Goal: Task Accomplishment & Management: Use online tool/utility

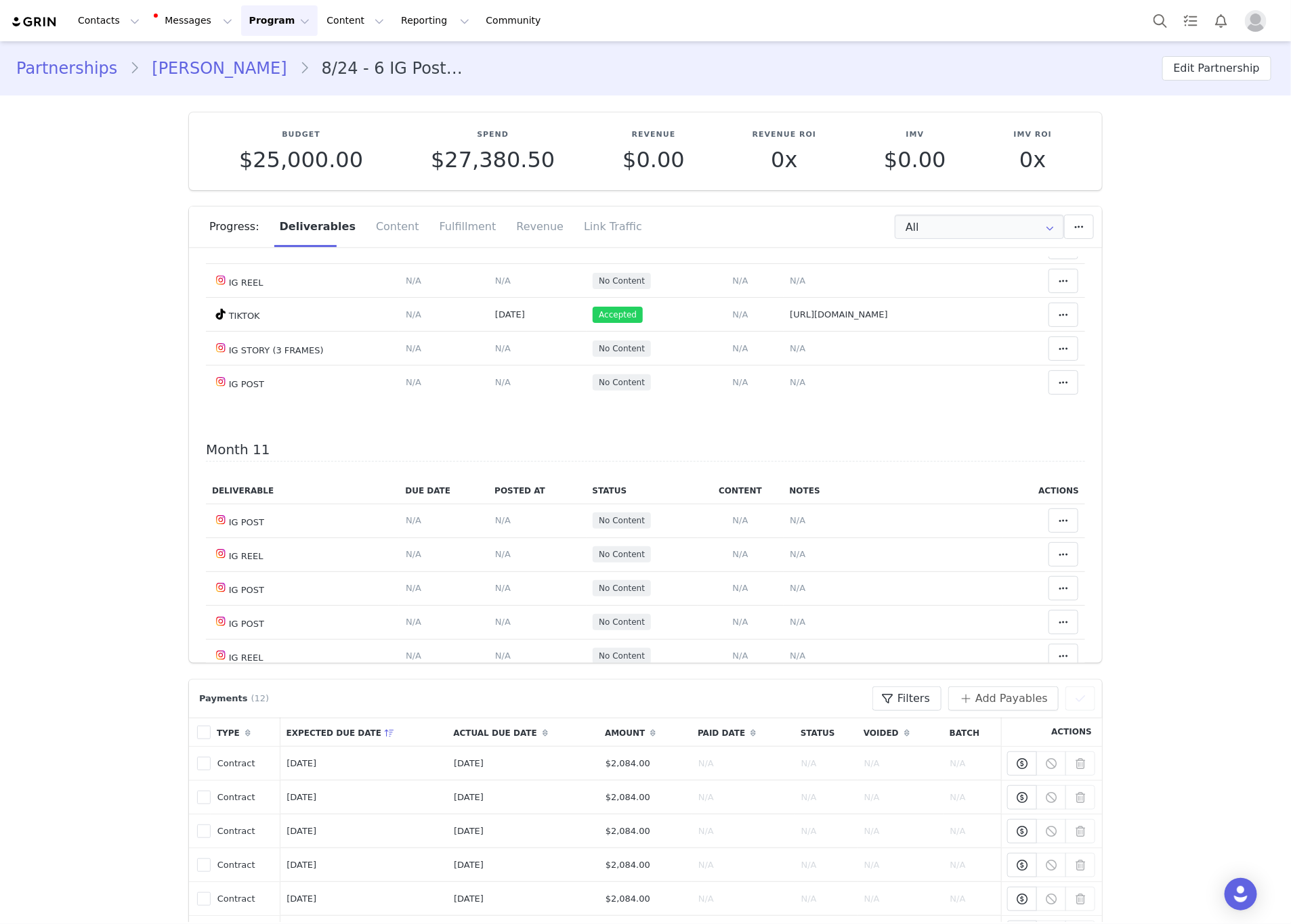
scroll to position [4673, 0]
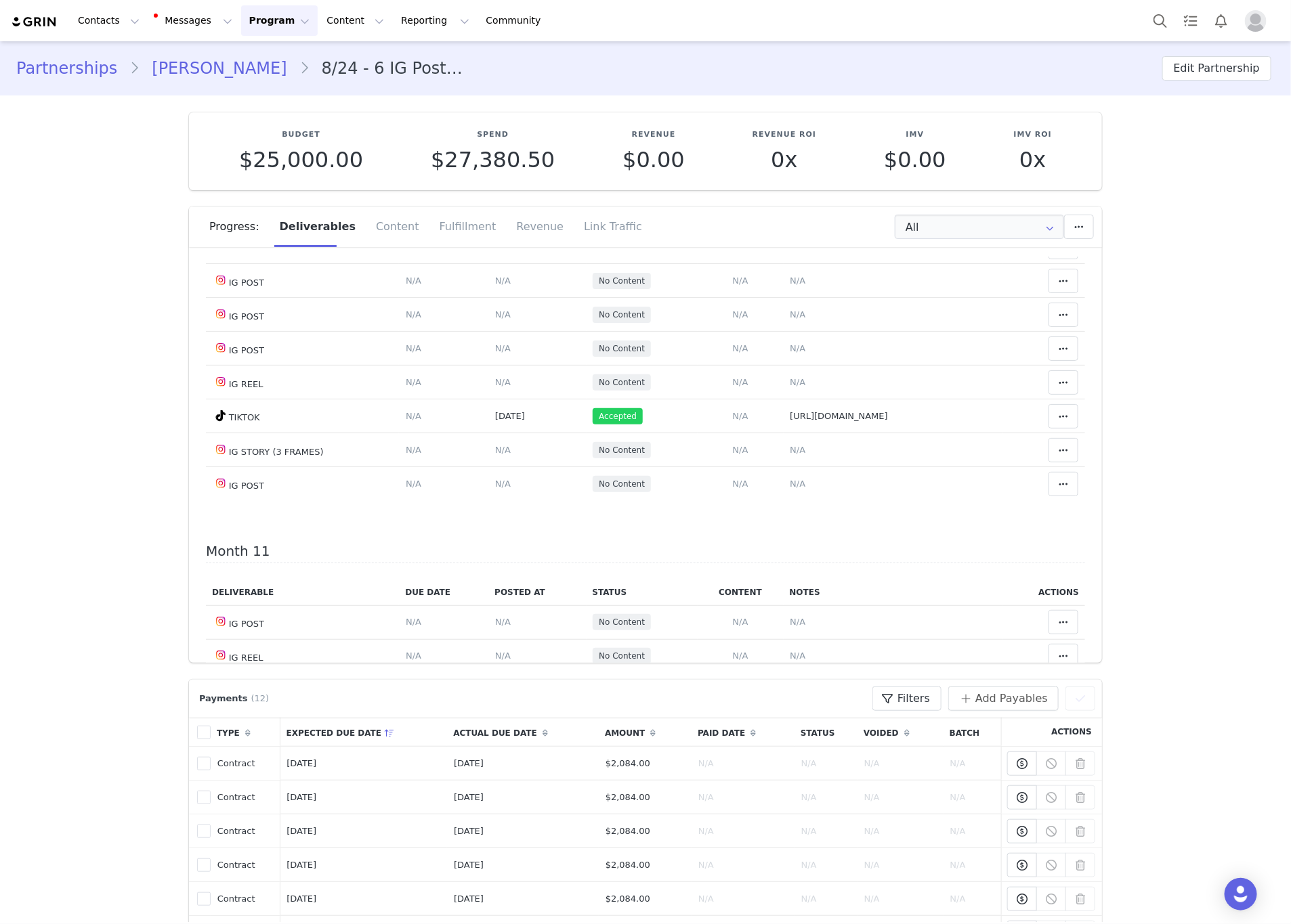
drag, startPoint x: 987, startPoint y: 448, endPoint x: 714, endPoint y: 450, distance: 273.0
drag, startPoint x: 909, startPoint y: 488, endPoint x: 726, endPoint y: 491, distance: 183.0
drag, startPoint x: 887, startPoint y: 519, endPoint x: 689, endPoint y: 524, distance: 198.1
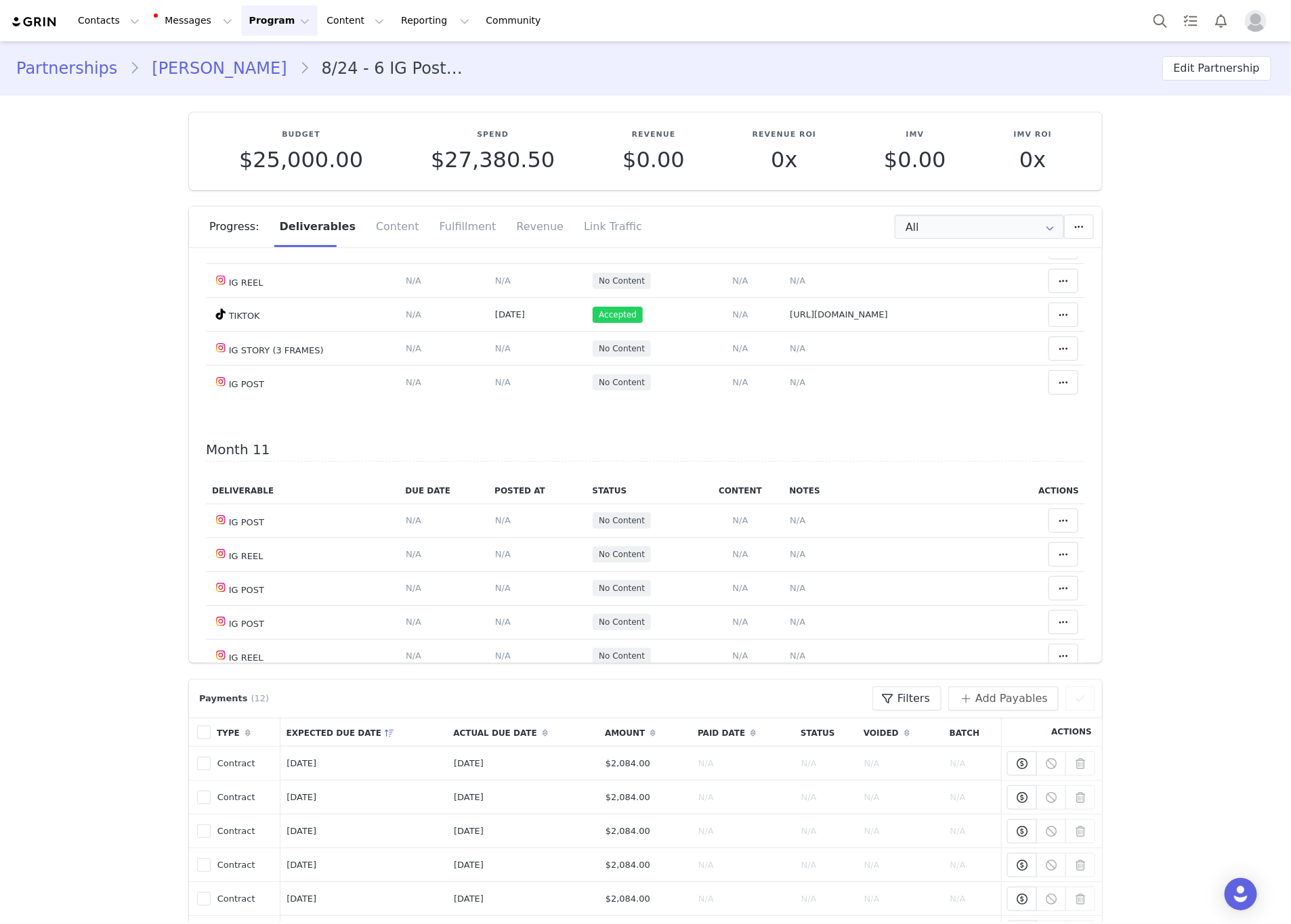
drag, startPoint x: 909, startPoint y: 454, endPoint x: 720, endPoint y: 454, distance: 189.0
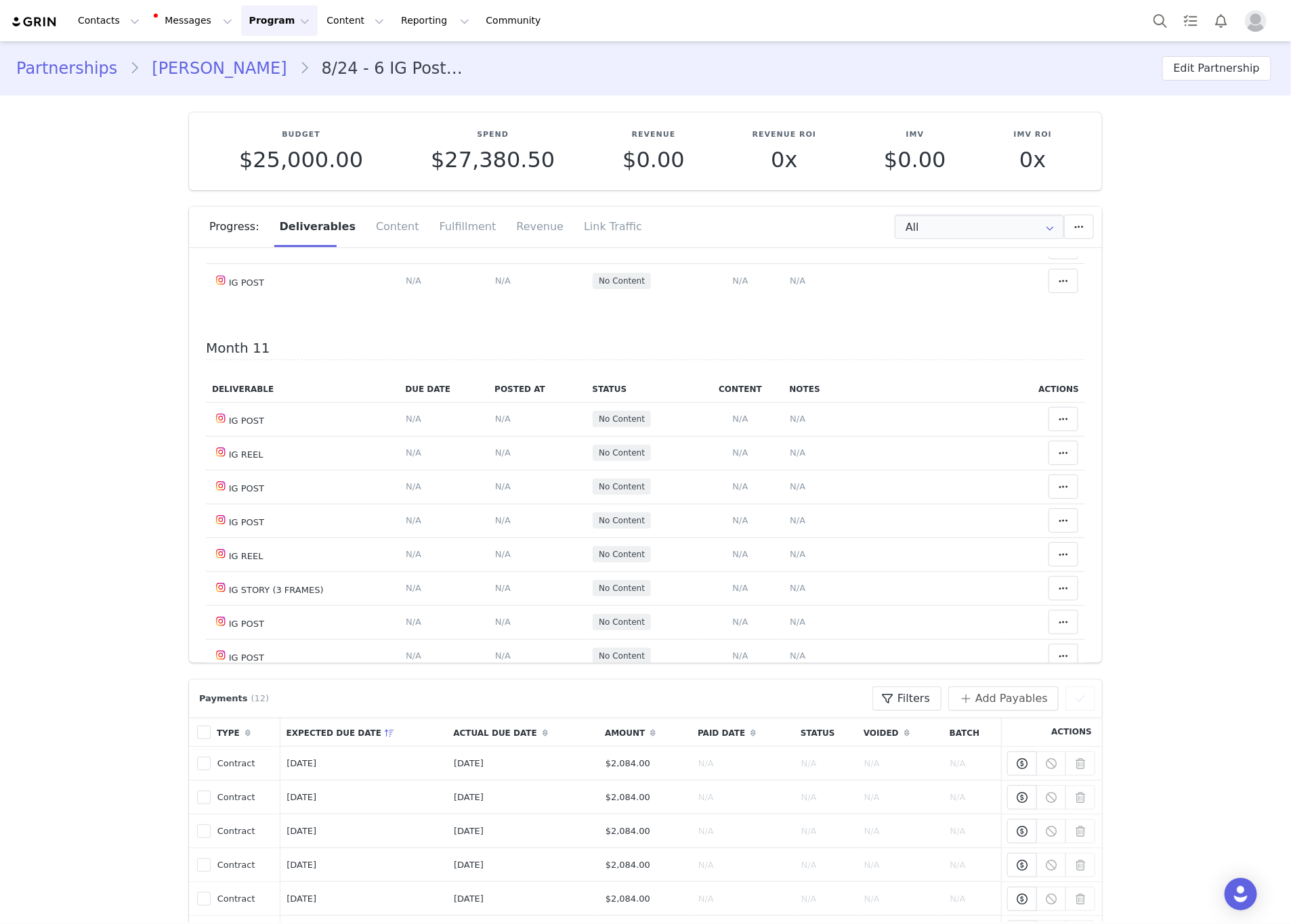
drag, startPoint x: 834, startPoint y: 415, endPoint x: 716, endPoint y: 421, distance: 118.2
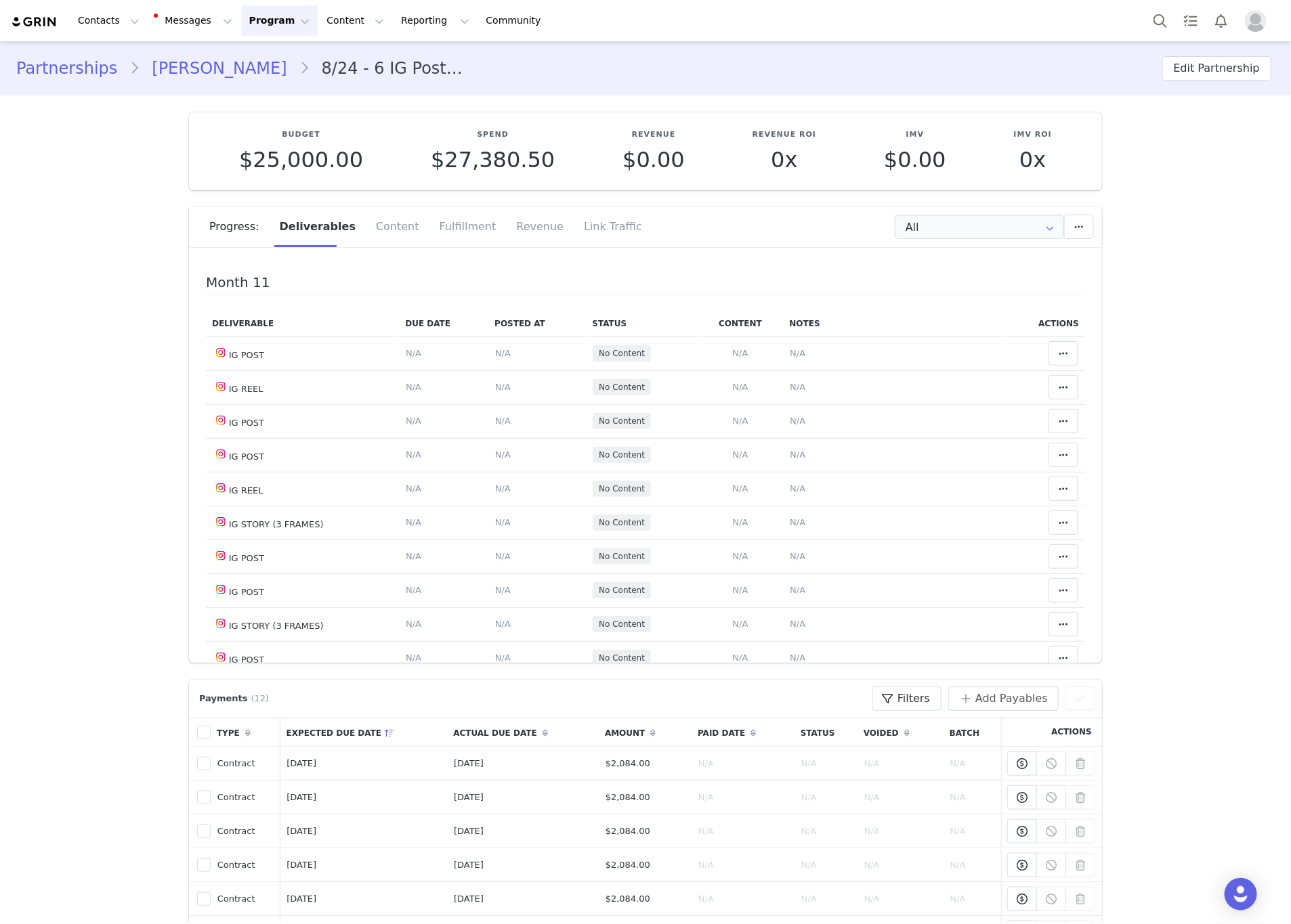
scroll to position [4978, 0]
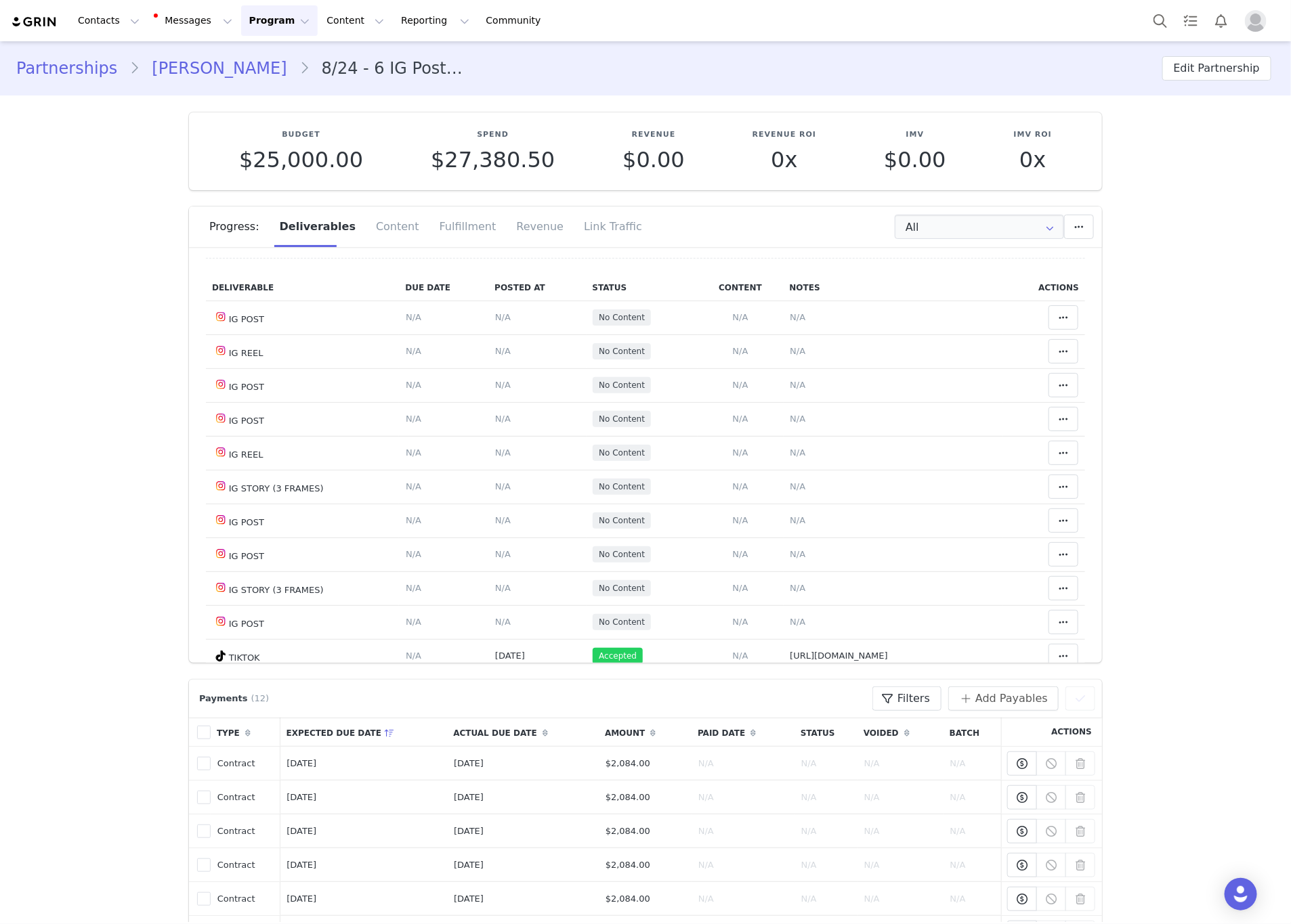
drag, startPoint x: 922, startPoint y: 346, endPoint x: 708, endPoint y: 353, distance: 214.1
drag, startPoint x: 909, startPoint y: 593, endPoint x: 714, endPoint y: 602, distance: 195.2
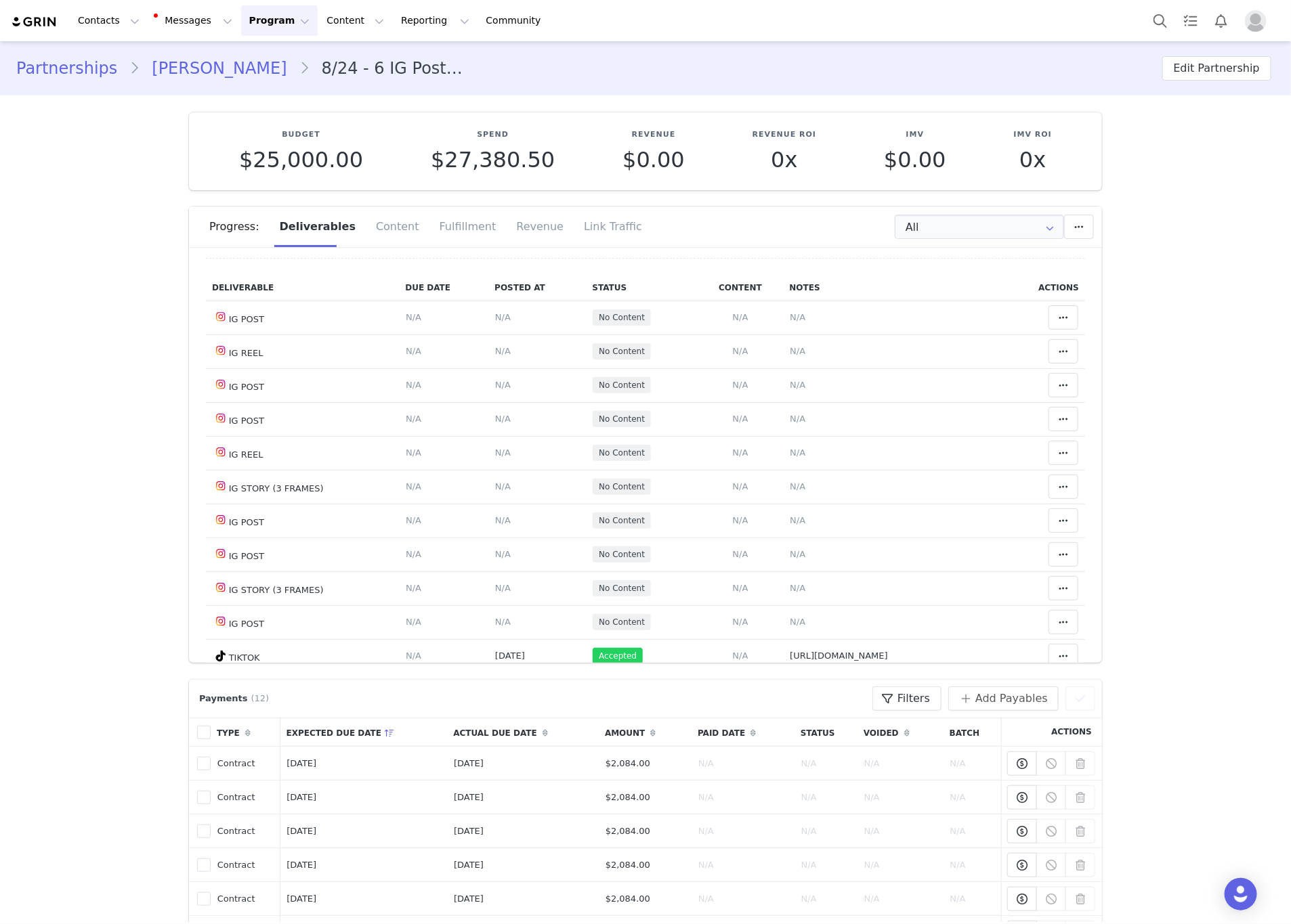
scroll to position [914, 0]
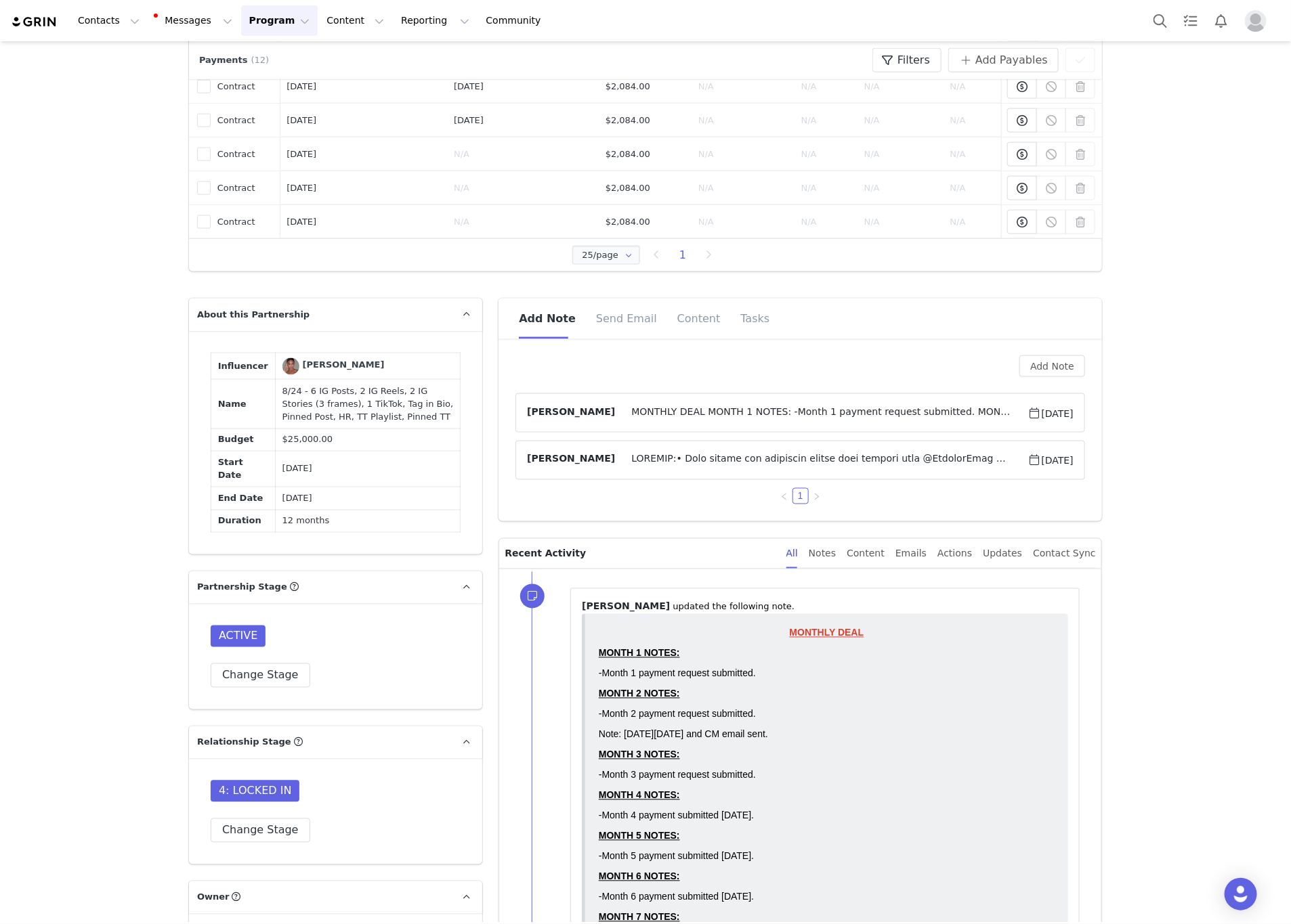
click at [722, 460] on span at bounding box center [821, 460] width 412 height 16
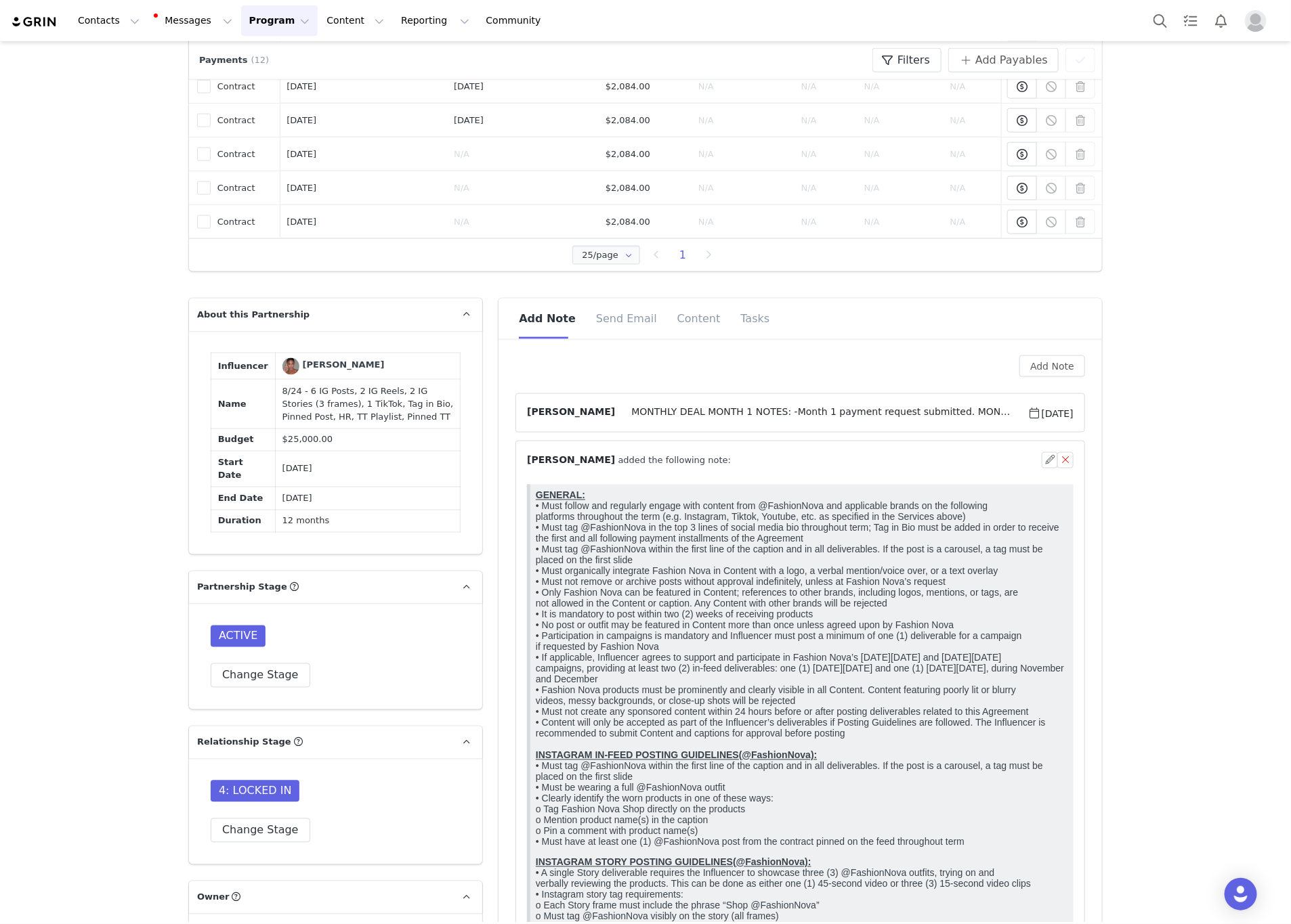
scroll to position [0, 0]
click at [677, 623] on p "GENERAL: • Must follow and regularly engage with content from @FashionNova and …" at bounding box center [802, 668] width 533 height 358
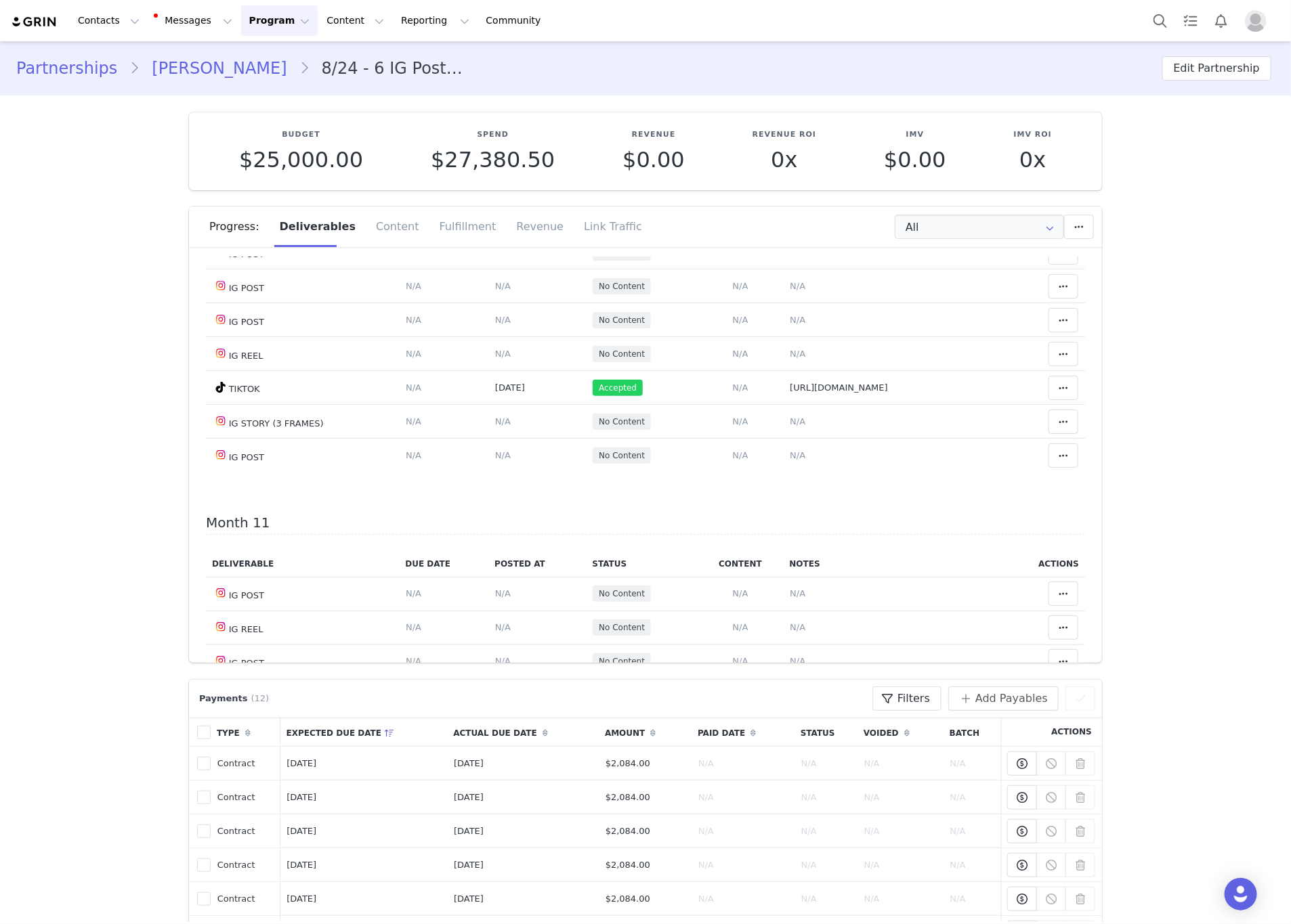
scroll to position [4673, 0]
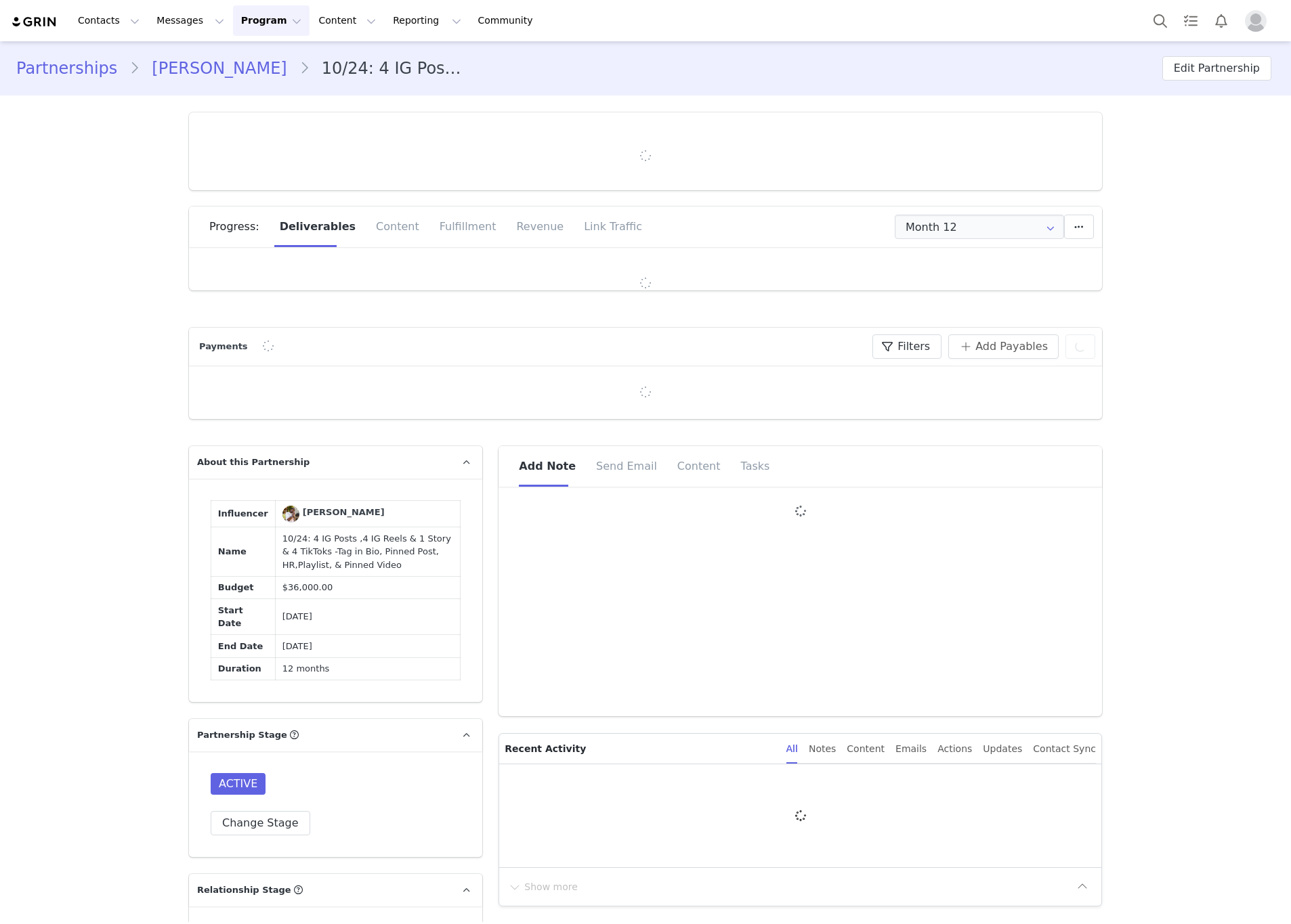
type input "+1 ([GEOGRAPHIC_DATA])"
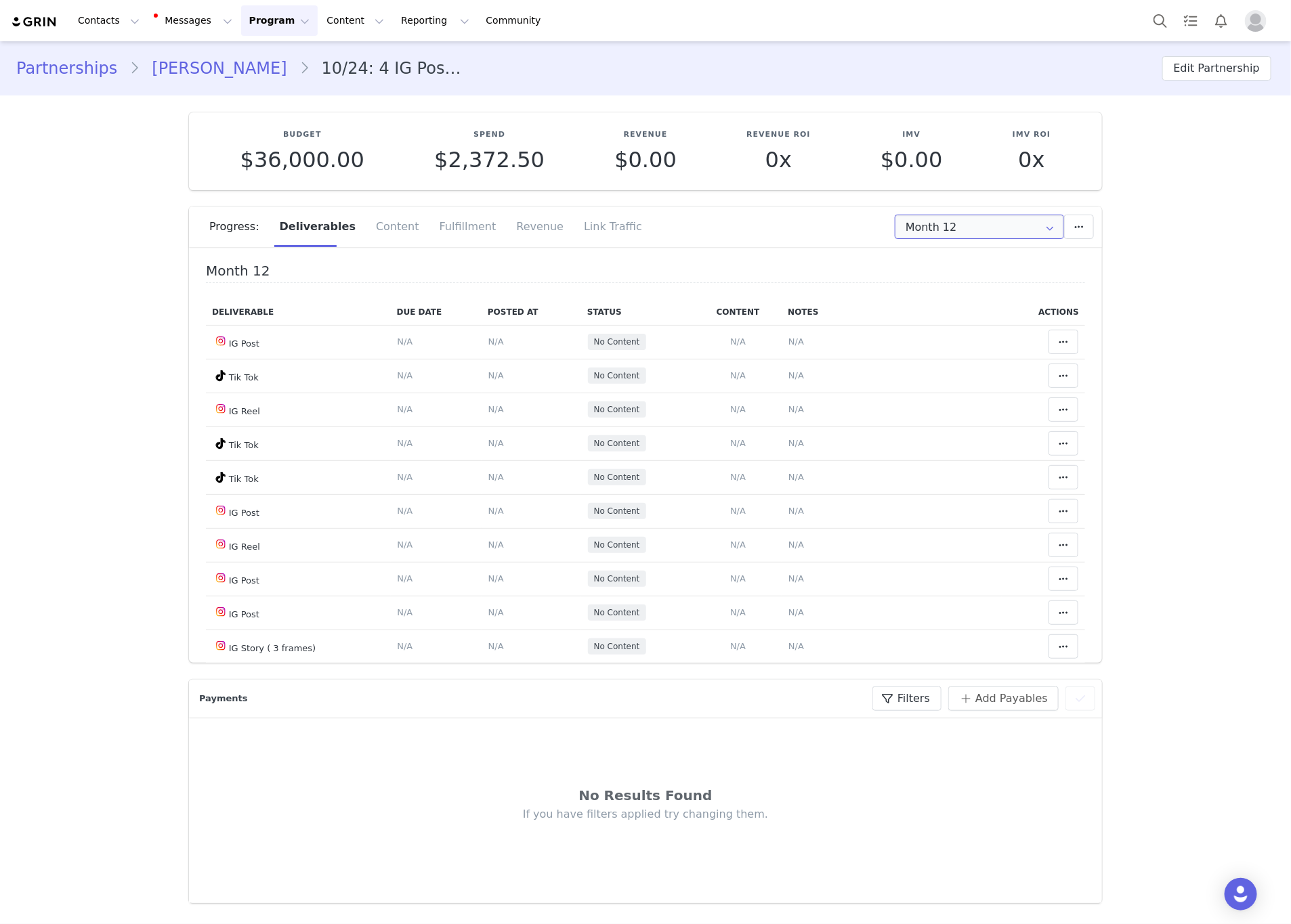
click at [972, 228] on input "Month 12" at bounding box center [980, 227] width 170 height 24
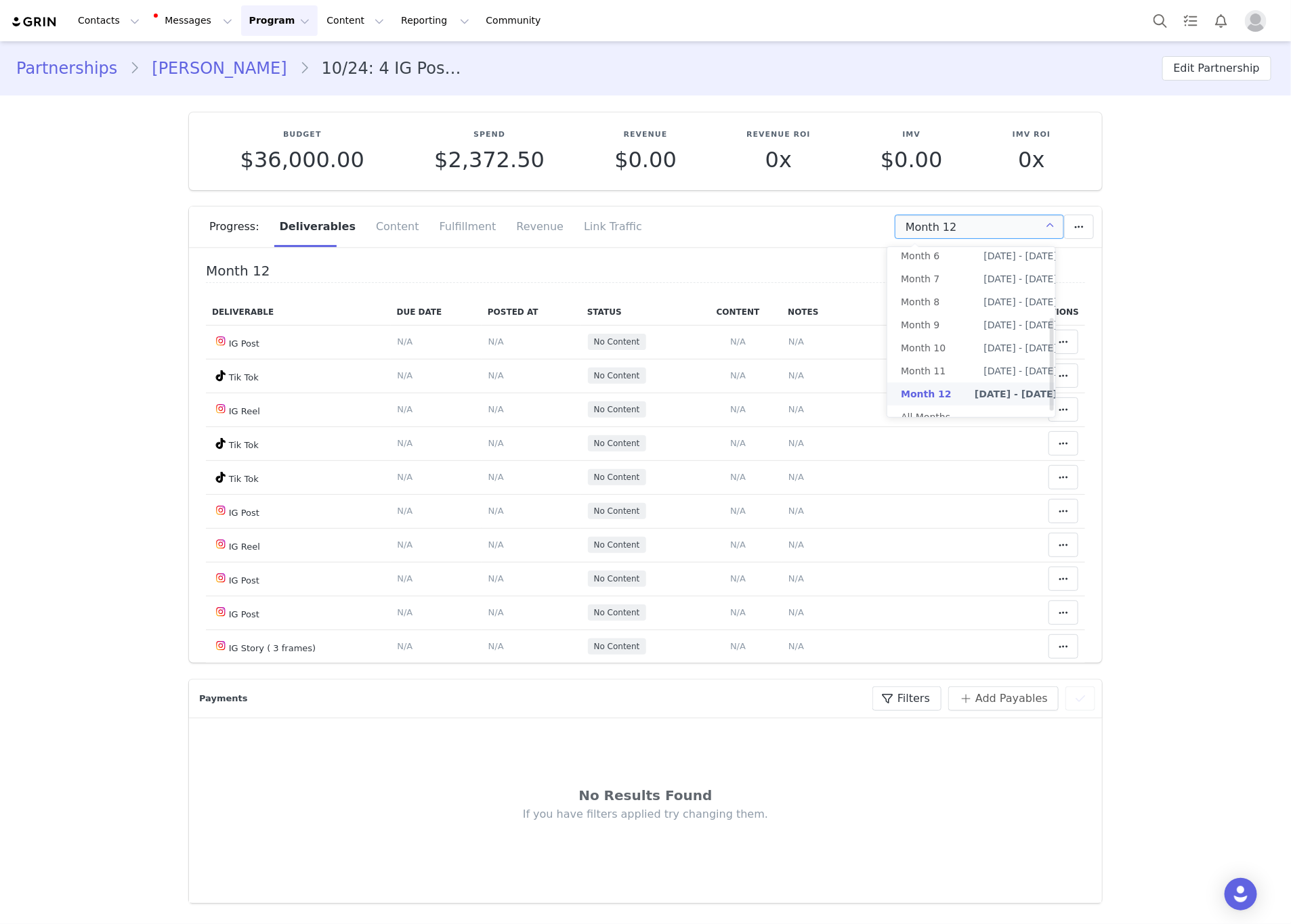
scroll to position [136, 0]
click at [972, 406] on li "All Months" at bounding box center [980, 417] width 184 height 23
type input "All"
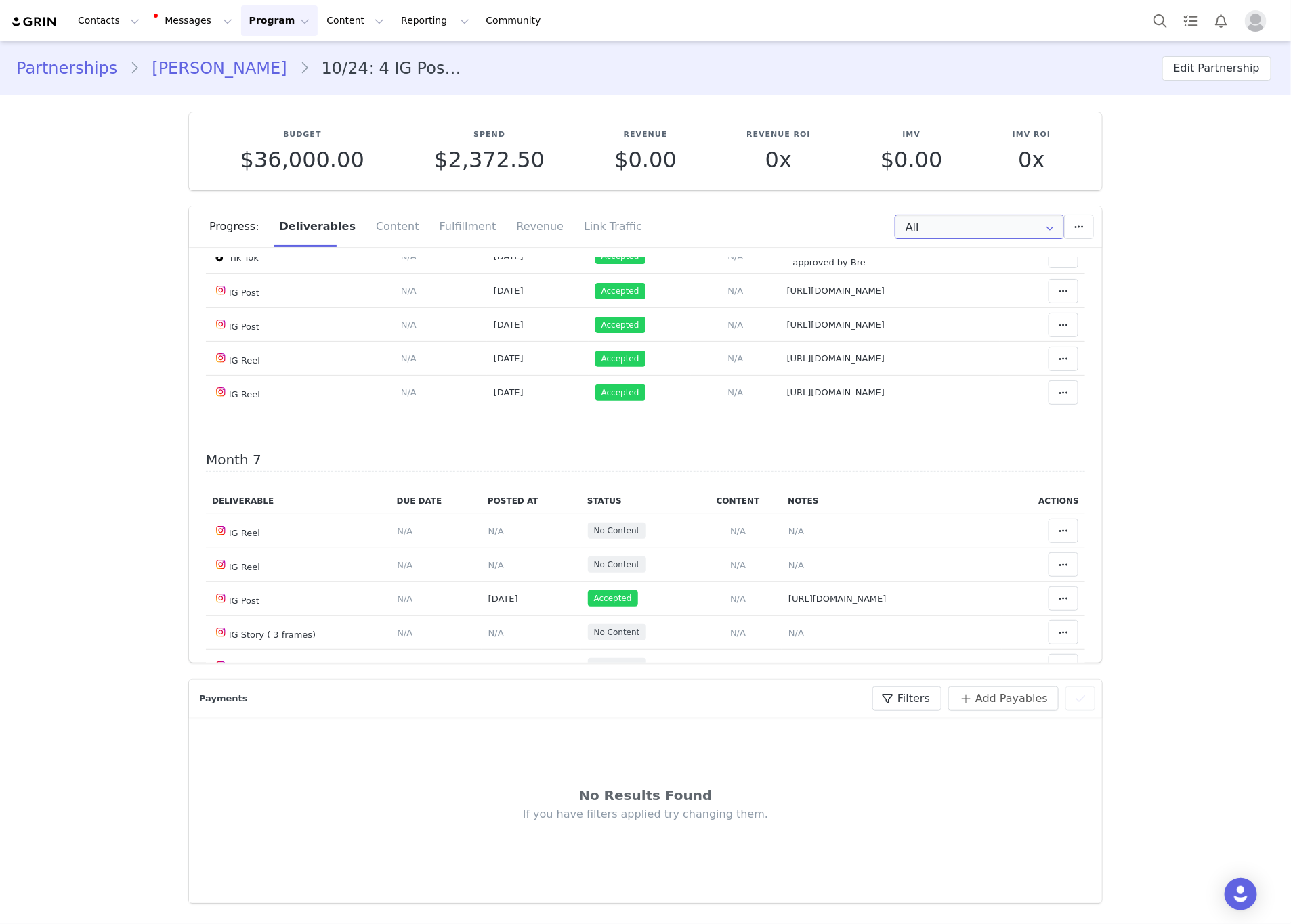
scroll to position [3048, 0]
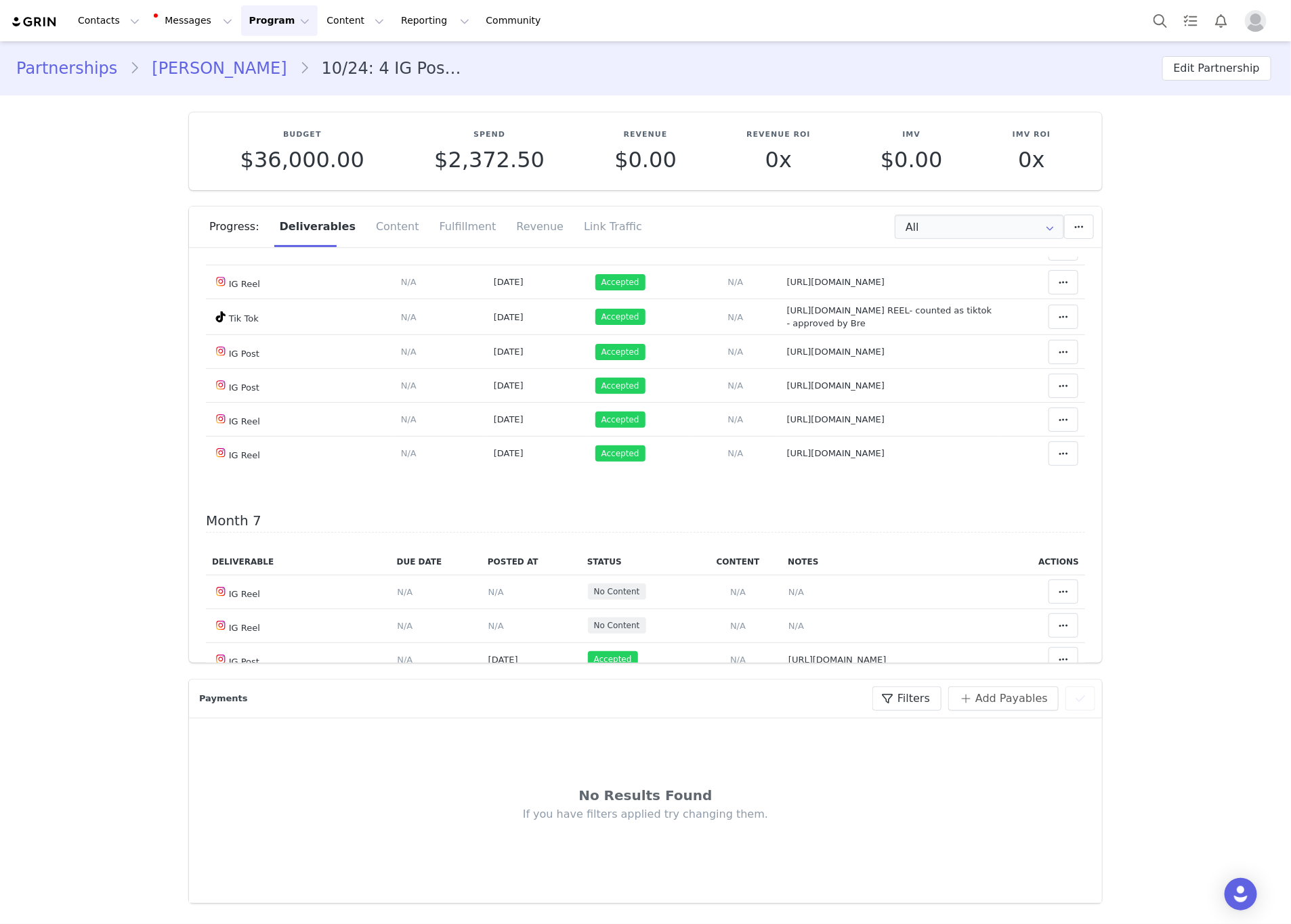
drag, startPoint x: 966, startPoint y: 334, endPoint x: 790, endPoint y: 319, distance: 176.6
click at [740, 54] on tr "IG Post Deliverable Due Date Set the date you expect this content to go live. S…" at bounding box center [646, 37] width 880 height 34
drag, startPoint x: 767, startPoint y: 352, endPoint x: 823, endPoint y: 373, distance: 59.8
click at [823, 90] on td "Notes Save Cancel https://www.instagram.com/p/DNgLthbpQri/?img_index=1 - feed p…" at bounding box center [890, 72] width 220 height 36
drag, startPoint x: 762, startPoint y: 417, endPoint x: 967, endPoint y: 415, distance: 205.0
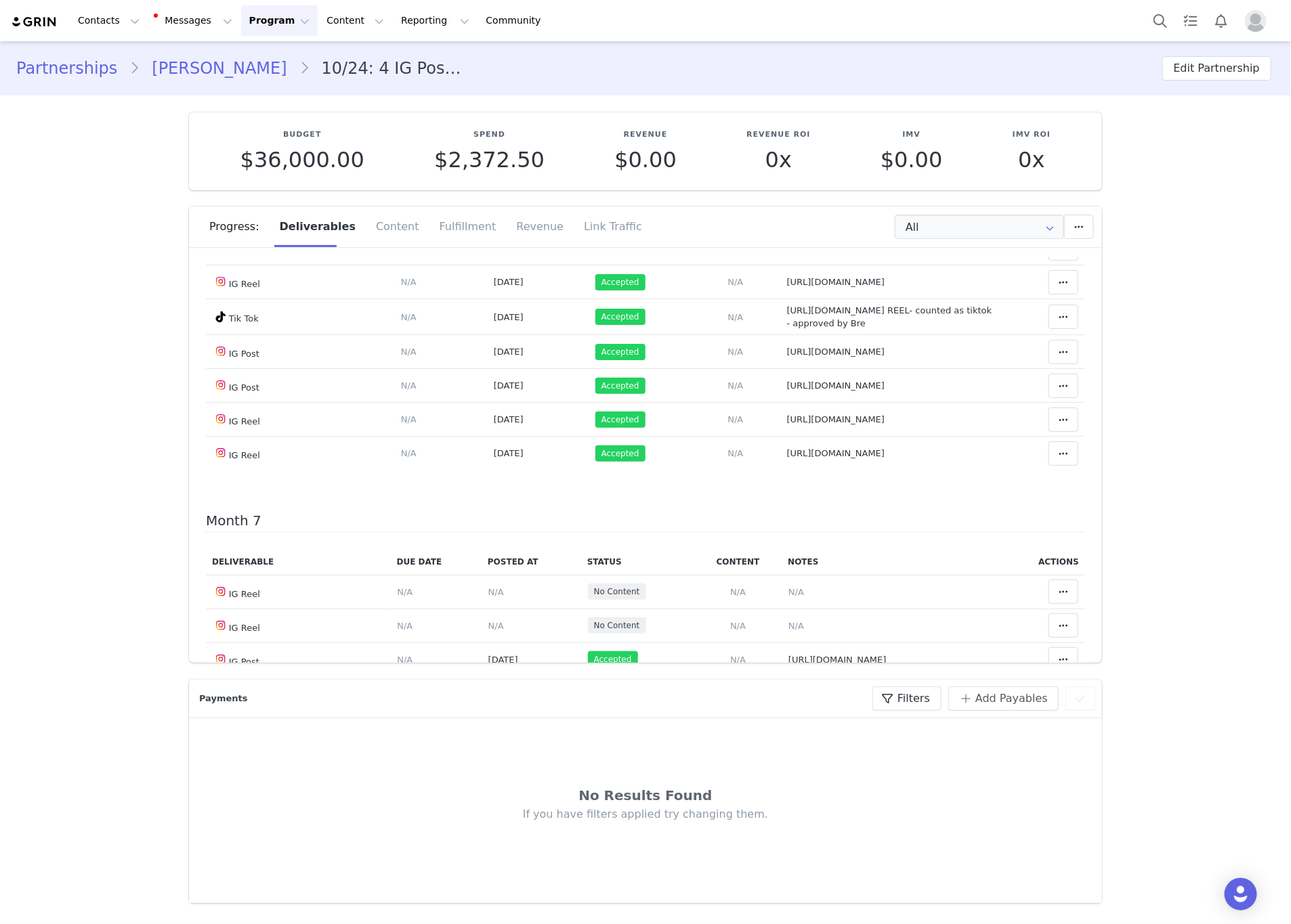
click at [967, 124] on tr "IG Post Deliverable Due Date Set the date you expect this content to go live. S…" at bounding box center [646, 107] width 880 height 34
drag, startPoint x: 765, startPoint y: 434, endPoint x: 825, endPoint y: 449, distance: 61.8
click at [825, 160] on tr "Tik Tok Deliverable Due Date Set the date you expect this content to go live. S…" at bounding box center [646, 142] width 880 height 36
drag, startPoint x: 768, startPoint y: 485, endPoint x: 825, endPoint y: 500, distance: 58.9
click at [825, 195] on td "Notes Save Cancel https://www.instagram.com/p/DOJQRNmkezo/?img_index=1 - feed p…" at bounding box center [890, 177] width 220 height 36
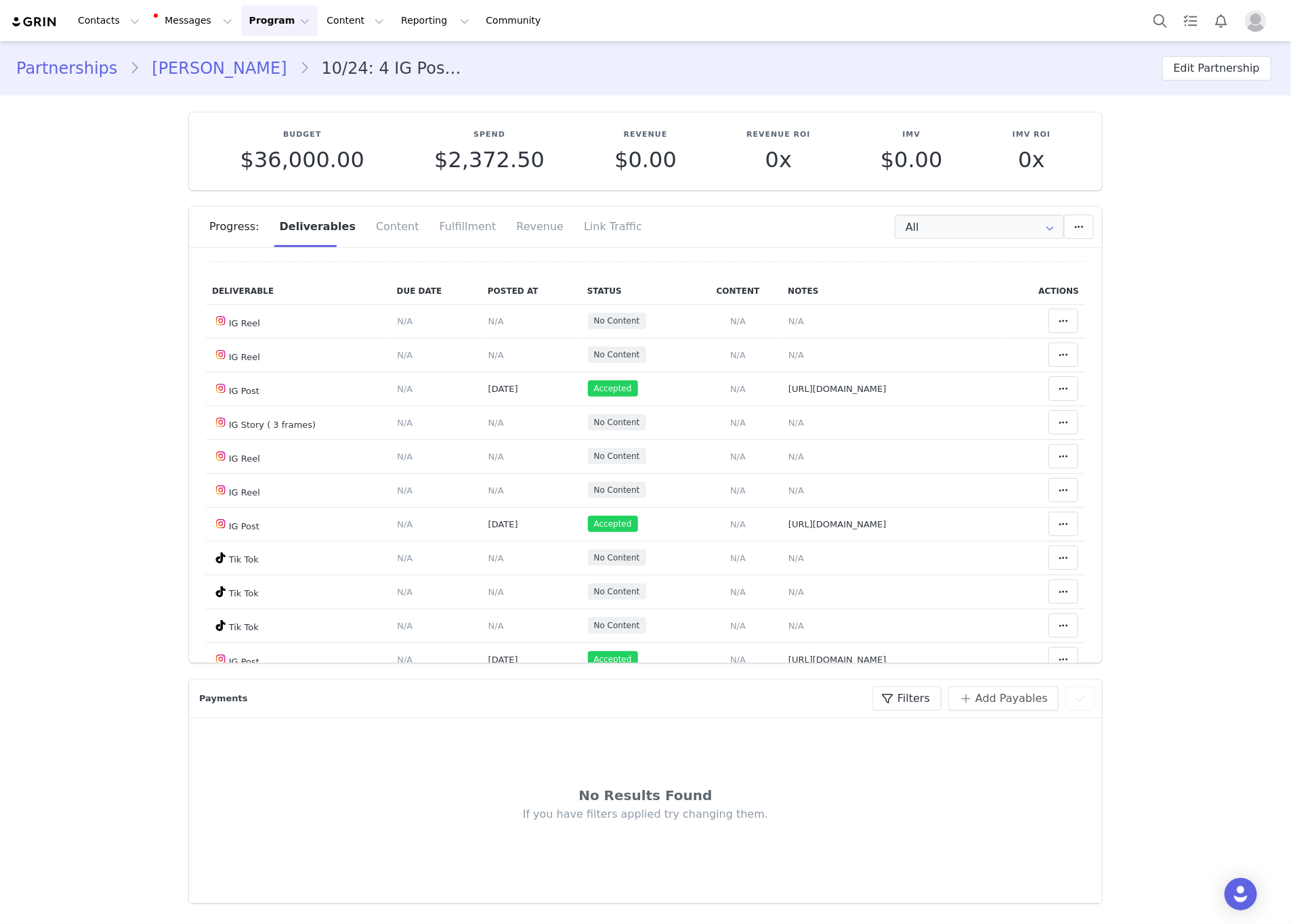
scroll to position [3353, 0]
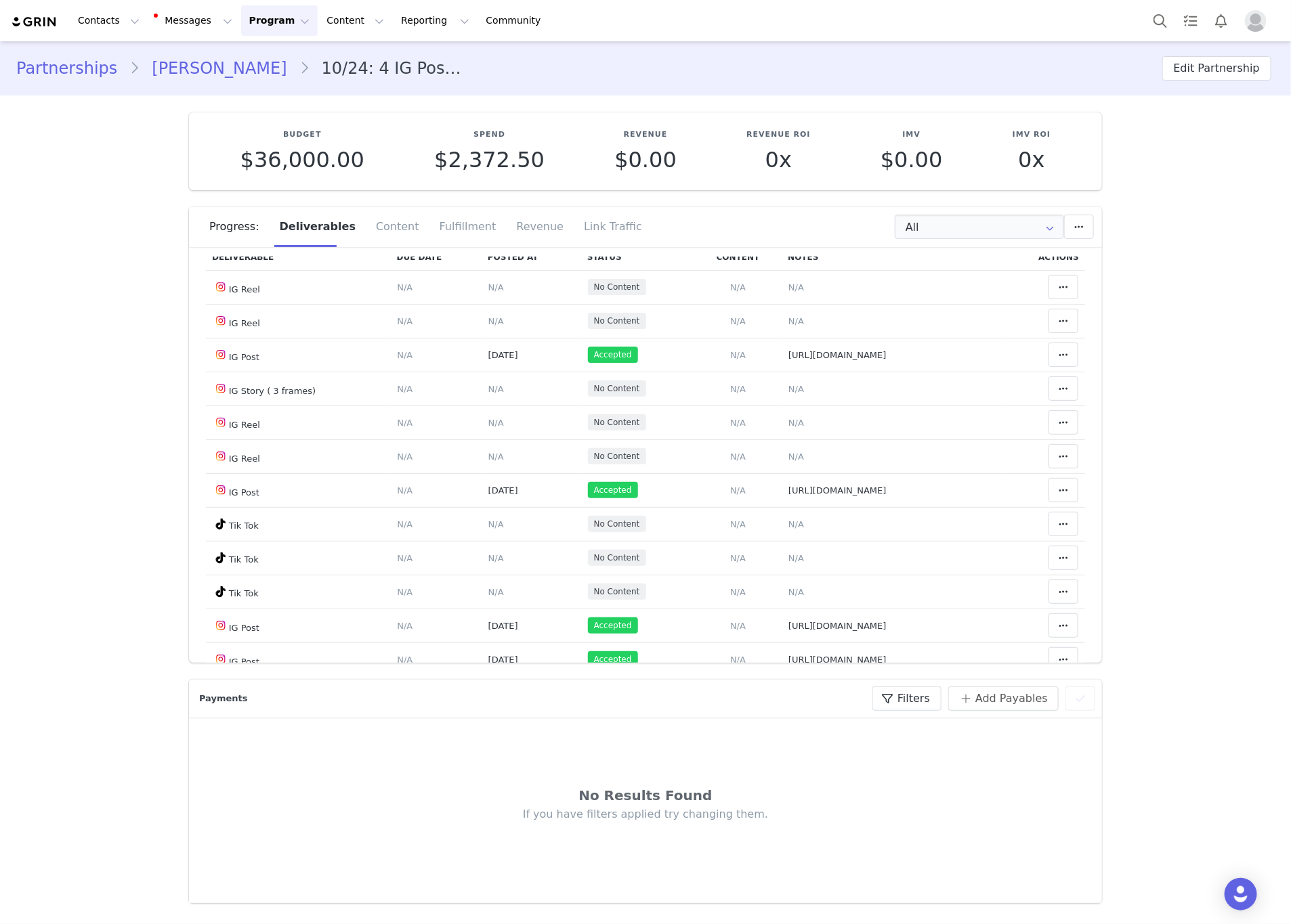
drag, startPoint x: 981, startPoint y: 332, endPoint x: 746, endPoint y: 342, distance: 235.2
drag, startPoint x: 936, startPoint y: 360, endPoint x: 766, endPoint y: 351, distance: 170.2
drag, startPoint x: 761, startPoint y: 391, endPoint x: 949, endPoint y: 384, distance: 188.1
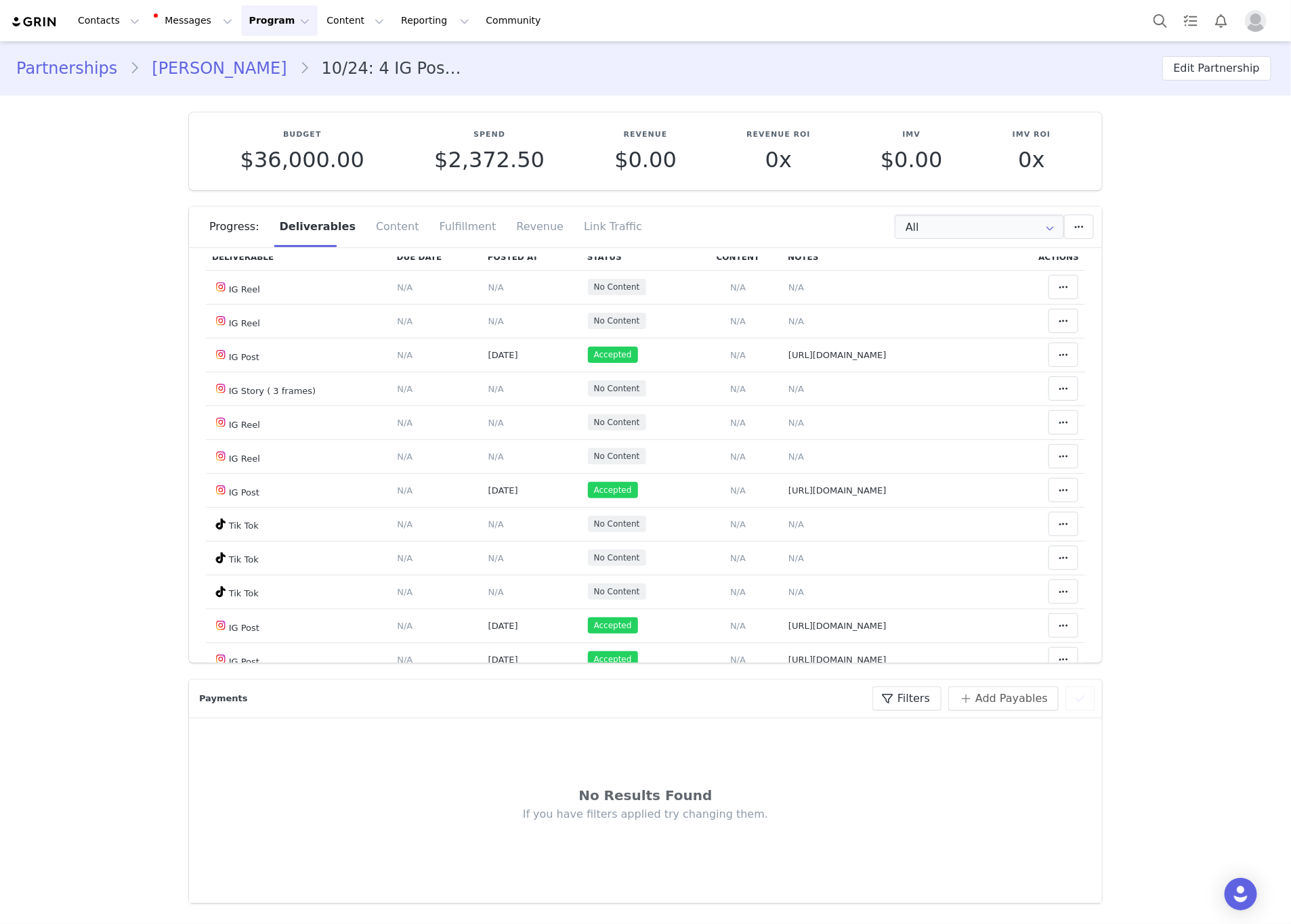
click at [949, 30] on tr "Tik Tok Deliverable Due Date Set the date you expect this content to go live. S…" at bounding box center [646, 12] width 880 height 36
drag, startPoint x: 959, startPoint y: 441, endPoint x: 774, endPoint y: 443, distance: 185.0
click at [781, 64] on td "Notes Save Cancel https://www.instagram.com/p/DHBdTmnpMhl/" at bounding box center [890, 47] width 220 height 34
drag, startPoint x: 972, startPoint y: 463, endPoint x: 766, endPoint y: 466, distance: 206.0
click at [781, 98] on td "Notes Save Cancel https://www.instagram.com/p/DHTkqPopECL/" at bounding box center [890, 81] width 220 height 34
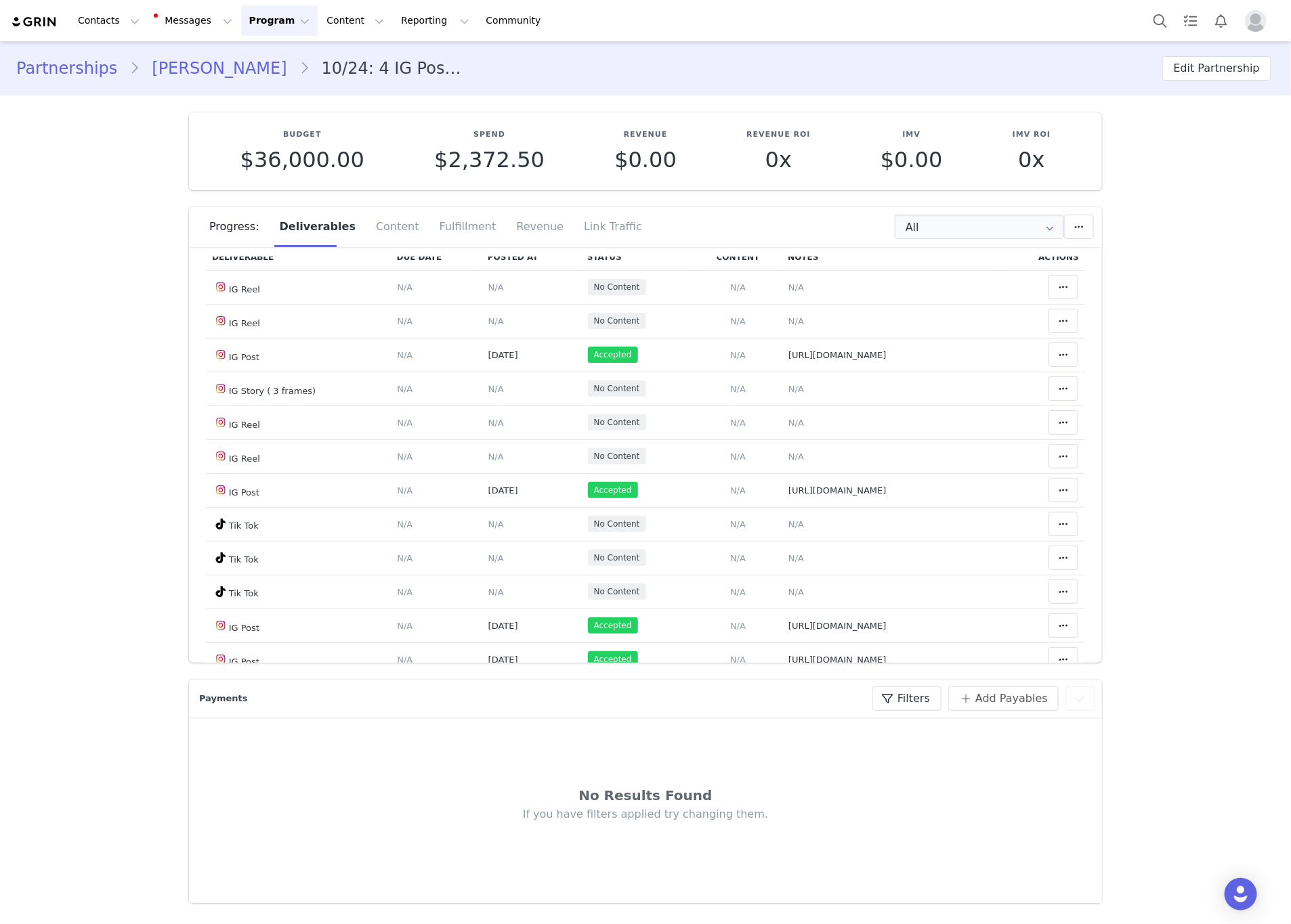
drag, startPoint x: 962, startPoint y: 499, endPoint x: 769, endPoint y: 502, distance: 193.0
click at [781, 132] on td "Notes Save Cancel https://www.instagram.com/p/DOLz51XkcUi/" at bounding box center [890, 115] width 220 height 34
drag, startPoint x: 892, startPoint y: 536, endPoint x: 771, endPoint y: 536, distance: 121.0
click at [781, 166] on td "Notes Save Cancel https://www.instagram.com/p/DO7b5SBDksa/" at bounding box center [890, 149] width 220 height 34
drag, startPoint x: 771, startPoint y: 388, endPoint x: 933, endPoint y: 401, distance: 162.5
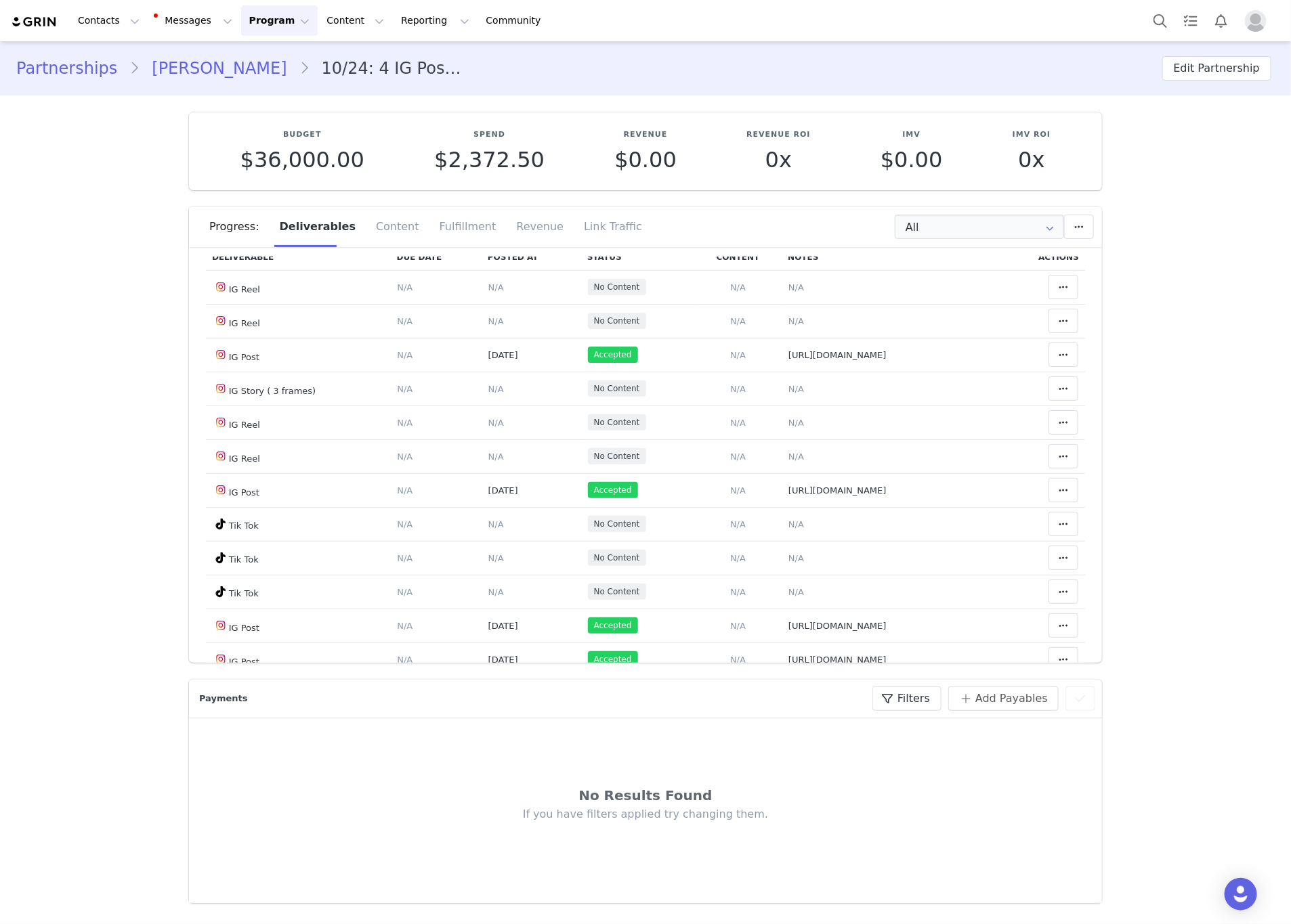
click at [933, 24] on span "https://www.instagram.com/p/DOZwh0EiNhr/- REEL- counted as tiktok - approved by…" at bounding box center [890, 12] width 205 height 24
type textarea "https://www.instagram.com/p/DOZwh0EiNhr/- REEL- counted as tiktok - approved by…"
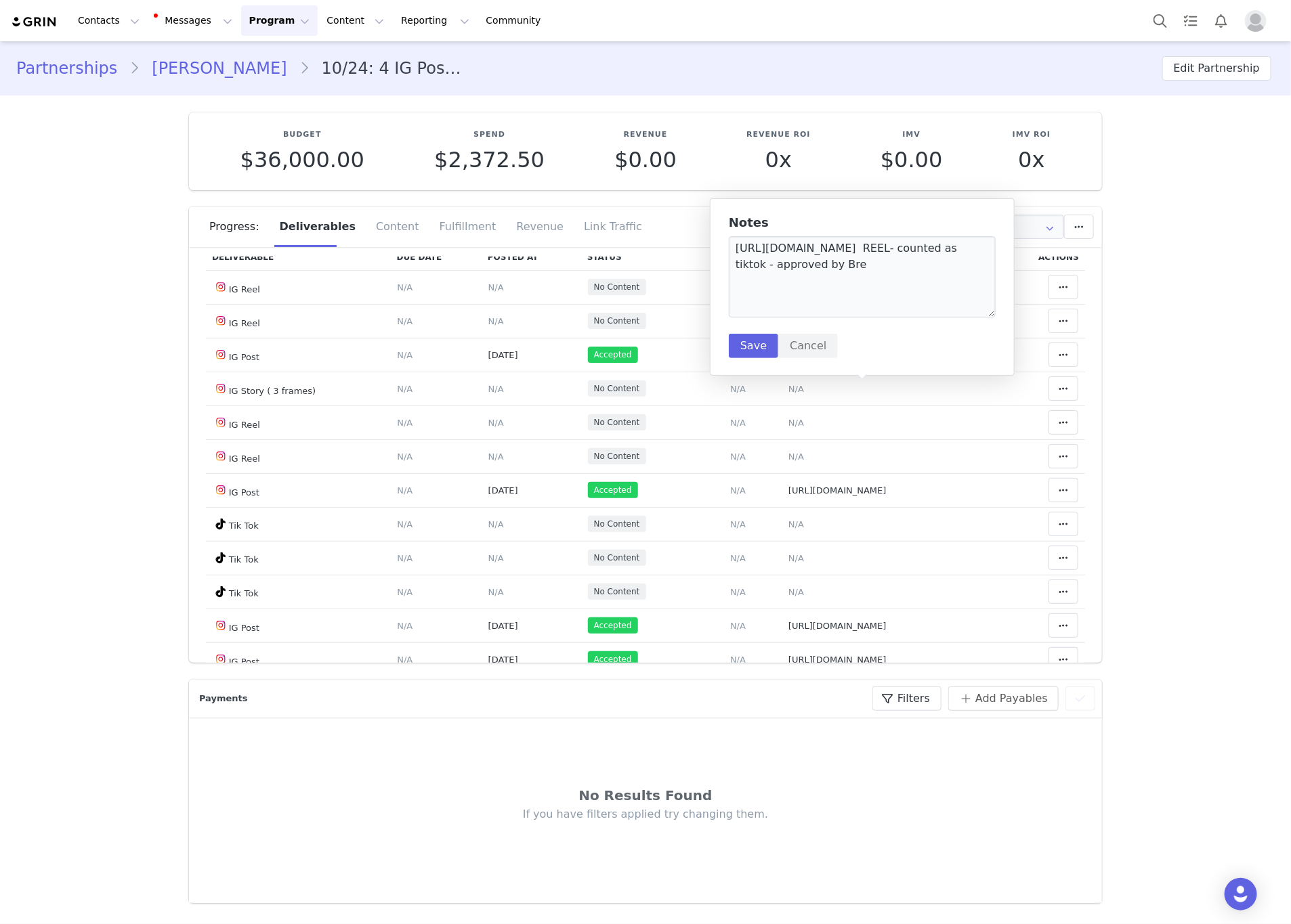
click at [885, 52] on span "https://www.instagram.com/p/DHBdTmnpMhl/" at bounding box center [836, 46] width 98 height 10
type textarea "https://www.instagram.com/p/DHBdTmnpMhl/"
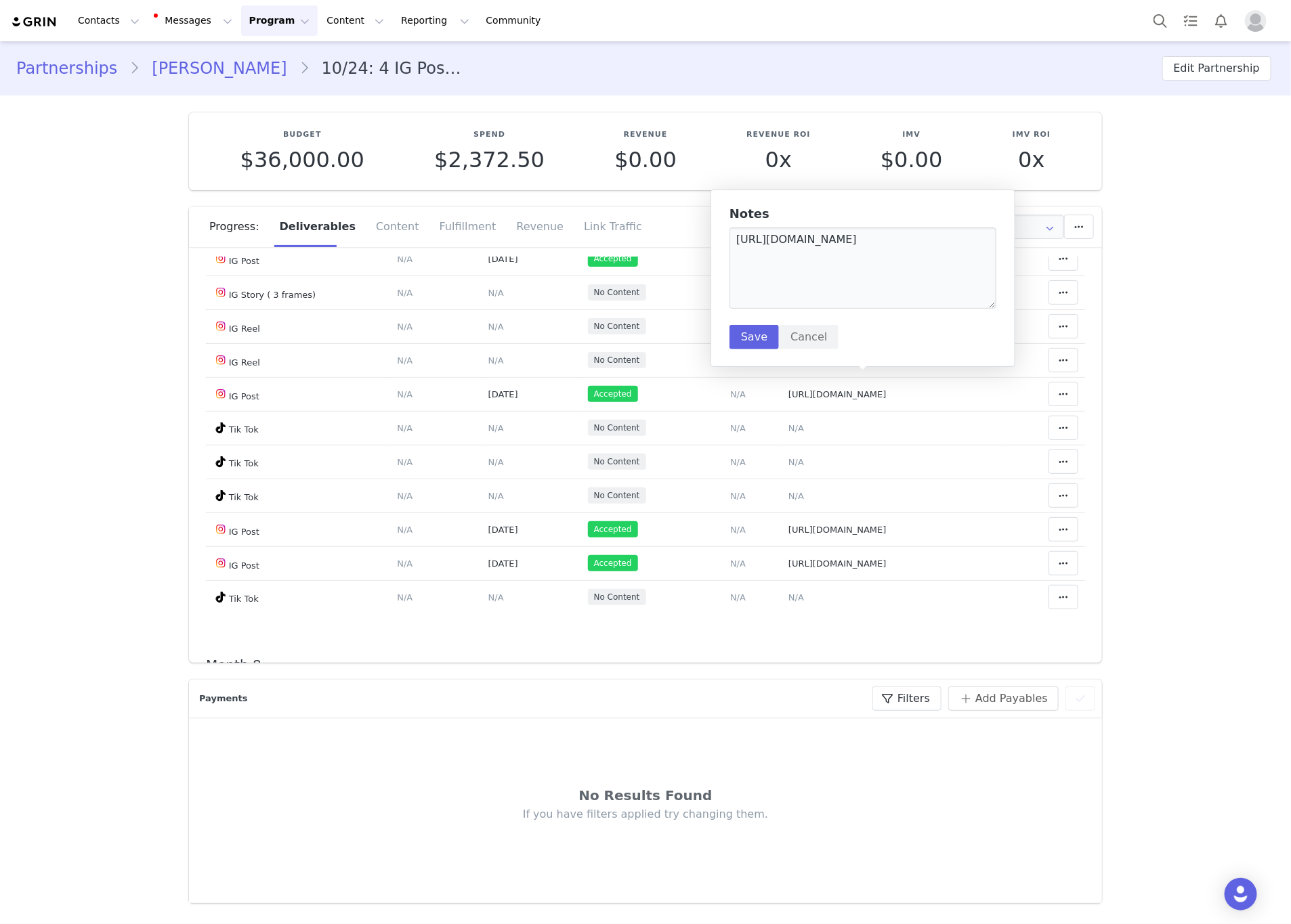
scroll to position [3454, 0]
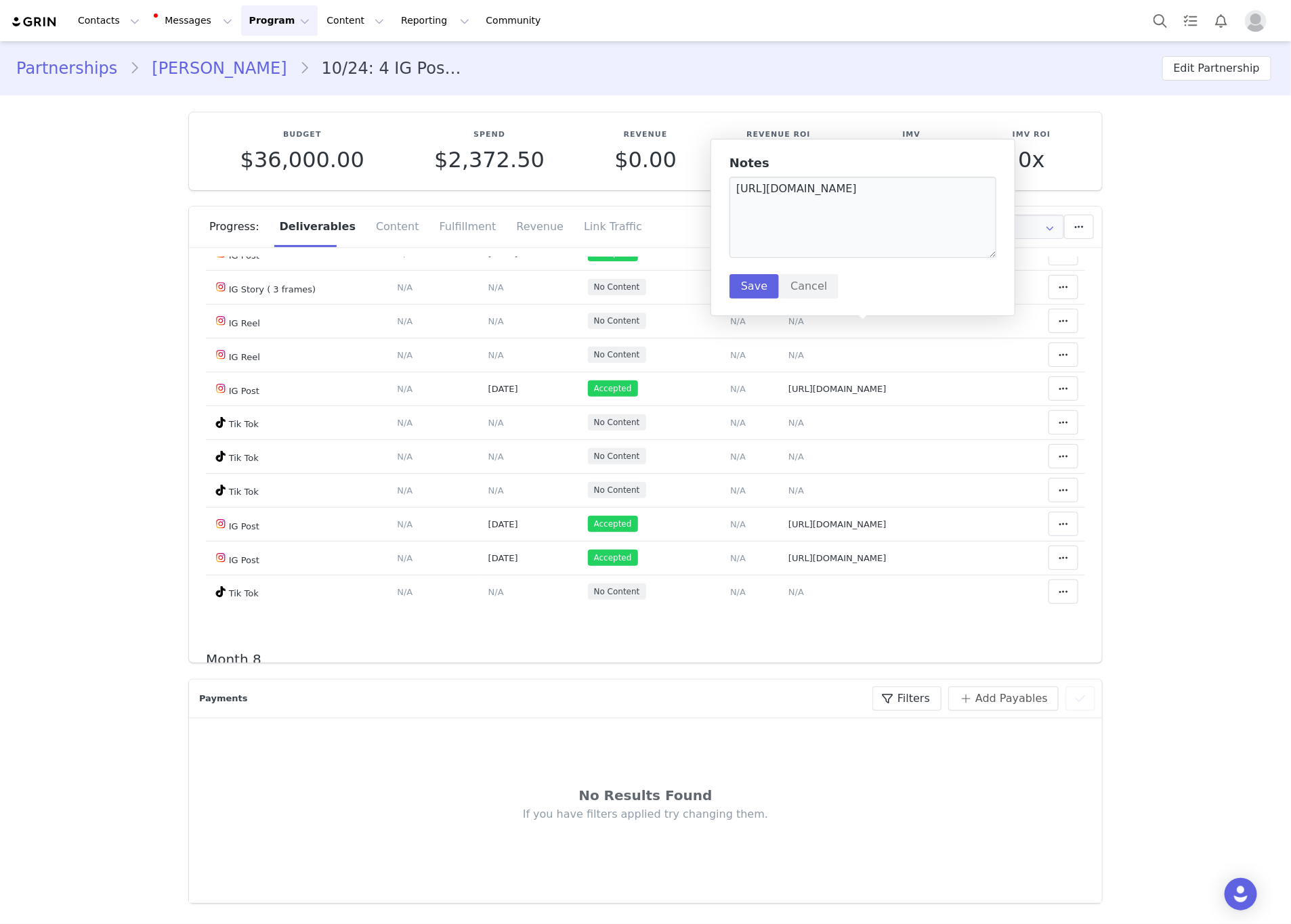
click at [683, 799] on div "No Results Found" at bounding box center [645, 796] width 832 height 21
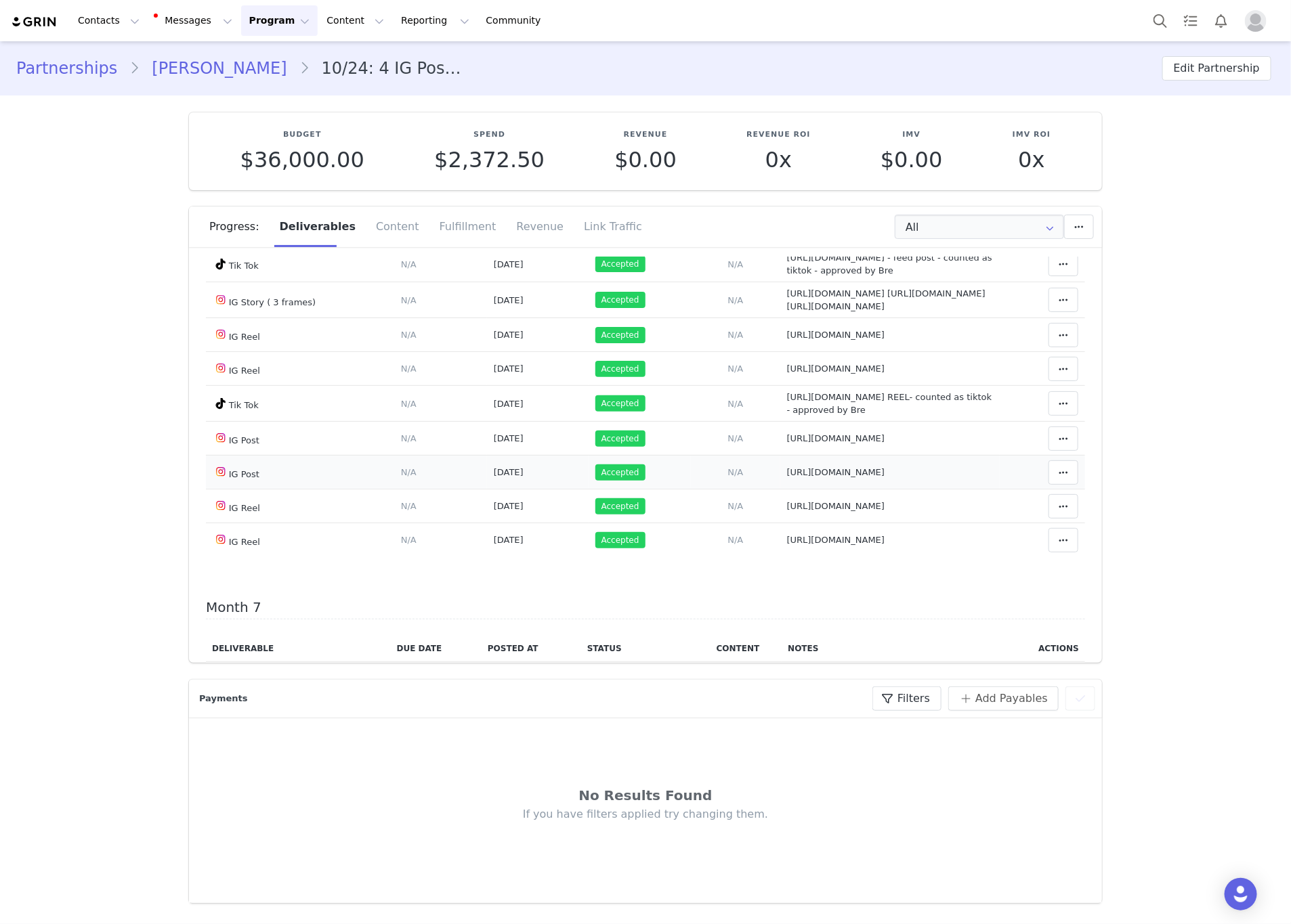
scroll to position [2946, 0]
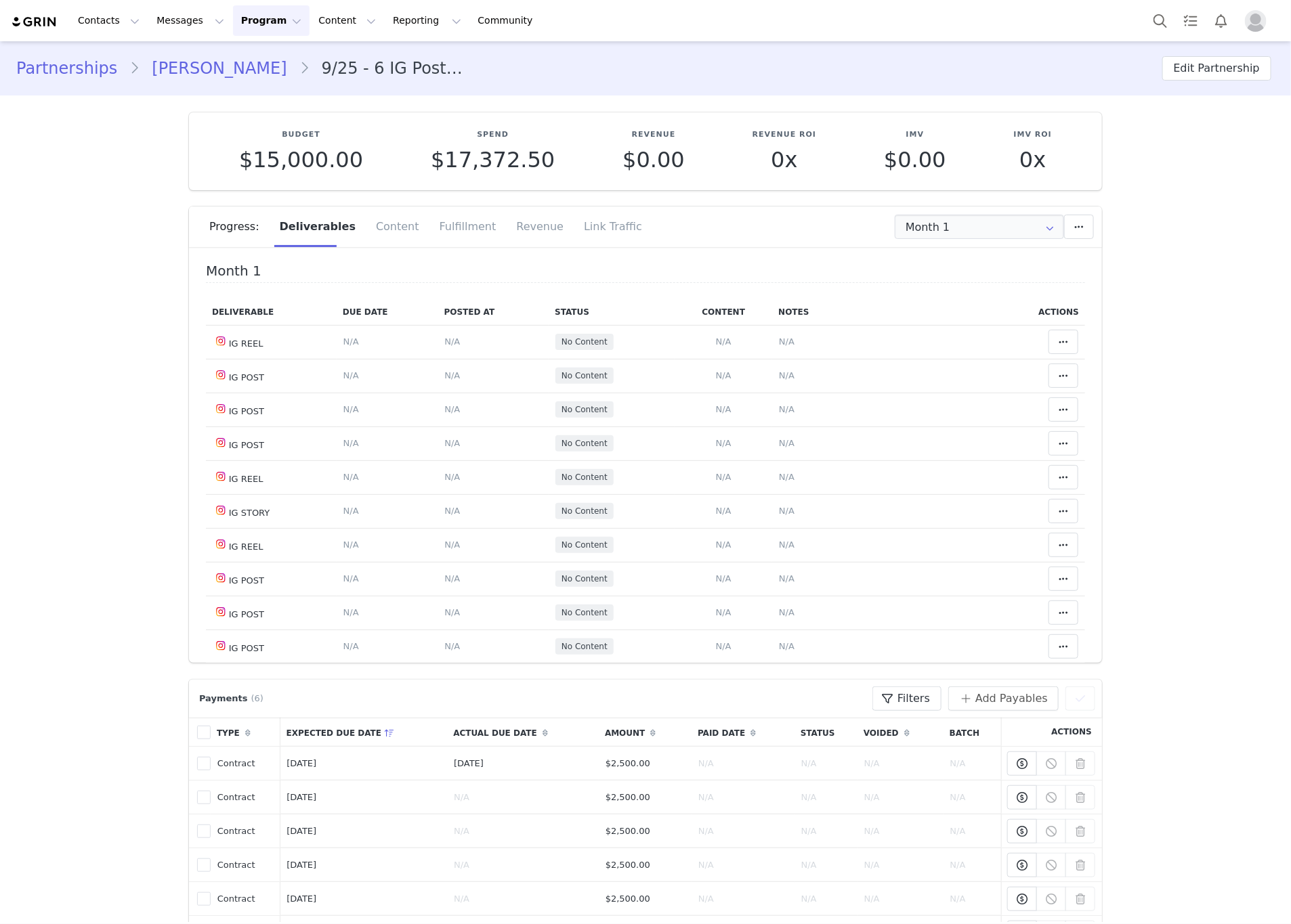
type input "+1 ([GEOGRAPHIC_DATA])"
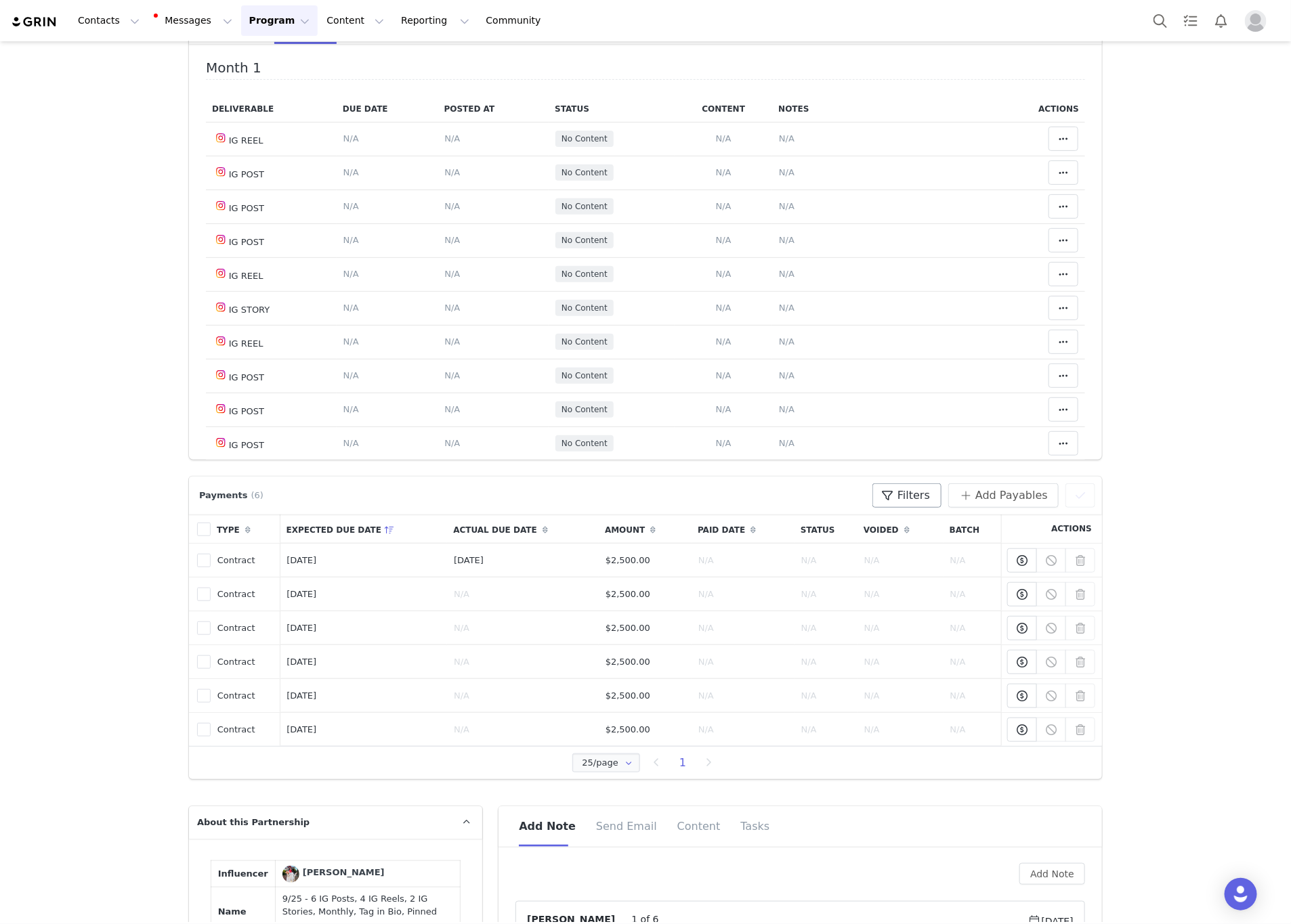
scroll to position [407, 0]
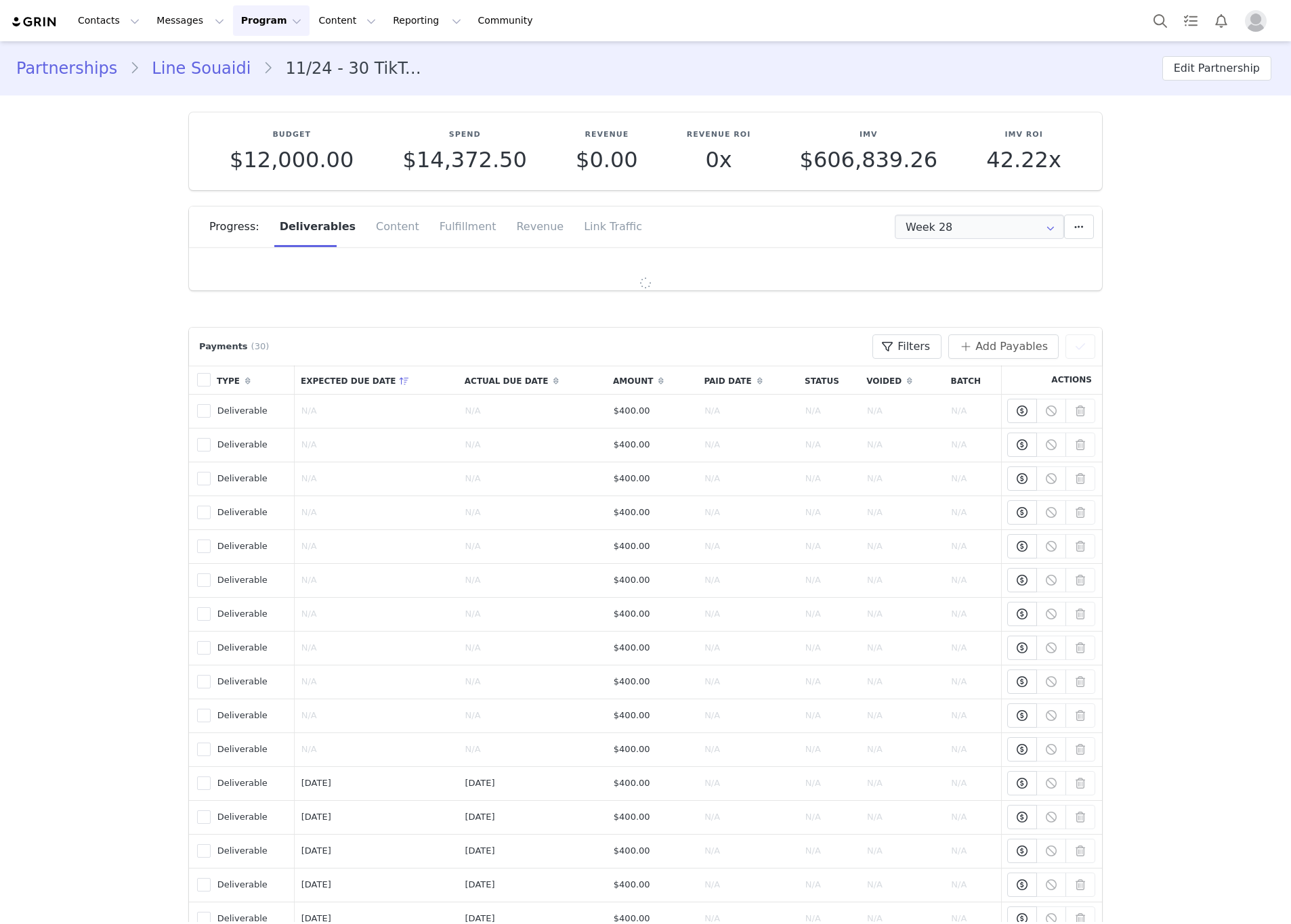
type input "+32 ([GEOGRAPHIC_DATA])"
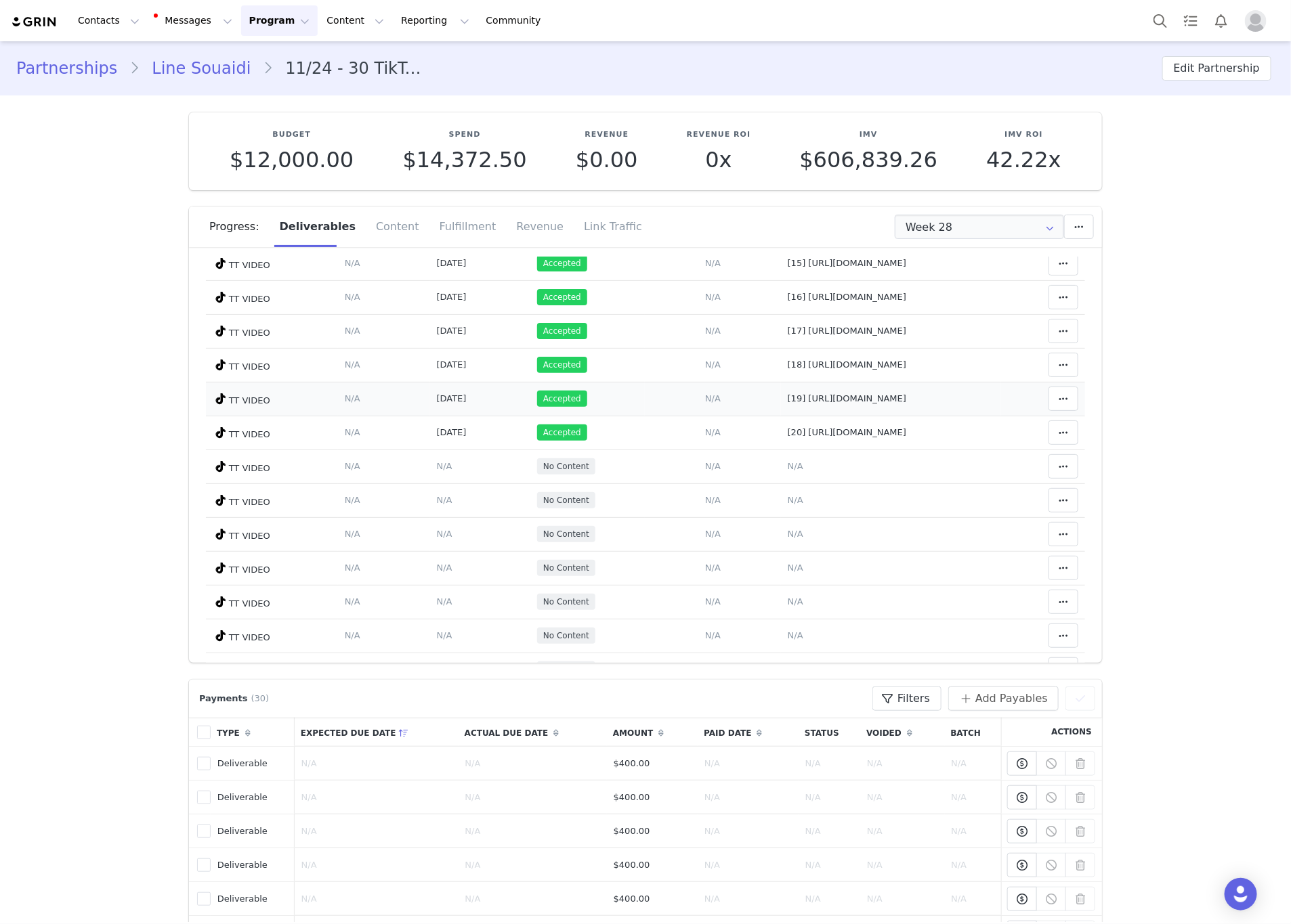
scroll to position [609, 0]
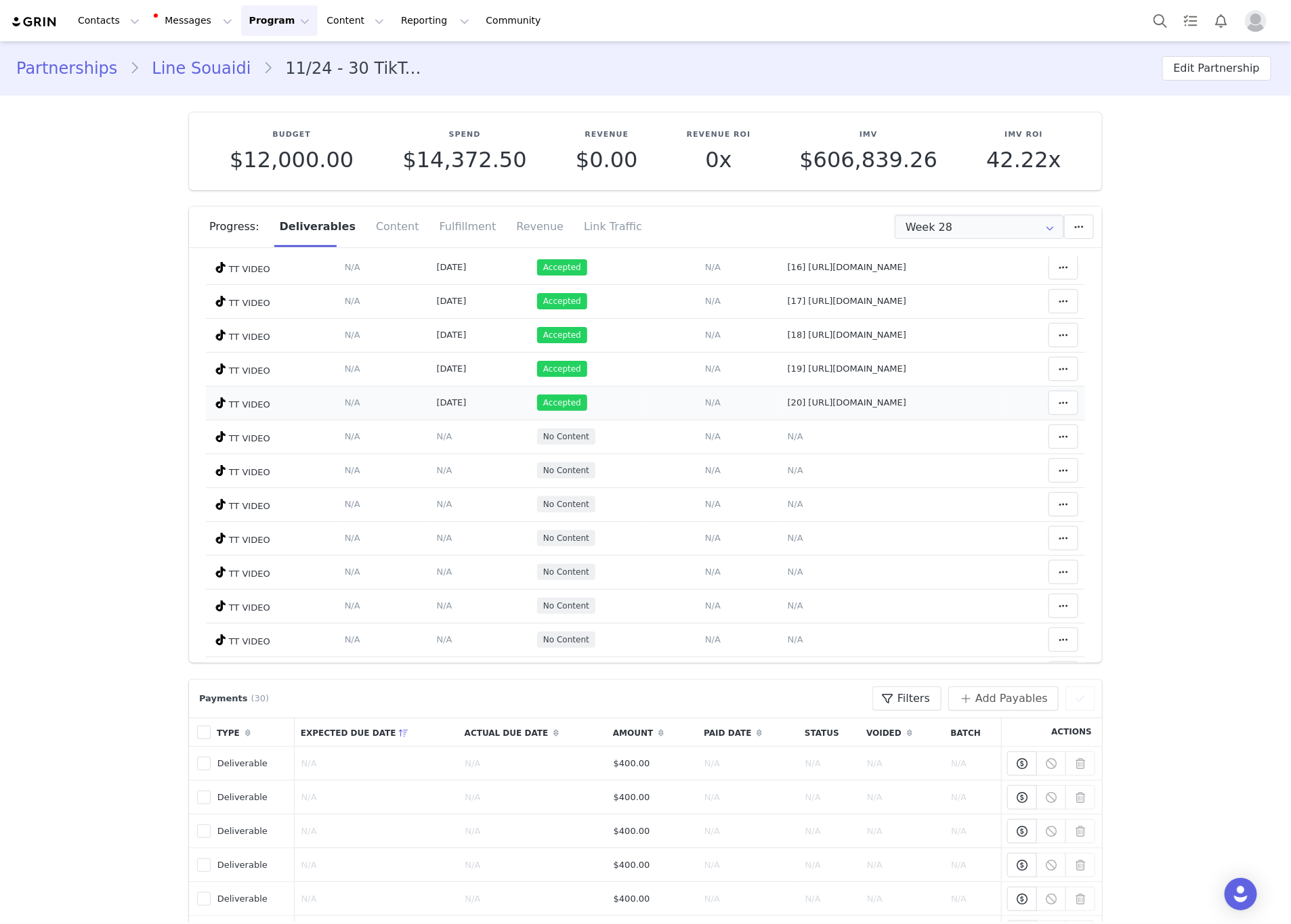
drag, startPoint x: 889, startPoint y: 453, endPoint x: 738, endPoint y: 461, distance: 151.2
click at [782, 420] on td "Notes Save Cancel [20] https://www.tiktok.com/@getfitbyline" at bounding box center [891, 403] width 220 height 34
drag, startPoint x: 722, startPoint y: 496, endPoint x: 674, endPoint y: 519, distance: 53.2
click at [782, 454] on td "Notes Save Cancel N/A" at bounding box center [891, 437] width 220 height 34
drag, startPoint x: 901, startPoint y: 449, endPoint x: 698, endPoint y: 451, distance: 203.0
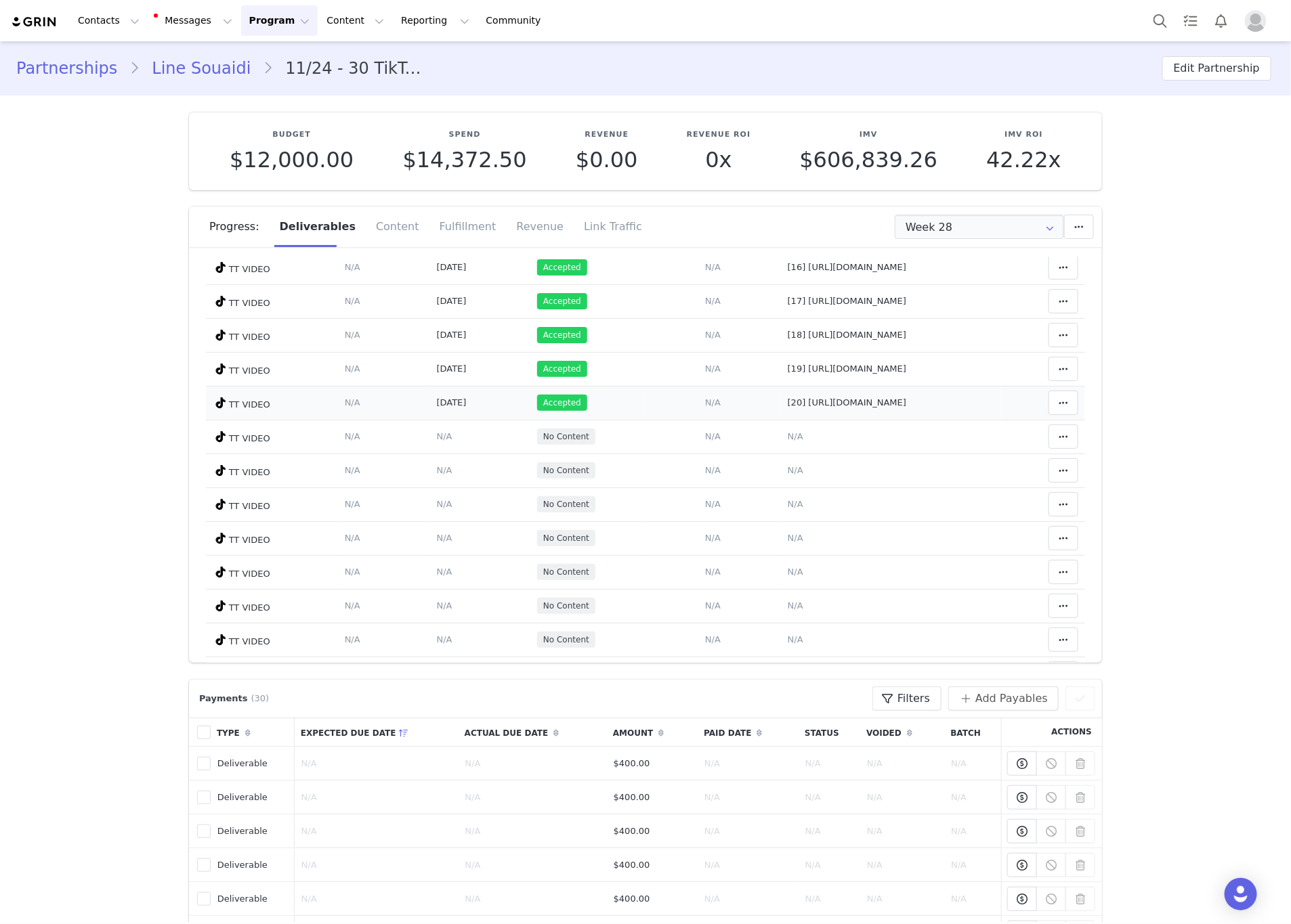
click at [698, 420] on tr "TT VIDEO Deliverable Due Date Set the date you expect this content to go live. …" at bounding box center [646, 403] width 880 height 34
copy tr "Notes Save Cancel [20] https://www.tiktok.com/@getfitbyline"
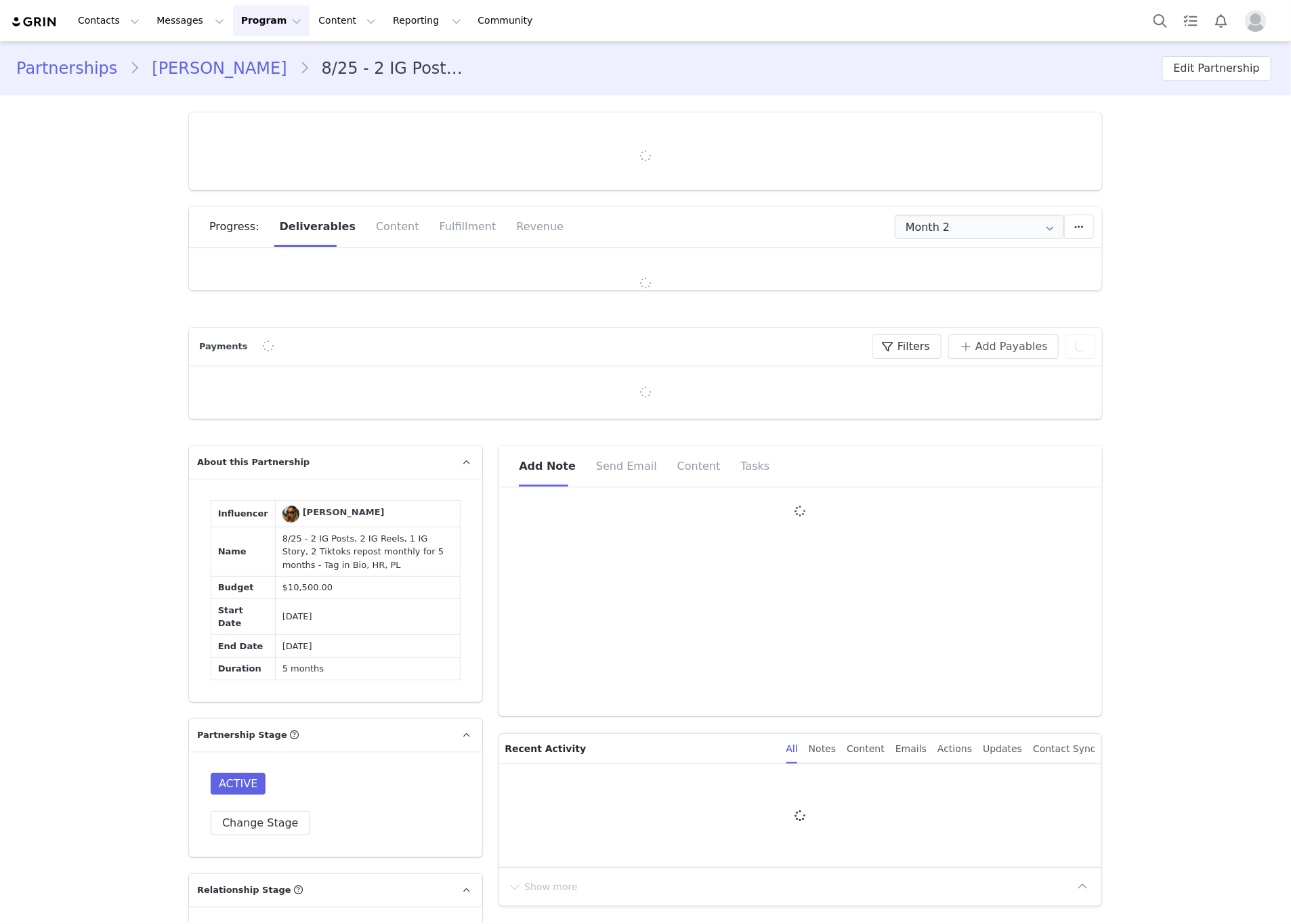
type input "+34 ([GEOGRAPHIC_DATA])"
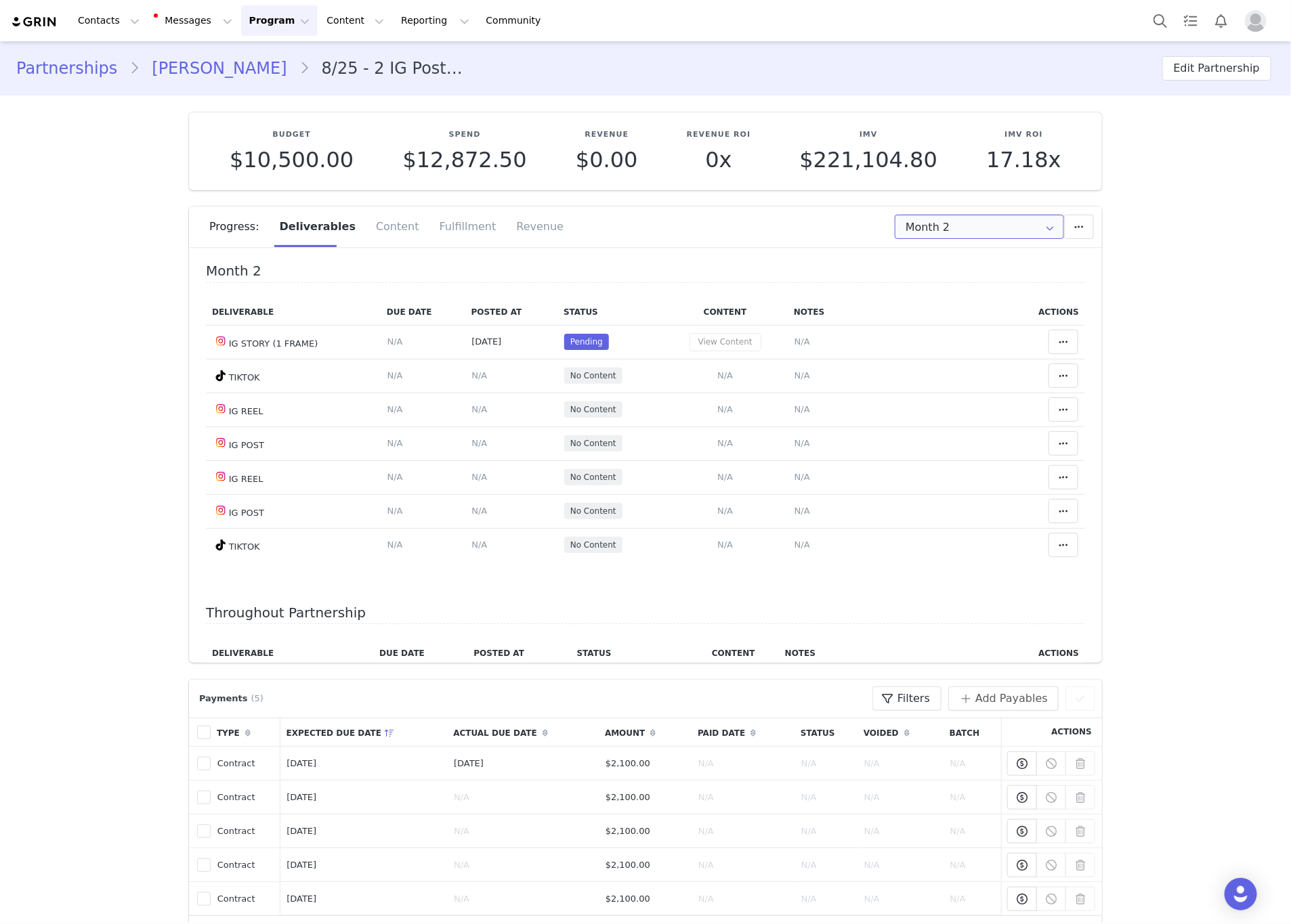
click at [989, 234] on input "Month 2" at bounding box center [980, 227] width 170 height 24
click at [939, 375] on li "All Months" at bounding box center [980, 378] width 184 height 23
type input "All"
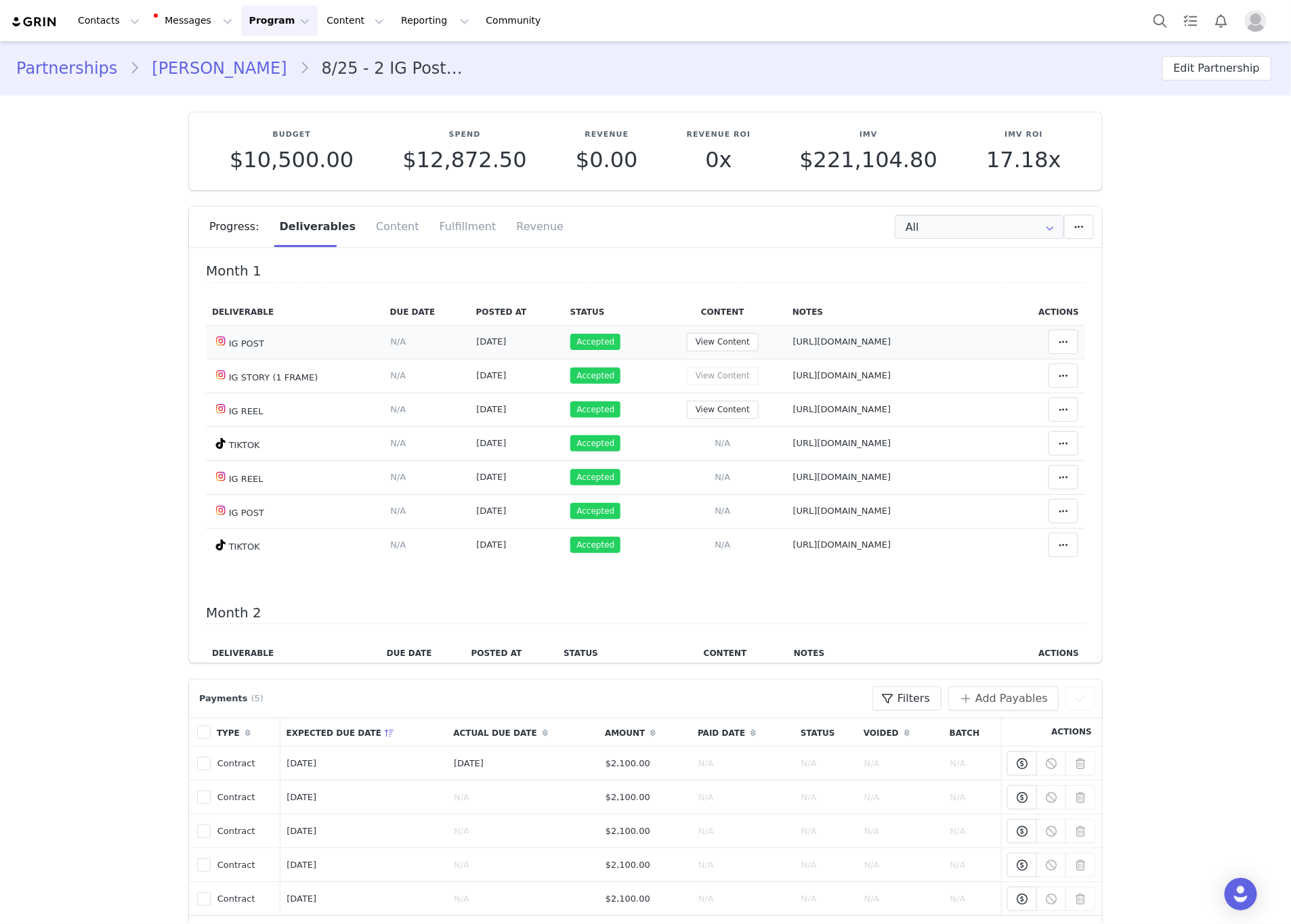
drag, startPoint x: 905, startPoint y: 342, endPoint x: 714, endPoint y: 356, distance: 191.5
click at [714, 356] on tr "IG POST Deliverable Due Date Set the date you expect this content to go live. S…" at bounding box center [646, 342] width 880 height 34
drag, startPoint x: 941, startPoint y: 415, endPoint x: 717, endPoint y: 425, distance: 224.2
click at [787, 425] on td "Notes Save Cancel [URL][DOMAIN_NAME]" at bounding box center [897, 409] width 220 height 34
drag, startPoint x: 992, startPoint y: 454, endPoint x: 725, endPoint y: 460, distance: 267.1
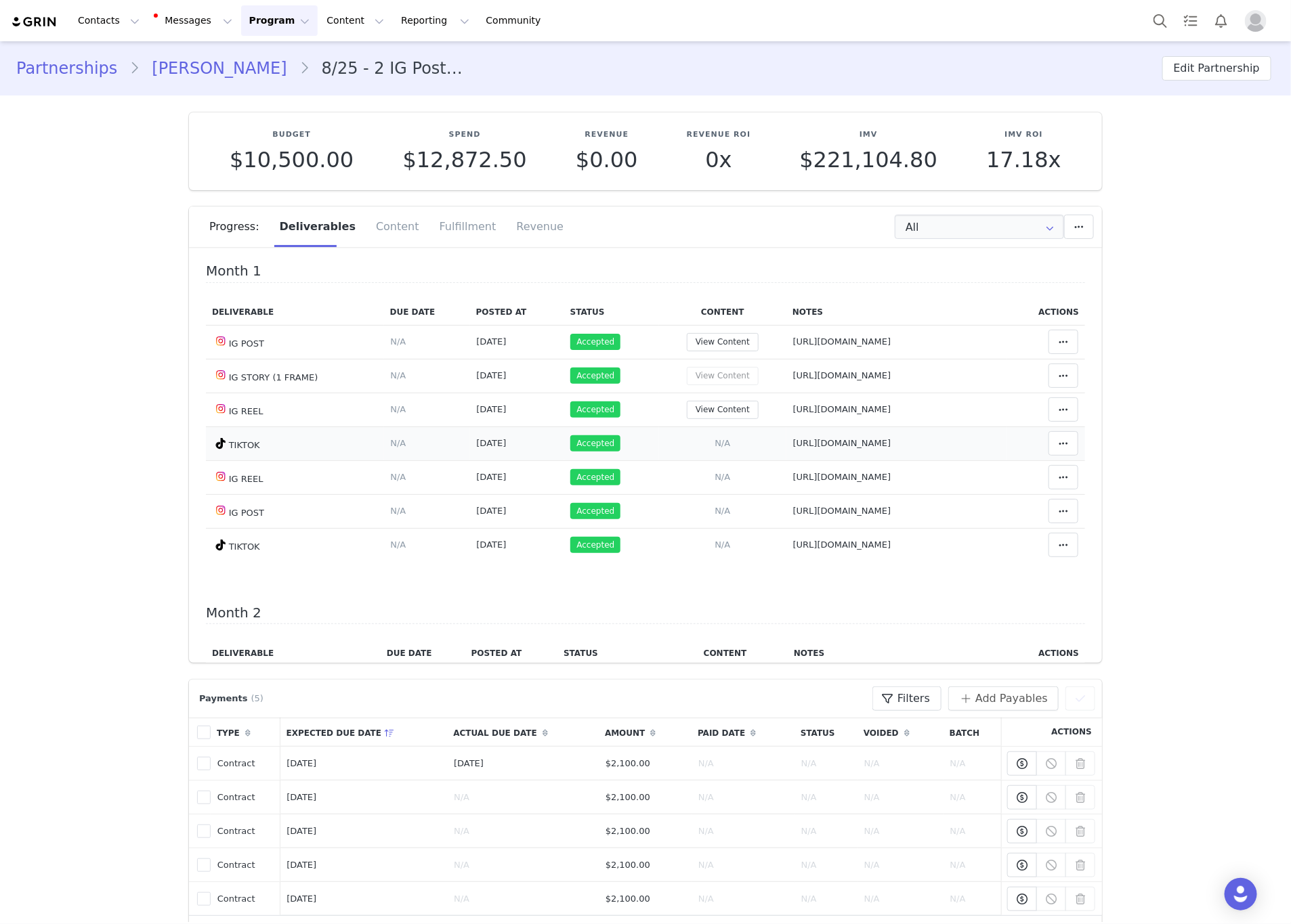
click at [787, 460] on td "Notes Save Cancel https://www.tiktok.com/@evvagarcia/video/7550722055449152790" at bounding box center [897, 443] width 220 height 34
drag, startPoint x: 898, startPoint y: 486, endPoint x: 719, endPoint y: 488, distance: 179.0
click at [787, 488] on td "Notes Save Cancel https://www.instagram.com/reel/DOq2hQYiJVs" at bounding box center [897, 477] width 220 height 34
drag, startPoint x: 691, startPoint y: 524, endPoint x: 722, endPoint y: 524, distance: 31.0
click at [690, 524] on tr "IG POST Deliverable Due Date Set the date you expect this content to go live. S…" at bounding box center [646, 511] width 880 height 34
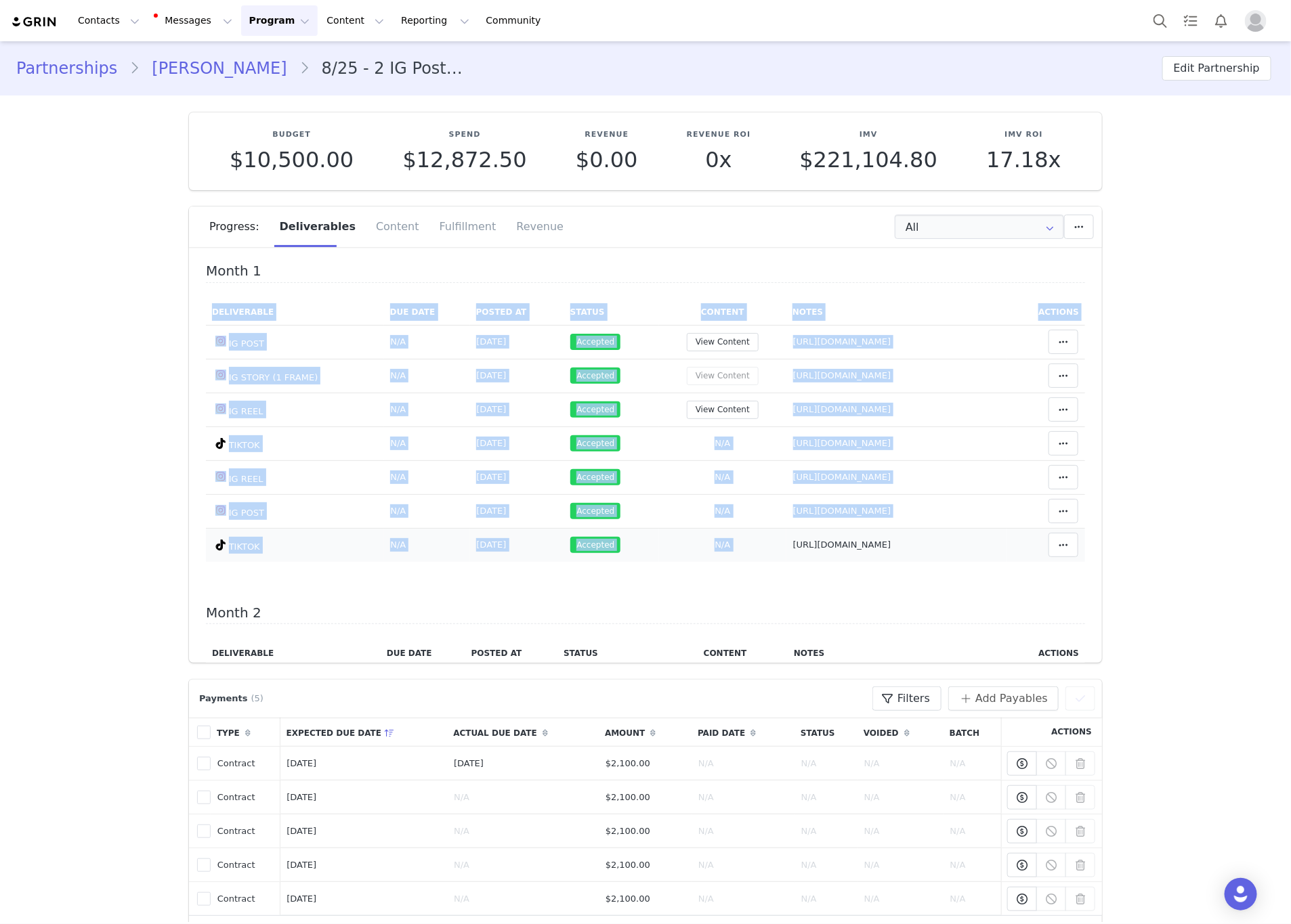
drag, startPoint x: 782, startPoint y: 571, endPoint x: 720, endPoint y: 541, distance: 68.9
click at [720, 541] on div "Deliverable Due Date Posted At Status Content Notes Actions IG POST Deliverable…" at bounding box center [646, 439] width 880 height 279
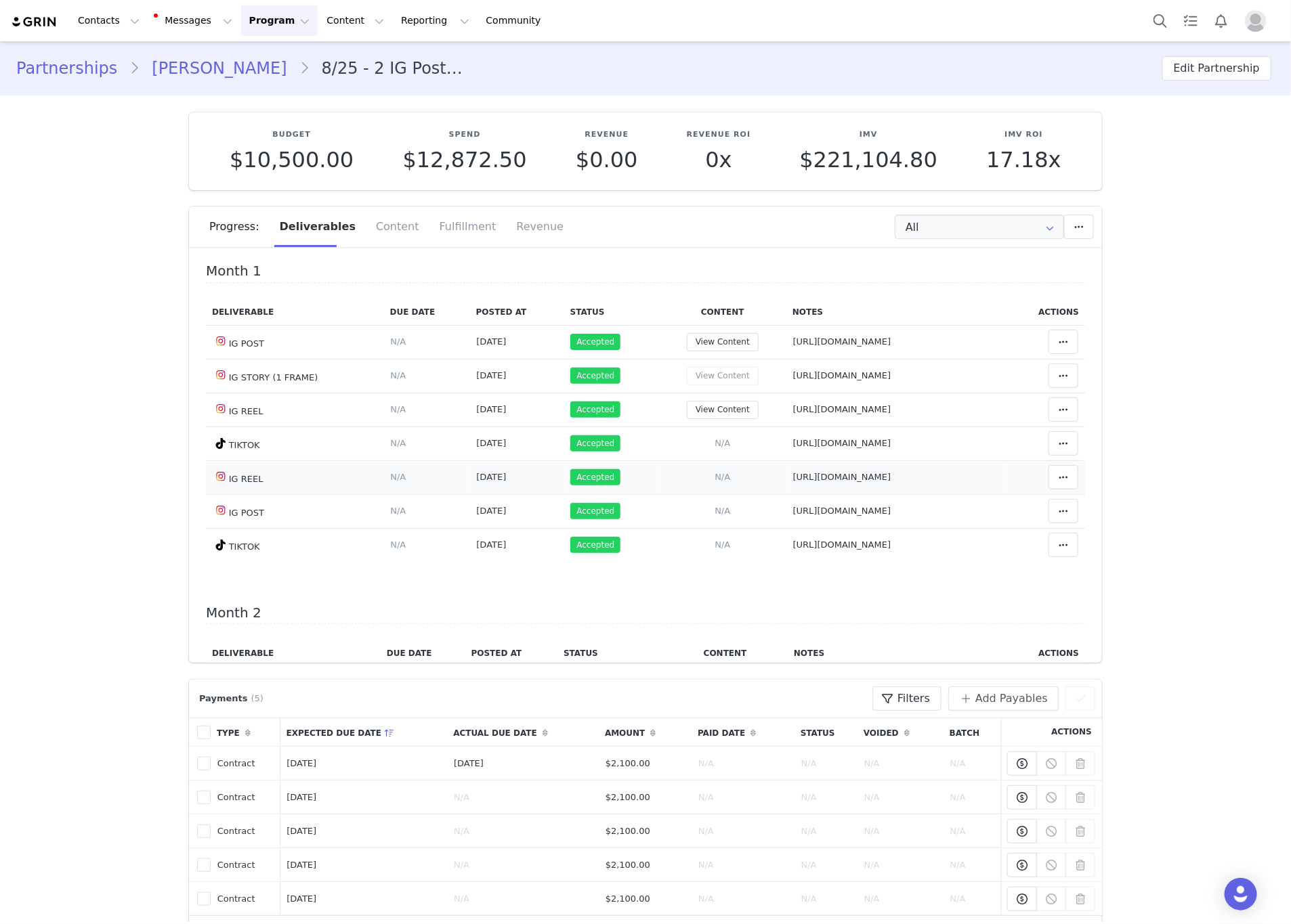
click at [659, 484] on td "Add Content Paste the URL to the content you want to match to this deliverable.…" at bounding box center [723, 477] width 128 height 34
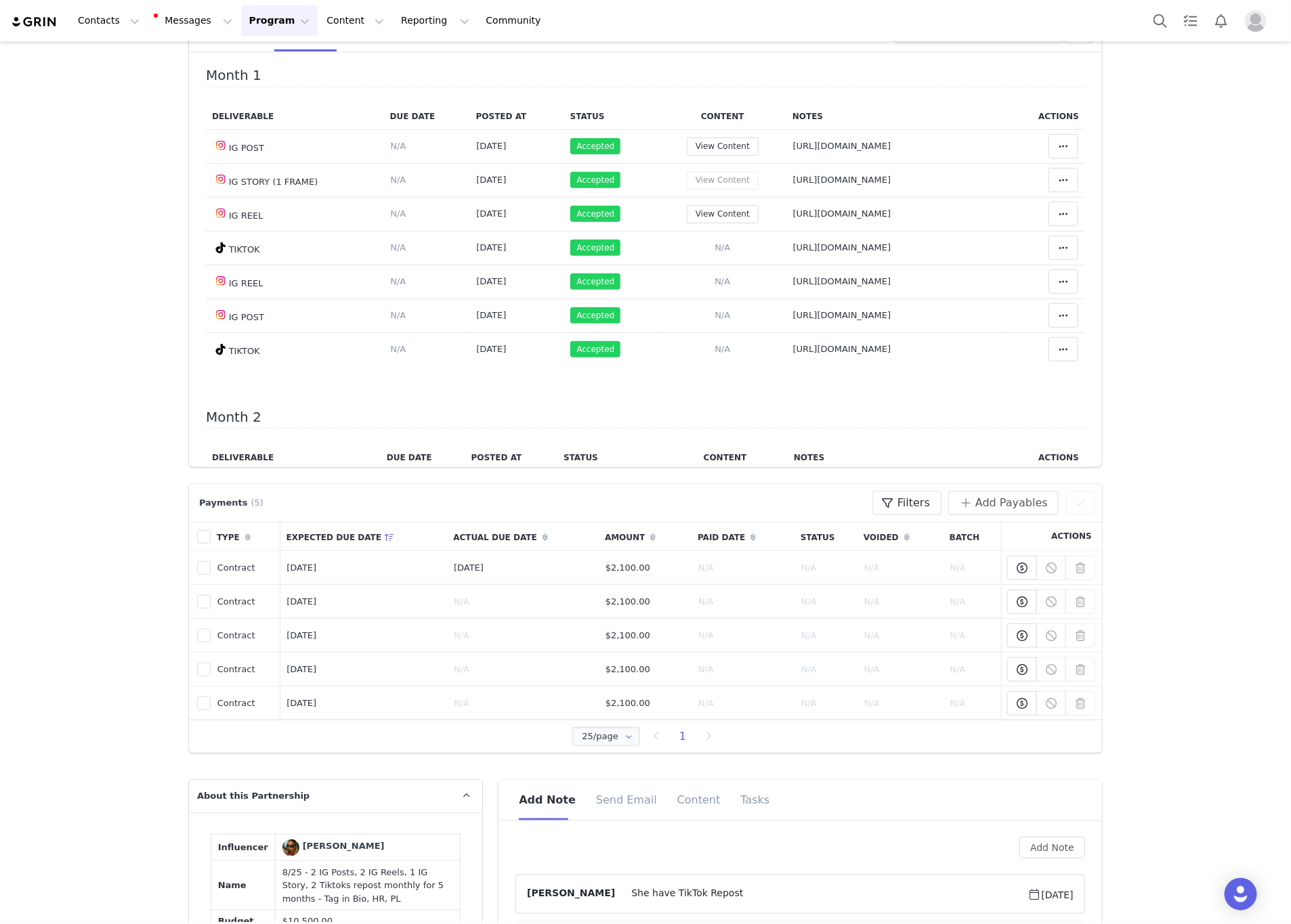
scroll to position [500, 0]
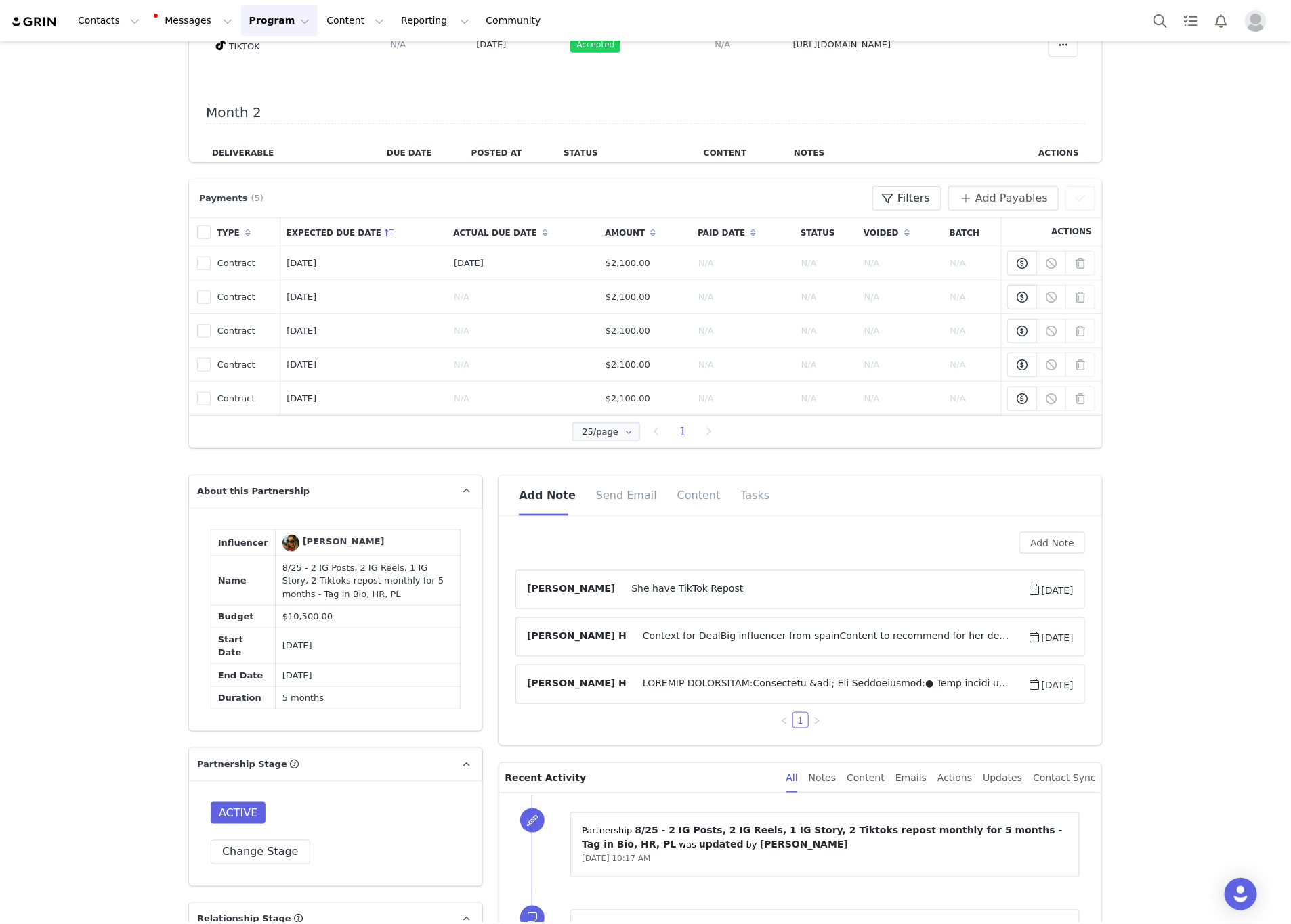
click at [696, 685] on span at bounding box center [827, 685] width 401 height 16
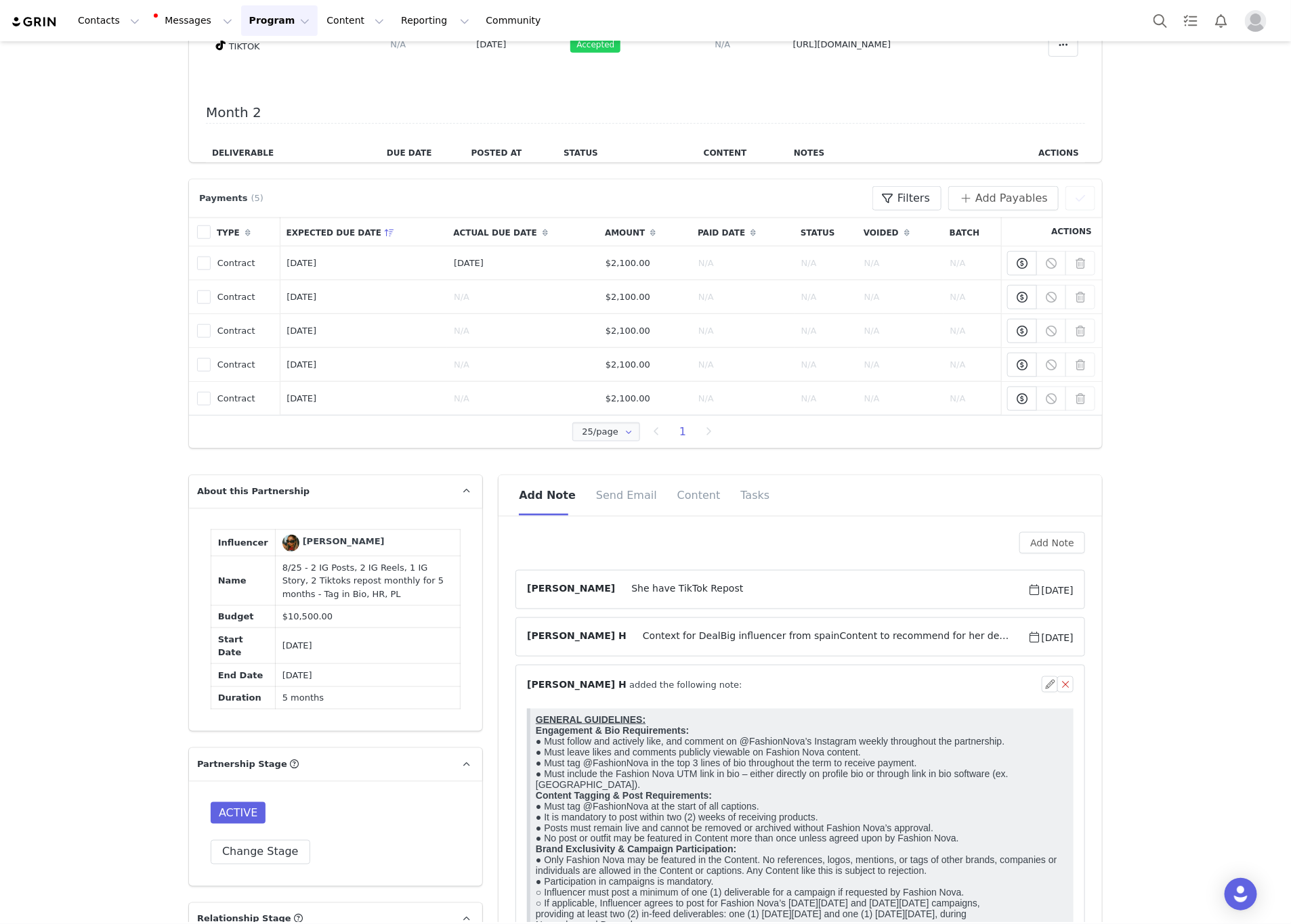
scroll to position [0, 0]
click at [669, 771] on p "GENERAL GUIDELINES: Engagement & Bio Requirements: ● Must follow and actively l…" at bounding box center [802, 908] width 533 height 390
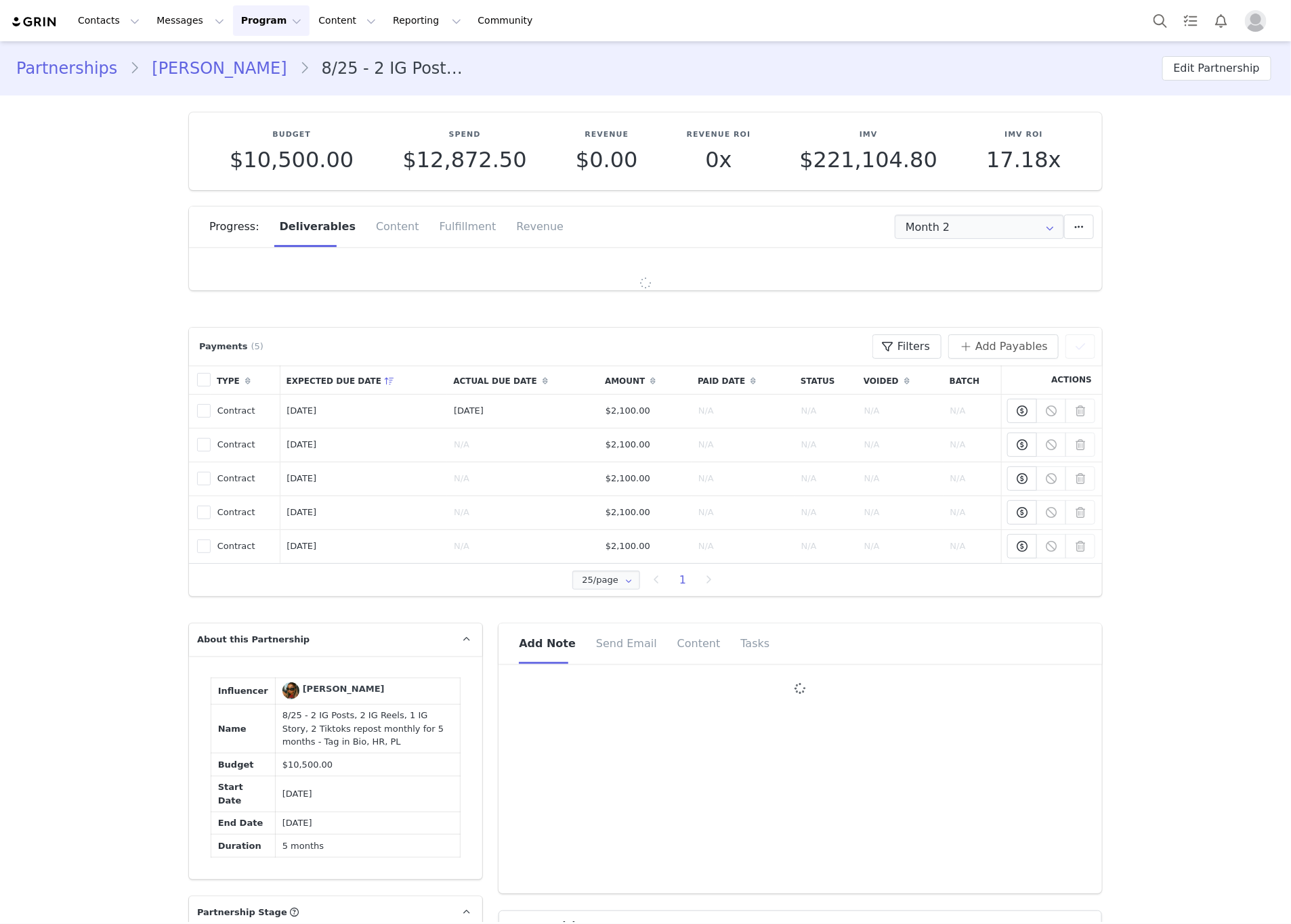
type input "+34 ([GEOGRAPHIC_DATA])"
click at [1009, 230] on input "Month 2" at bounding box center [980, 227] width 170 height 24
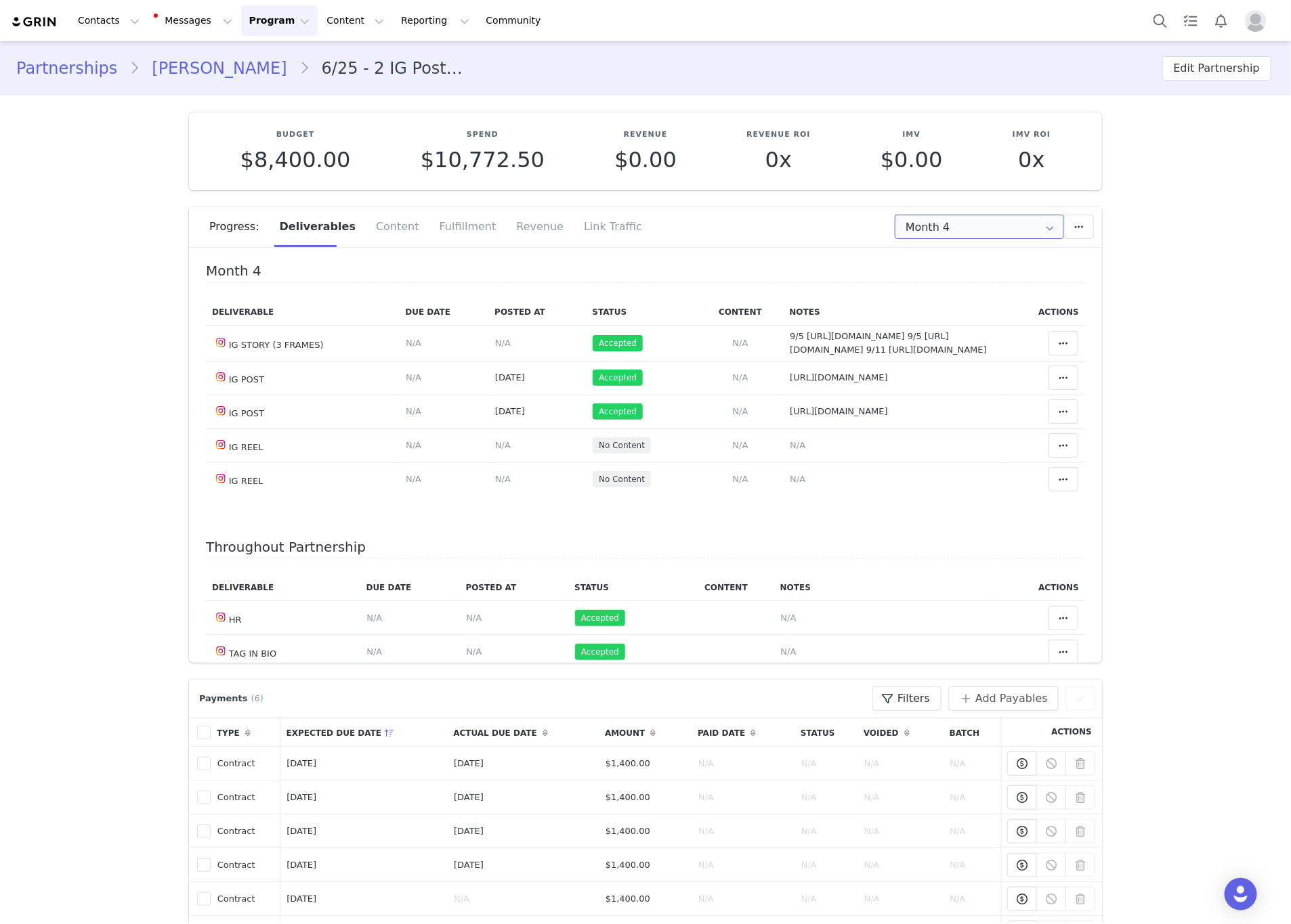
click at [1012, 238] on input "Month 4" at bounding box center [980, 227] width 170 height 24
click at [987, 401] on li "All Months" at bounding box center [980, 401] width 184 height 23
type input "All"
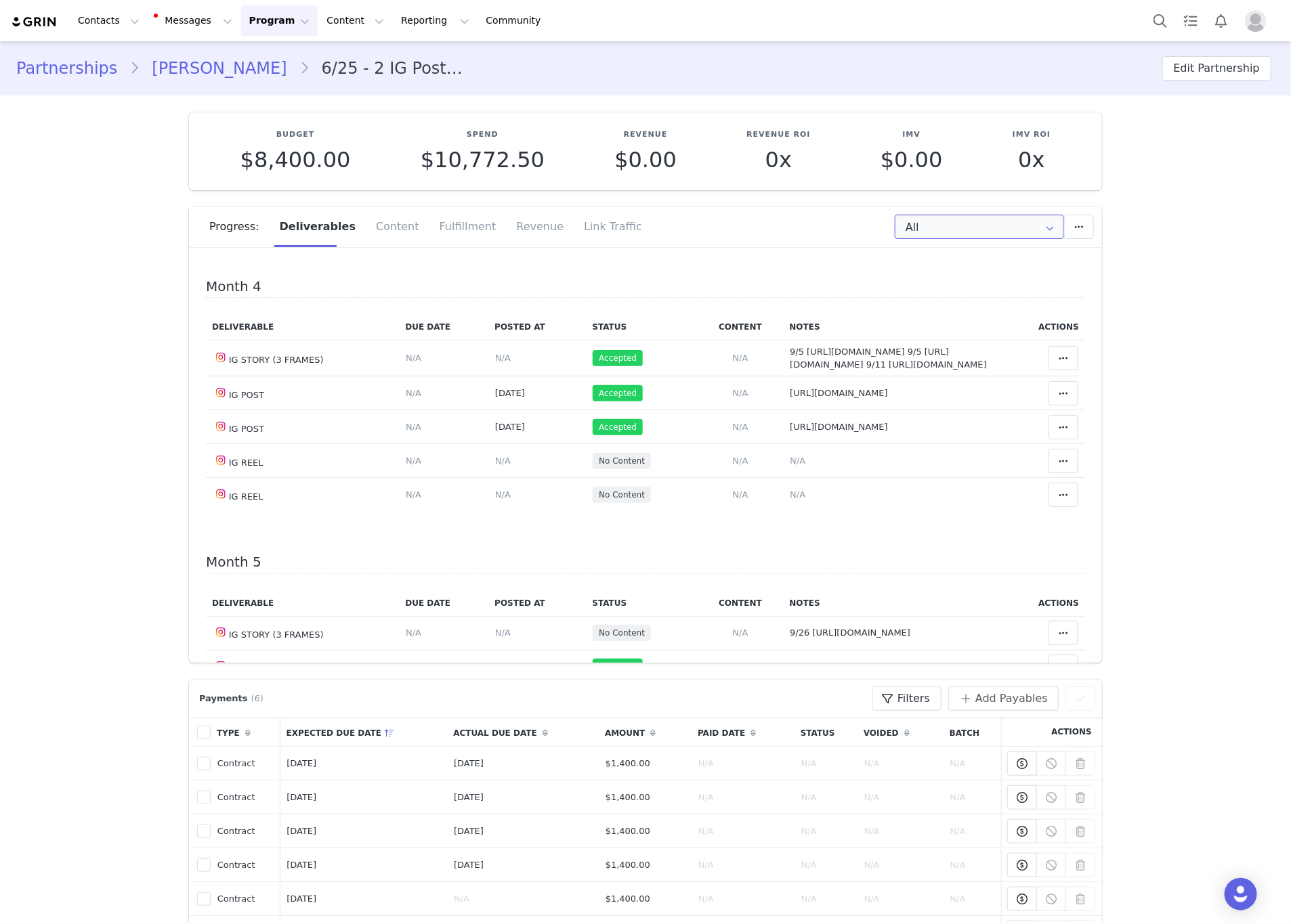
scroll to position [914, 0]
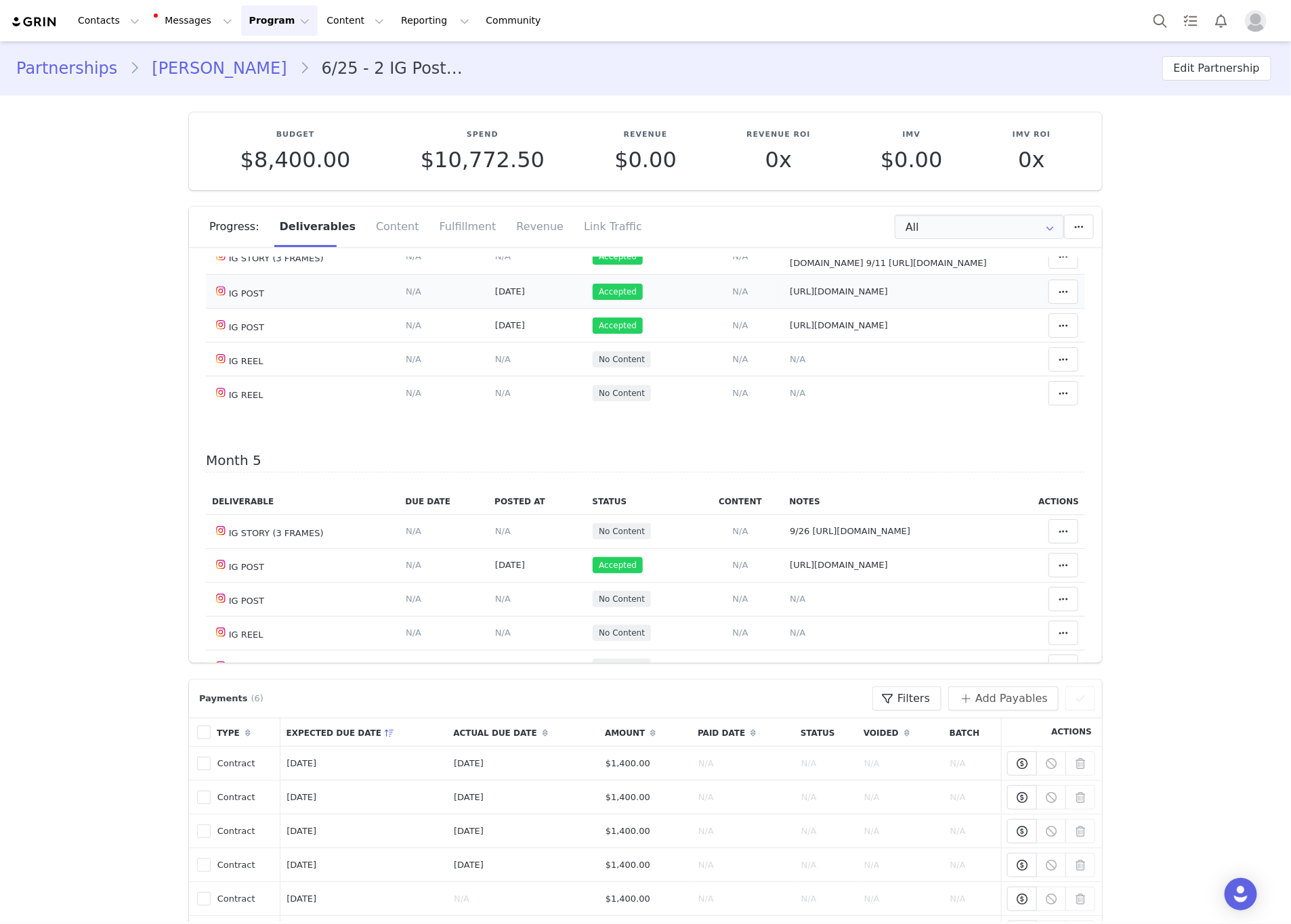
drag, startPoint x: 848, startPoint y: 521, endPoint x: 762, endPoint y: 512, distance: 86.5
click at [762, 309] on tr "IG POST Deliverable Due Date Set the date you expect this content to go live. S…" at bounding box center [646, 292] width 880 height 34
drag, startPoint x: 842, startPoint y: 561, endPoint x: 771, endPoint y: 556, distance: 71.2
click at [784, 342] on td "Notes Save Cancel [URL][DOMAIN_NAME]" at bounding box center [894, 326] width 220 height 34
click at [790, 331] on span "[URL][DOMAIN_NAME]" at bounding box center [839, 325] width 98 height 10
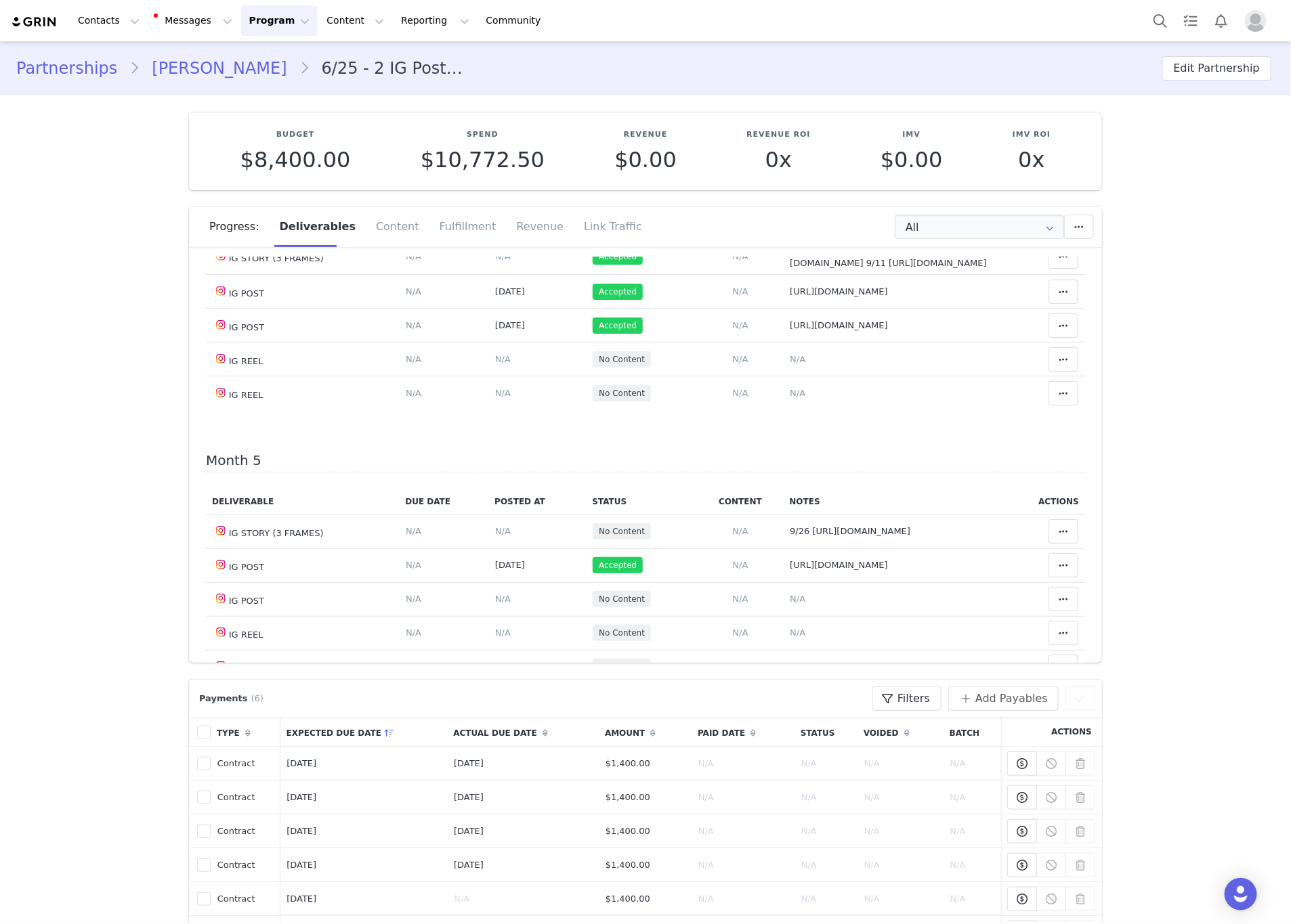
type textarea "[URL][DOMAIN_NAME]"
click at [655, 275] on td "Accepted" at bounding box center [642, 257] width 112 height 36
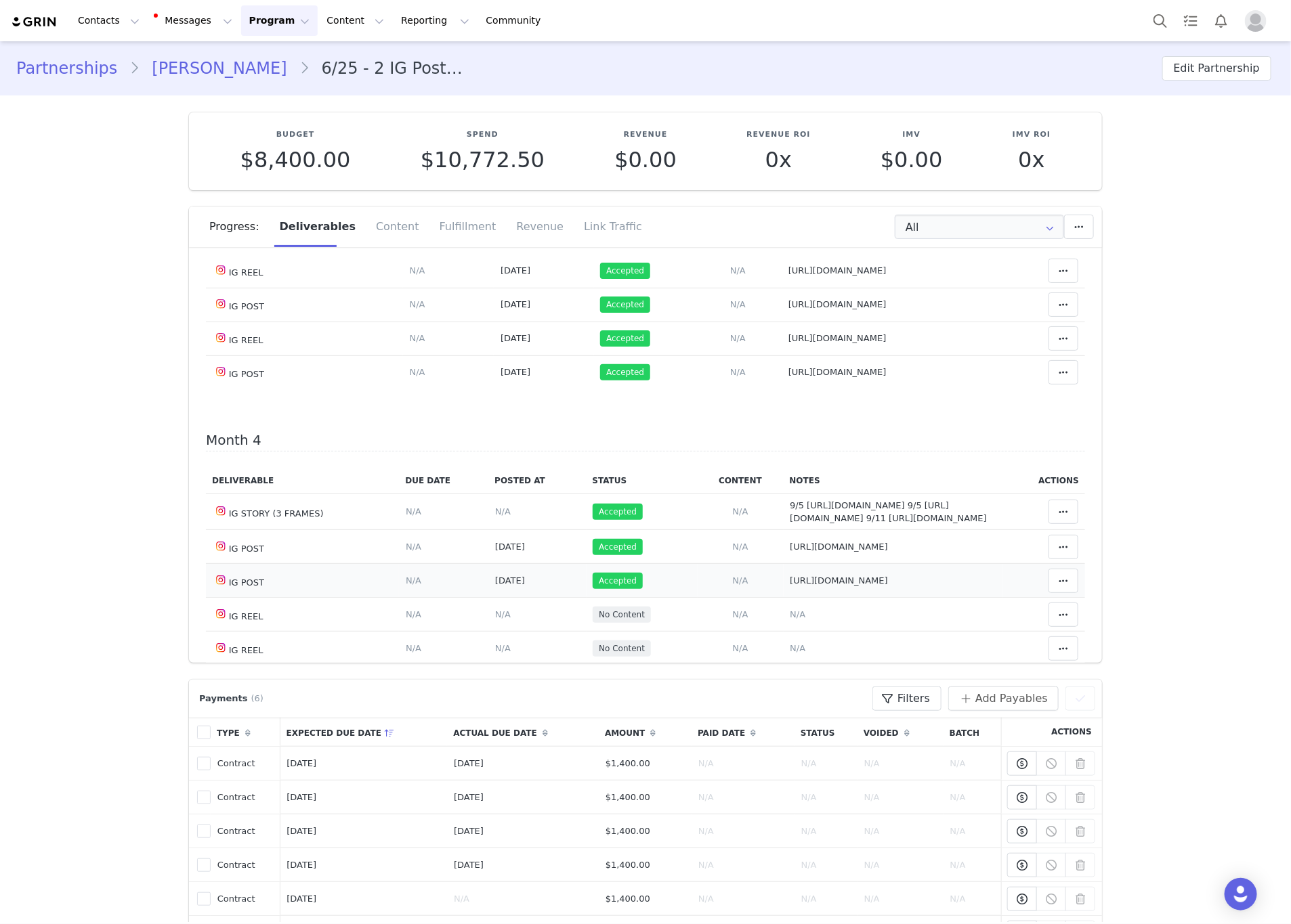
scroll to position [609, 0]
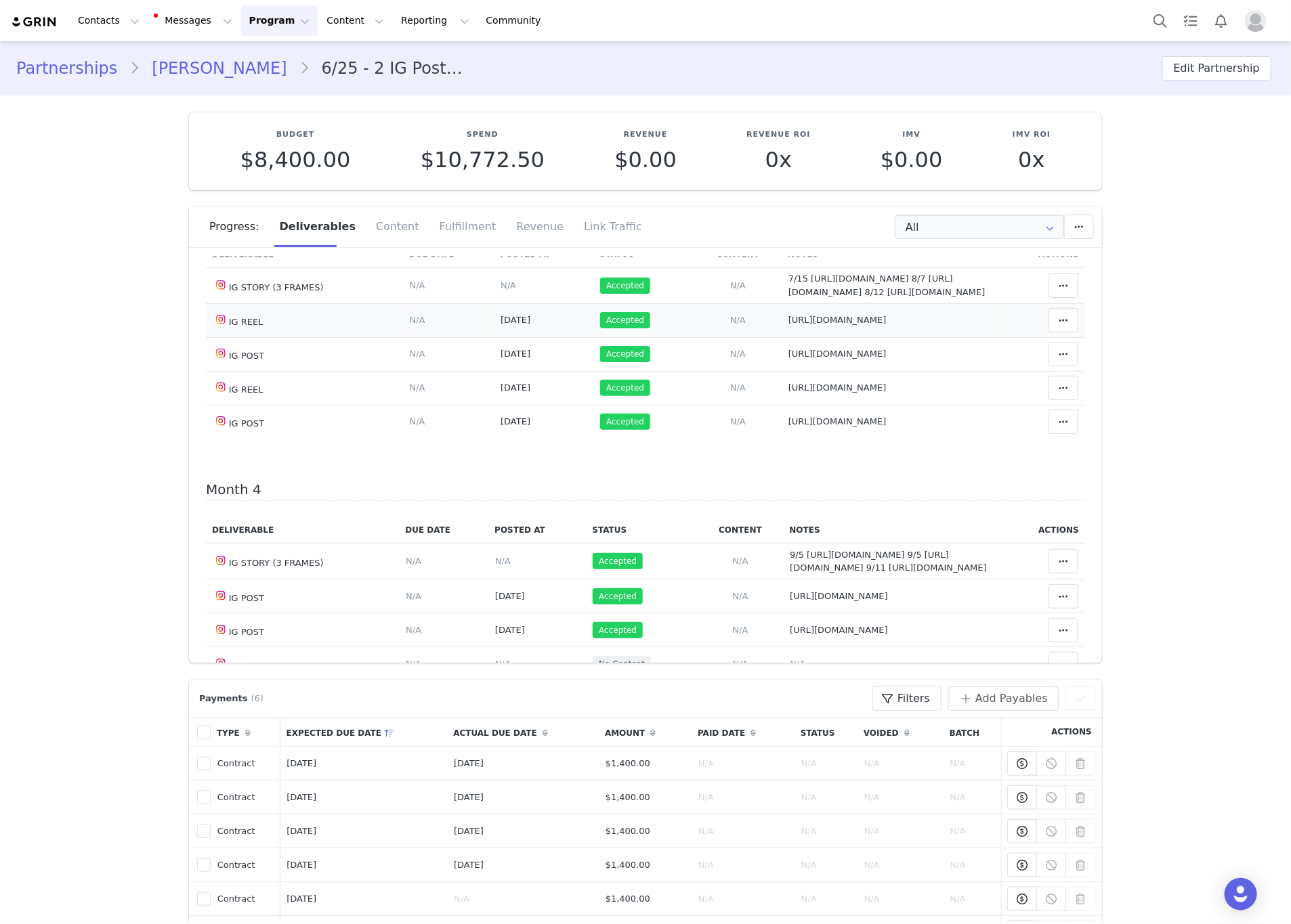
drag, startPoint x: 970, startPoint y: 480, endPoint x: 770, endPoint y: 477, distance: 200.0
click at [782, 337] on td "Notes Save Cancel https://www.instagram.com/reel/DOeDGcjkQwq/" at bounding box center [891, 320] width 220 height 34
drag, startPoint x: 854, startPoint y: 521, endPoint x: 757, endPoint y: 511, distance: 97.5
click at [757, 371] on tr "IG POST Deliverable Due Date Set the date you expect this content to go live. S…" at bounding box center [646, 354] width 880 height 34
drag, startPoint x: 970, startPoint y: 541, endPoint x: 770, endPoint y: 551, distance: 200.2
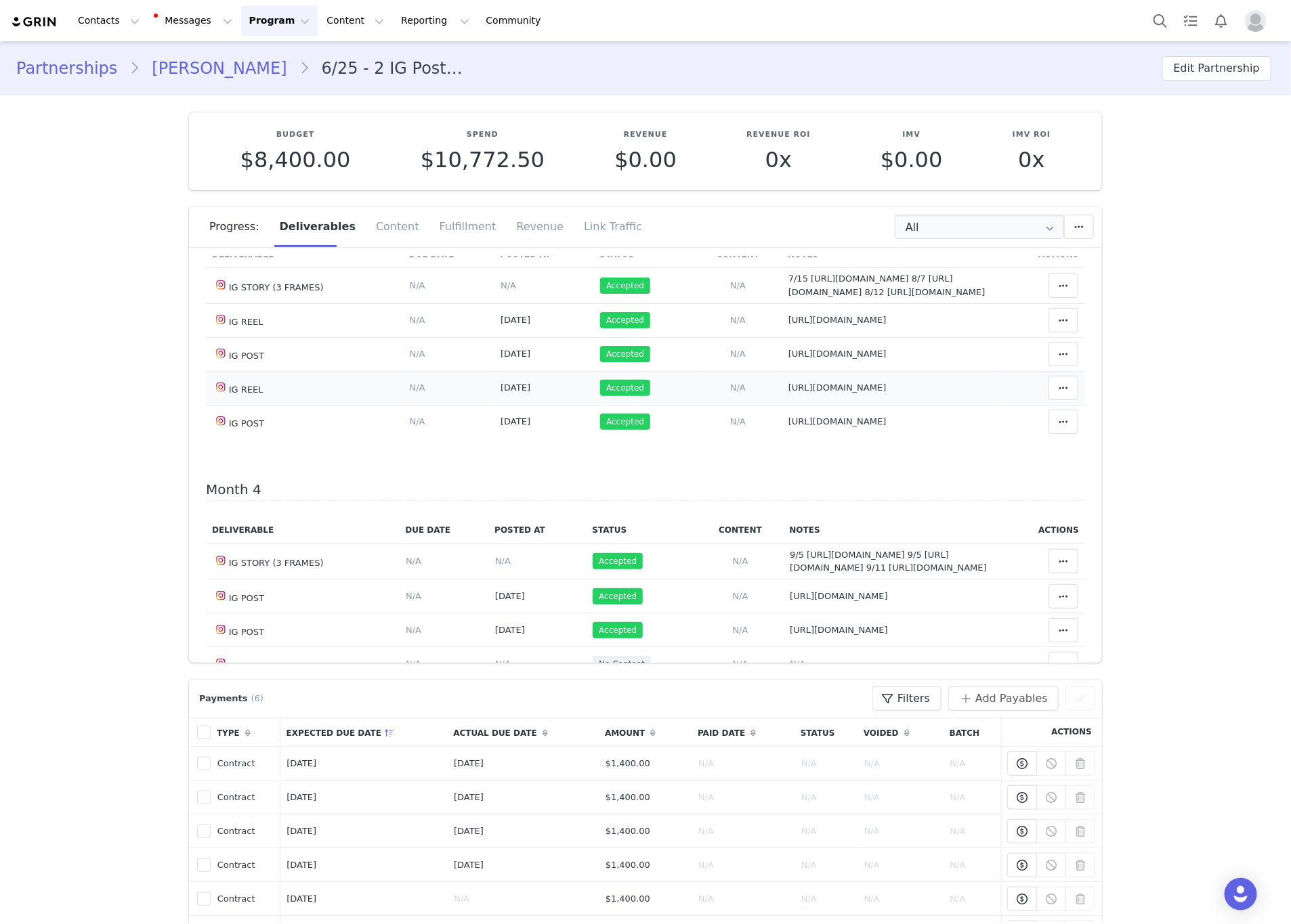
click at [782, 405] on td "Notes Save Cancel https://www.instagram.com/reel/DPIFm1qjPDQ/" at bounding box center [891, 388] width 220 height 34
drag, startPoint x: 851, startPoint y: 587, endPoint x: 779, endPoint y: 570, distance: 74.0
click at [782, 439] on td "Notes Save Cancel https://www.instagram.com/p/DM_ZeGERi6w/?img_index=1" at bounding box center [891, 422] width 220 height 34
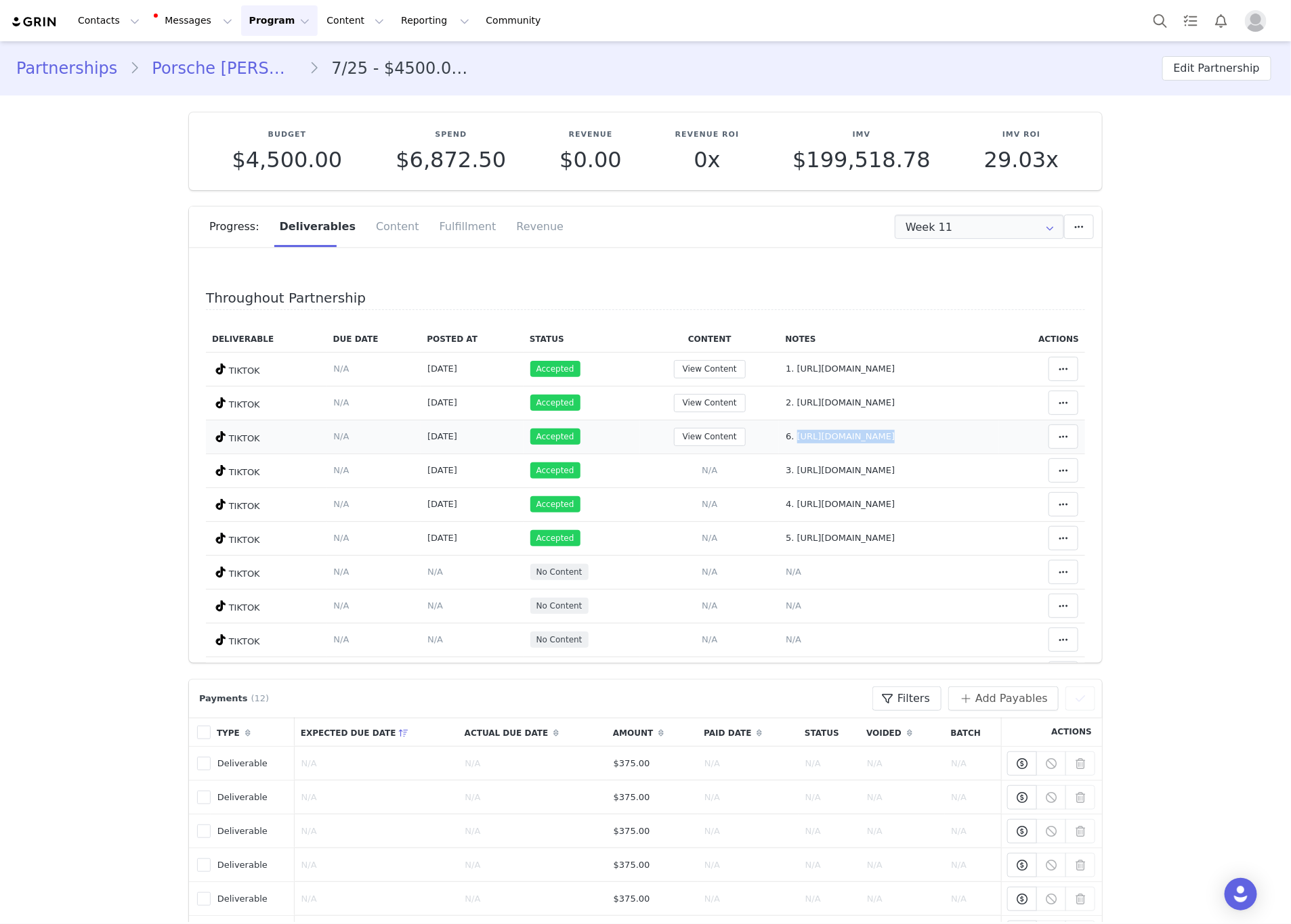
drag, startPoint x: 976, startPoint y: 453, endPoint x: 714, endPoint y: 458, distance: 262.0
click at [714, 454] on tr "TIKTOK Deliverable Due Date Set the date you expect this content to go live. Sa…" at bounding box center [646, 437] width 880 height 34
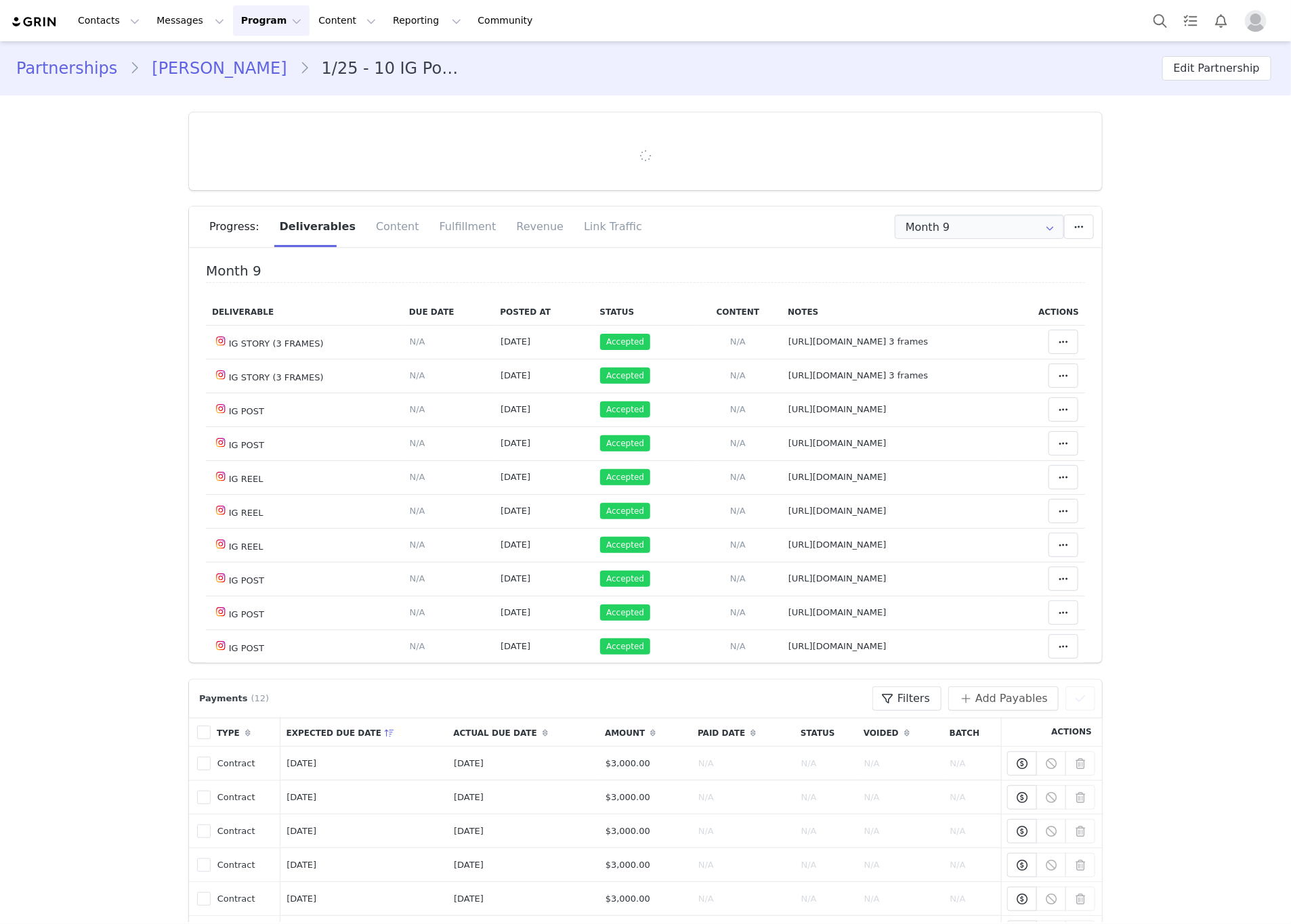
type input "+1 ([GEOGRAPHIC_DATA])"
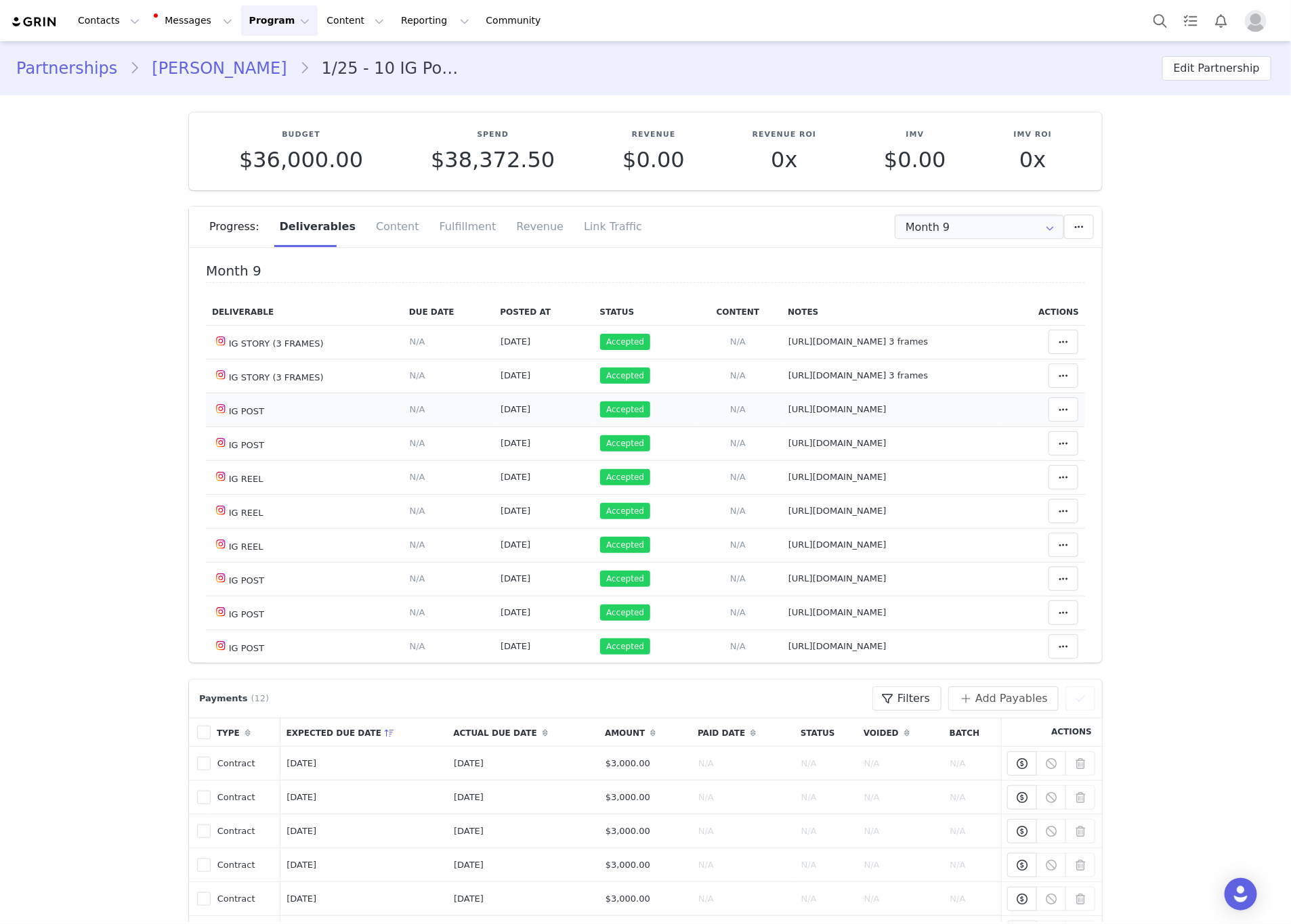
scroll to position [407, 0]
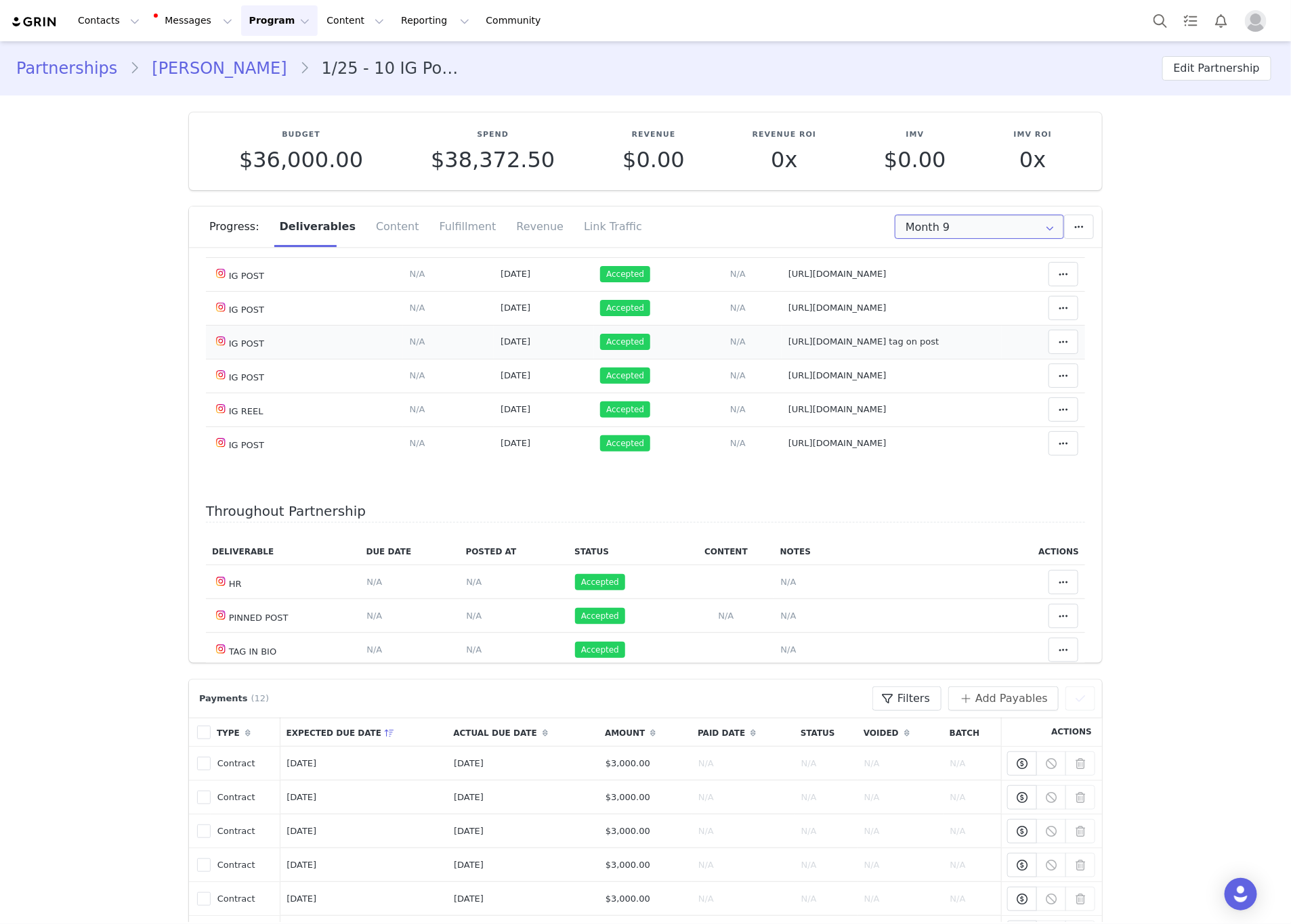
click at [998, 218] on input "Month 9" at bounding box center [980, 227] width 170 height 24
click at [939, 406] on li "All Months" at bounding box center [980, 417] width 184 height 23
type input "All"
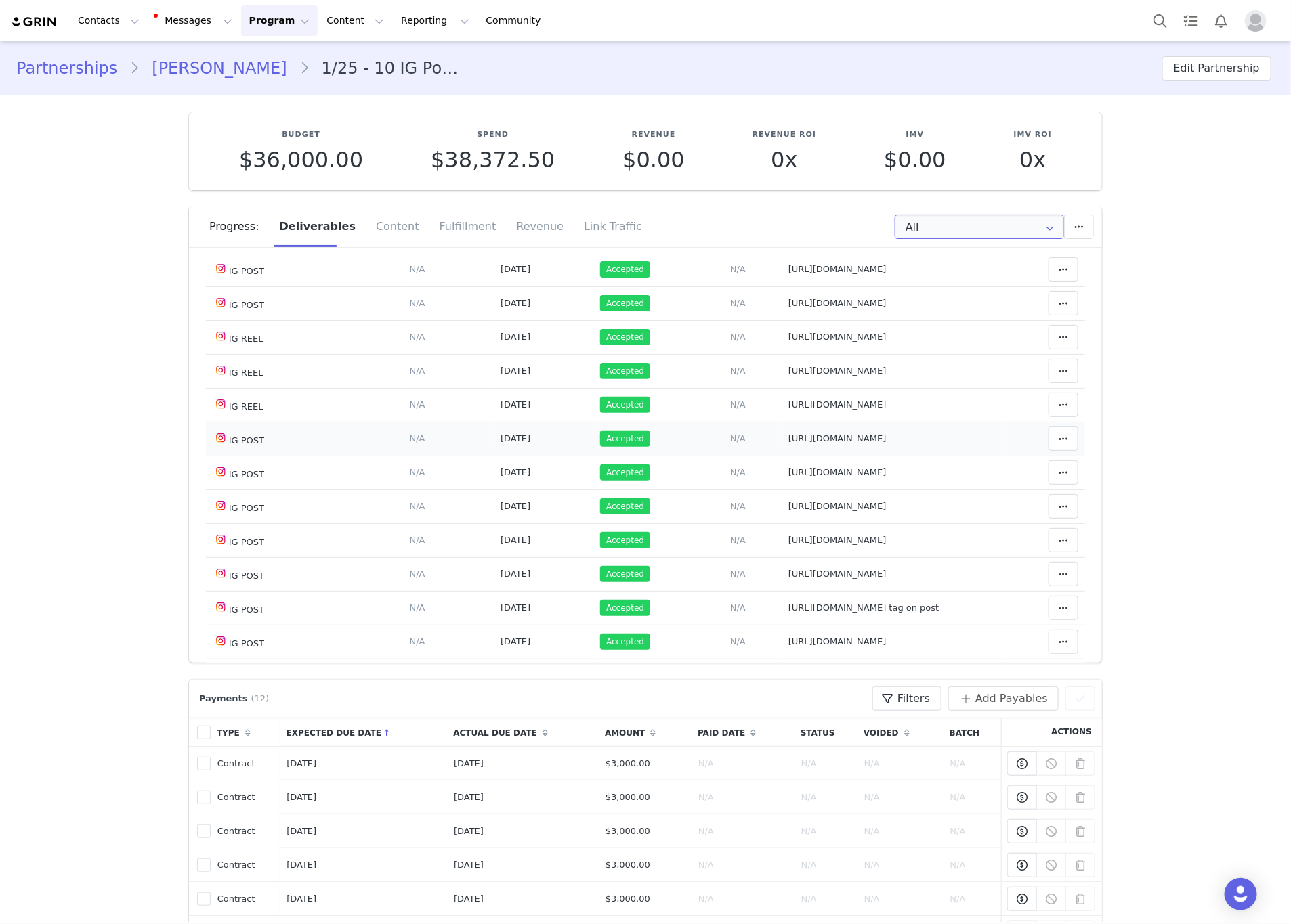
scroll to position [5276, 0]
drag, startPoint x: 894, startPoint y: 441, endPoint x: 711, endPoint y: 443, distance: 183.0
click at [782, 322] on td "Notes Save Cancel https://www.instagram.com/p/DOPuPvMjlXE/?img_index=1" at bounding box center [891, 305] width 220 height 34
drag, startPoint x: 915, startPoint y: 461, endPoint x: 704, endPoint y: 463, distance: 211.0
click at [704, 356] on tr "IG POST Deliverable Due Date Set the date you expect this content to go live. S…" at bounding box center [646, 339] width 880 height 34
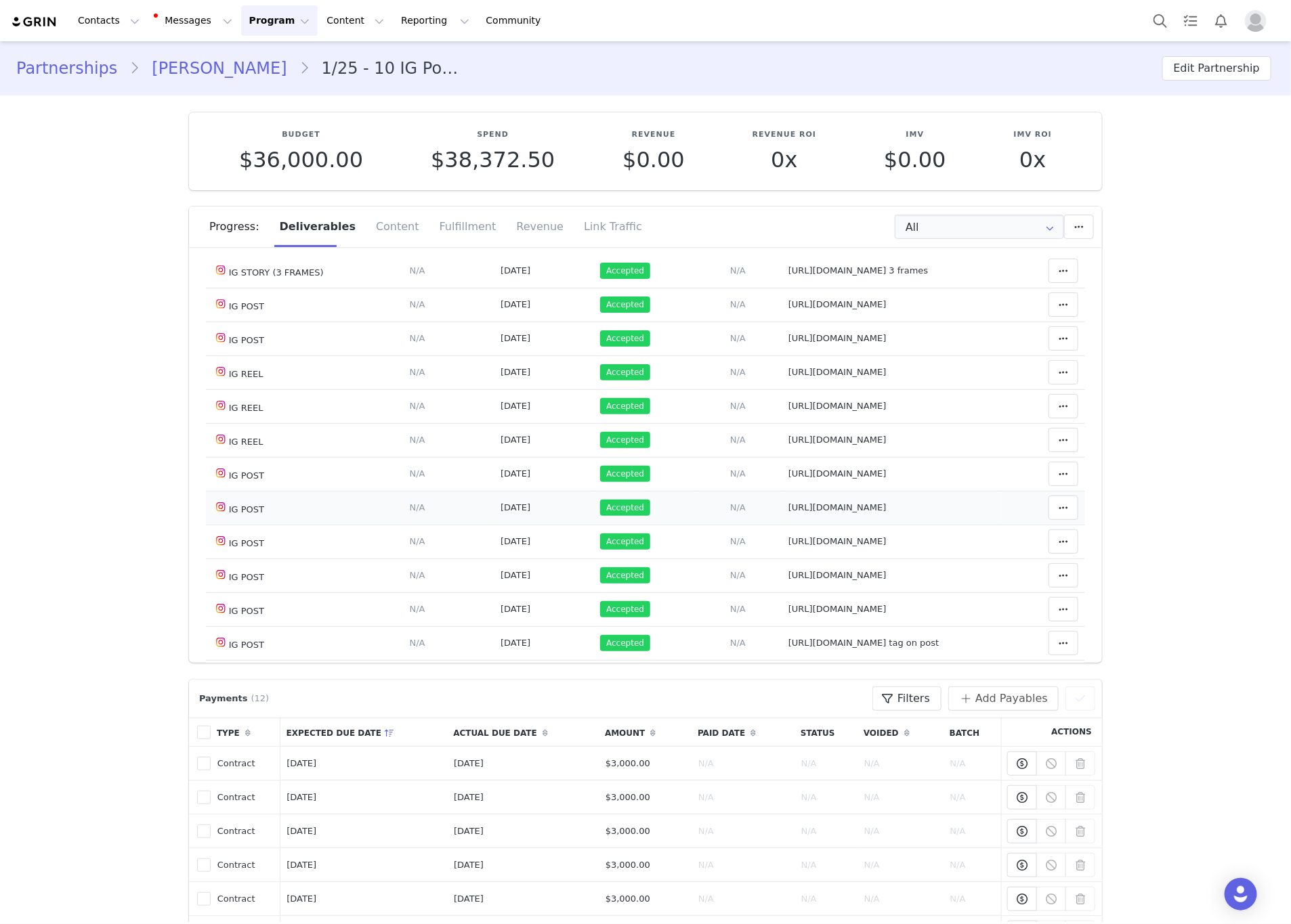
scroll to position [5378, 0]
drag, startPoint x: 925, startPoint y: 395, endPoint x: 683, endPoint y: 401, distance: 242.1
click at [683, 288] on tr "IG REEL Deliverable Due Date Set the date you expect this content to go live. S…" at bounding box center [646, 271] width 880 height 34
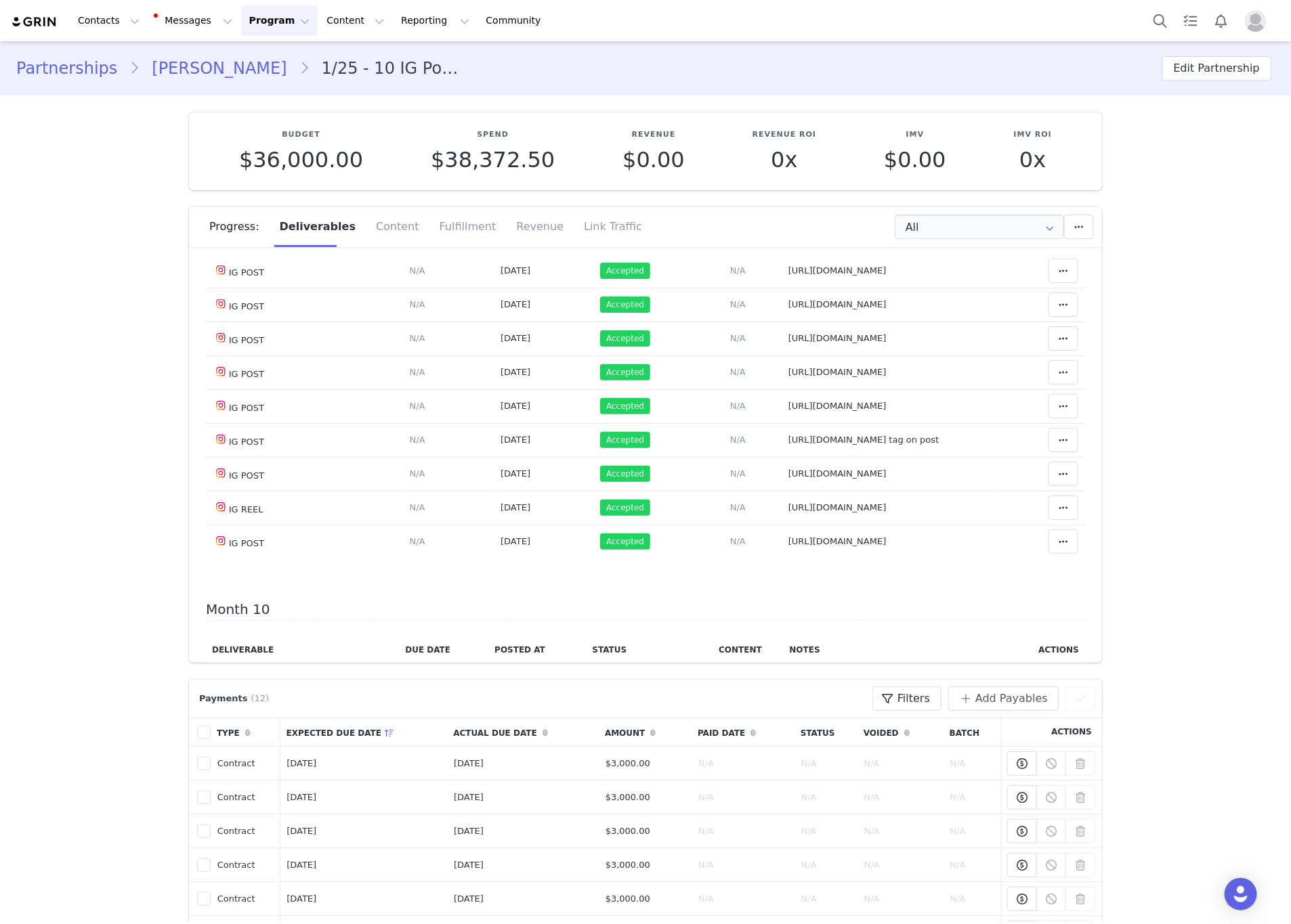
drag, startPoint x: 905, startPoint y: 328, endPoint x: 709, endPoint y: 329, distance: 196.0
click at [709, 220] on tr "IG REEL Deliverable Due Date Set the date you expect this content to go live. S…" at bounding box center [646, 203] width 880 height 34
drag, startPoint x: 891, startPoint y: 367, endPoint x: 731, endPoint y: 370, distance: 160.0
click at [782, 254] on td "Notes Save Cancel https://www.instagram.com/p/DO9xjHkCAMy/" at bounding box center [891, 237] width 220 height 34
drag, startPoint x: 941, startPoint y: 370, endPoint x: 720, endPoint y: 367, distance: 221.0
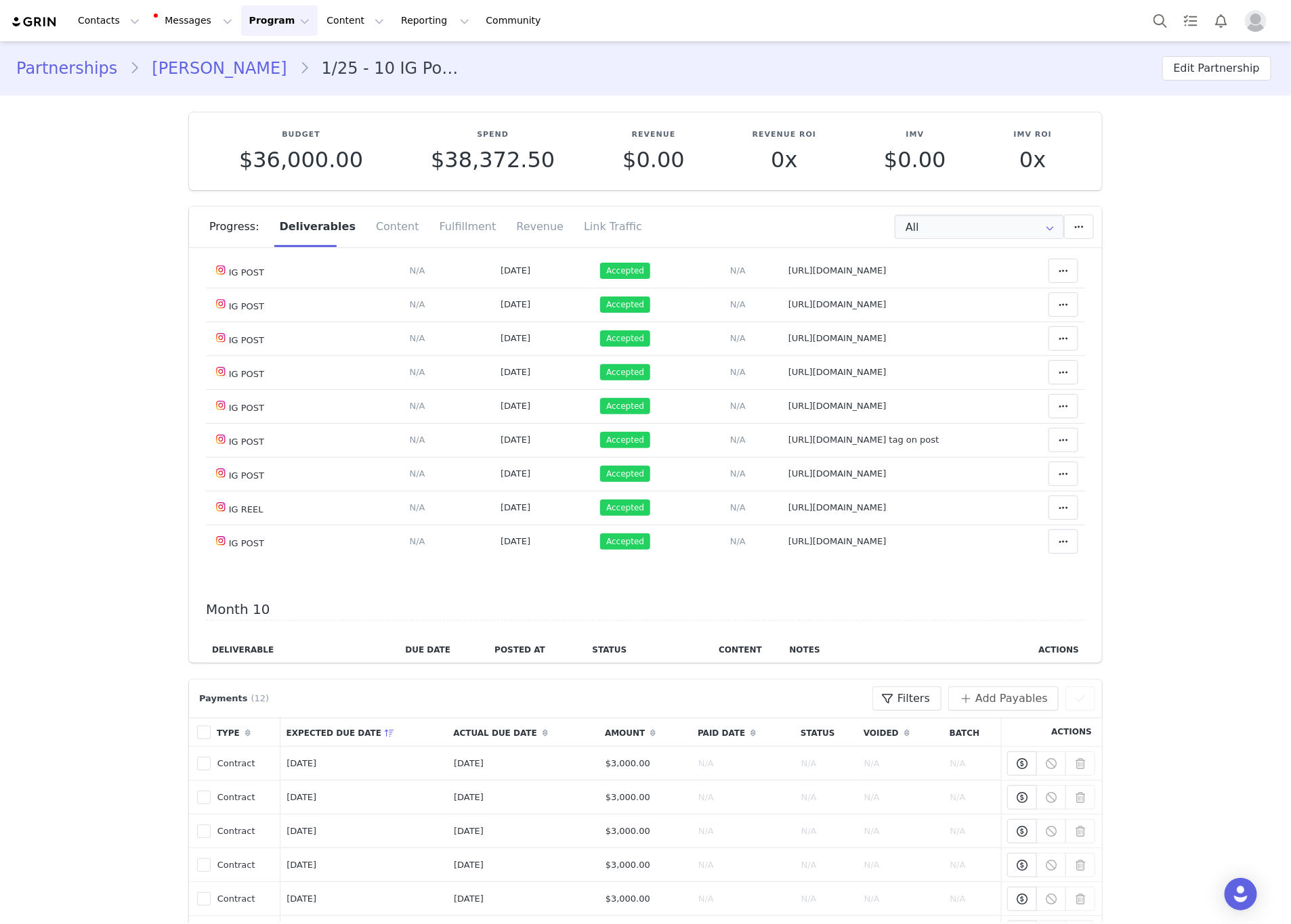
click at [782, 254] on td "Notes Save Cancel https://www.instagram.com/p/DO9xjHkCAMy/" at bounding box center [891, 237] width 220 height 34
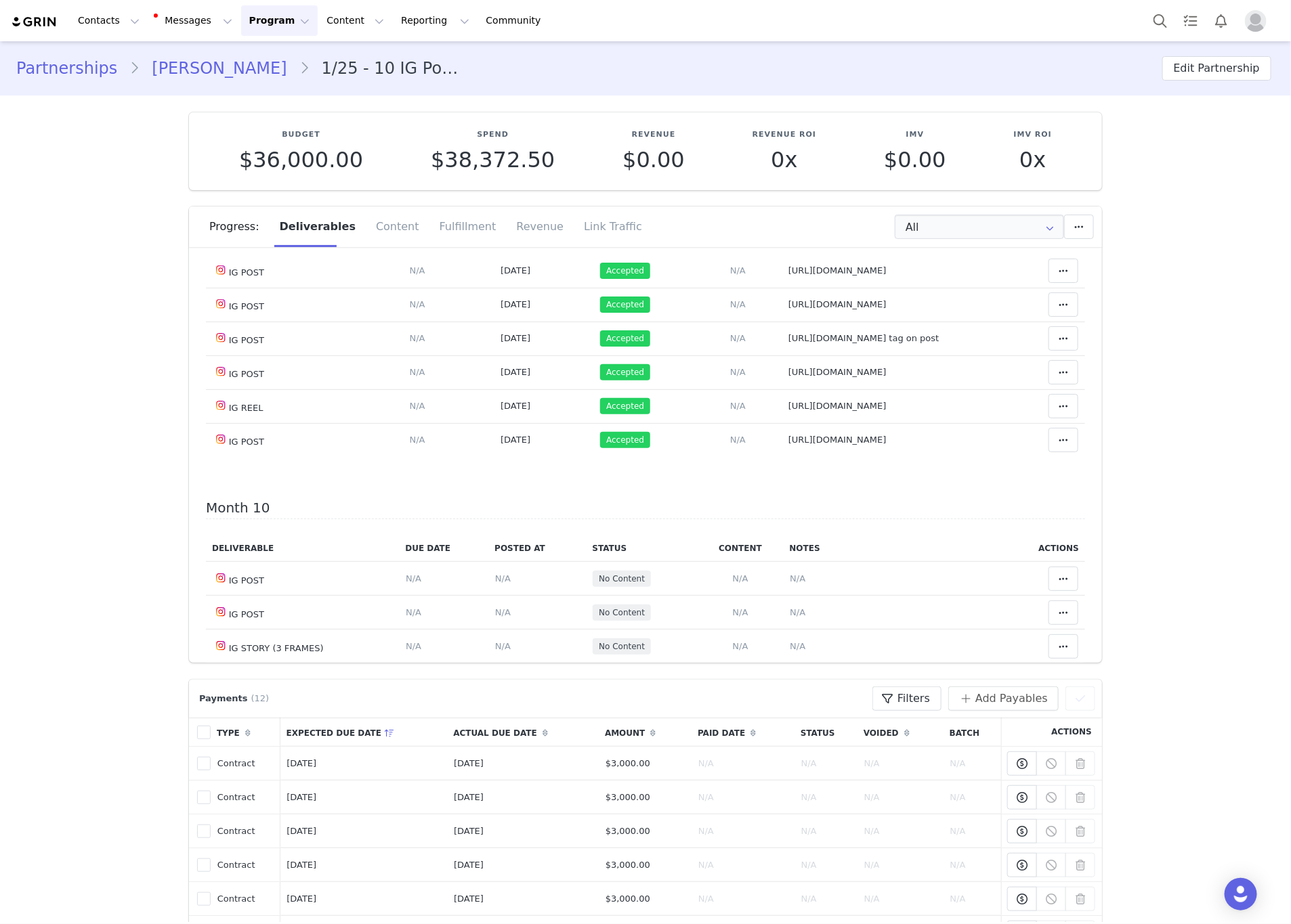
drag, startPoint x: 765, startPoint y: 303, endPoint x: 697, endPoint y: 307, distance: 68.1
click at [697, 186] on tr "IG POST Deliverable Due Date Set the date you expect this content to go live. S…" at bounding box center [646, 169] width 880 height 34
drag, startPoint x: 900, startPoint y: 330, endPoint x: 716, endPoint y: 334, distance: 184.0
click at [782, 220] on td "Notes Save Cancel https://www.instagram.com/p/DOudedLjuId/" at bounding box center [891, 203] width 220 height 34
click at [782, 254] on td "Notes Save Cancel https://www.instagram.com/p/DO44nhjjsQ1/" at bounding box center [891, 237] width 220 height 34
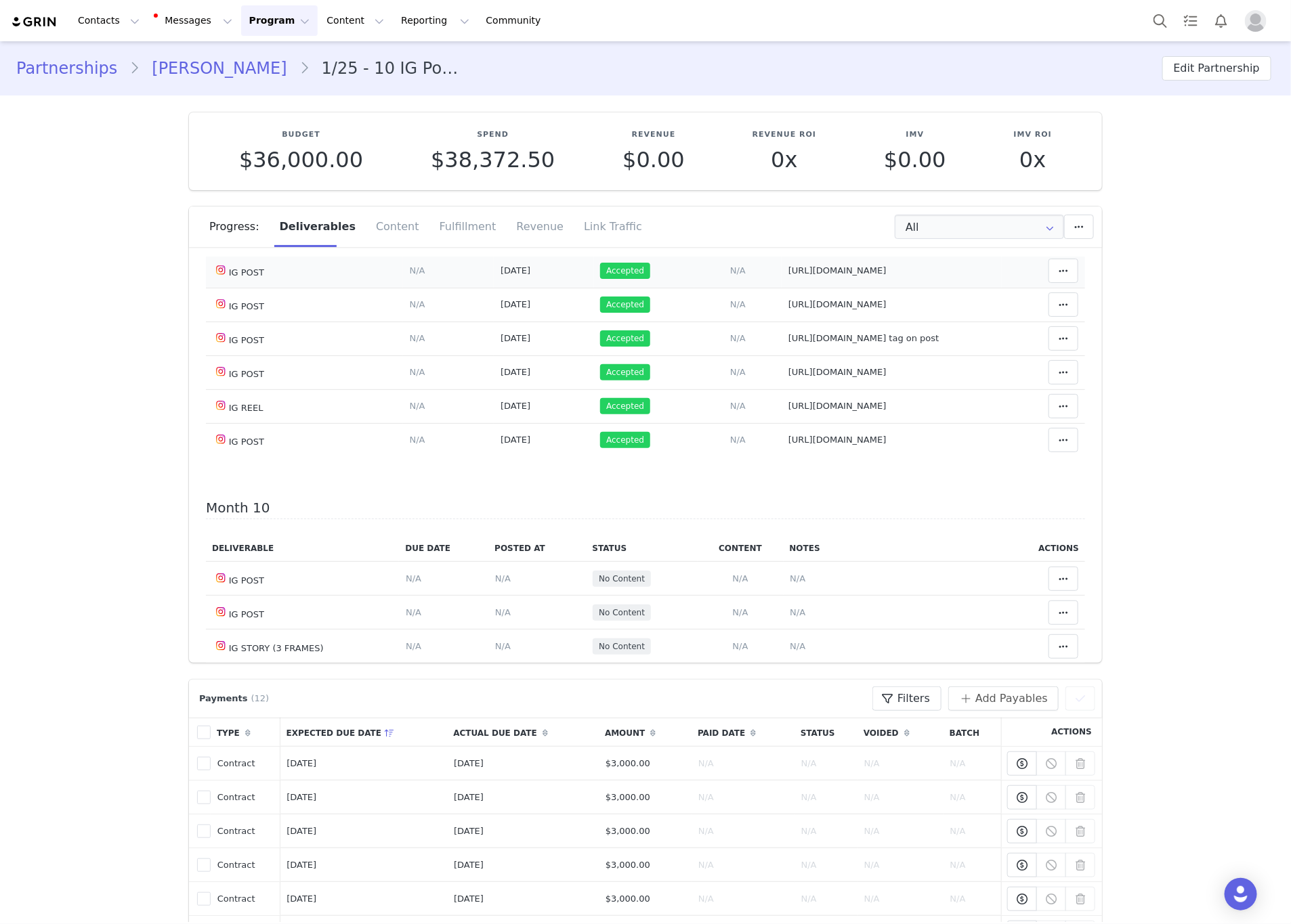
drag, startPoint x: 844, startPoint y: 401, endPoint x: 710, endPoint y: 401, distance: 134.0
click at [710, 288] on tr "IG POST Deliverable Due Date Set the date you expect this content to go live. S…" at bounding box center [646, 271] width 880 height 34
drag, startPoint x: 943, startPoint y: 429, endPoint x: 712, endPoint y: 431, distance: 231.0
click at [782, 322] on td "Notes Save Cancel https://www.instagram.com/p/DPDLrevjjjo/?img_index=3" at bounding box center [891, 305] width 220 height 34
drag, startPoint x: 708, startPoint y: 470, endPoint x: 891, endPoint y: 469, distance: 183.0
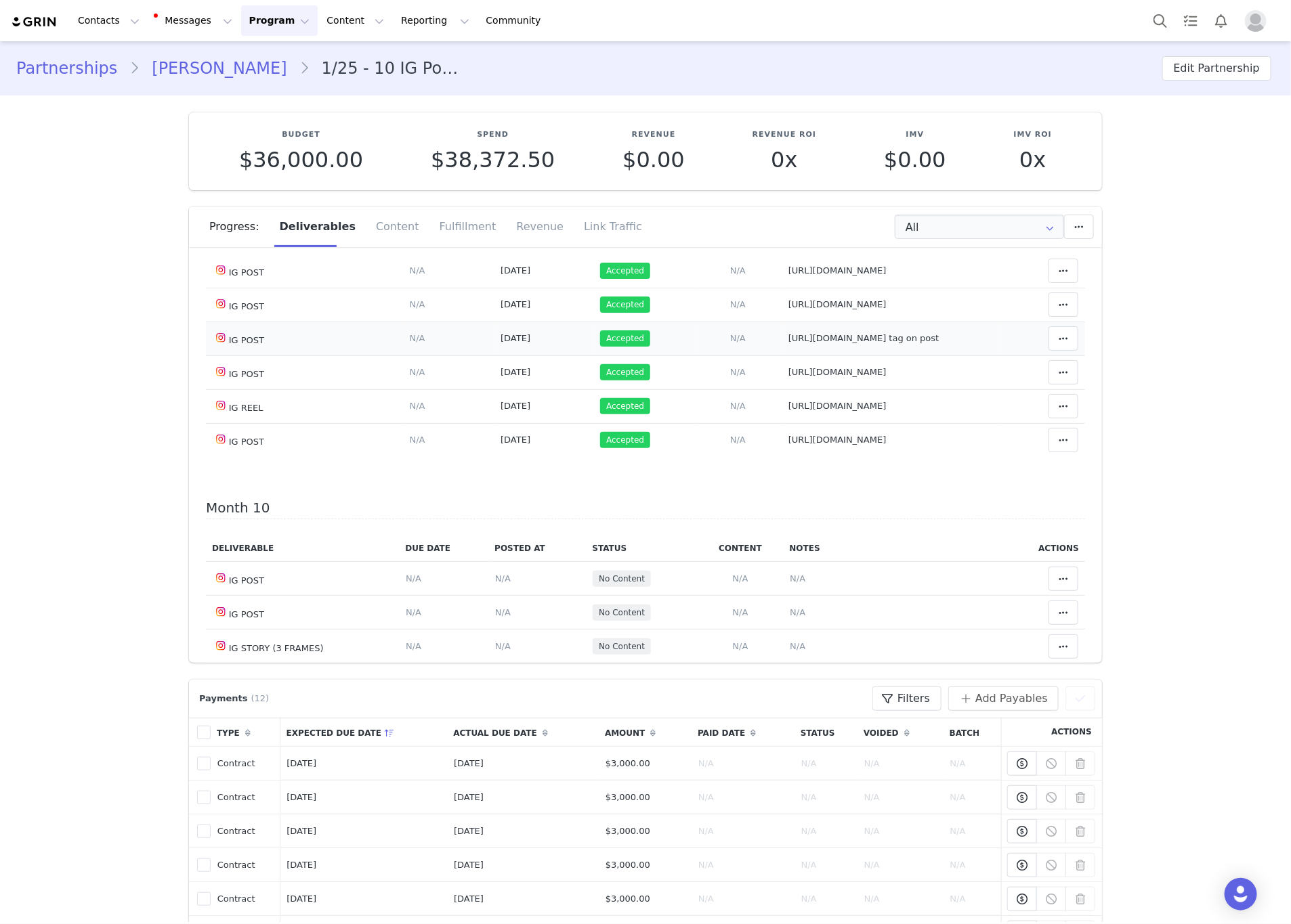
click at [891, 356] on tr "IG POST Deliverable Due Date Set the date you expect this content to go live. S…" at bounding box center [646, 339] width 880 height 34
drag, startPoint x: 708, startPoint y: 502, endPoint x: 1018, endPoint y: 502, distance: 310.0
click at [1018, 390] on tr "IG POST Deliverable Due Date Set the date you expect this content to go live. S…" at bounding box center [646, 373] width 880 height 34
drag, startPoint x: 914, startPoint y: 491, endPoint x: 888, endPoint y: 497, distance: 26.7
drag, startPoint x: 941, startPoint y: 547, endPoint x: 719, endPoint y: 542, distance: 222.1
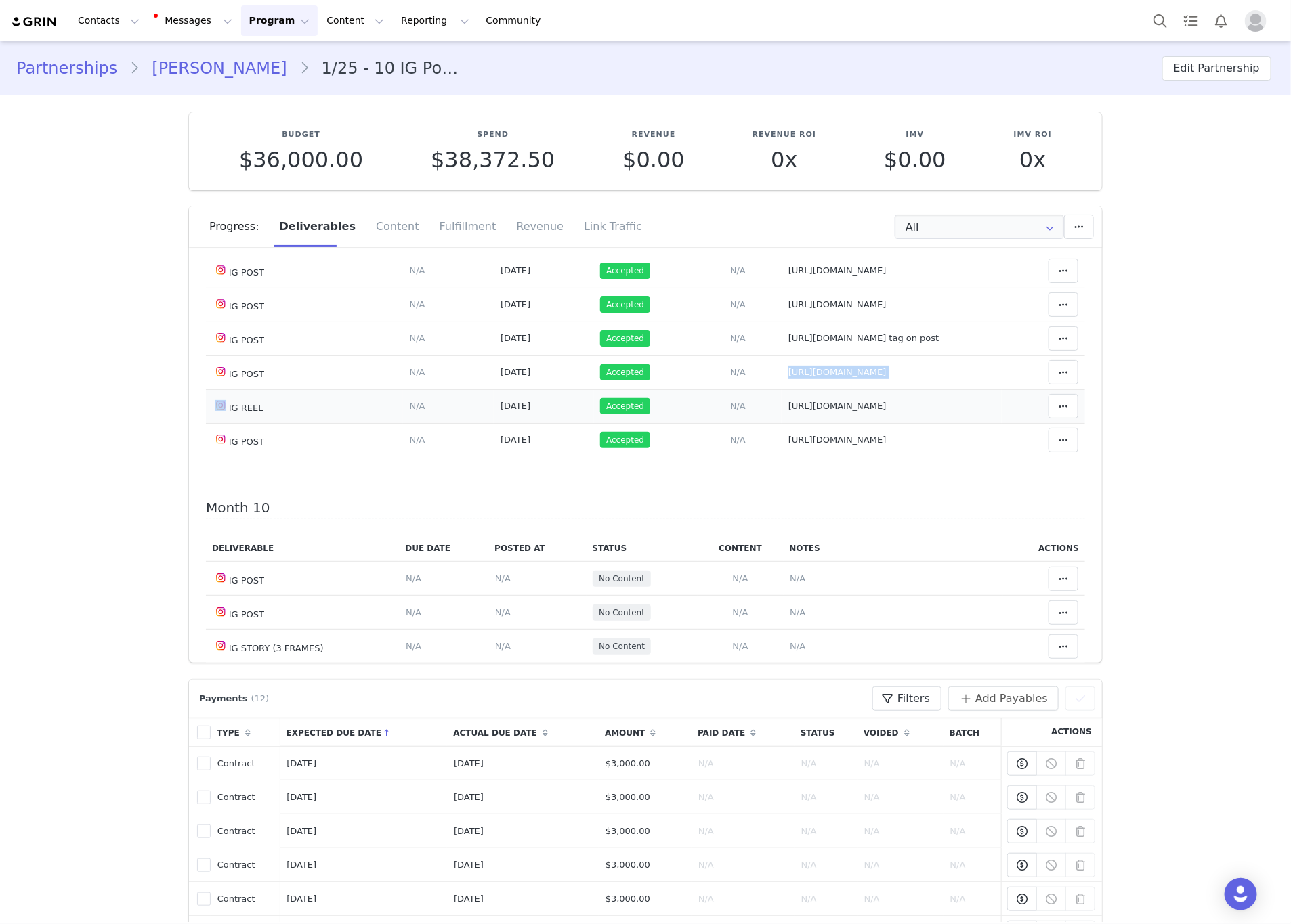
click at [782, 424] on td "Notes Save Cancel https://www.instagram.com/reel/DO9xjHkCAMy/" at bounding box center [891, 407] width 220 height 34
drag, startPoint x: 959, startPoint y: 567, endPoint x: 716, endPoint y: 565, distance: 243.0
click at [782, 458] on td "Notes Save Cancel https://www.instagram.com/p/DPQBYUijgTY/?img_index=1" at bounding box center [891, 441] width 220 height 34
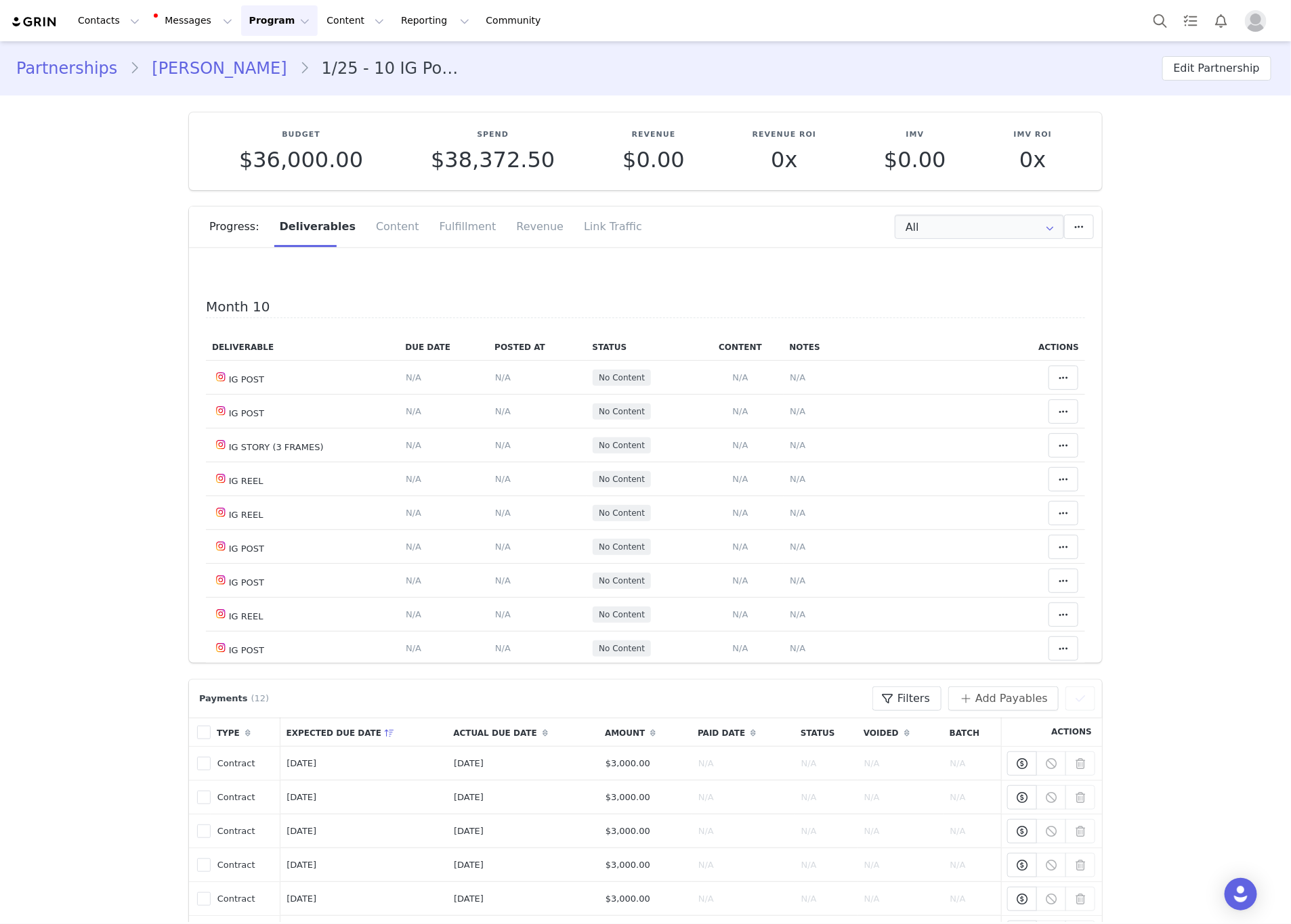
scroll to position [5785, 0]
click at [931, 220] on input "All" at bounding box center [980, 227] width 170 height 24
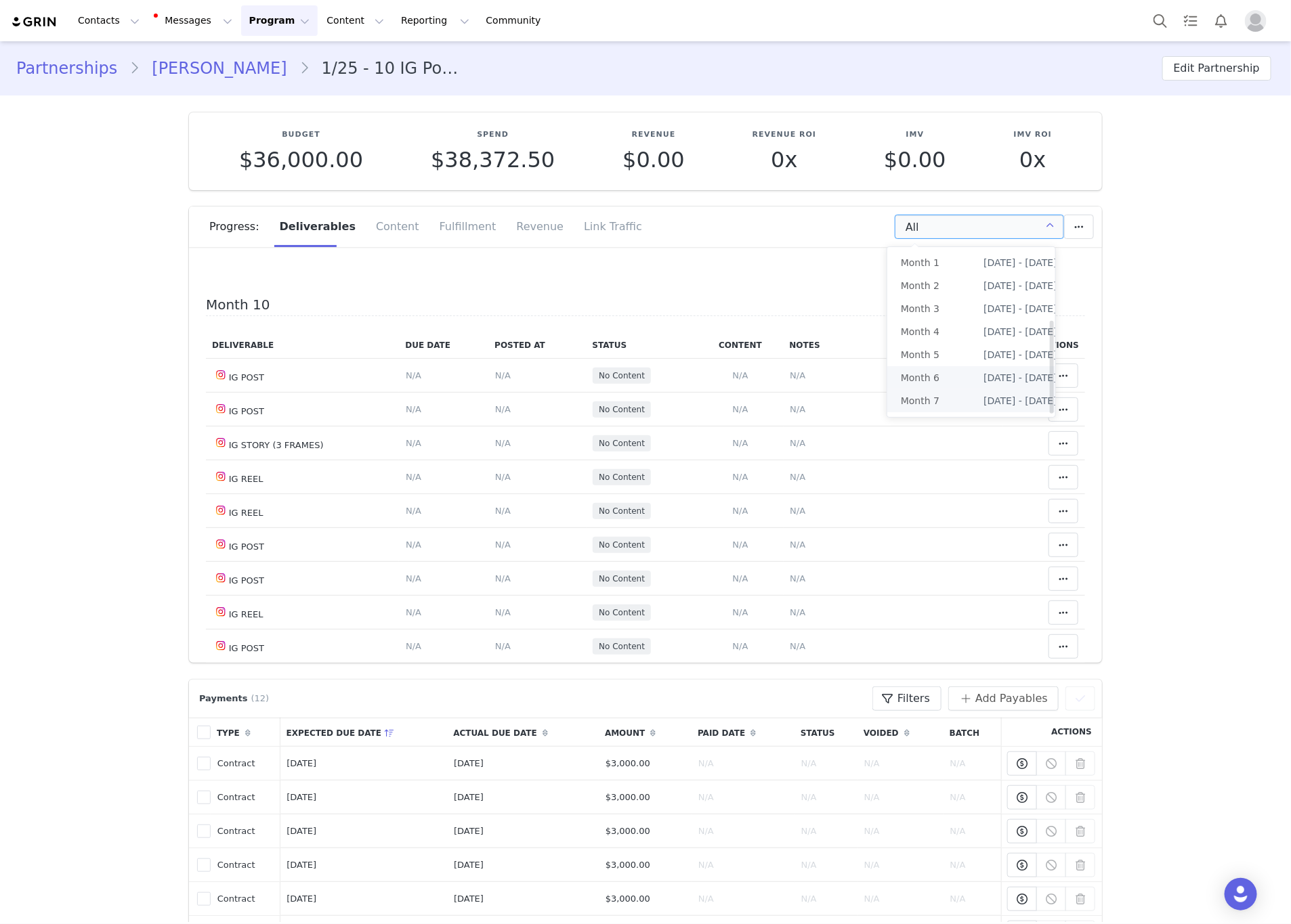
scroll to position [133, 0]
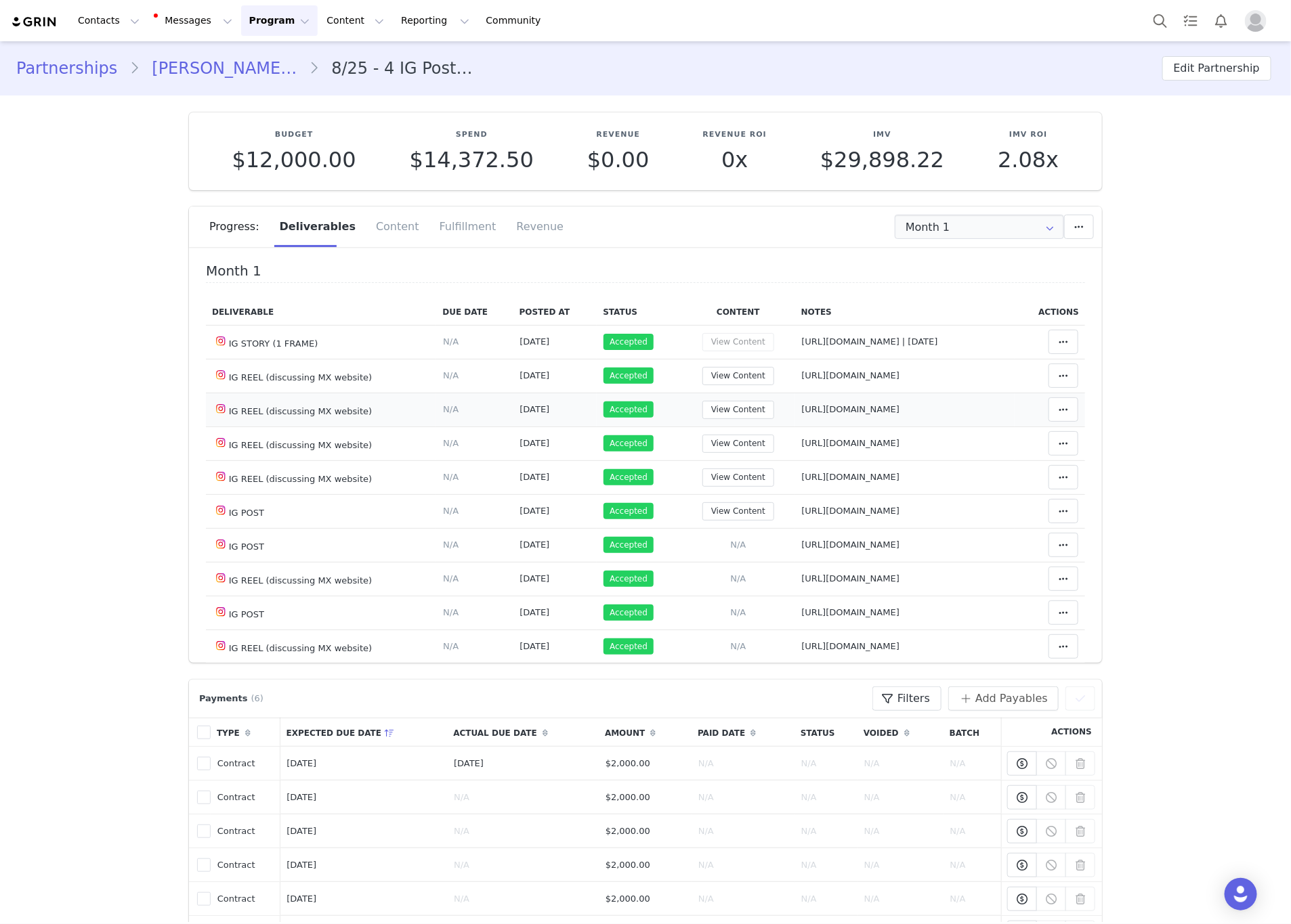
scroll to position [305, 0]
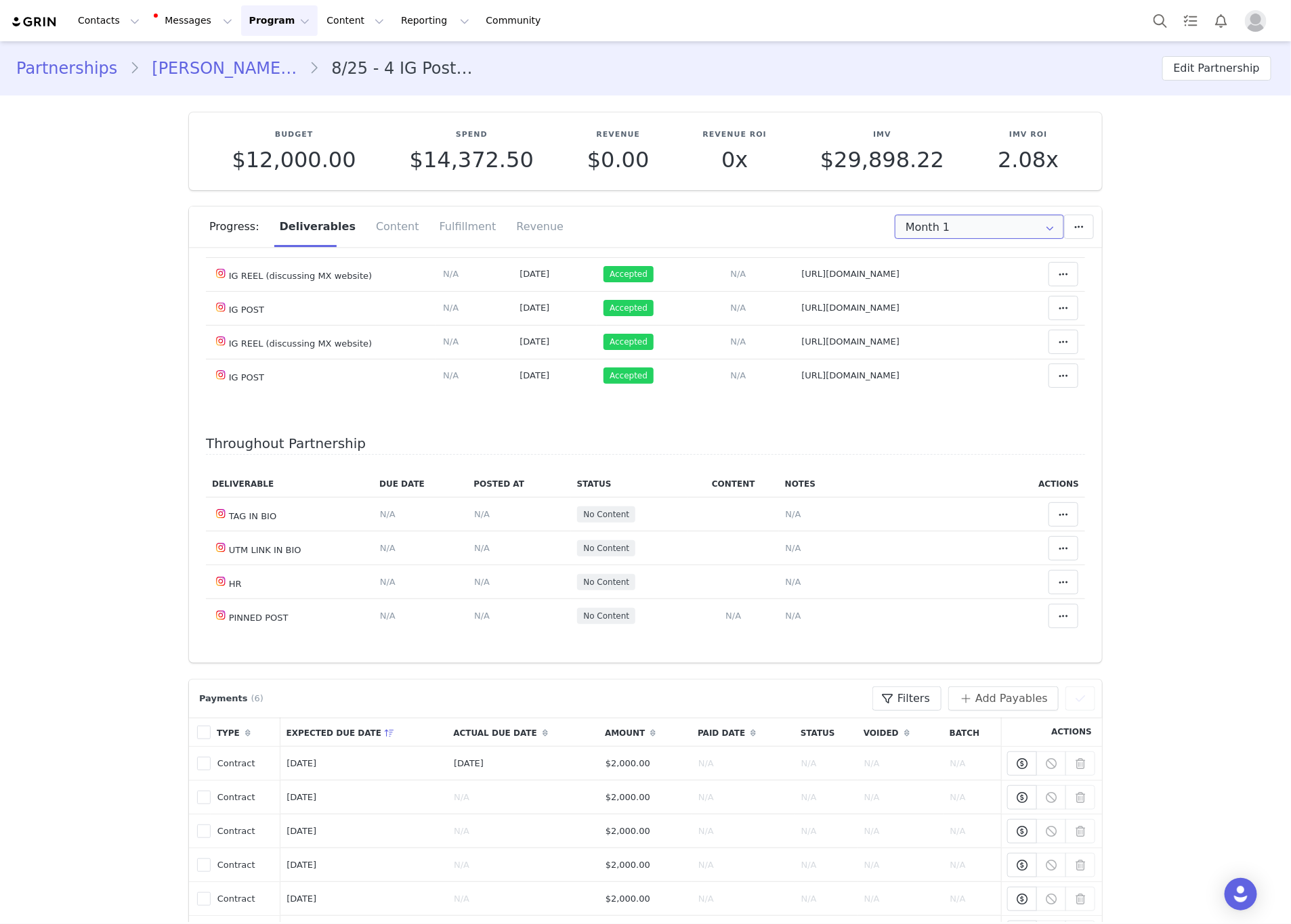
click at [950, 229] on input "Month 1" at bounding box center [980, 227] width 170 height 24
click at [923, 397] on li "All Months" at bounding box center [980, 401] width 184 height 23
type input "All"
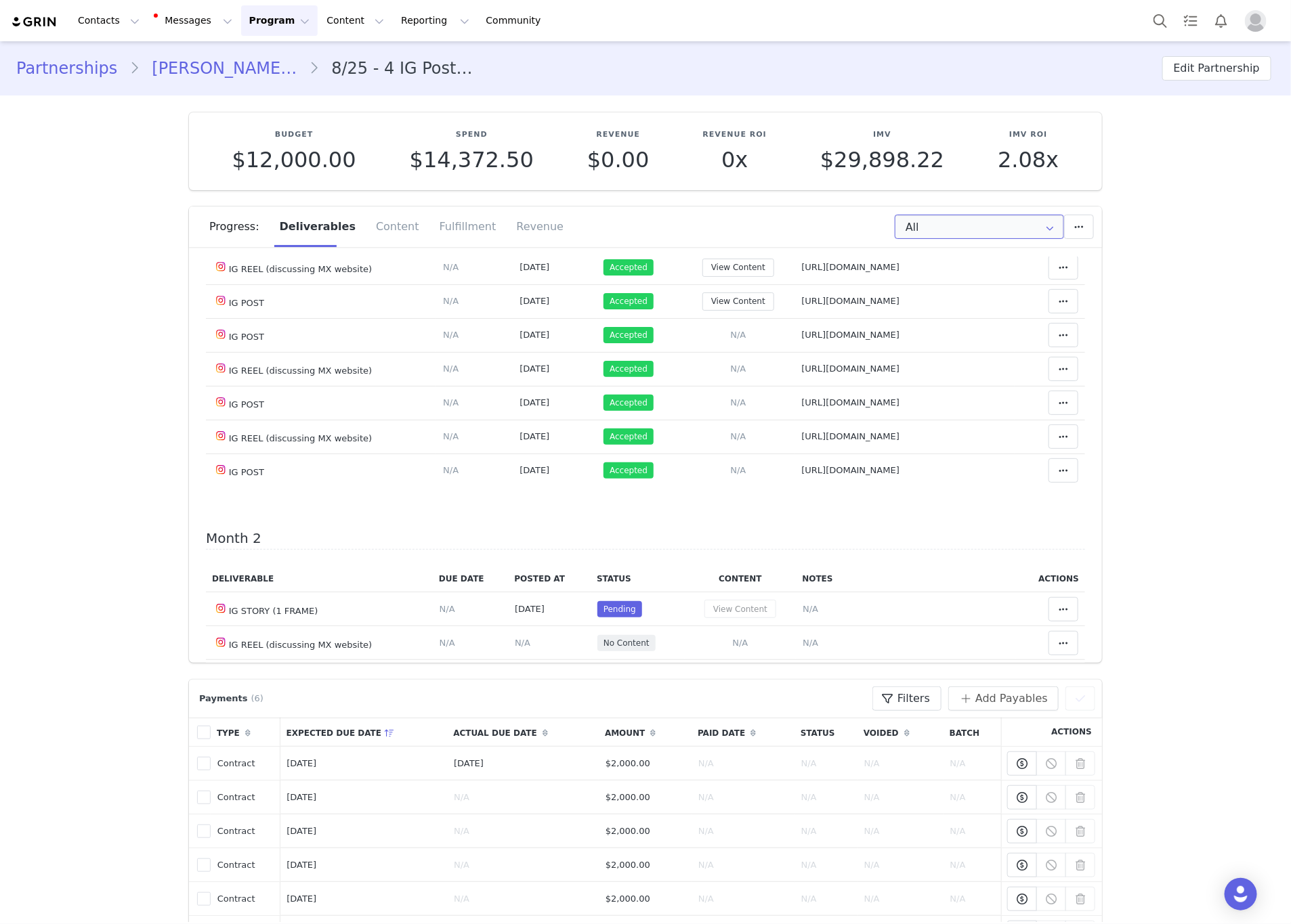
scroll to position [0, 0]
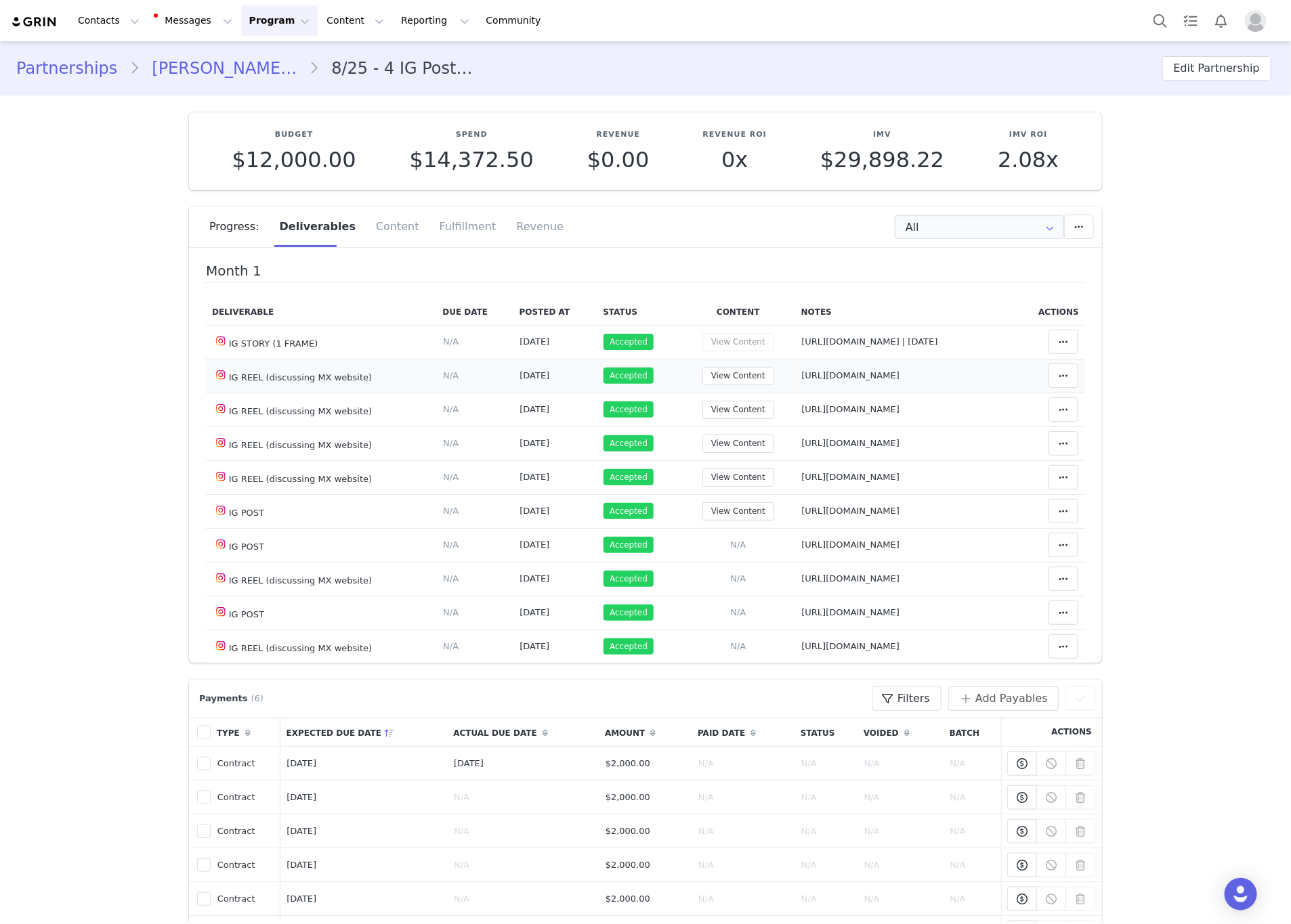
drag, startPoint x: 897, startPoint y: 409, endPoint x: 770, endPoint y: 402, distance: 127.2
click at [770, 392] on tr "IG REEL (discussing MX website) Deliverable Due Date Set the date you expect th…" at bounding box center [646, 375] width 880 height 34
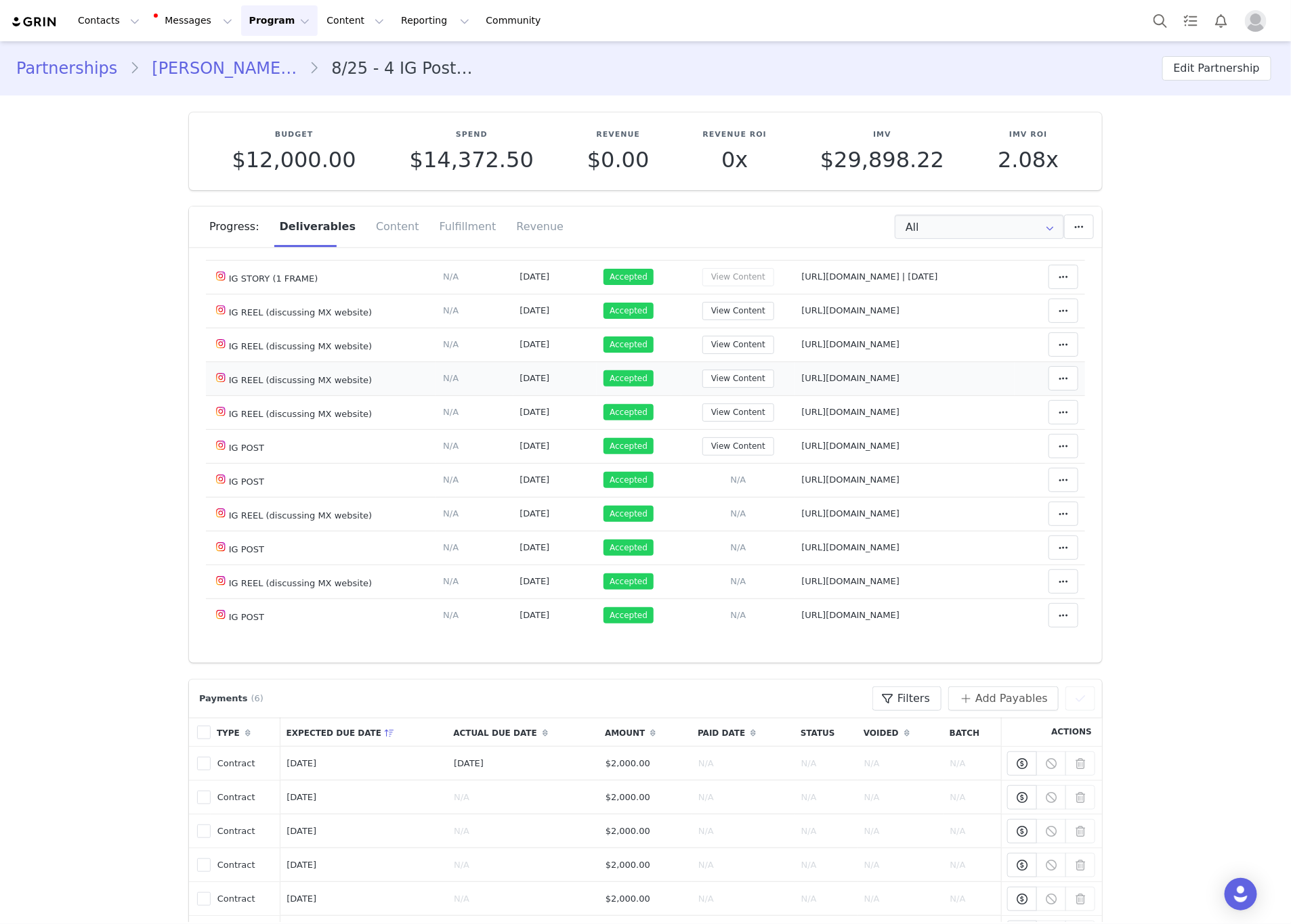
scroll to position [102, 0]
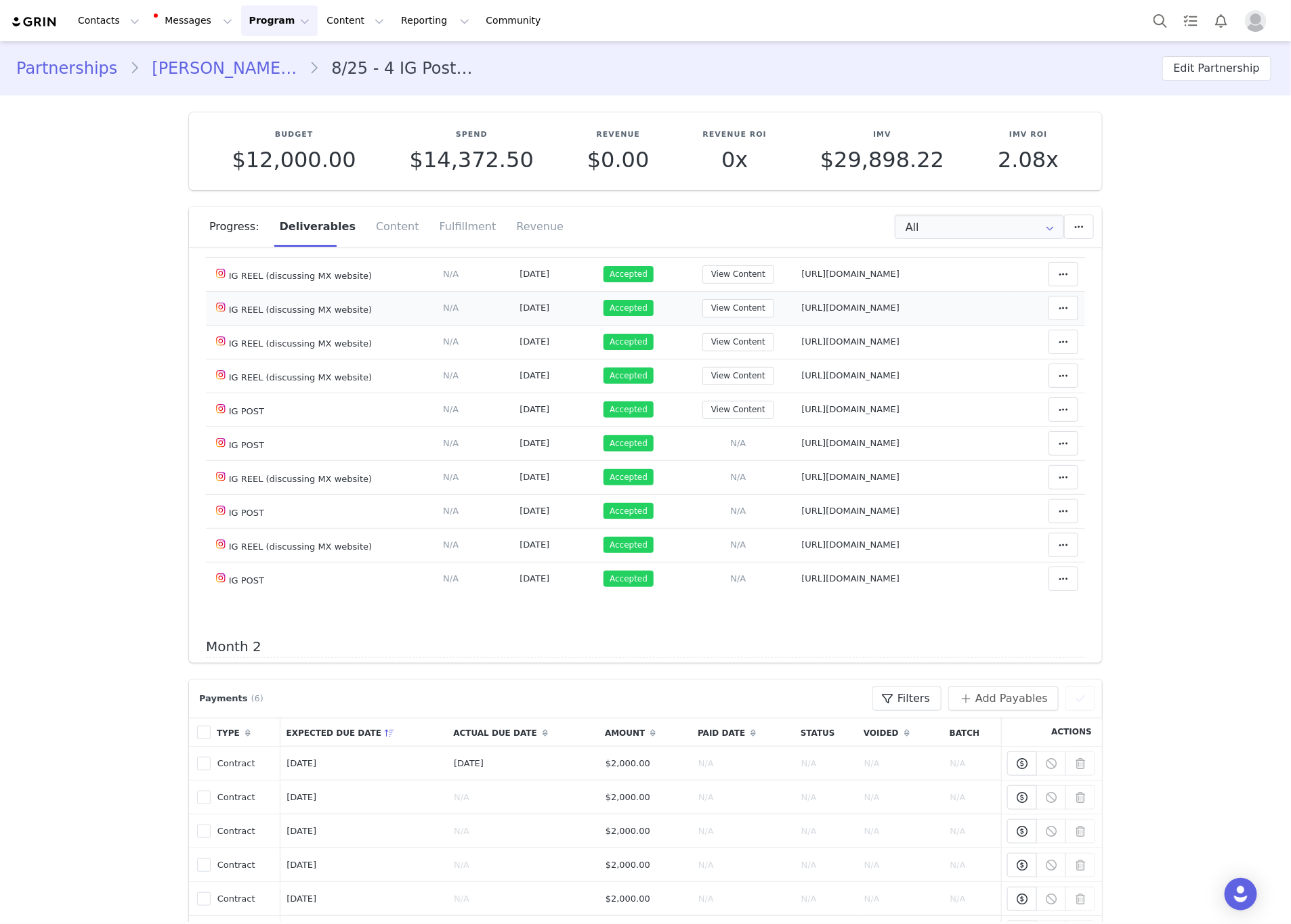
drag, startPoint x: 978, startPoint y: 335, endPoint x: 779, endPoint y: 338, distance: 199.0
click at [795, 325] on td "Notes Save Cancel [URL][DOMAIN_NAME]" at bounding box center [905, 309] width 220 height 34
drag, startPoint x: 992, startPoint y: 378, endPoint x: 790, endPoint y: 375, distance: 202.0
click at [795, 359] on td "Notes Save Cancel [URL][DOMAIN_NAME]" at bounding box center [905, 342] width 220 height 34
click at [858, 347] on span "[URL][DOMAIN_NAME]" at bounding box center [851, 341] width 98 height 10
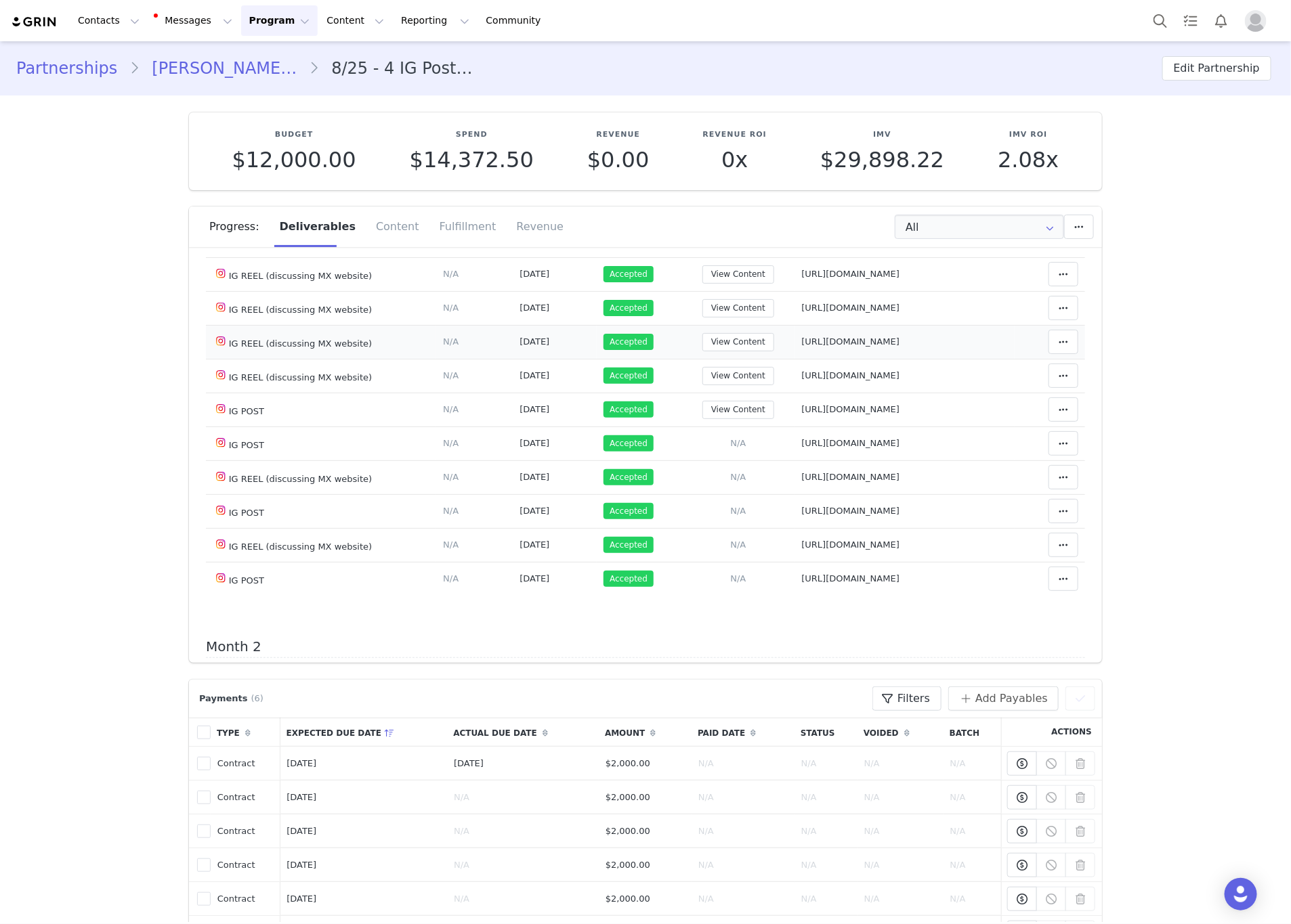
type textarea "[URL][DOMAIN_NAME]"
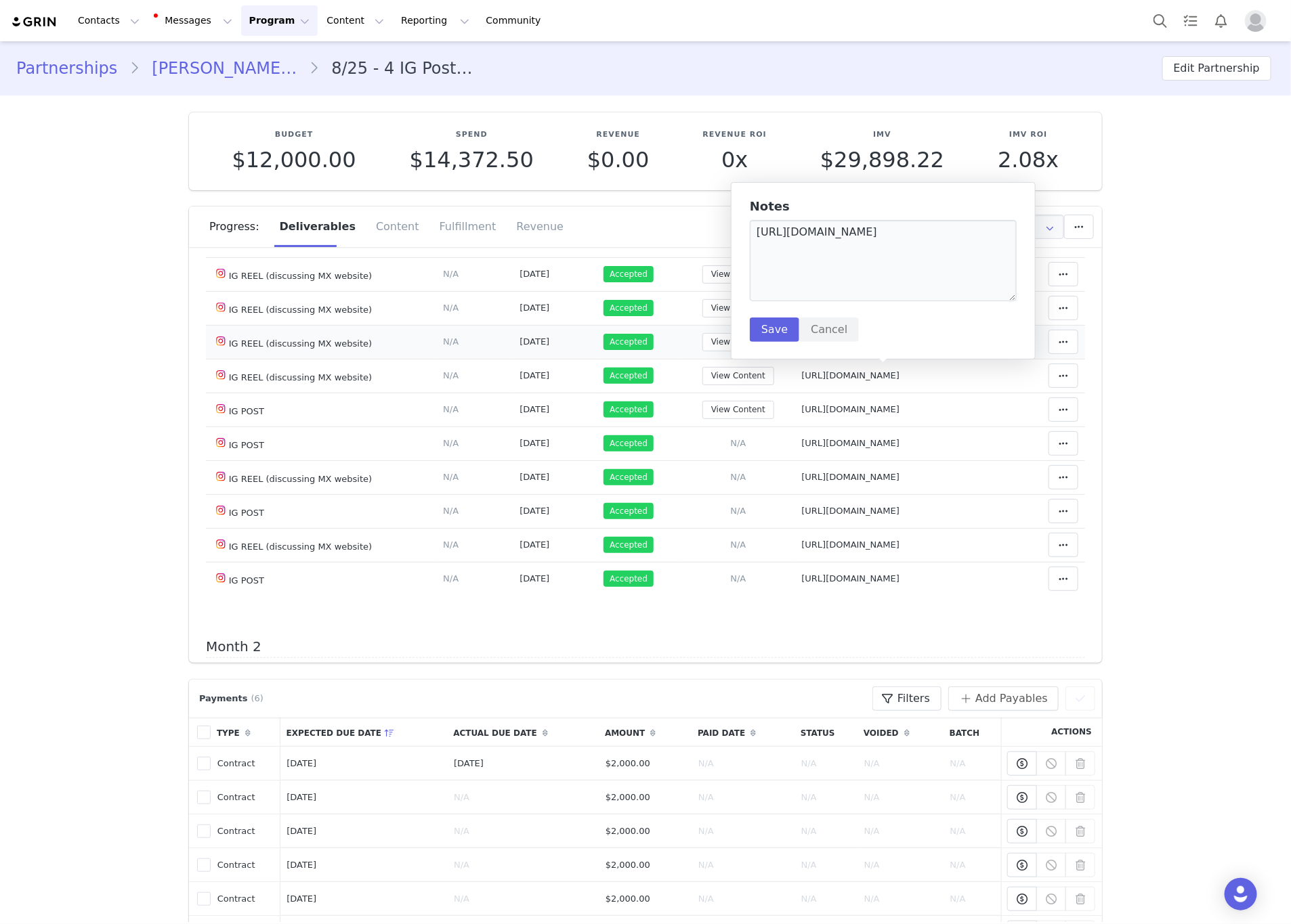
click at [994, 359] on td "[URL][DOMAIN_NAME]" at bounding box center [905, 342] width 220 height 34
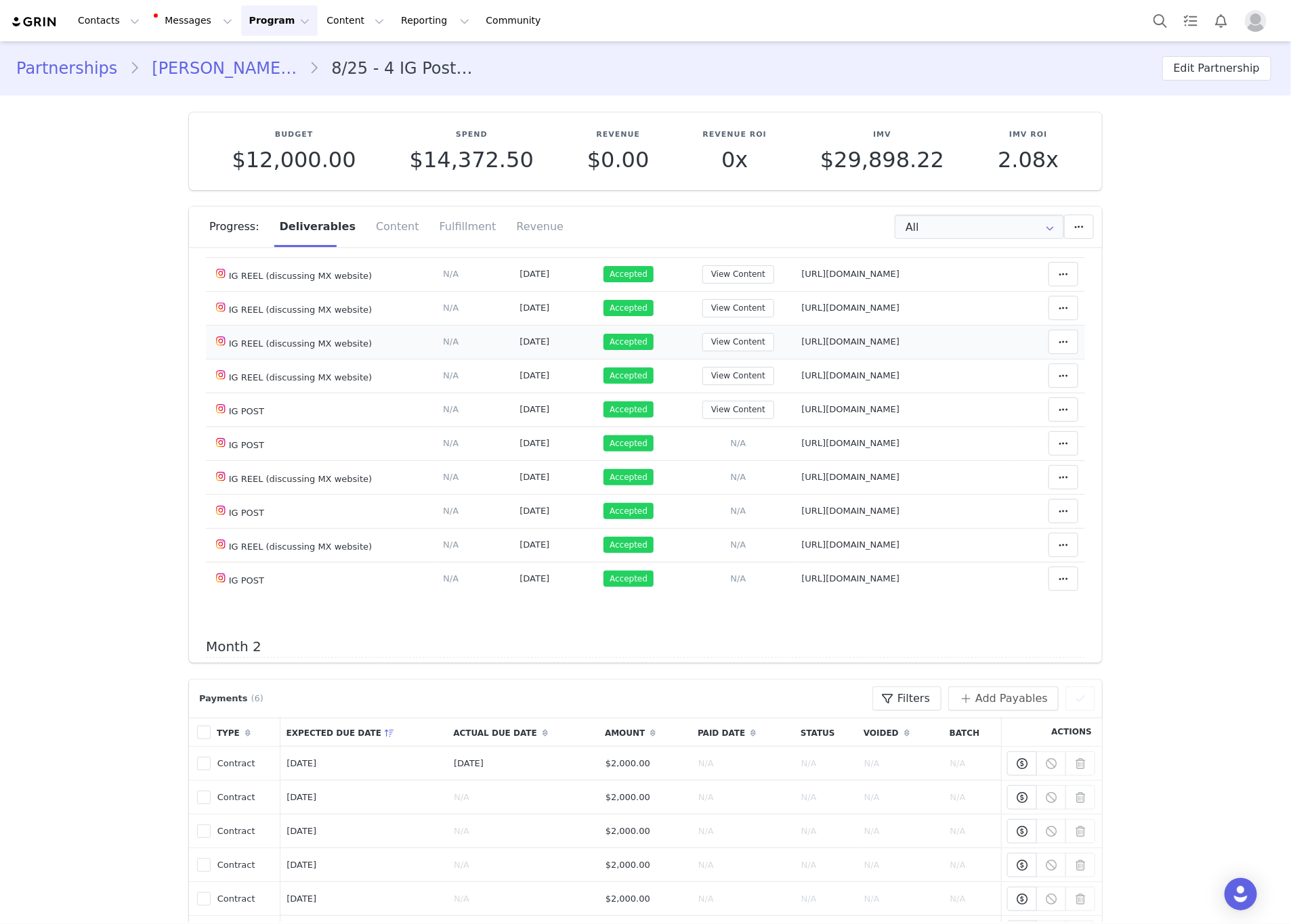
drag, startPoint x: 992, startPoint y: 368, endPoint x: 783, endPoint y: 372, distance: 209.0
click at [795, 359] on td "[URL][DOMAIN_NAME]" at bounding box center [905, 342] width 220 height 34
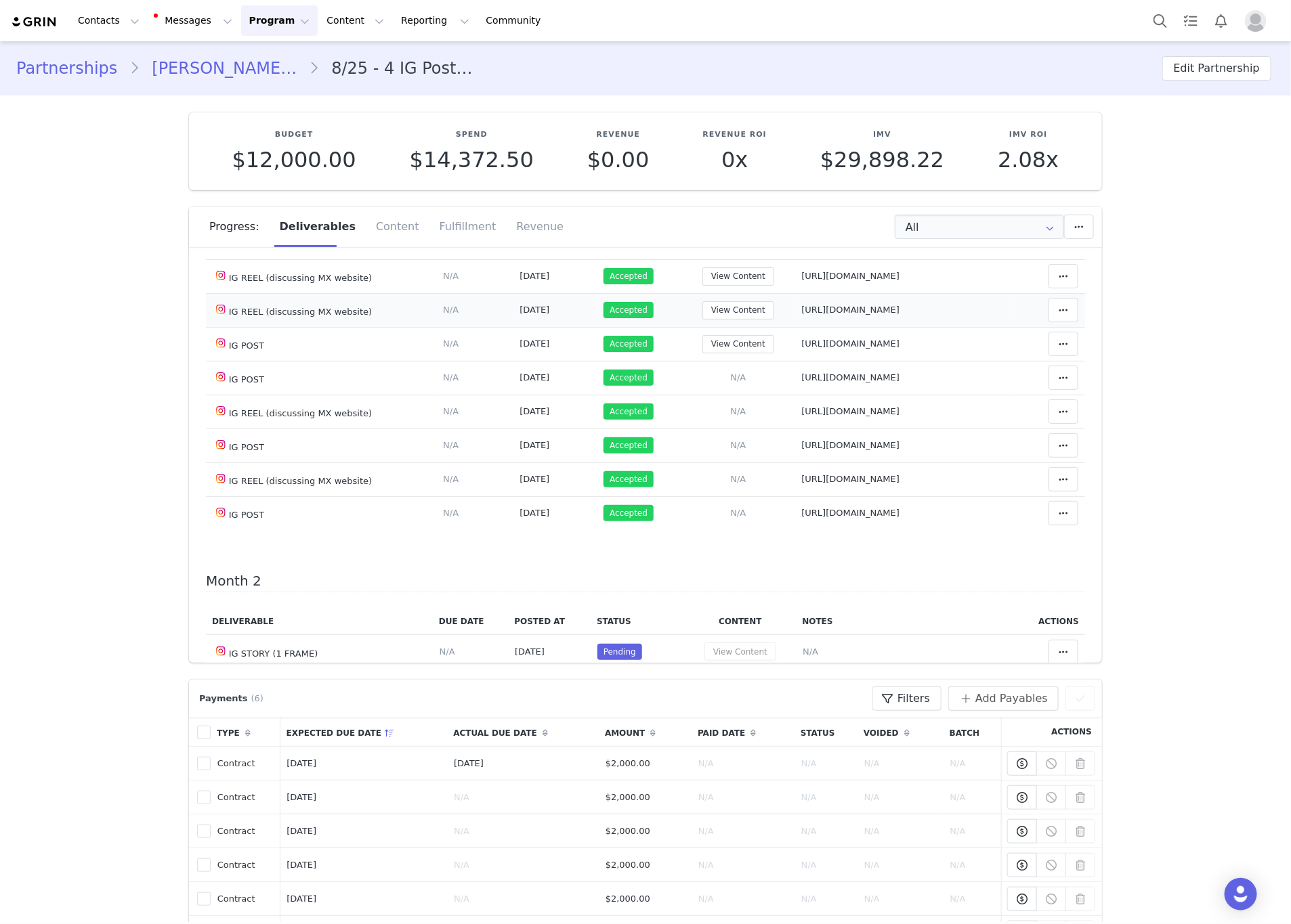
scroll to position [203, 0]
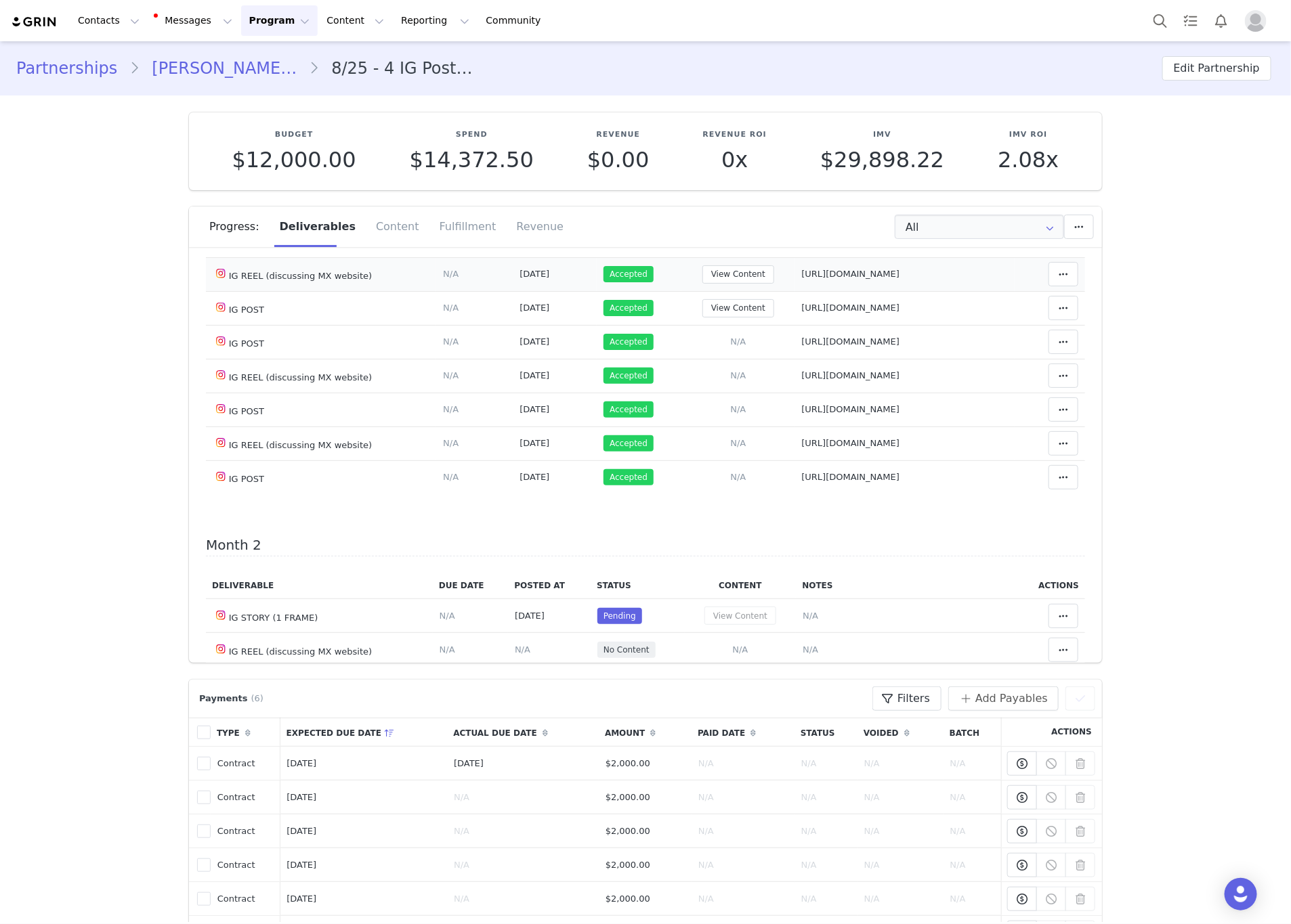
drag, startPoint x: 913, startPoint y: 336, endPoint x: 783, endPoint y: 307, distance: 133.2
click at [795, 292] on td "Notes Save Cancel [URL][DOMAIN_NAME]" at bounding box center [905, 275] width 220 height 34
drag, startPoint x: 984, startPoint y: 370, endPoint x: 793, endPoint y: 362, distance: 191.2
click at [795, 325] on td "Notes Save Cancel https://www.instagram.com/p/DOwgfQPCYny/" at bounding box center [905, 309] width 220 height 34
drag, startPoint x: 855, startPoint y: 389, endPoint x: 783, endPoint y: 388, distance: 72.0
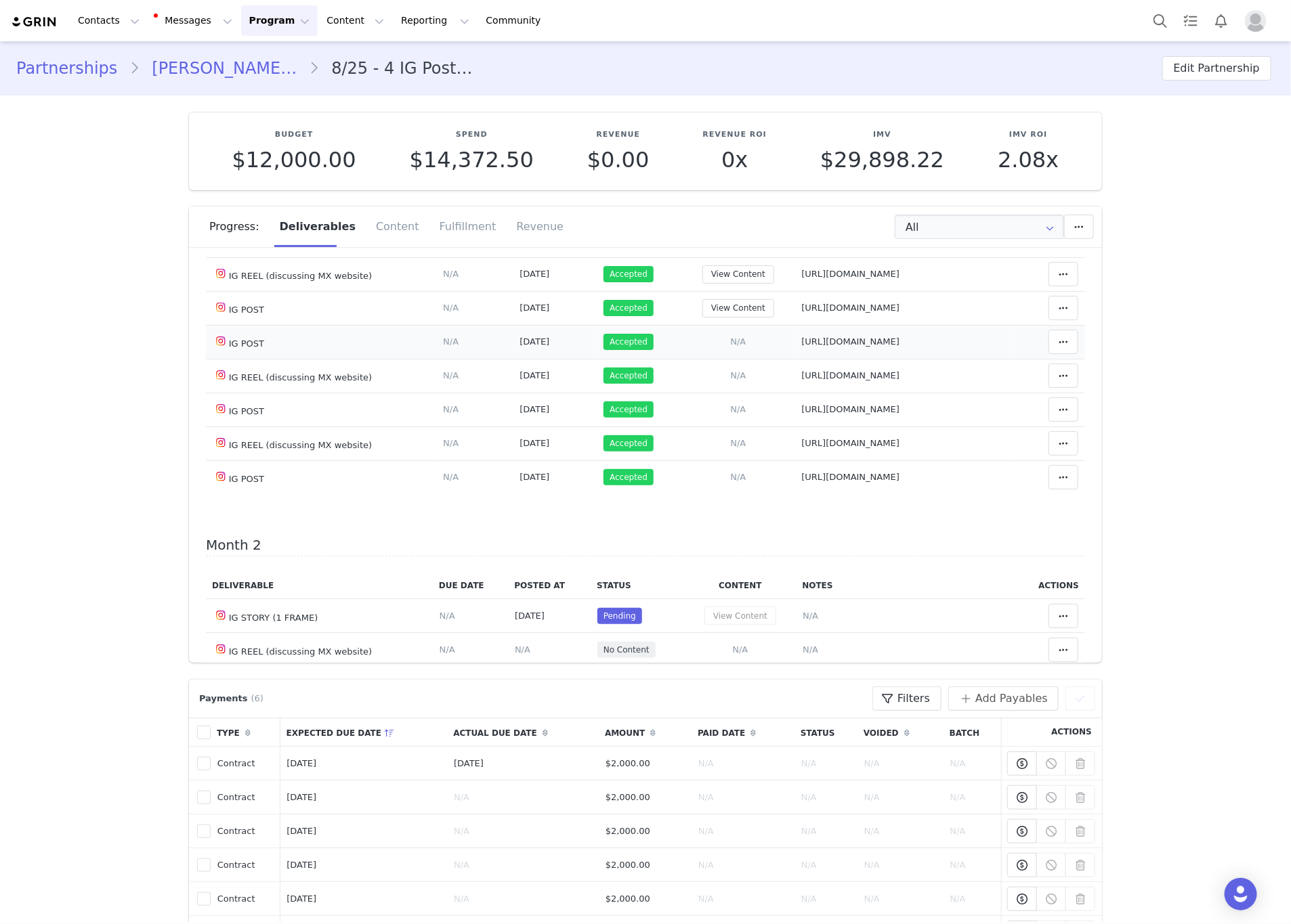
click at [748, 359] on tr "IG POST Deliverable Due Date Set the date you expect this content to go live. S…" at bounding box center [646, 342] width 880 height 34
drag, startPoint x: 990, startPoint y: 431, endPoint x: 733, endPoint y: 432, distance: 257.0
click at [677, 392] on tr "IG REEL (discussing MX website) Deliverable Due Date Set the date you expect th…" at bounding box center [646, 375] width 880 height 34
click at [767, 392] on td "Add Content Paste the URL to the content you want to match to this deliverable.…" at bounding box center [739, 375] width 114 height 34
drag, startPoint x: 988, startPoint y: 425, endPoint x: 765, endPoint y: 425, distance: 223.0
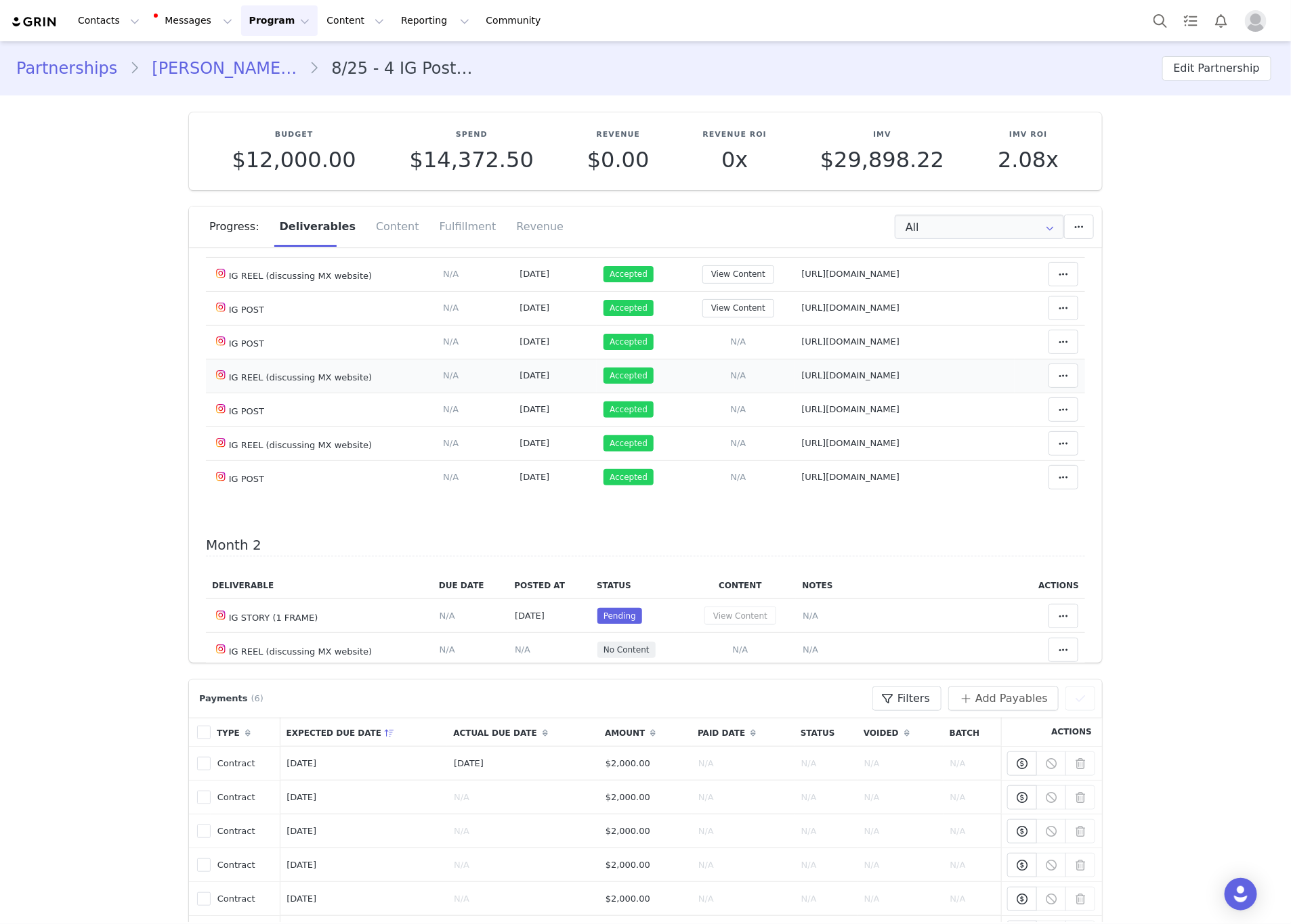
click at [765, 392] on tr "IG REEL (discussing MX website) Deliverable Due Date Set the date you expect th…" at bounding box center [646, 375] width 880 height 34
drag, startPoint x: 964, startPoint y: 459, endPoint x: 779, endPoint y: 463, distance: 185.0
click at [795, 426] on td "Notes Save Cancel https://www.instagram.com/p/DPAIiJqjHqr/" at bounding box center [905, 409] width 220 height 34
drag, startPoint x: 984, startPoint y: 524, endPoint x: 781, endPoint y: 532, distance: 203.2
click at [795, 494] on td "Notes Save Cancel https://www.instagram.com/p/DPPRnfmCYM0/" at bounding box center [905, 477] width 220 height 34
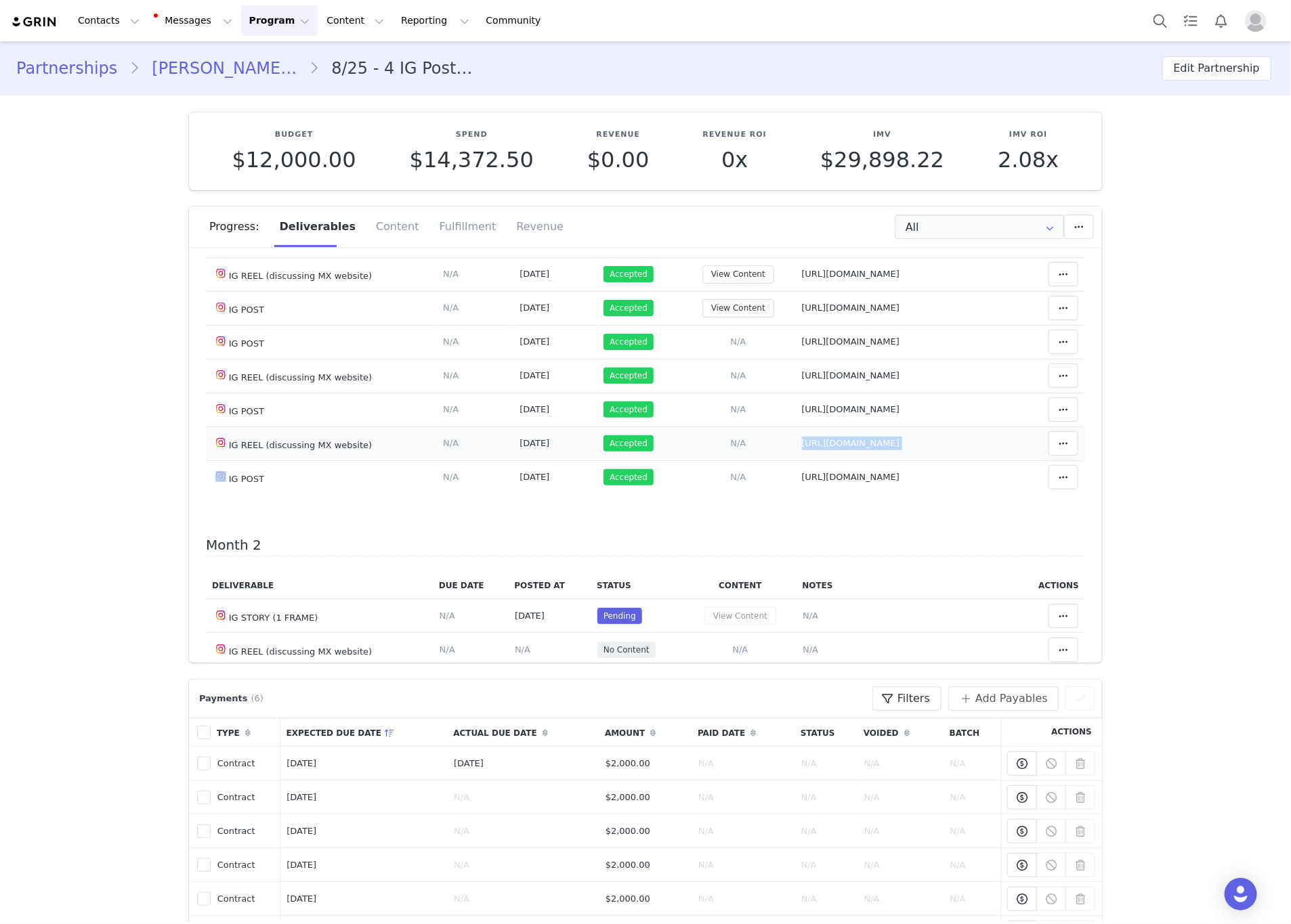
drag, startPoint x: 997, startPoint y: 491, endPoint x: 782, endPoint y: 500, distance: 215.2
click at [782, 460] on tr "IG REEL (discussing MX website) Deliverable Due Date Set the date you expect th…" at bounding box center [646, 443] width 880 height 34
drag, startPoint x: 938, startPoint y: 535, endPoint x: 775, endPoint y: 531, distance: 163.0
click at [775, 494] on tr "IG POST Deliverable Due Date Set the date you expect this content to go live. S…" at bounding box center [646, 477] width 880 height 34
drag, startPoint x: 789, startPoint y: 529, endPoint x: 792, endPoint y: 539, distance: 10.4
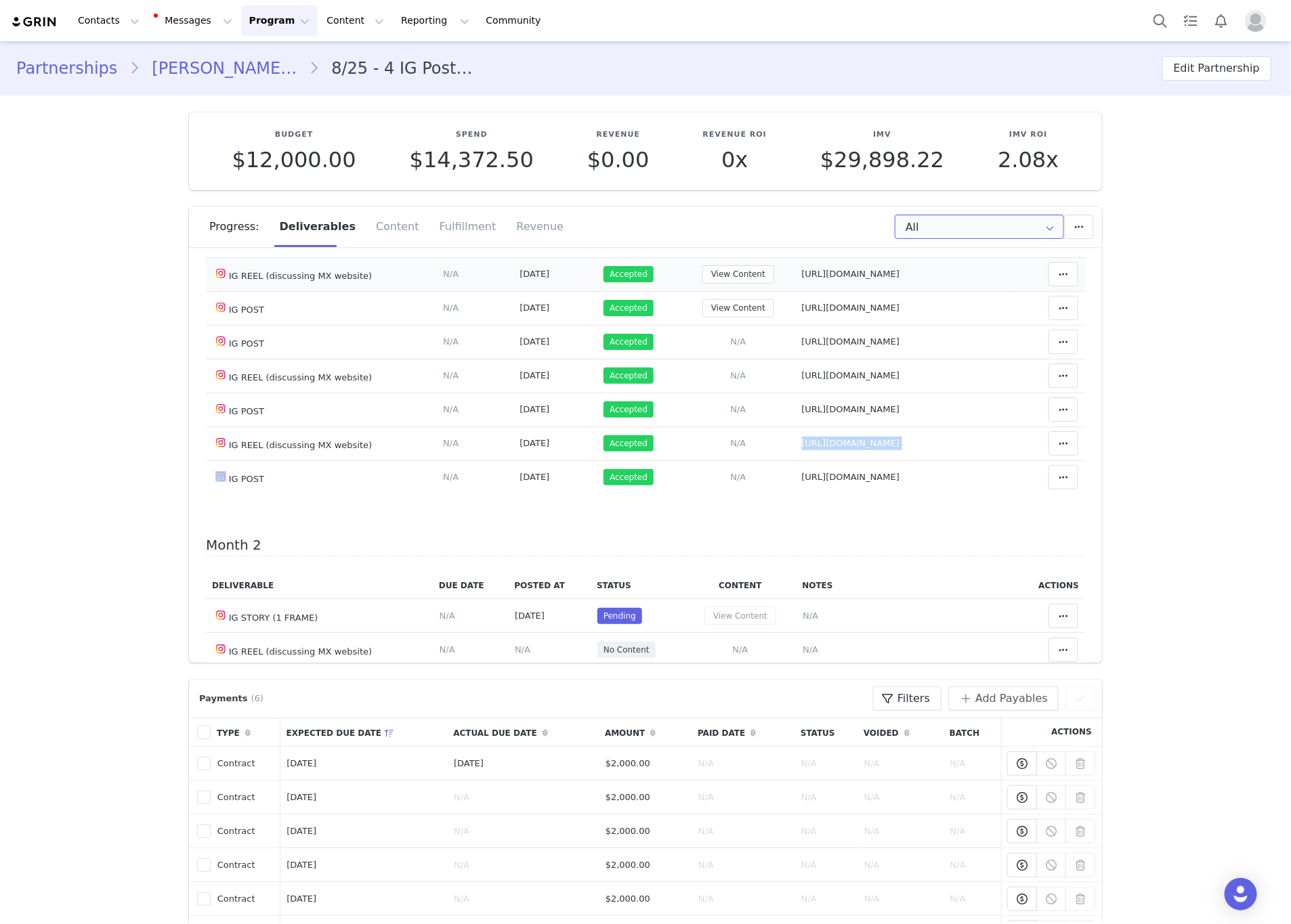
drag, startPoint x: 990, startPoint y: 224, endPoint x: 989, endPoint y: 315, distance: 91.0
click at [990, 224] on input "All" at bounding box center [980, 227] width 170 height 24
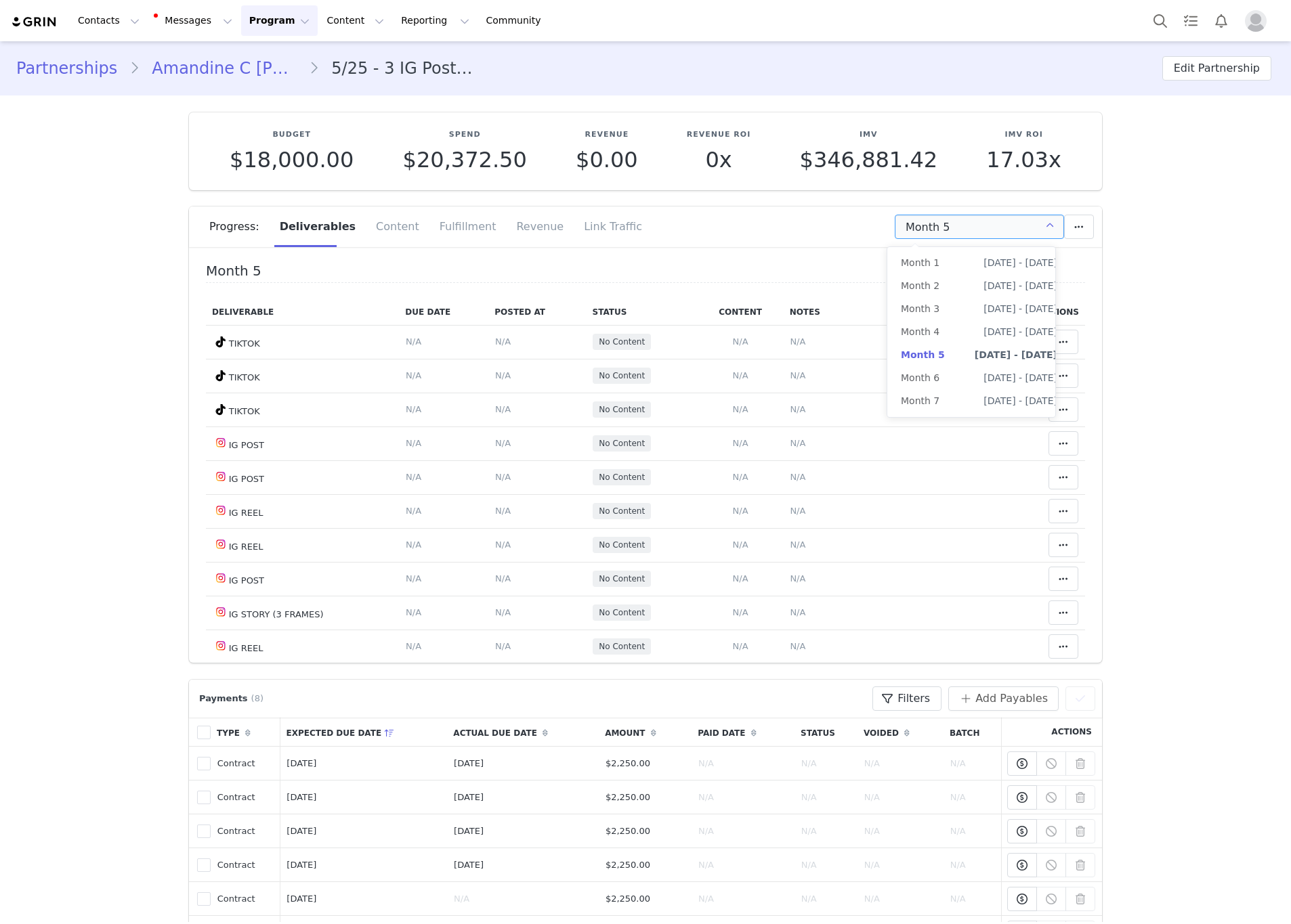
click at [938, 435] on li "All Months" at bounding box center [980, 447] width 184 height 23
type input "All"
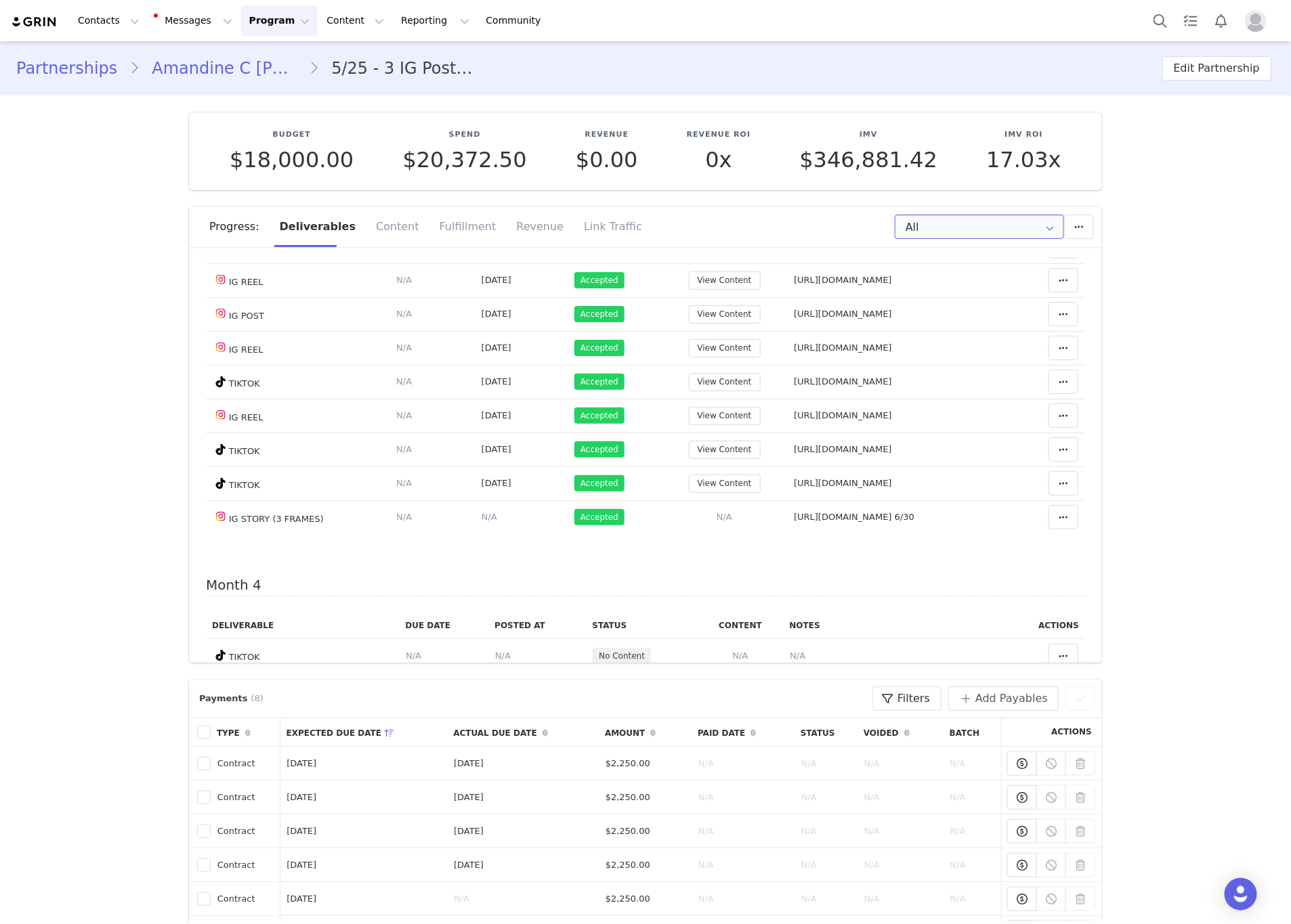
scroll to position [914, 0]
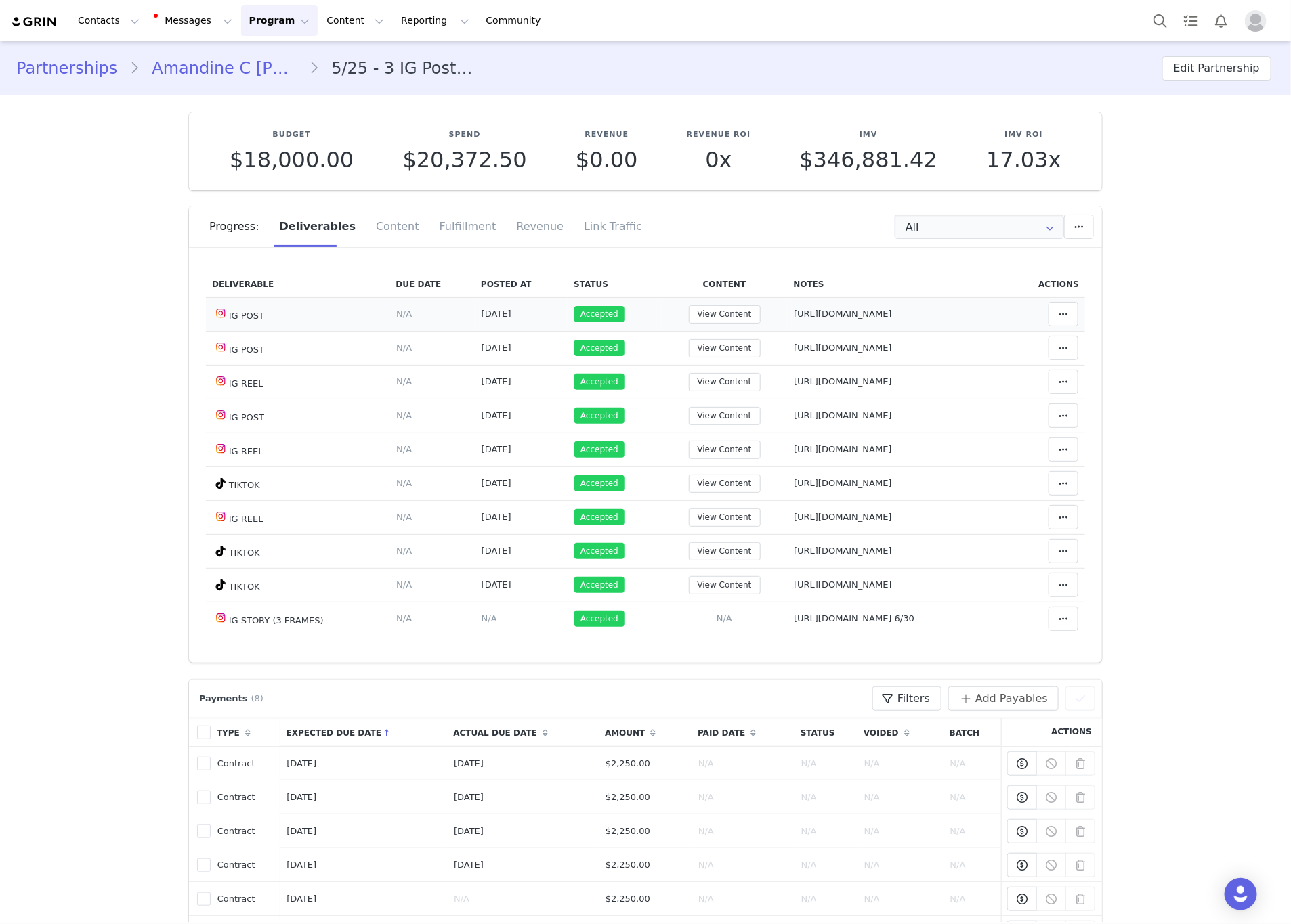
click at [941, 330] on td "Notes Save Cancel https://www.instagram.com/p/DNJHRqvs73j/" at bounding box center [897, 314] width 220 height 34
drag, startPoint x: 752, startPoint y: 337, endPoint x: 732, endPoint y: 337, distance: 20.0
click at [787, 331] on td "Notes Save Cancel https://www.instagram.com/p/DNJHRqvs73j/" at bounding box center [897, 314] width 220 height 34
drag, startPoint x: 919, startPoint y: 359, endPoint x: 765, endPoint y: 370, distance: 154.4
click at [787, 365] on td "Notes Save Cancel https://www.instagram.com/p/DNds7Wlsrb9/" at bounding box center [897, 348] width 220 height 34
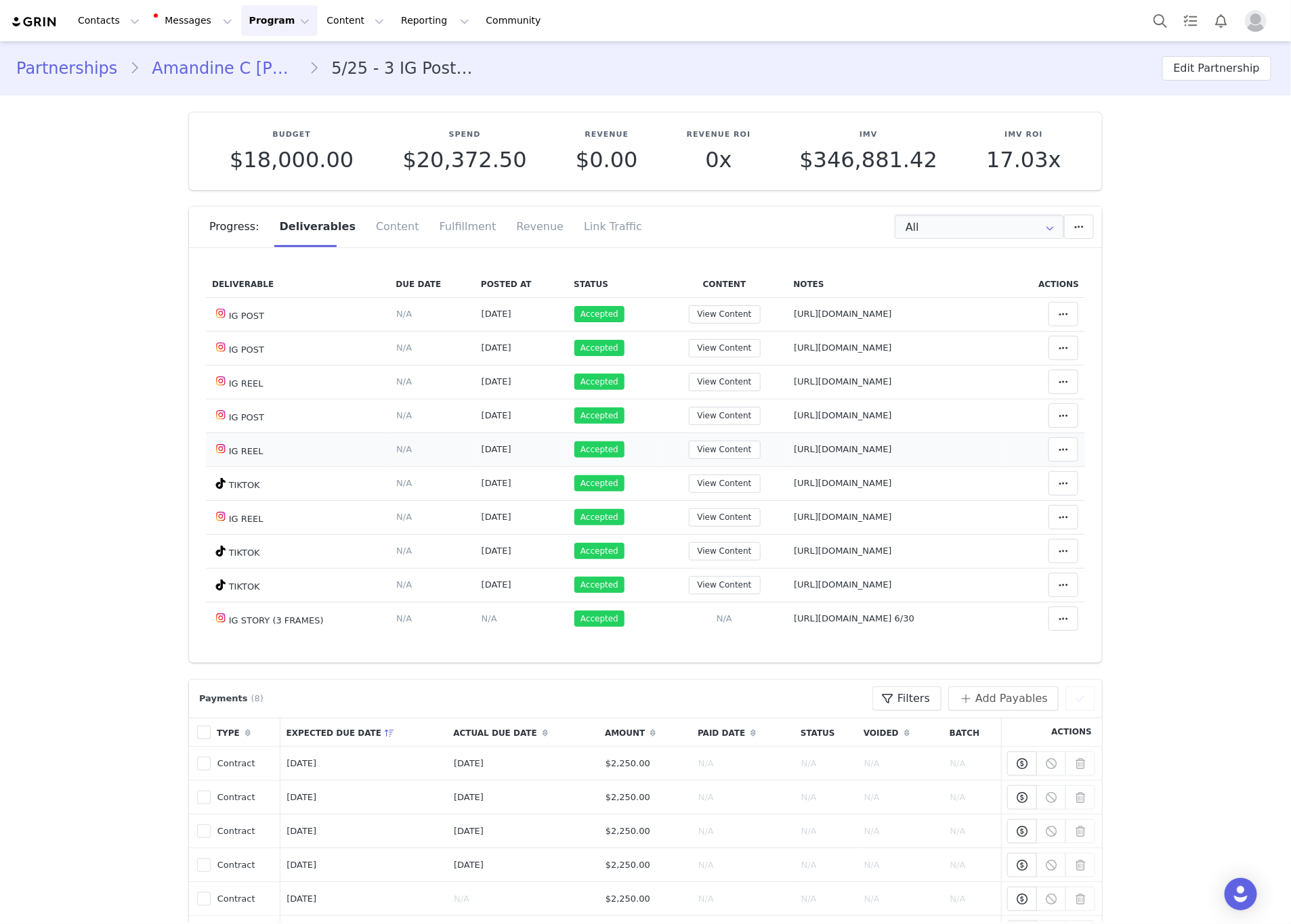
scroll to position [1016, 0]
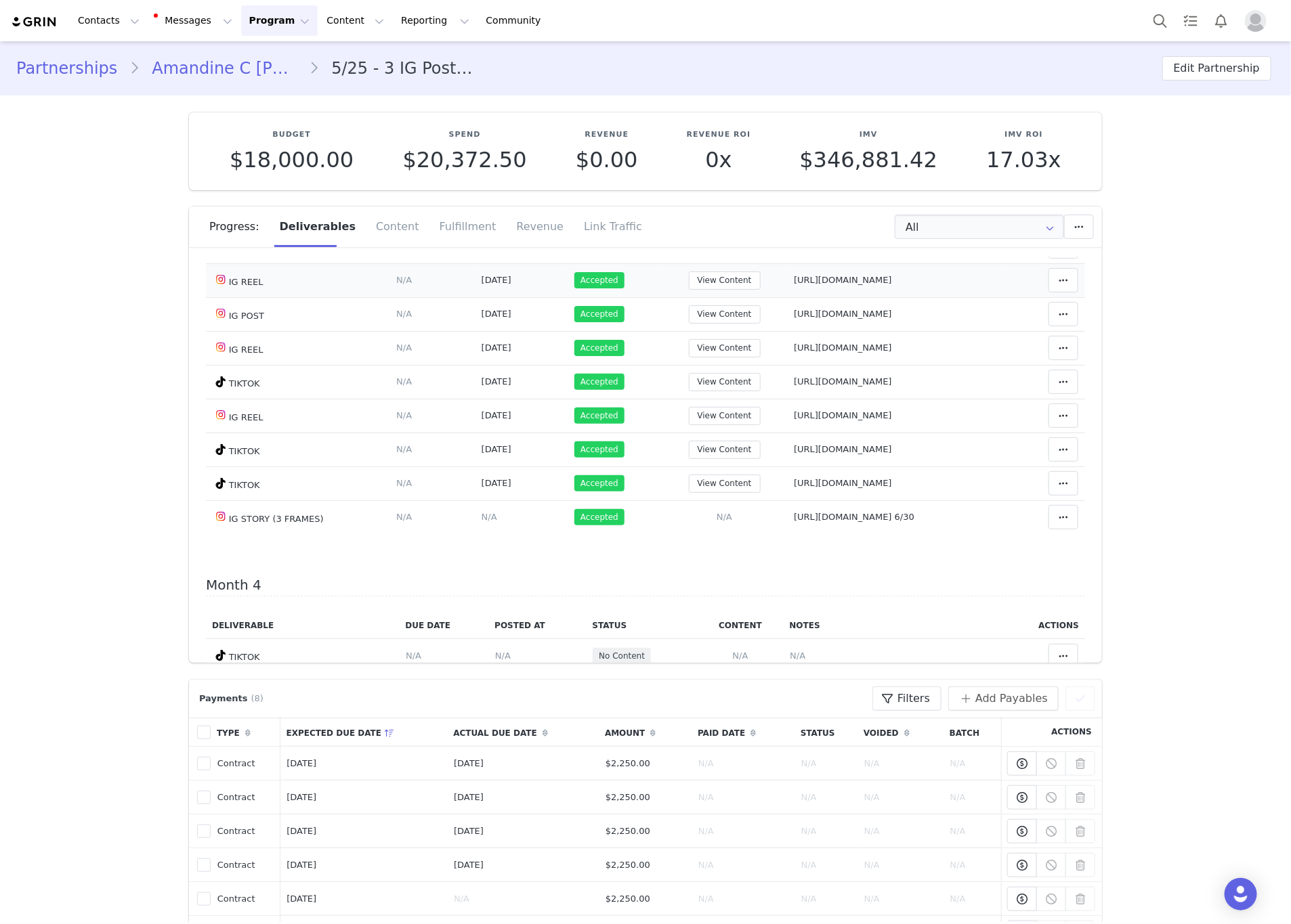
drag, startPoint x: 757, startPoint y: 299, endPoint x: 747, endPoint y: 291, distance: 12.8
click at [787, 297] on td "Notes Save Cancel https://www.instagram.com/reel/DOG0u7EAgYE/" at bounding box center [897, 280] width 220 height 34
drag, startPoint x: 941, startPoint y: 326, endPoint x: 736, endPoint y: 323, distance: 205.0
click at [714, 331] on tr "IG POST Deliverable Due Date Set the date you expect this content to go live. S…" at bounding box center [646, 314] width 880 height 34
drag, startPoint x: 731, startPoint y: 367, endPoint x: 769, endPoint y: 366, distance: 38.0
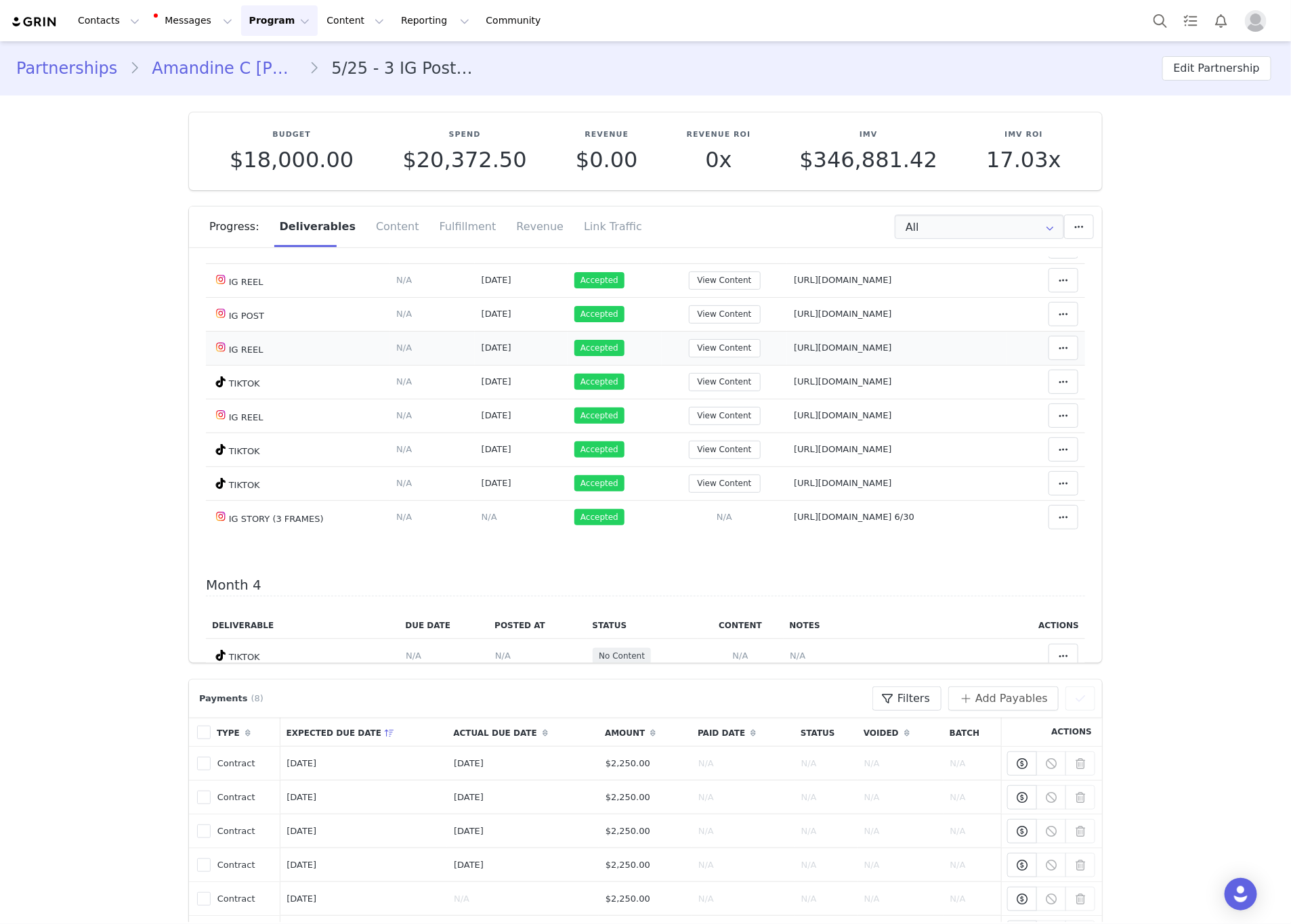
click at [787, 365] on td "Notes Save Cancel https://www.instagram.com/reel/DOyp2PEgqON/" at bounding box center [897, 348] width 220 height 34
drag, startPoint x: 1010, startPoint y: 397, endPoint x: 734, endPoint y: 395, distance: 276.0
click at [734, 395] on tr "TIKTOK Deliverable Due Date Set the date you expect this content to go live. Sa…" at bounding box center [646, 382] width 880 height 34
drag, startPoint x: 937, startPoint y: 441, endPoint x: 733, endPoint y: 446, distance: 204.1
click at [787, 433] on td "Notes Save Cancel https://www.instagram.com/reel/DPHPc2VAl6I/" at bounding box center [897, 416] width 220 height 34
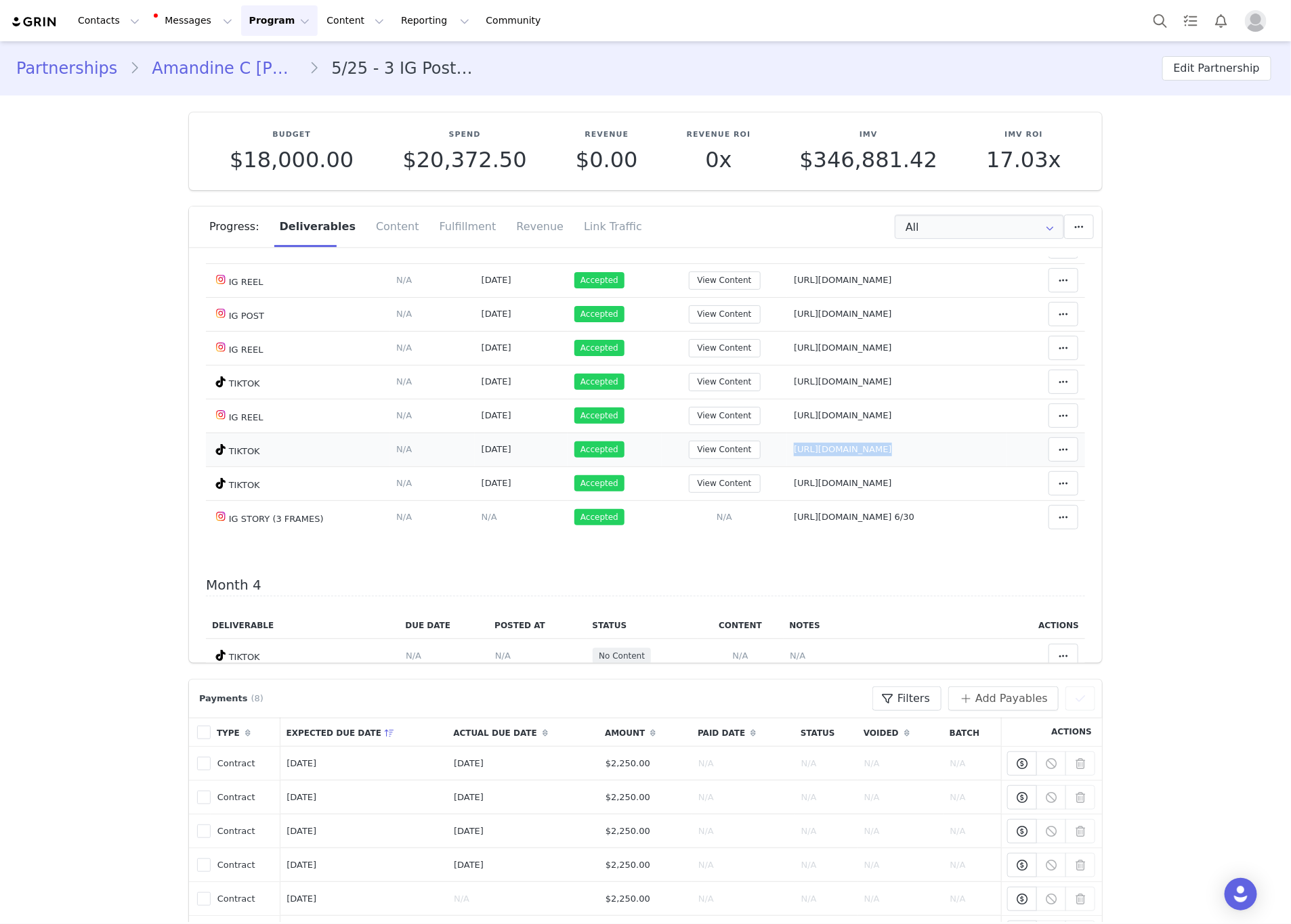
drag, startPoint x: 958, startPoint y: 467, endPoint x: 731, endPoint y: 464, distance: 227.0
click at [731, 464] on tr "TIKTOK Deliverable Due Date Set the date you expect this content to go live. Sa…" at bounding box center [646, 450] width 880 height 34
drag, startPoint x: 1000, startPoint y: 496, endPoint x: 738, endPoint y: 499, distance: 262.0
click at [732, 499] on tr "TIKTOK Deliverable Due Date Set the date you expect this content to go live. Sa…" at bounding box center [646, 483] width 880 height 34
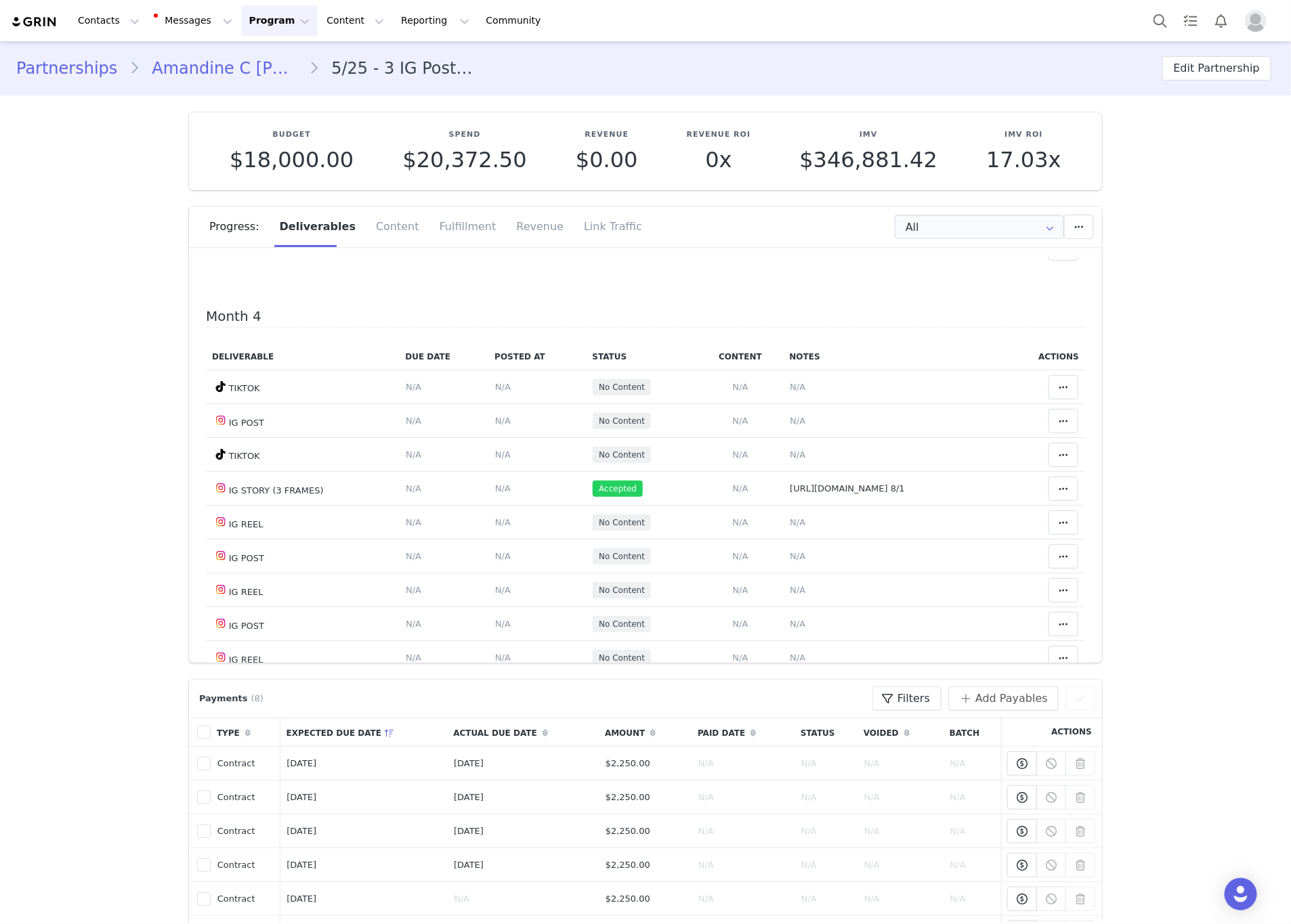
scroll to position [1321, 0]
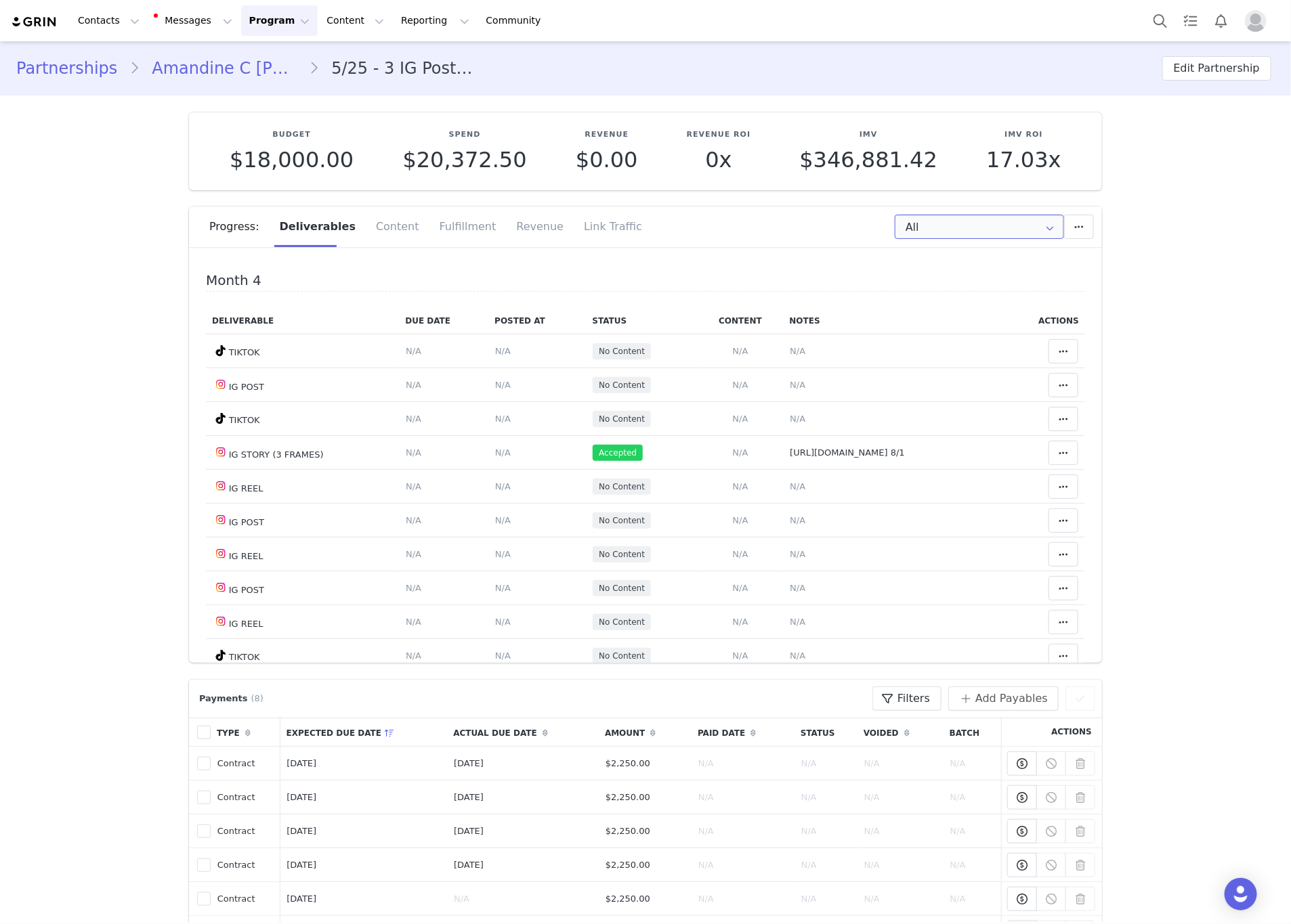
click at [952, 218] on input "All" at bounding box center [980, 227] width 170 height 24
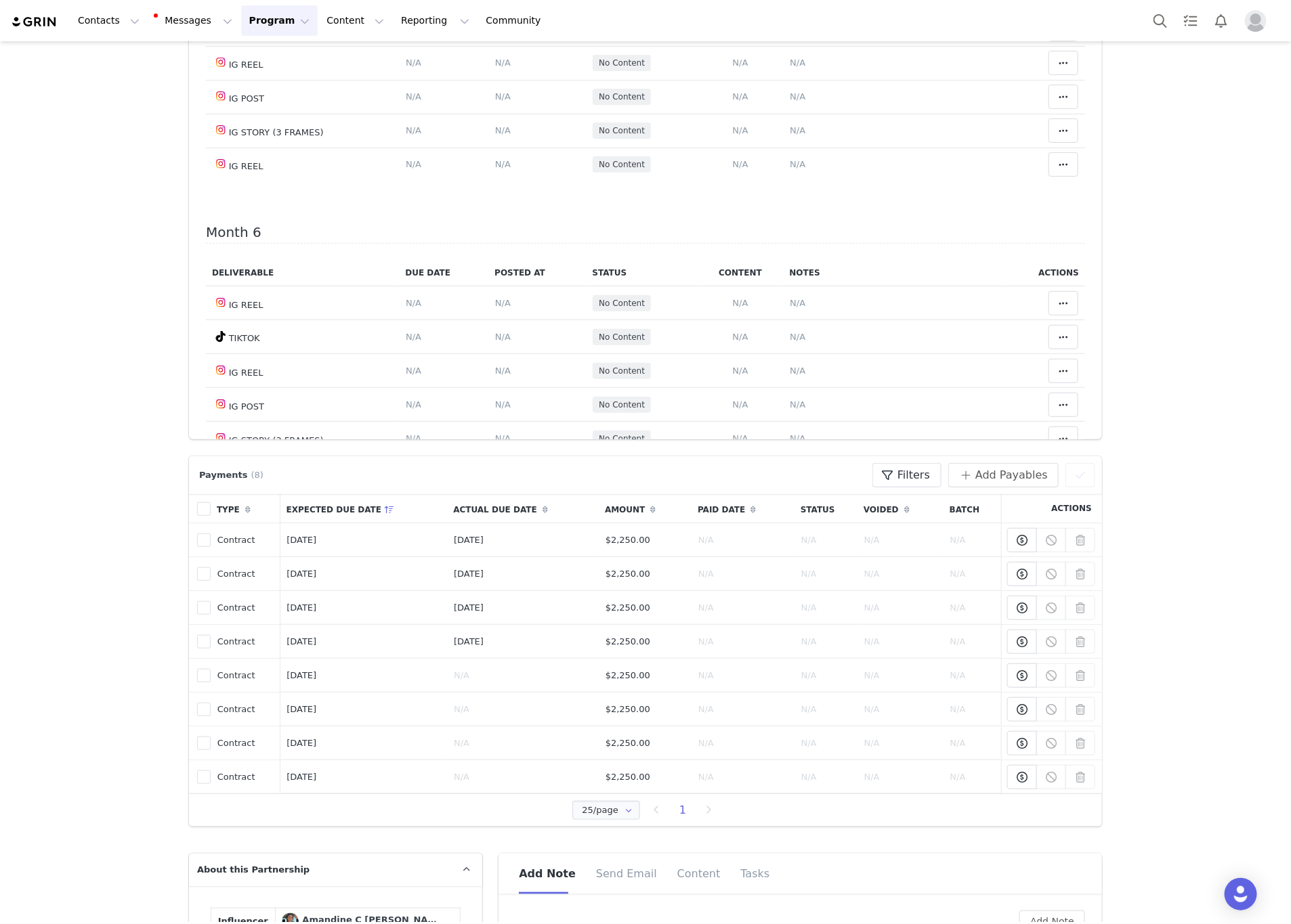
scroll to position [609, 0]
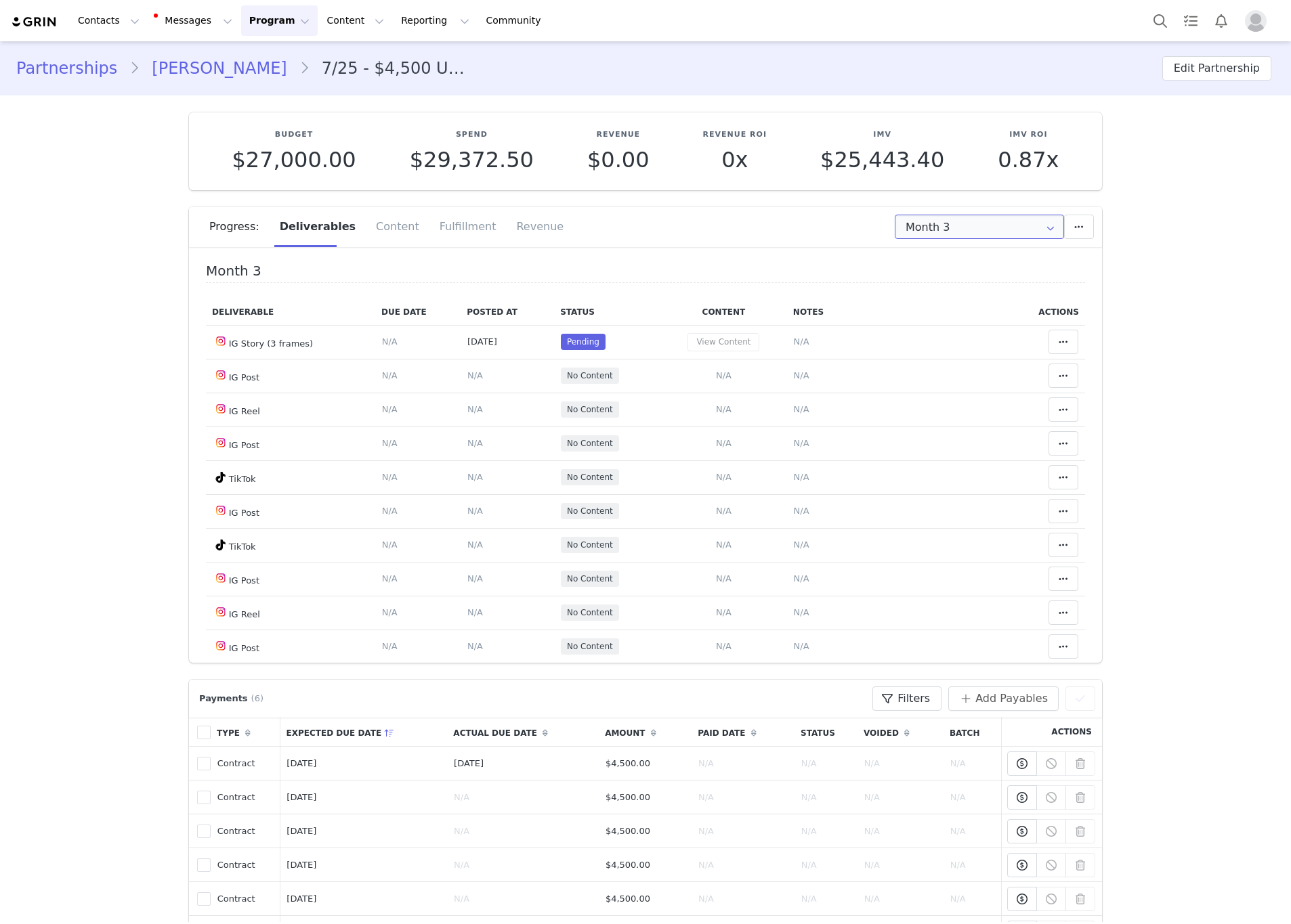
click at [1005, 226] on input "Month 3" at bounding box center [980, 227] width 170 height 24
click at [929, 400] on li "All Months" at bounding box center [980, 401] width 184 height 23
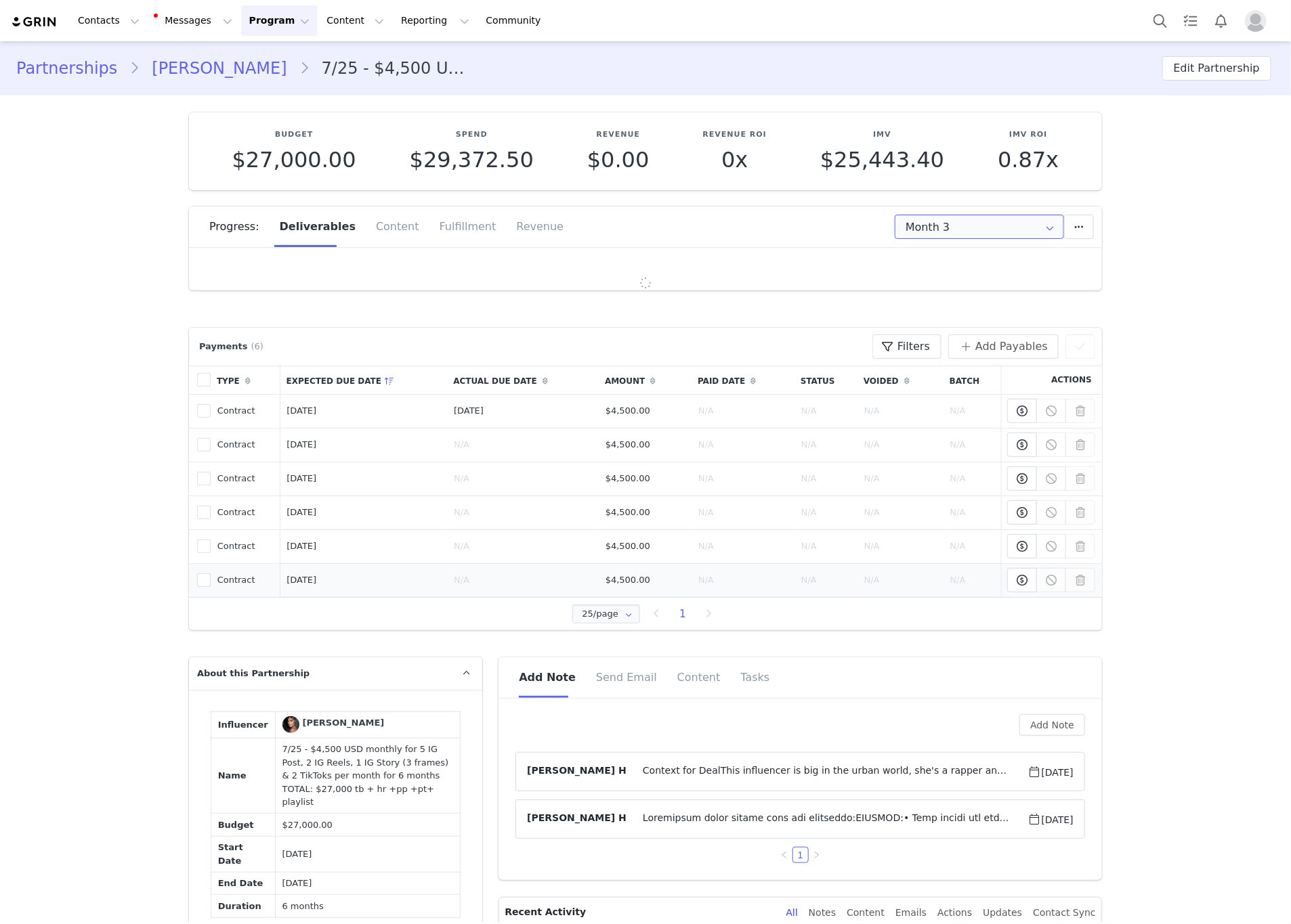
type input "All"
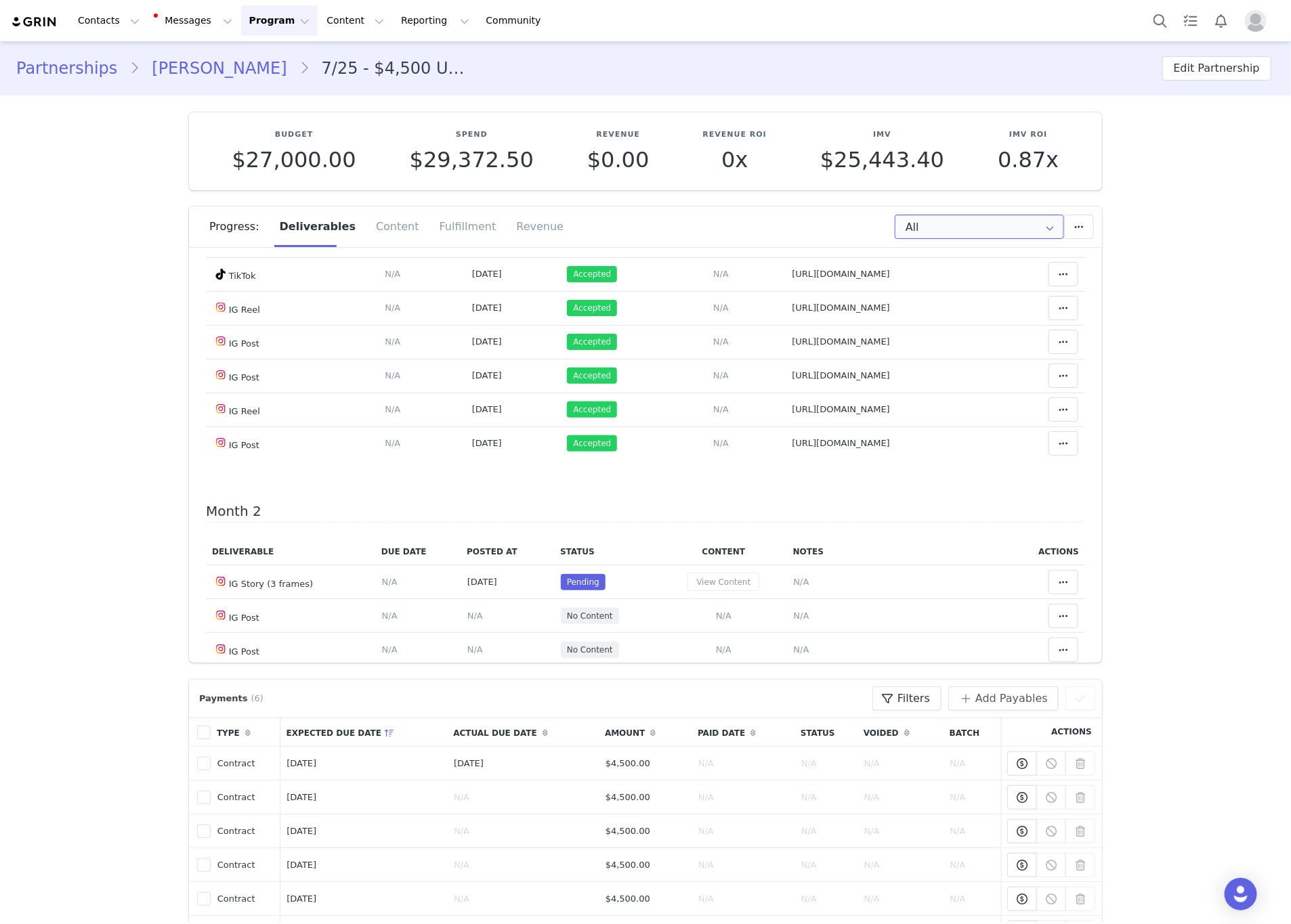
scroll to position [609, 0]
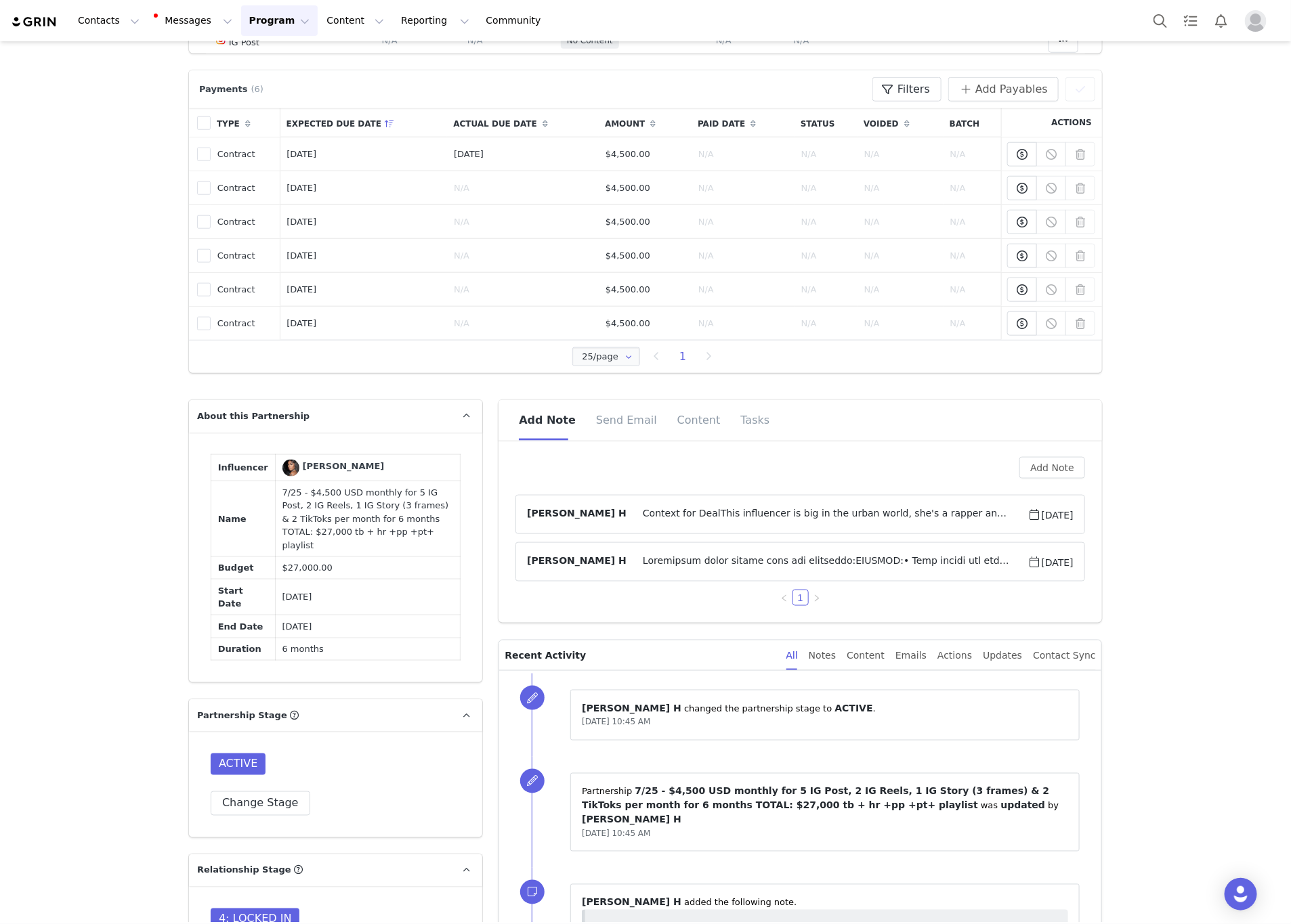
click at [732, 565] on span at bounding box center [827, 562] width 401 height 16
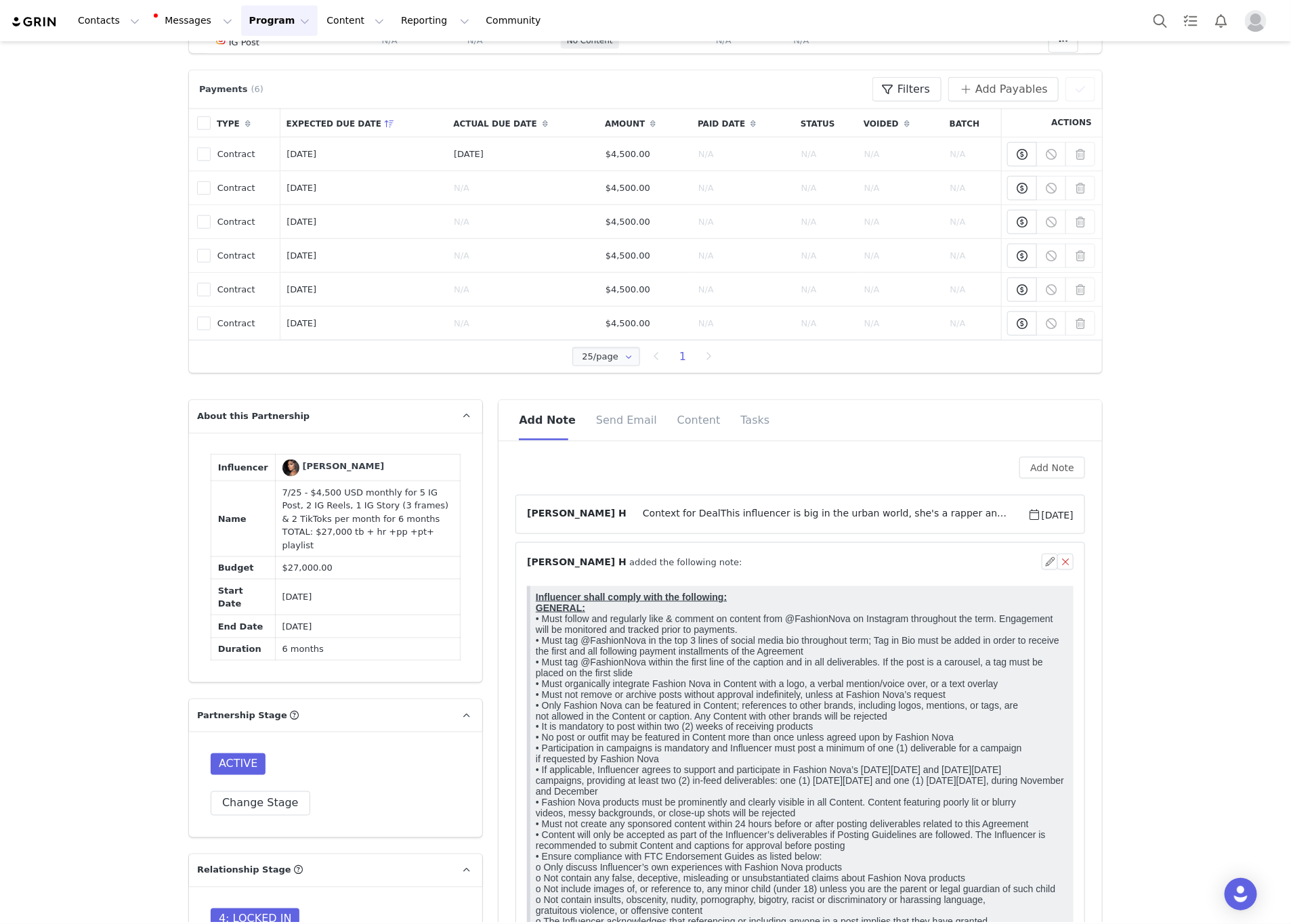
scroll to position [0, 0]
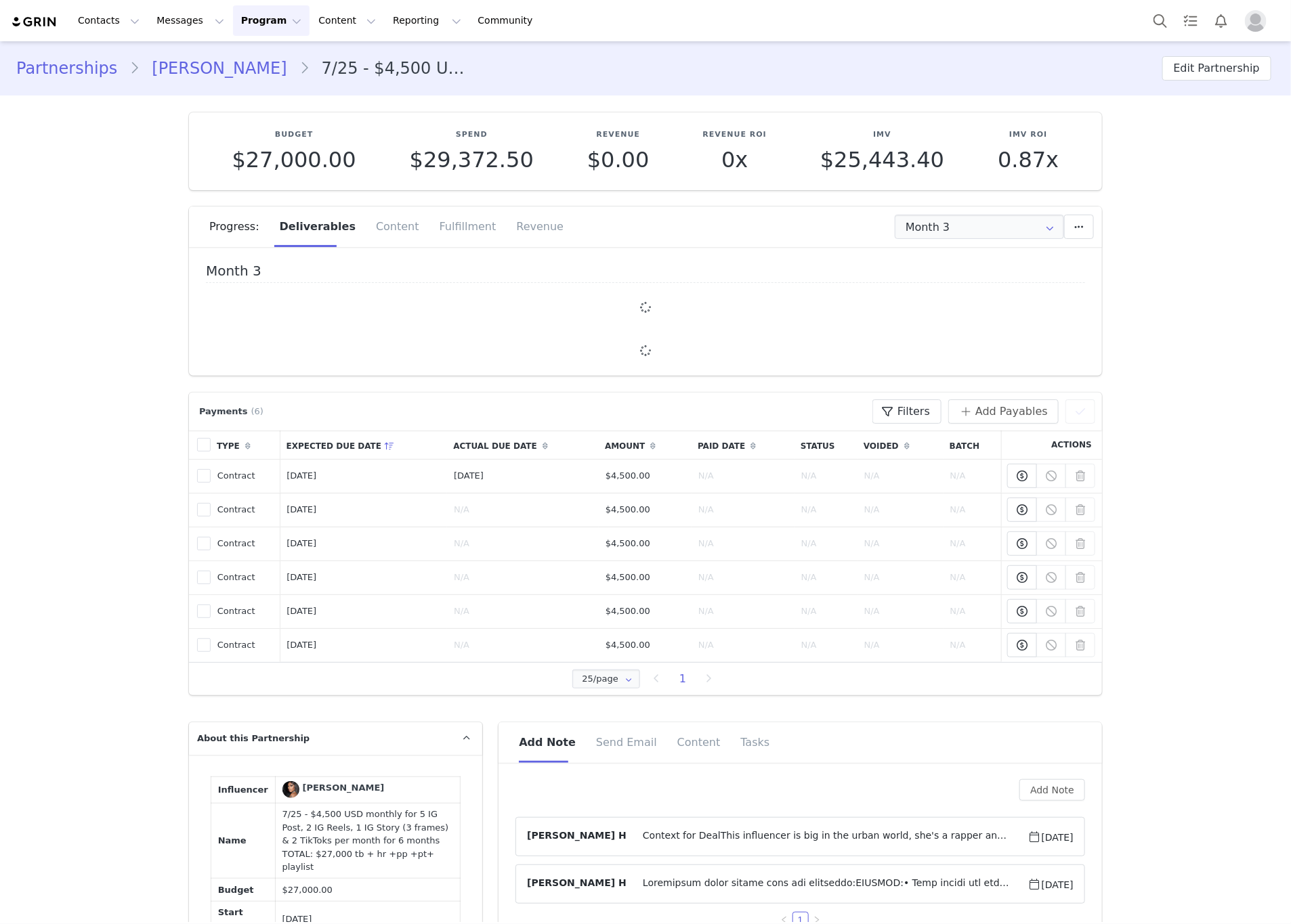
type input "+1 ([GEOGRAPHIC_DATA])"
click at [949, 232] on input "Month 3" at bounding box center [980, 227] width 170 height 24
click at [954, 398] on li "All Months" at bounding box center [980, 401] width 184 height 23
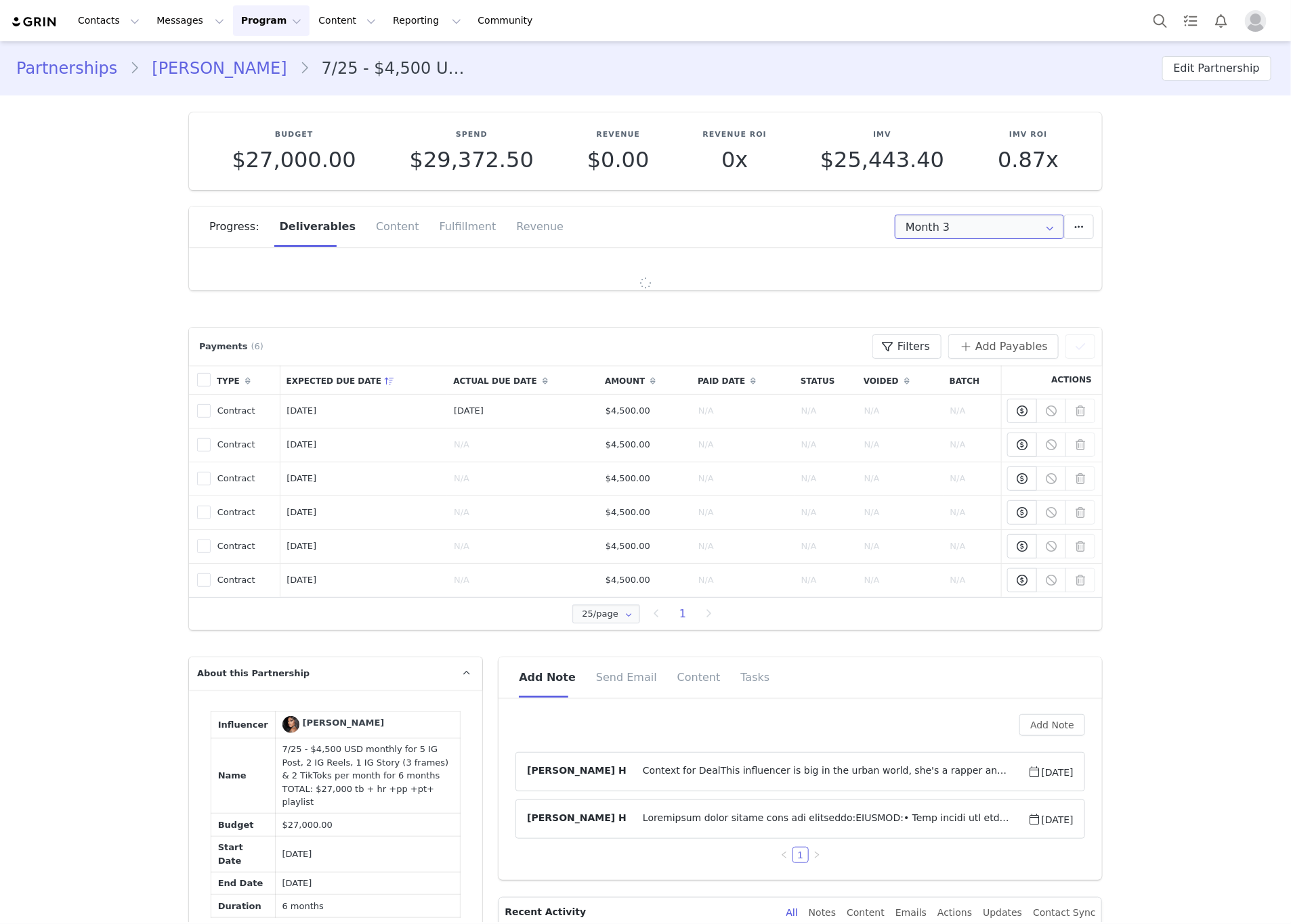
type input "All"
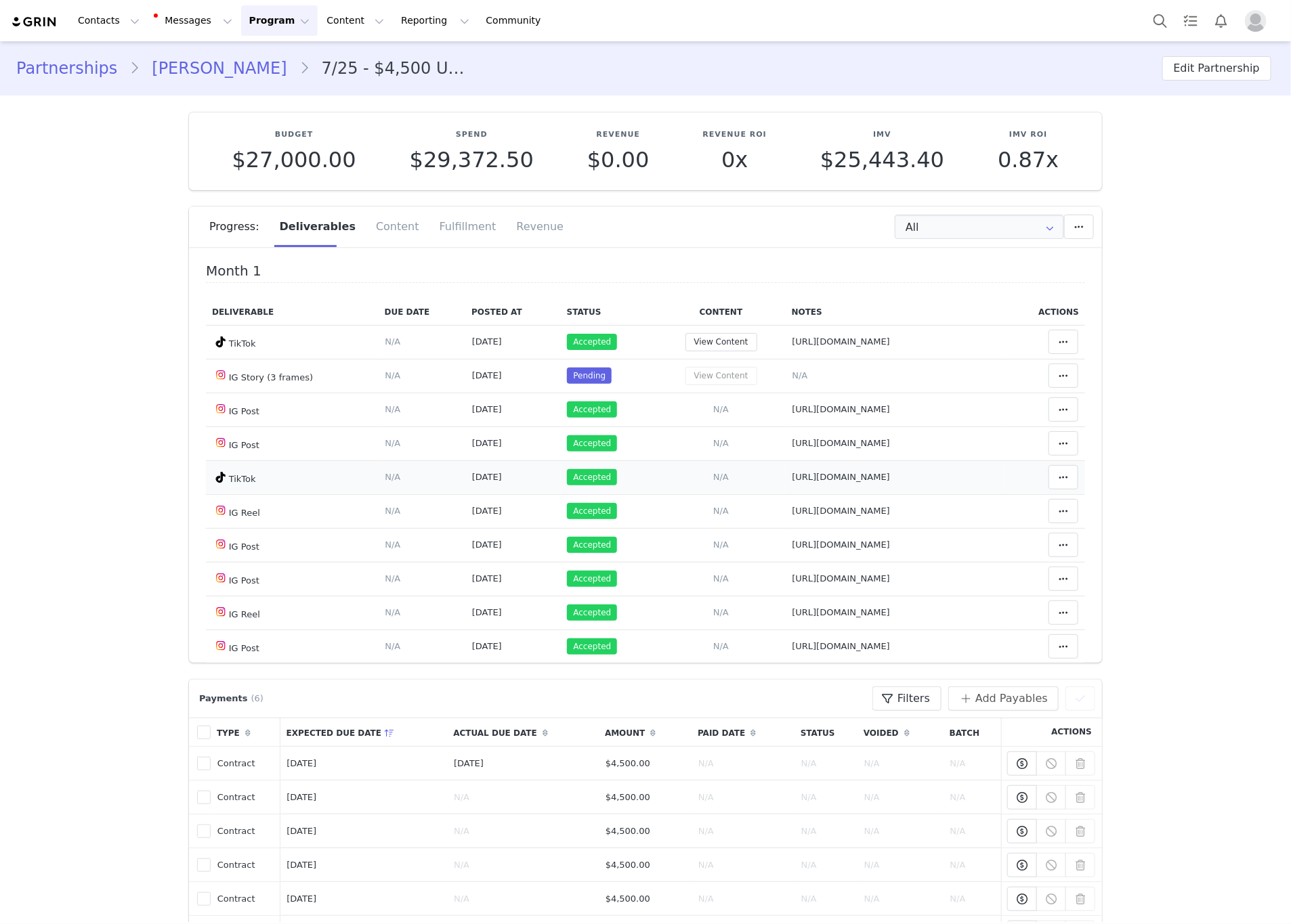
drag, startPoint x: 921, startPoint y: 478, endPoint x: 716, endPoint y: 476, distance: 205.0
click at [702, 478] on tr "TikTok Deliverable Due Date Set the date you expect this content to go live. Sa…" at bounding box center [646, 477] width 880 height 34
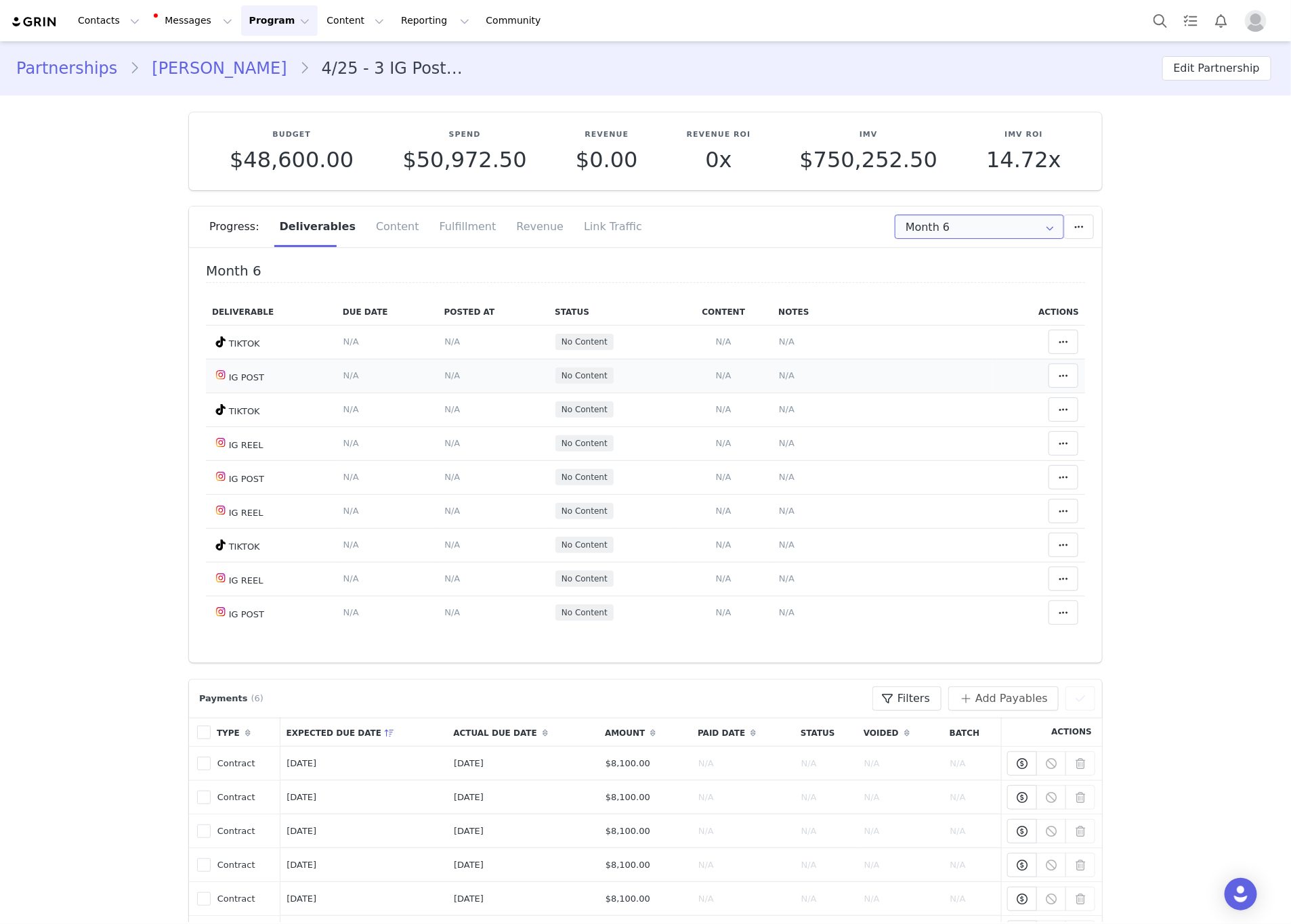
click at [901, 234] on input "Month 6" at bounding box center [980, 227] width 170 height 24
click at [908, 402] on li "All Months" at bounding box center [980, 401] width 184 height 23
type input "All"
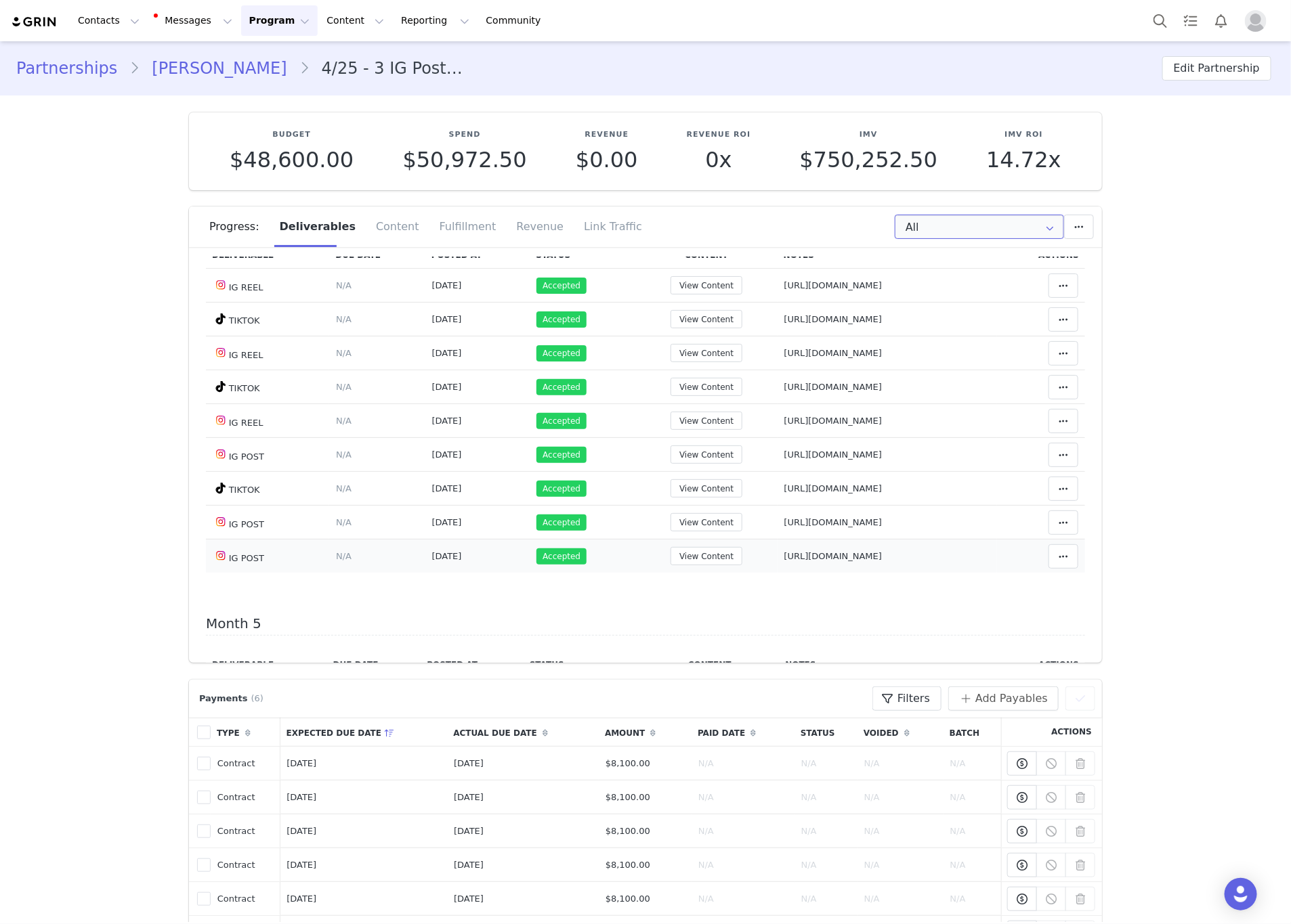
scroll to position [1219, 0]
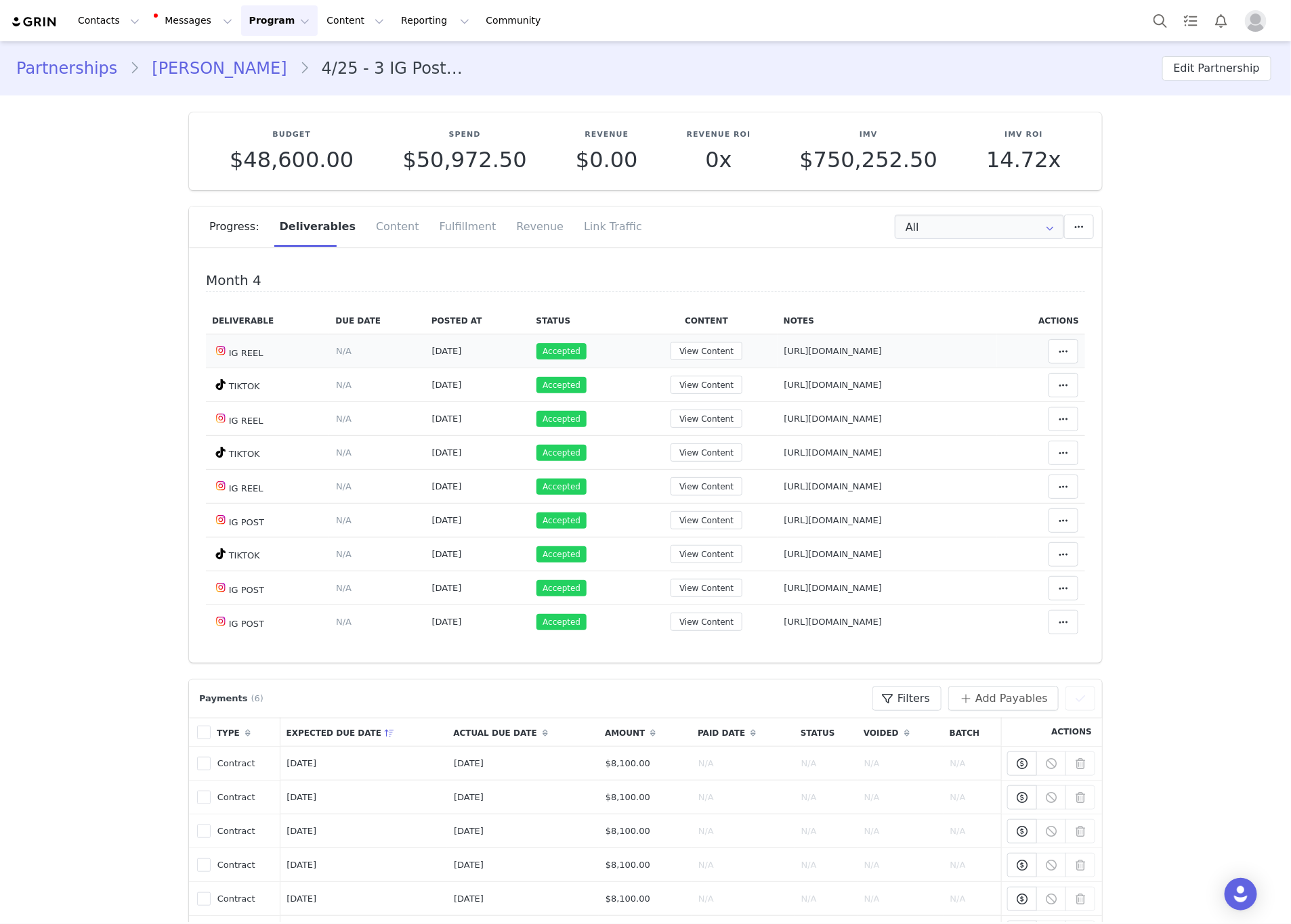
drag, startPoint x: 924, startPoint y: 359, endPoint x: 695, endPoint y: 368, distance: 229.2
click at [695, 368] on tr "IG REEL Deliverable Due Date Set the date you expect this content to go live. S…" at bounding box center [646, 351] width 880 height 34
drag, startPoint x: 892, startPoint y: 407, endPoint x: 730, endPoint y: 392, distance: 162.7
click at [708, 402] on tr "TIKTOK Deliverable Due Date Set the date you expect this content to go live. Sa…" at bounding box center [646, 385] width 880 height 34
drag, startPoint x: 917, startPoint y: 437, endPoint x: 722, endPoint y: 429, distance: 195.2
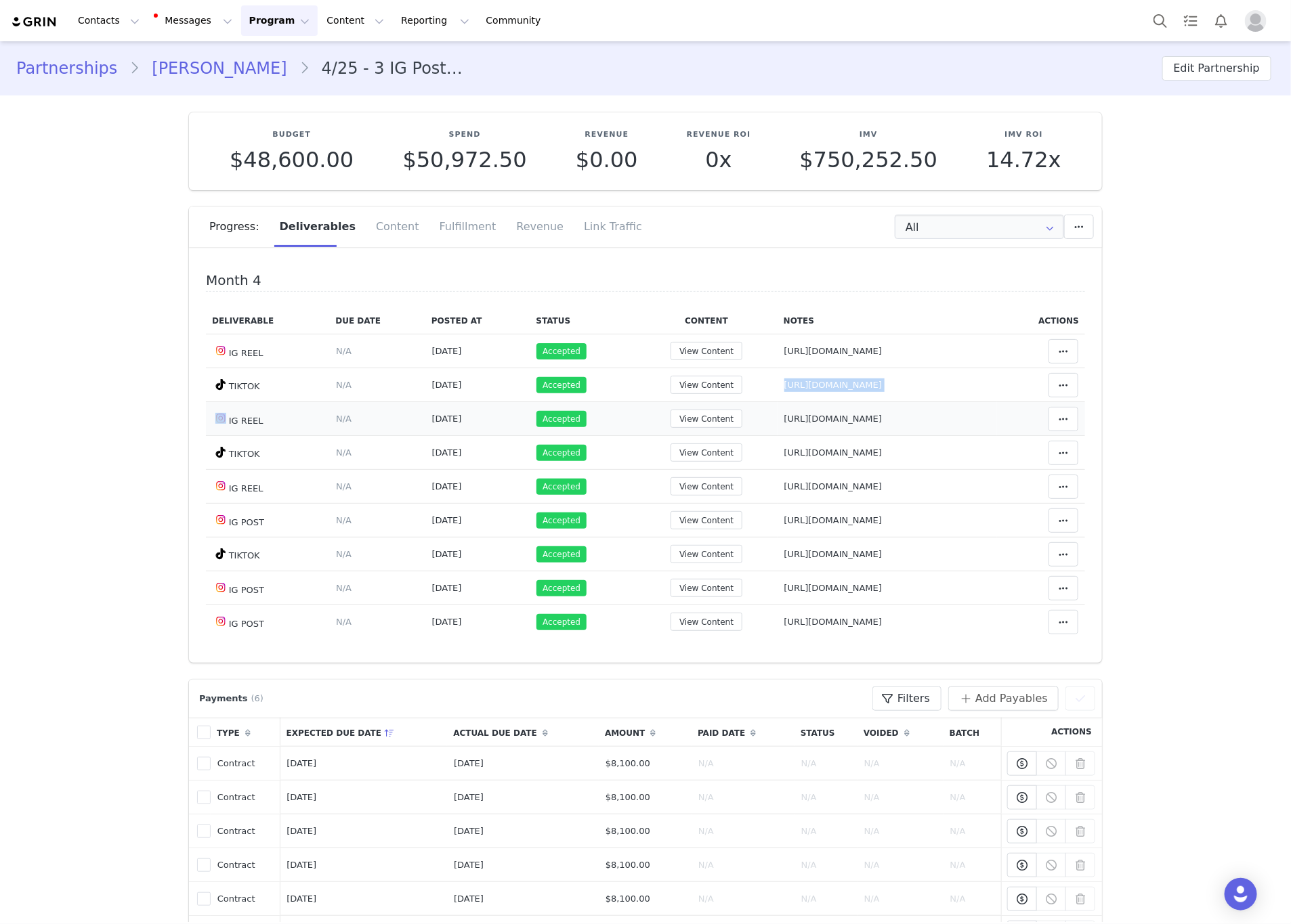
click at [778, 436] on td "Notes Save Cancel [URL][DOMAIN_NAME]" at bounding box center [888, 419] width 220 height 34
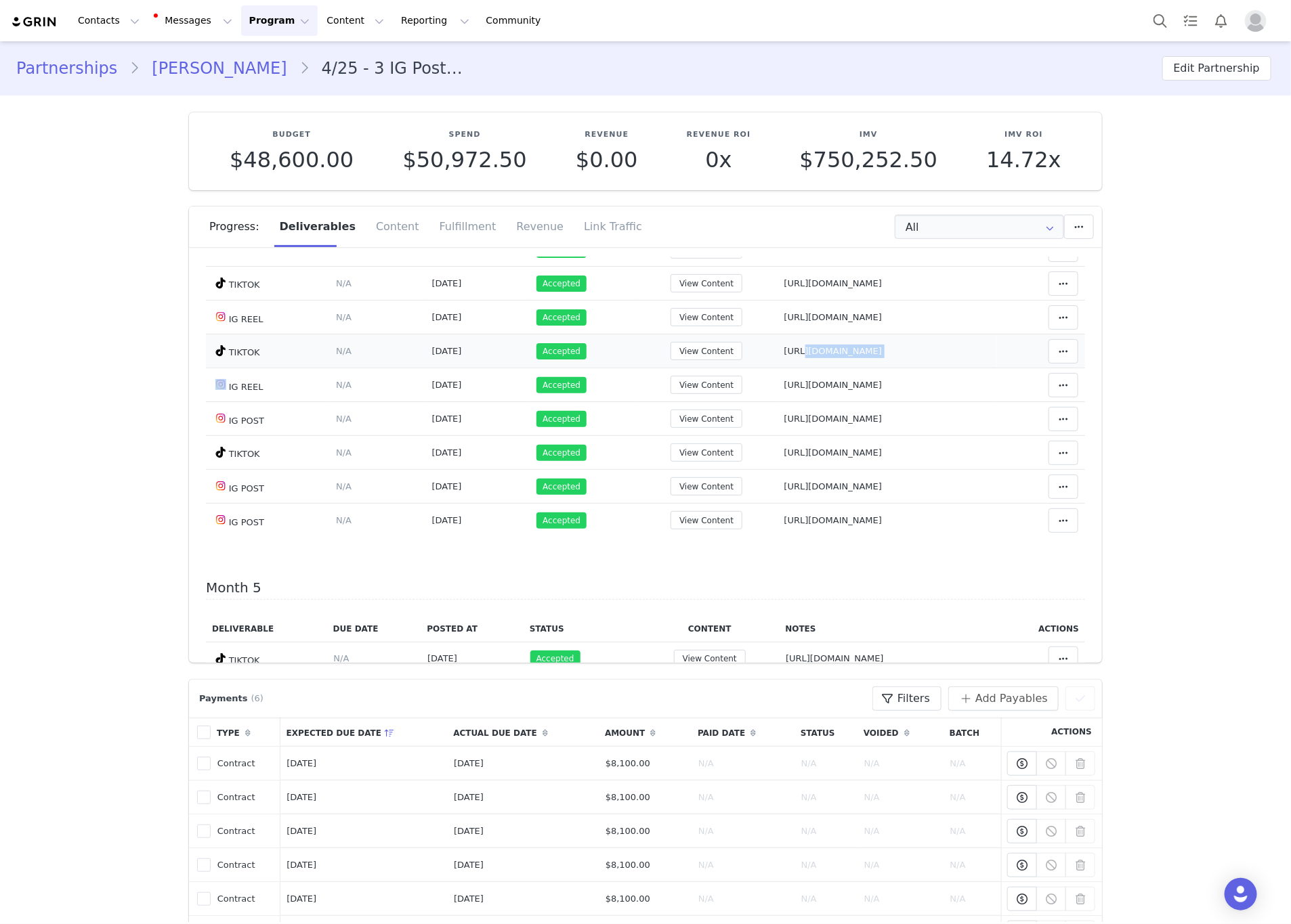
drag, startPoint x: 989, startPoint y: 360, endPoint x: 722, endPoint y: 364, distance: 267.0
click at [708, 362] on tr "TIKTOK Deliverable Due Date Set the date you expect this content to go live. Sa…" at bounding box center [646, 351] width 880 height 34
drag, startPoint x: 716, startPoint y: 398, endPoint x: 703, endPoint y: 397, distance: 13.0
click at [690, 398] on tr "IG REEL Deliverable Due Date Set the date you expect this content to go live. S…" at bounding box center [646, 385] width 880 height 34
drag, startPoint x: 914, startPoint y: 434, endPoint x: 719, endPoint y: 432, distance: 195.0
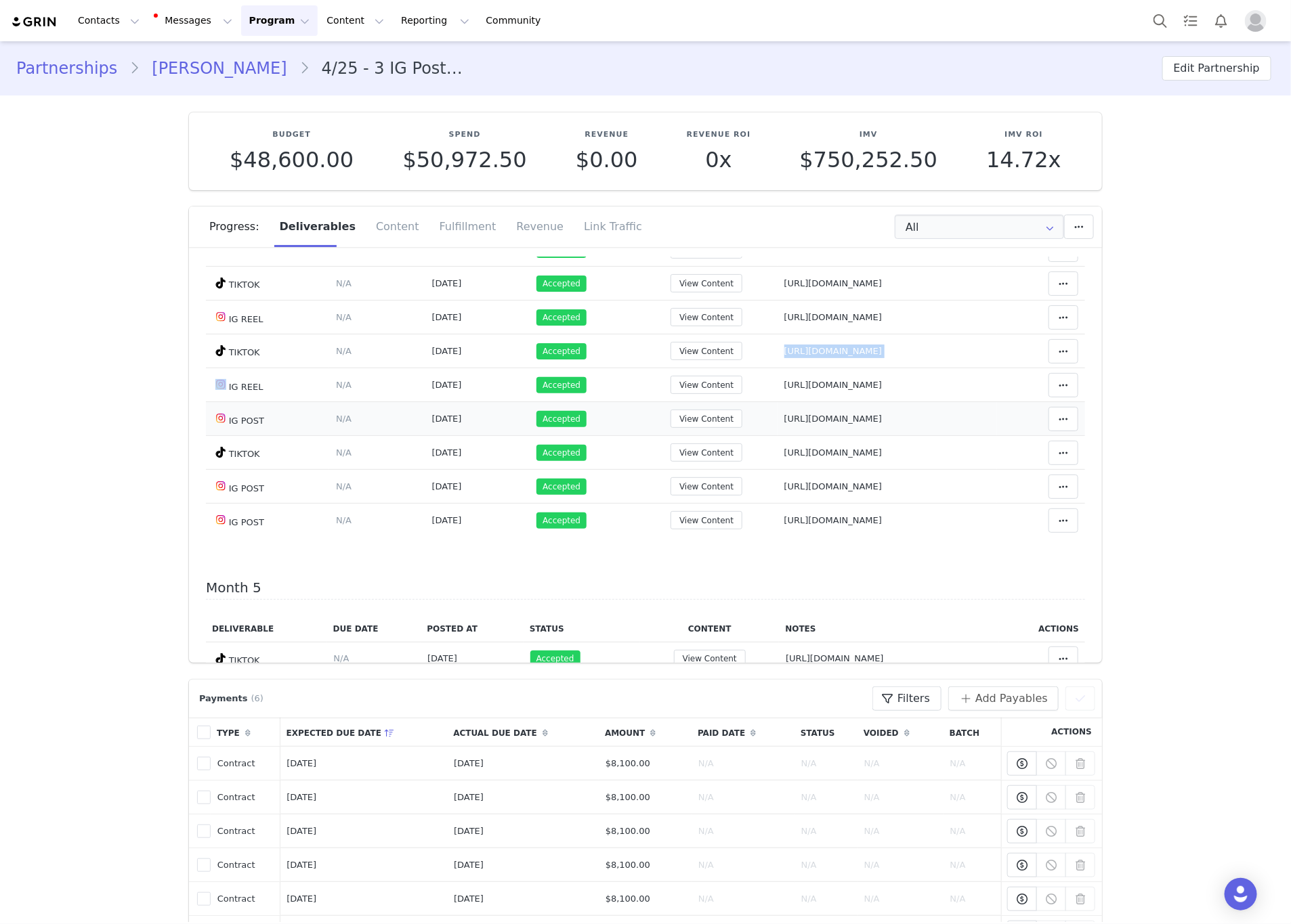
click at [685, 436] on tr "IG POST Deliverable Due Date Set the date you expect this content to go live. S…" at bounding box center [646, 419] width 880 height 34
drag, startPoint x: 982, startPoint y: 466, endPoint x: 725, endPoint y: 463, distance: 257.0
click at [698, 470] on tr "TIKTOK Deliverable Due Date Set the date you expect this content to go live. Sa…" at bounding box center [646, 453] width 880 height 34
drag, startPoint x: 777, startPoint y: 502, endPoint x: 696, endPoint y: 506, distance: 81.1
click at [696, 504] on tr "IG POST Deliverable Due Date Set the date you expect this content to go live. S…" at bounding box center [646, 487] width 880 height 34
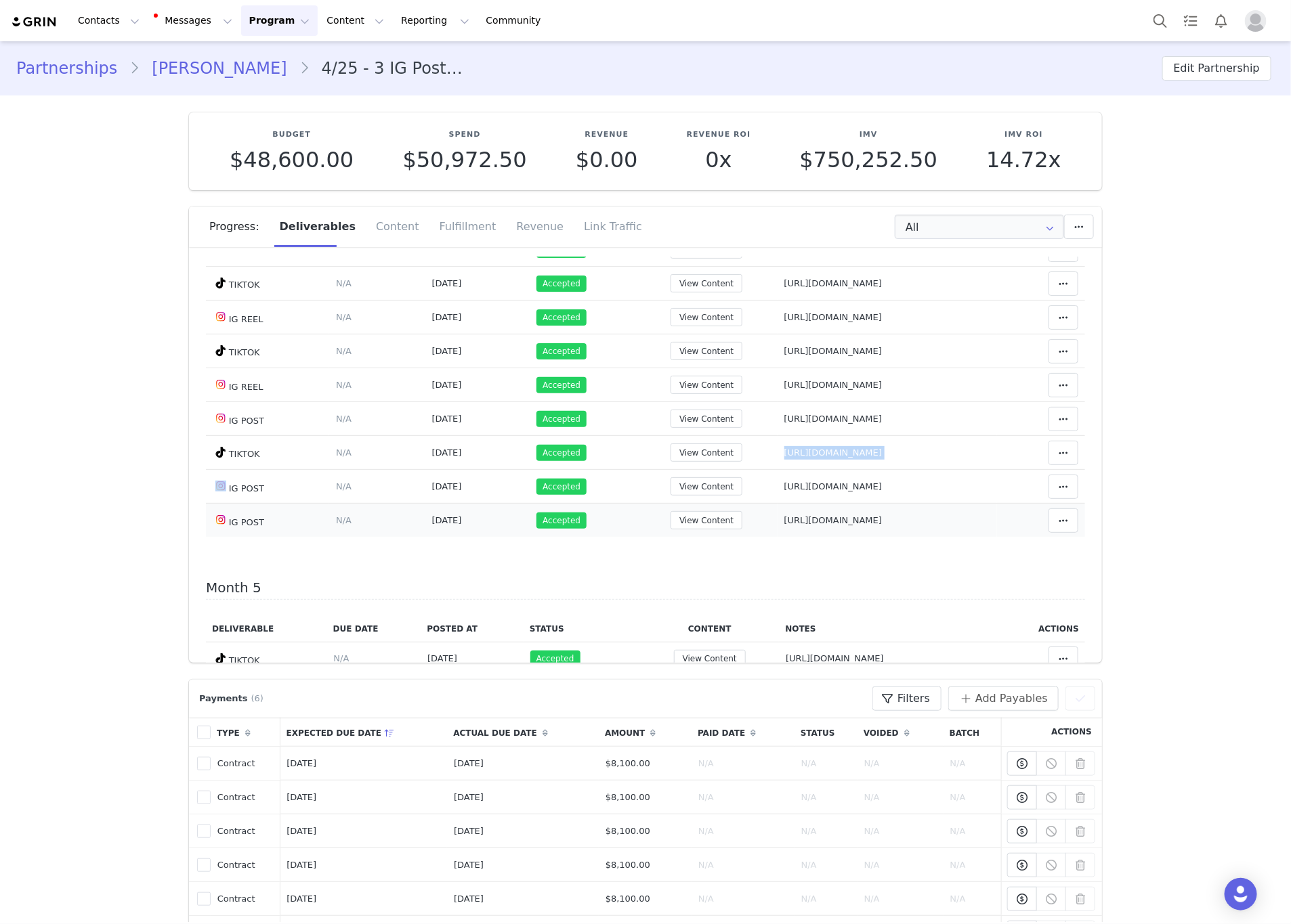
drag, startPoint x: 827, startPoint y: 545, endPoint x: 705, endPoint y: 528, distance: 123.2
click at [778, 528] on td "Notes Save Cancel https://www.instagram.com/p/DPPb5qIkg_S/?igsh=MW5mdHh6OGtxNjB…" at bounding box center [888, 521] width 220 height 34
drag, startPoint x: 774, startPoint y: 539, endPoint x: 703, endPoint y: 469, distance: 99.7
click at [778, 469] on td "Notes Save Cancel https://www.tiktok.com/@harianyoficial/video/7552525283862056…" at bounding box center [888, 453] width 220 height 34
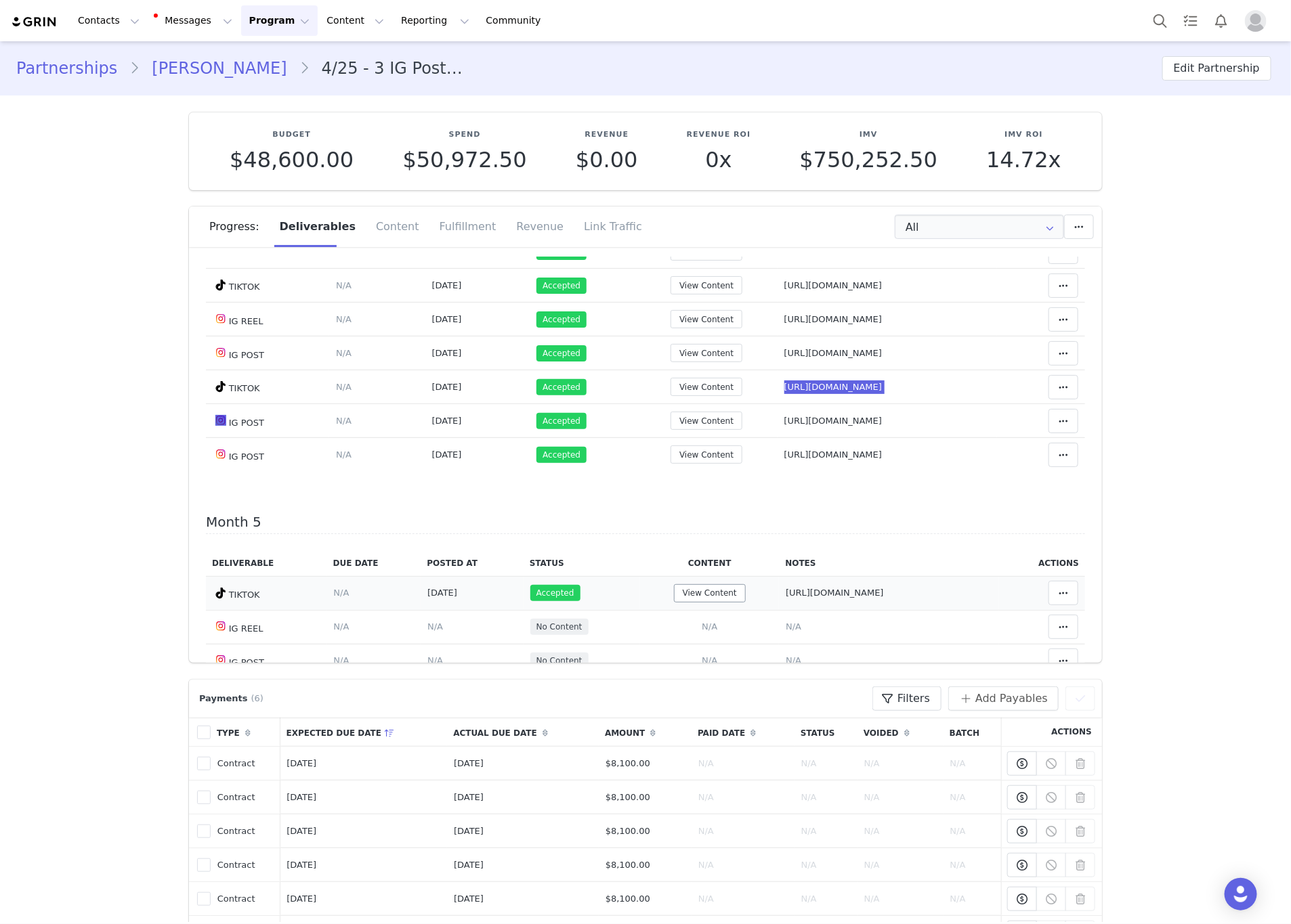
scroll to position [1524, 0]
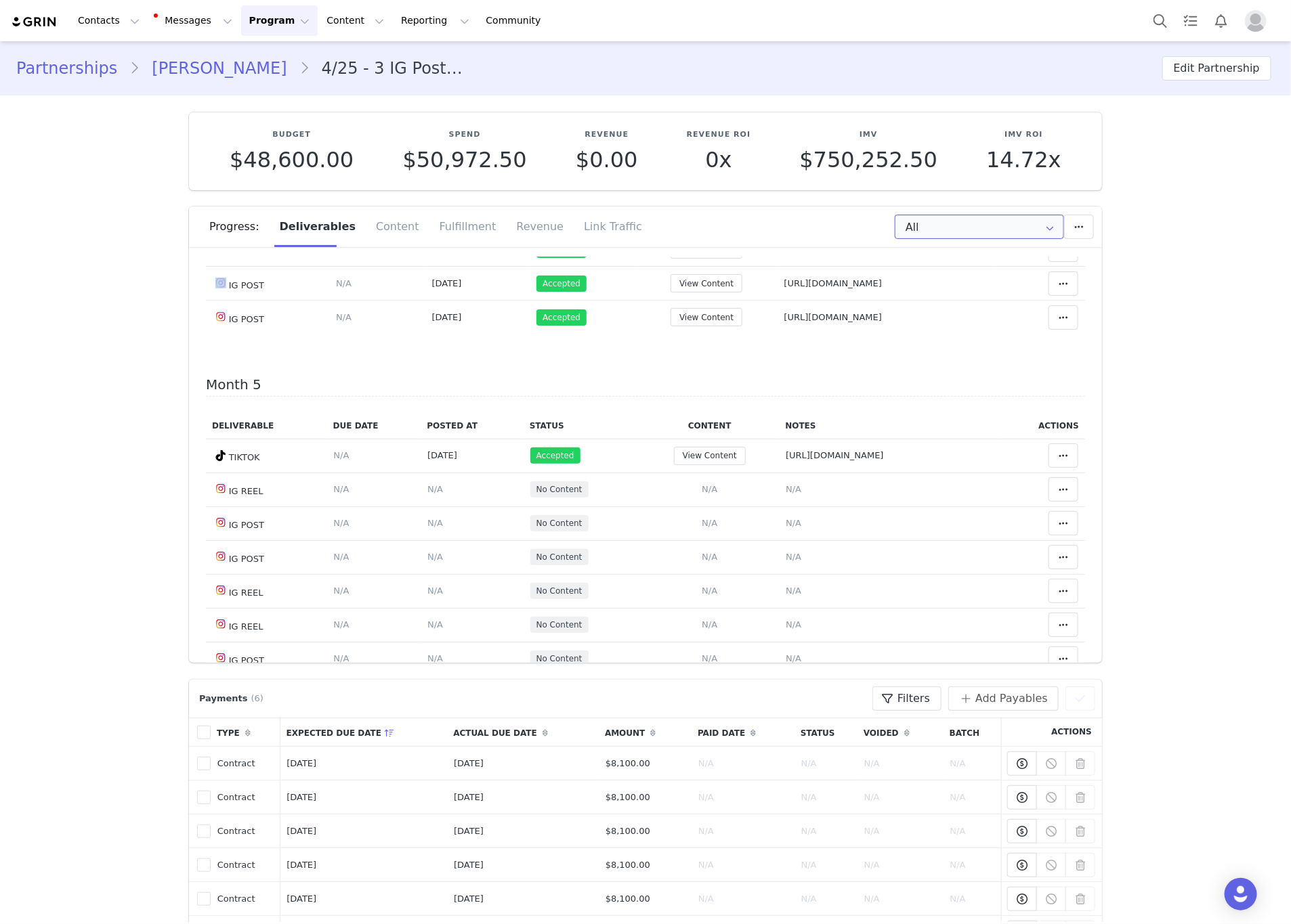
click at [922, 227] on input "All" at bounding box center [980, 227] width 170 height 24
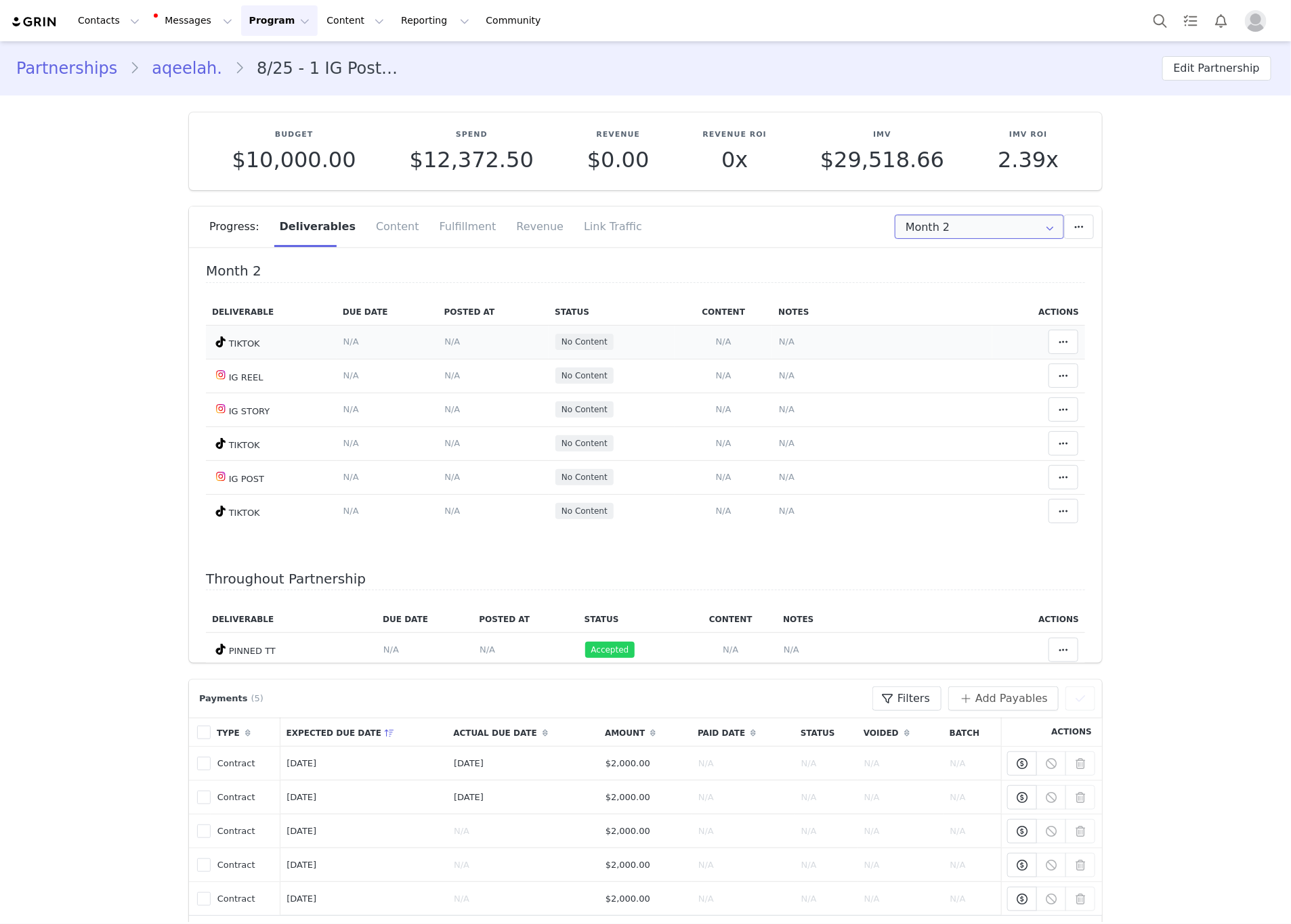
click at [922, 232] on input "Month 2" at bounding box center [980, 227] width 170 height 24
click at [913, 374] on li "All Months" at bounding box center [980, 378] width 184 height 23
type input "All"
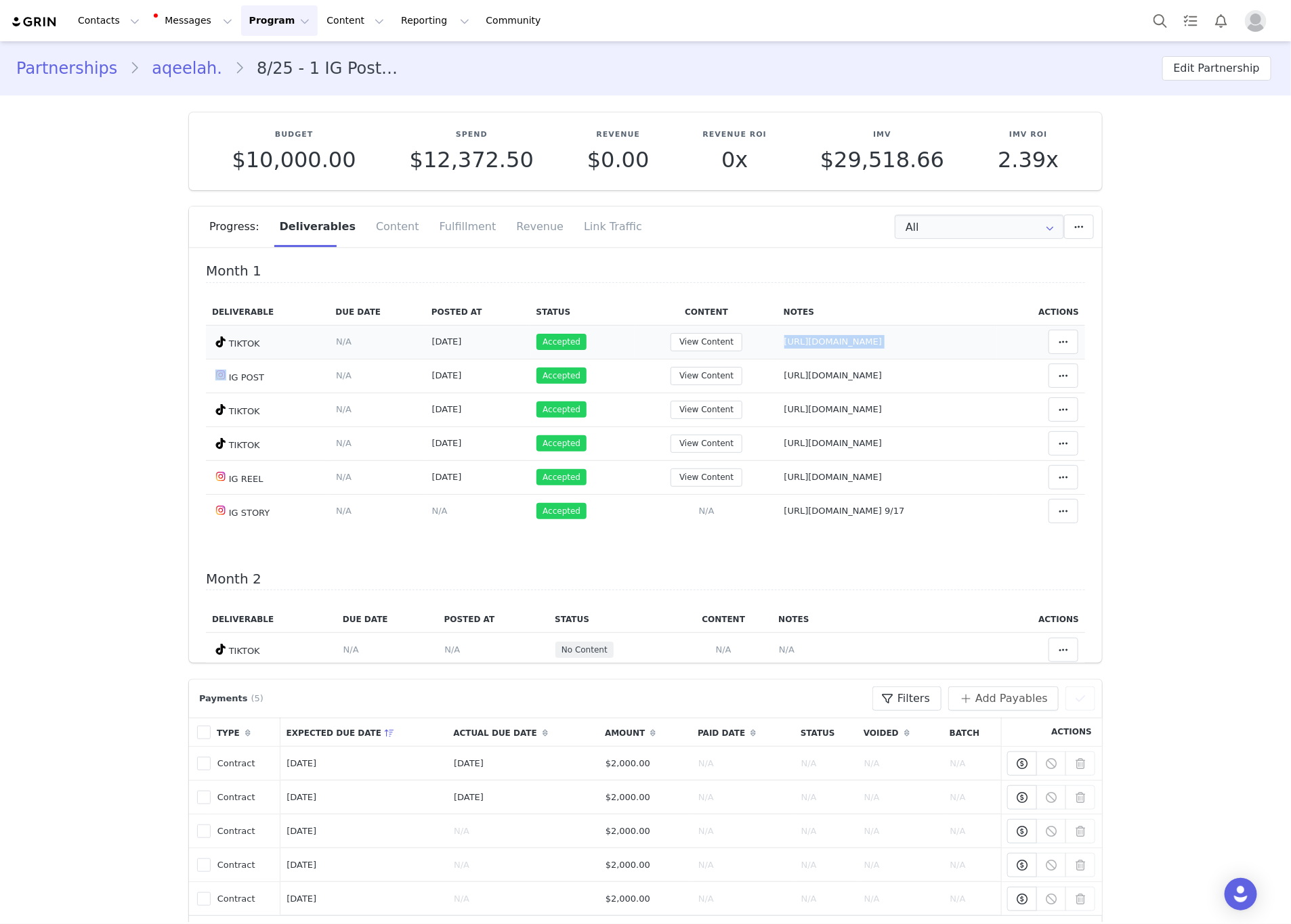
drag, startPoint x: 984, startPoint y: 339, endPoint x: 696, endPoint y: 339, distance: 288.0
click at [696, 339] on tr "TIKTOK Deliverable Due Date Set the date you expect this content to go live. Sa…" at bounding box center [646, 342] width 880 height 34
drag, startPoint x: 916, startPoint y: 381, endPoint x: 665, endPoint y: 378, distance: 251.0
click at [665, 378] on tr "IG POST Deliverable Due Date Set the date you expect this content to go live. S…" at bounding box center [646, 375] width 880 height 34
drag, startPoint x: 1008, startPoint y: 407, endPoint x: 705, endPoint y: 409, distance: 303.0
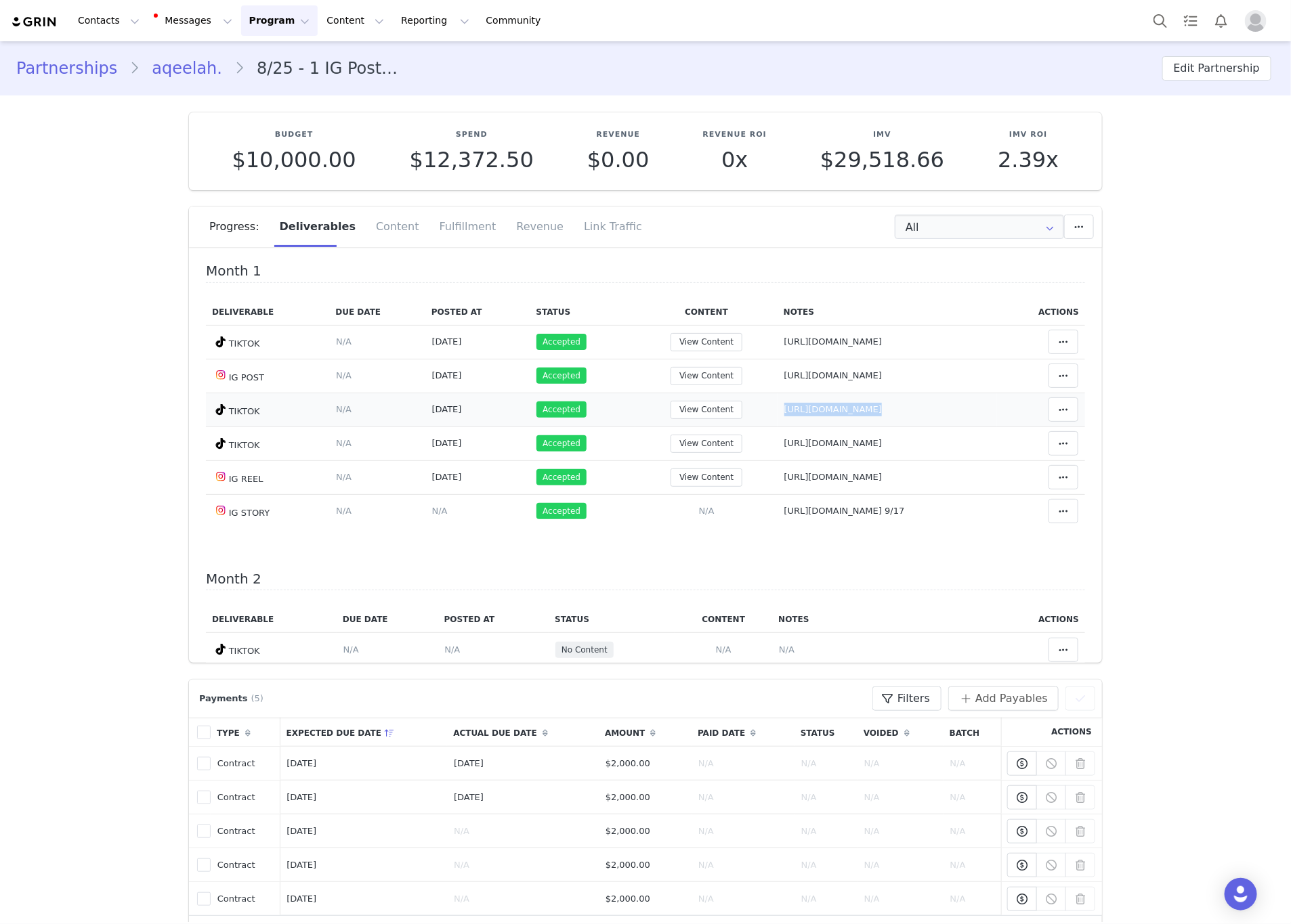
click at [688, 412] on tr "TIKTOK Deliverable Due Date Set the date you expect this content to go live. Sa…" at bounding box center [646, 409] width 880 height 34
drag, startPoint x: 981, startPoint y: 447, endPoint x: 691, endPoint y: 449, distance: 290.0
click at [778, 449] on td "Notes Save Cancel https://www.tiktok.com/@aqeelahsulaiman_/video/75528948617420…" at bounding box center [888, 443] width 220 height 34
drag, startPoint x: 782, startPoint y: 485, endPoint x: 694, endPoint y: 484, distance: 88.0
click at [778, 484] on td "Notes Save Cancel https://www.instagram.com/reel/DO57-hWDWtl/" at bounding box center [888, 477] width 220 height 34
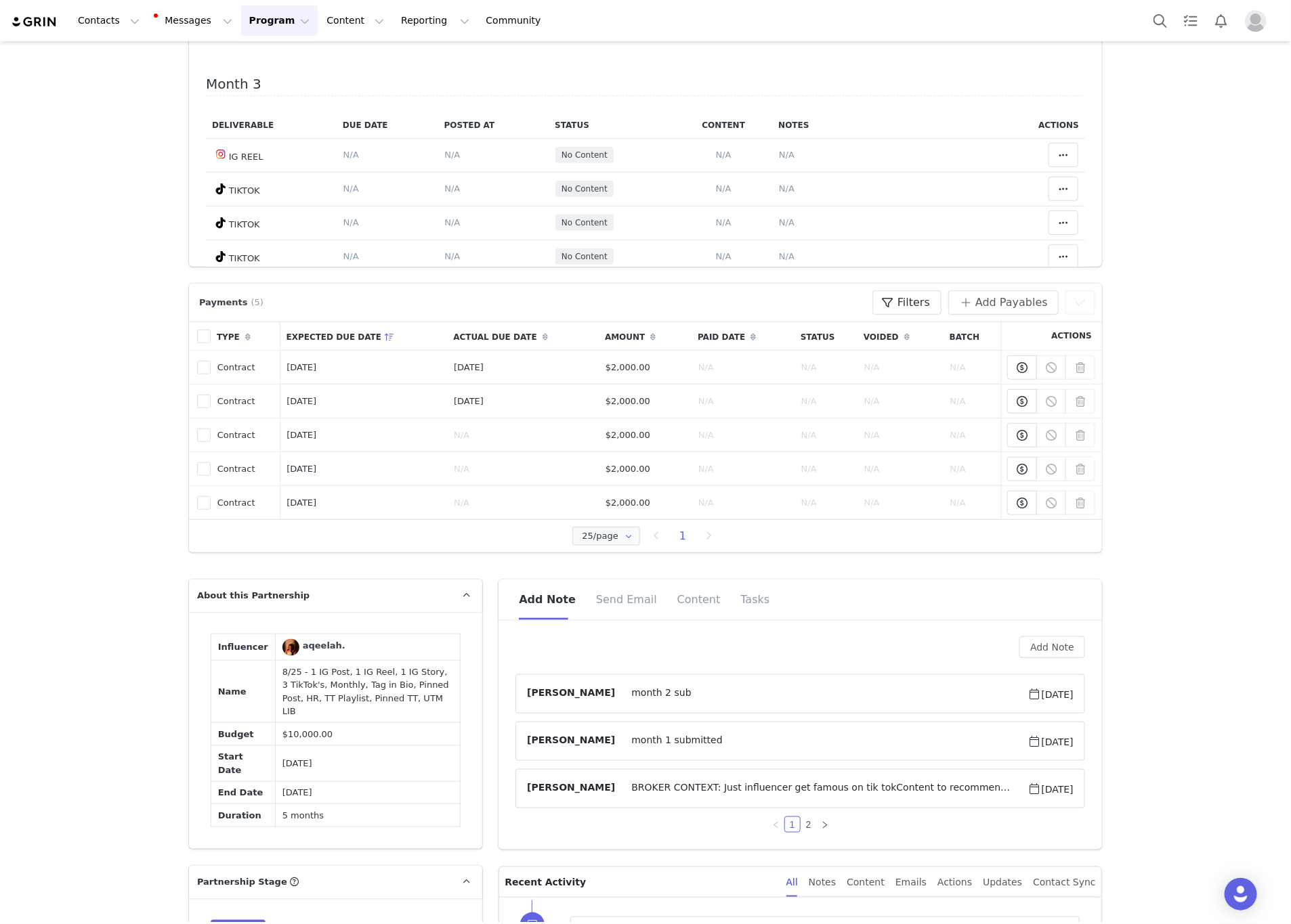
scroll to position [609, 0]
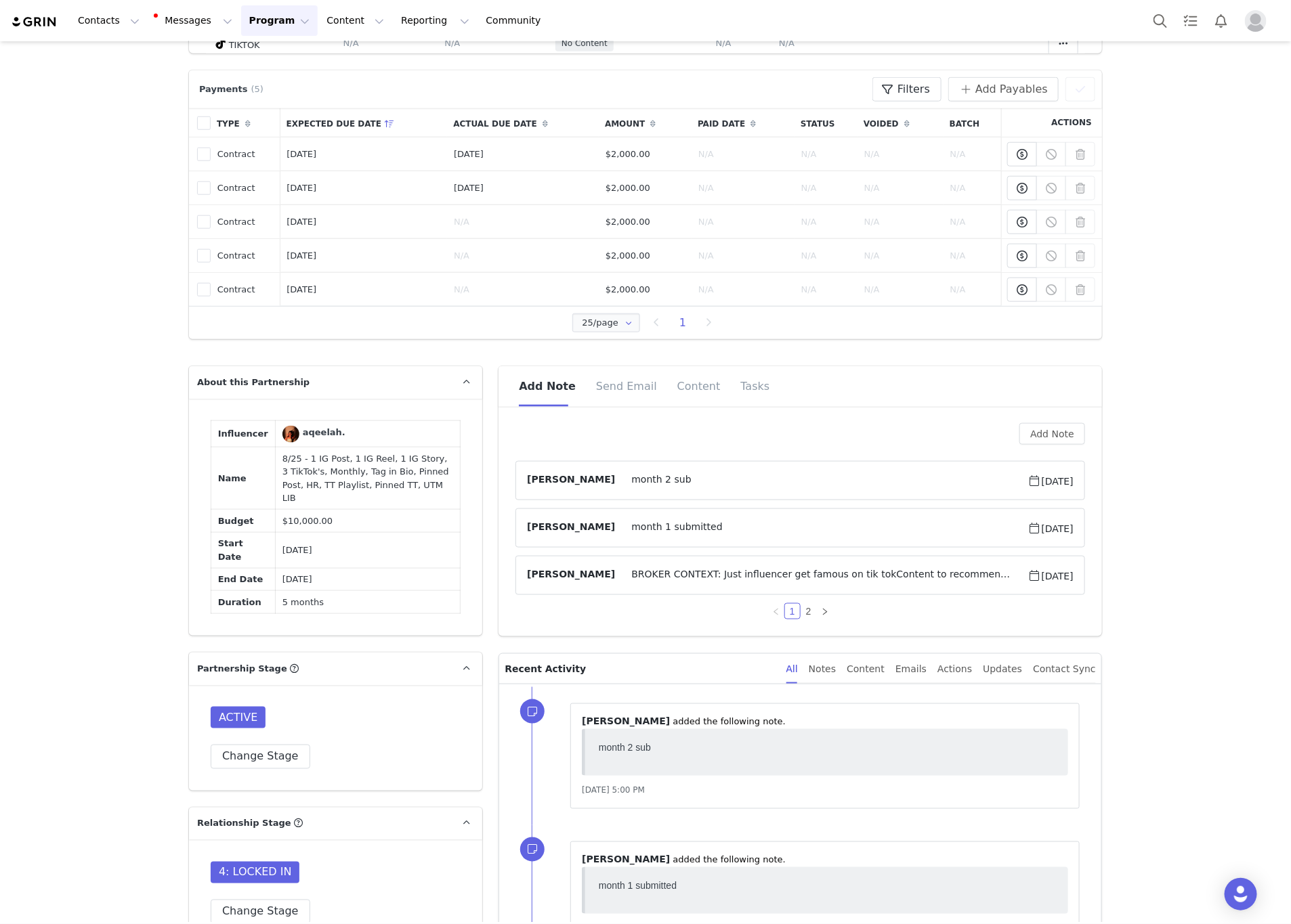
click at [734, 582] on span "BROKER CONTEXT: Just influencer get famous on tik tokContent to recommend for h…" at bounding box center [821, 575] width 412 height 16
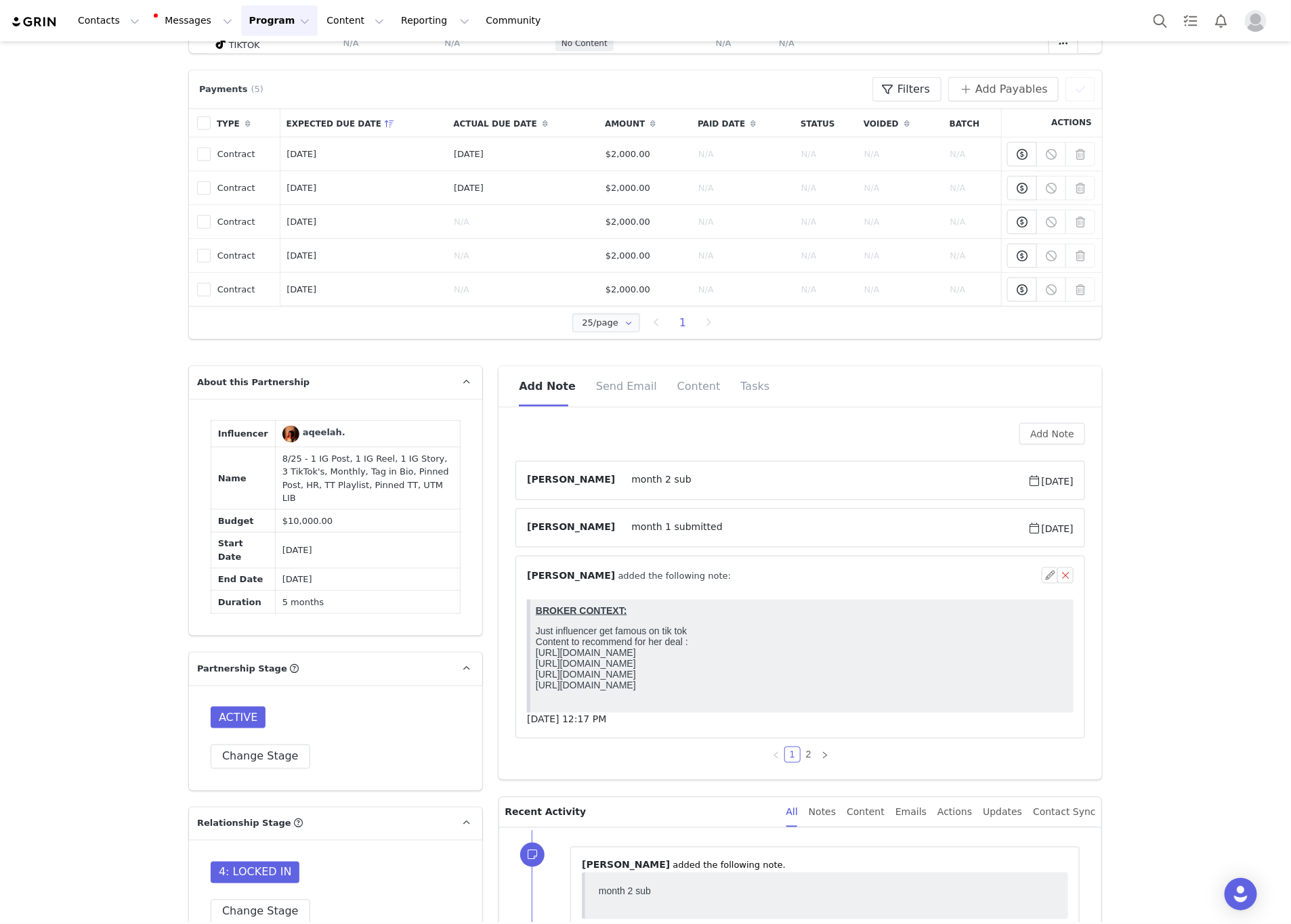
scroll to position [0, 0]
drag, startPoint x: 805, startPoint y: 758, endPoint x: 782, endPoint y: 696, distance: 66.1
click at [804, 758] on link "2" at bounding box center [808, 755] width 15 height 15
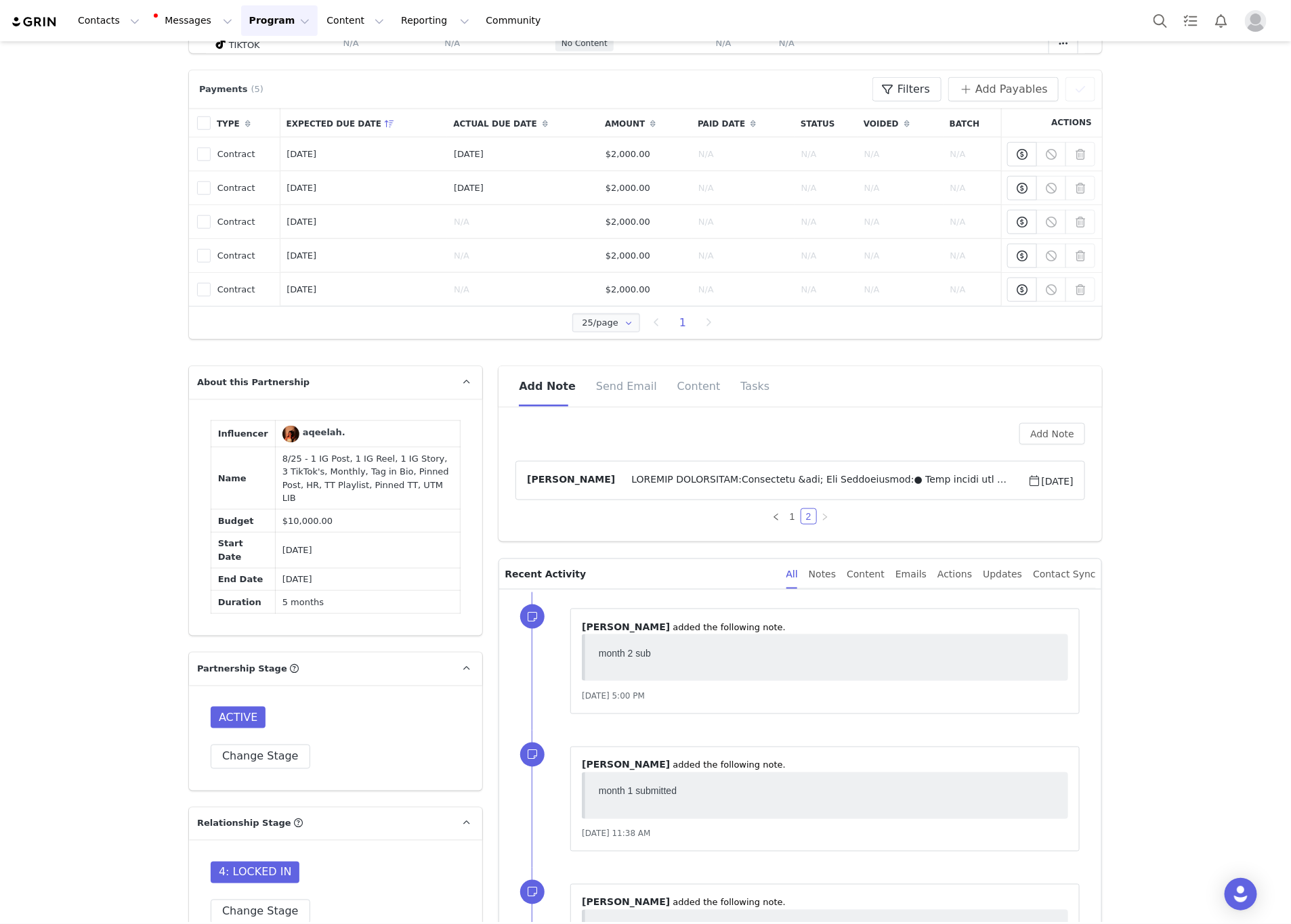
click at [665, 488] on span at bounding box center [821, 481] width 412 height 16
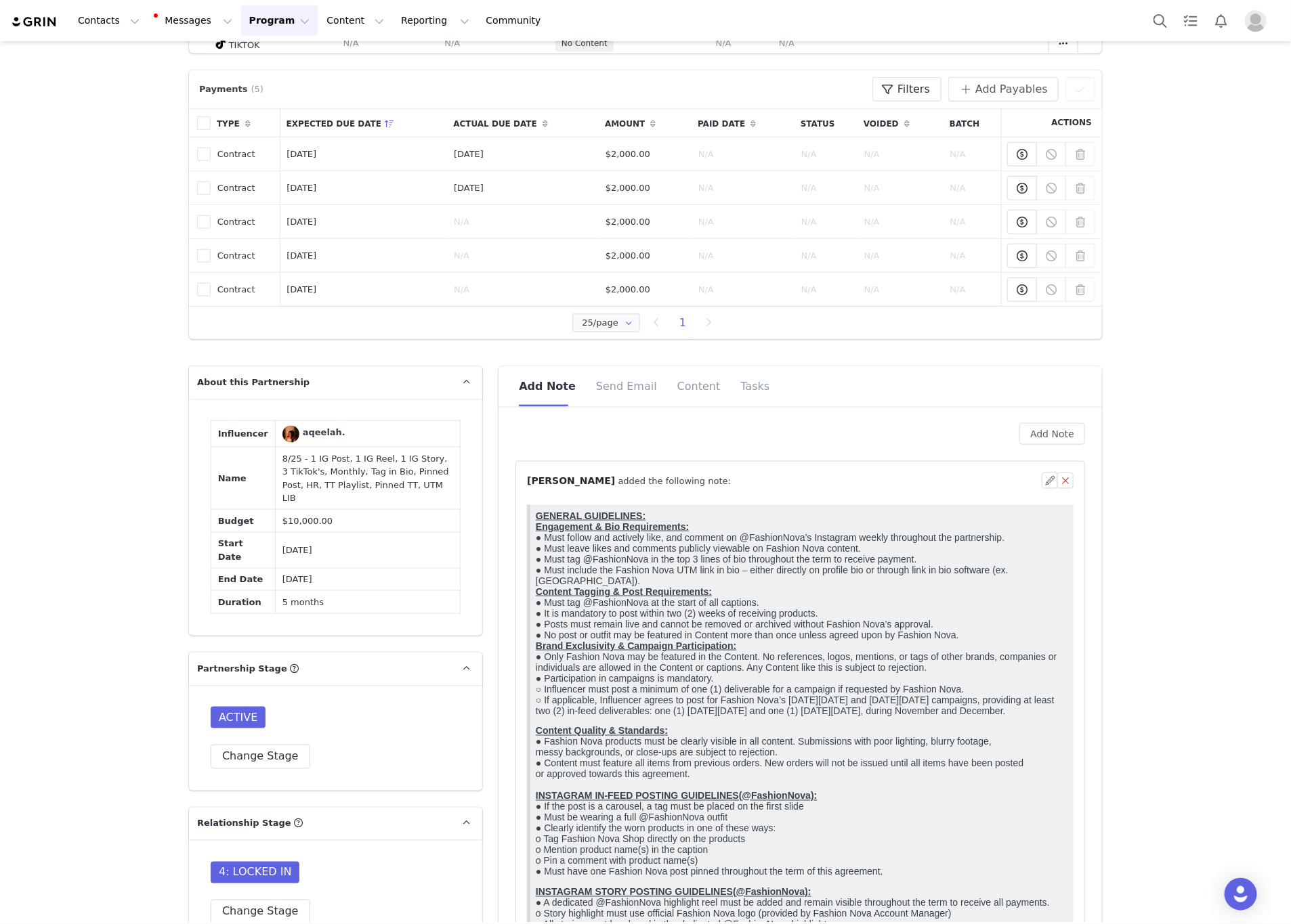
click at [702, 716] on p "GENERAL GUIDELINES: Engagement & Bio Requirements: ● Must follow and actively l…" at bounding box center [802, 613] width 533 height 206
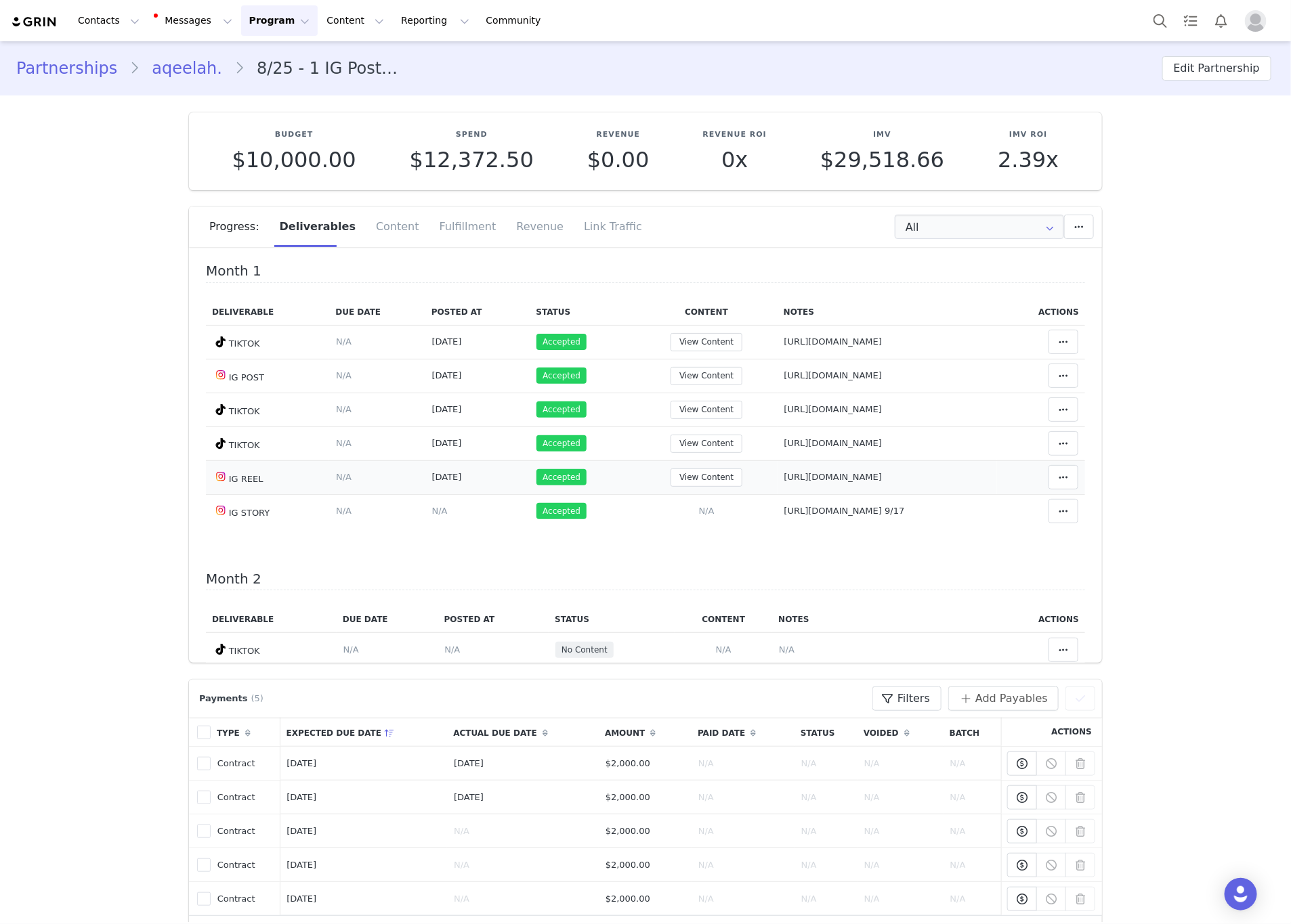
drag, startPoint x: 919, startPoint y: 483, endPoint x: 687, endPoint y: 476, distance: 232.1
click at [778, 476] on td "Notes Save Cancel https://www.instagram.com/reel/DO57-hWDWtl/" at bounding box center [888, 477] width 220 height 34
drag, startPoint x: 989, startPoint y: 440, endPoint x: 688, endPoint y: 441, distance: 301.0
click at [688, 441] on tr "TIKTOK Deliverable Due Date Set the date you expect this content to go live. Sa…" at bounding box center [646, 443] width 880 height 34
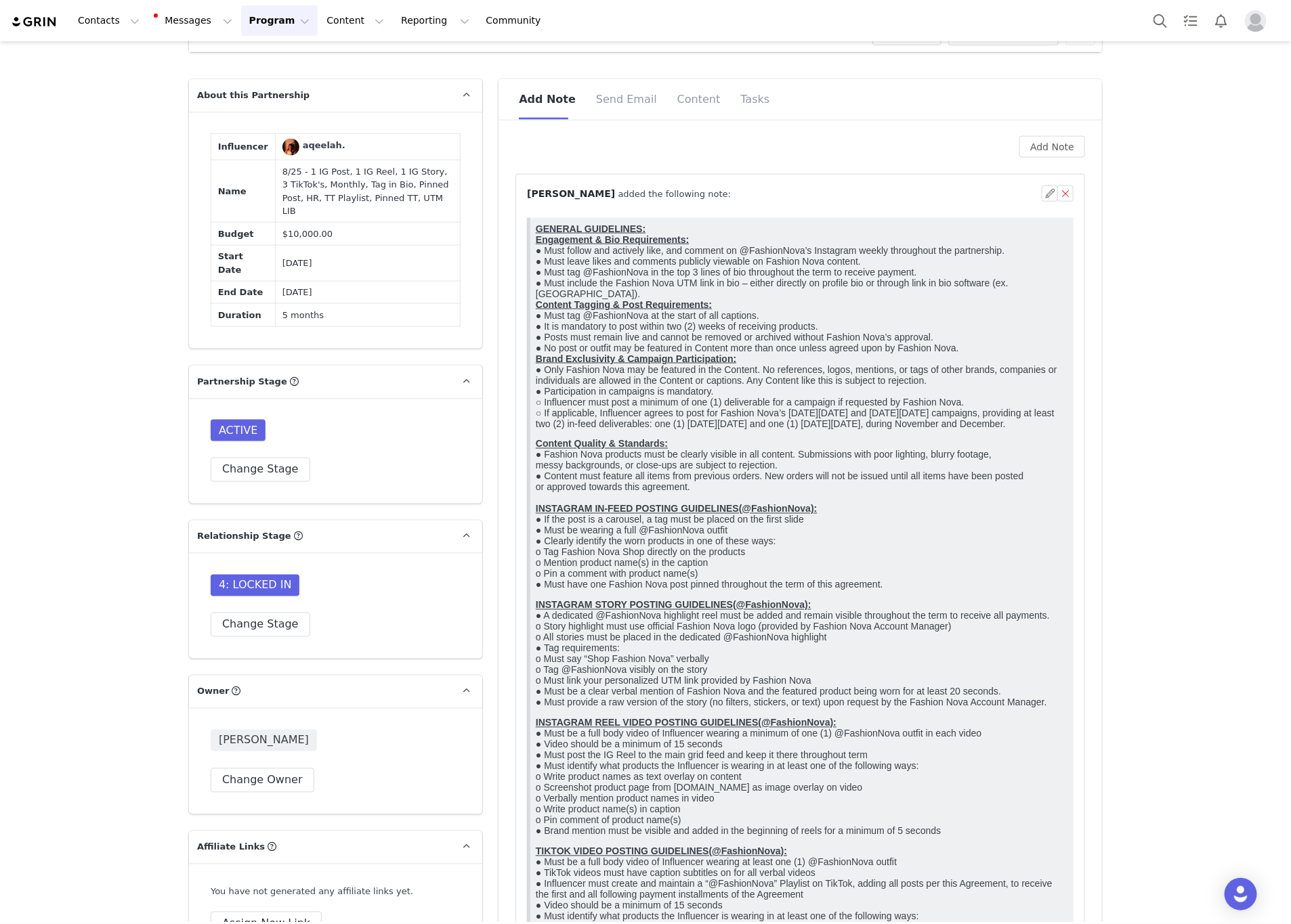
scroll to position [914, 0]
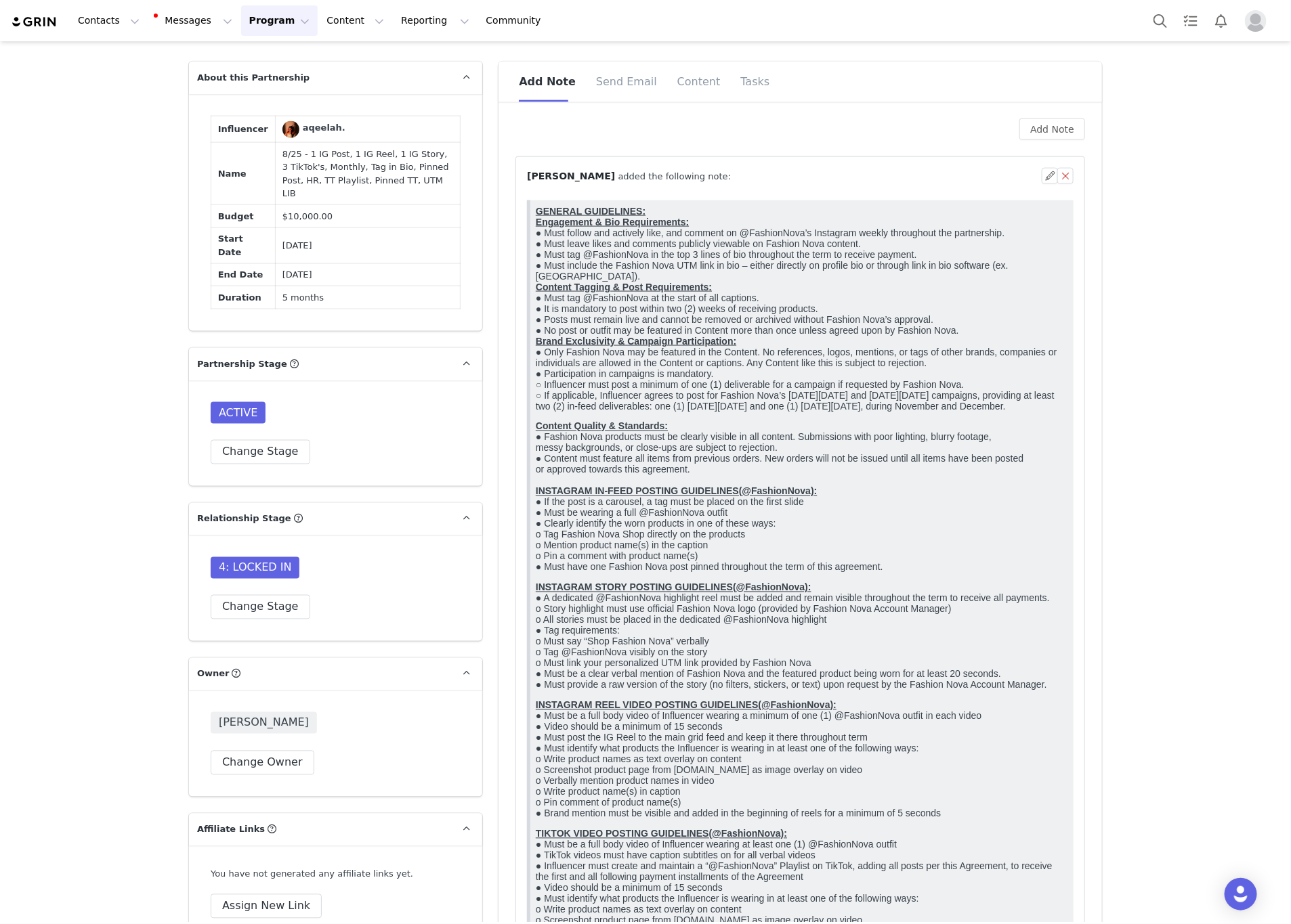
click at [697, 573] on p "Content Quality & Standards: ● Fashion Nova products must be clearly visible in…" at bounding box center [802, 497] width 533 height 152
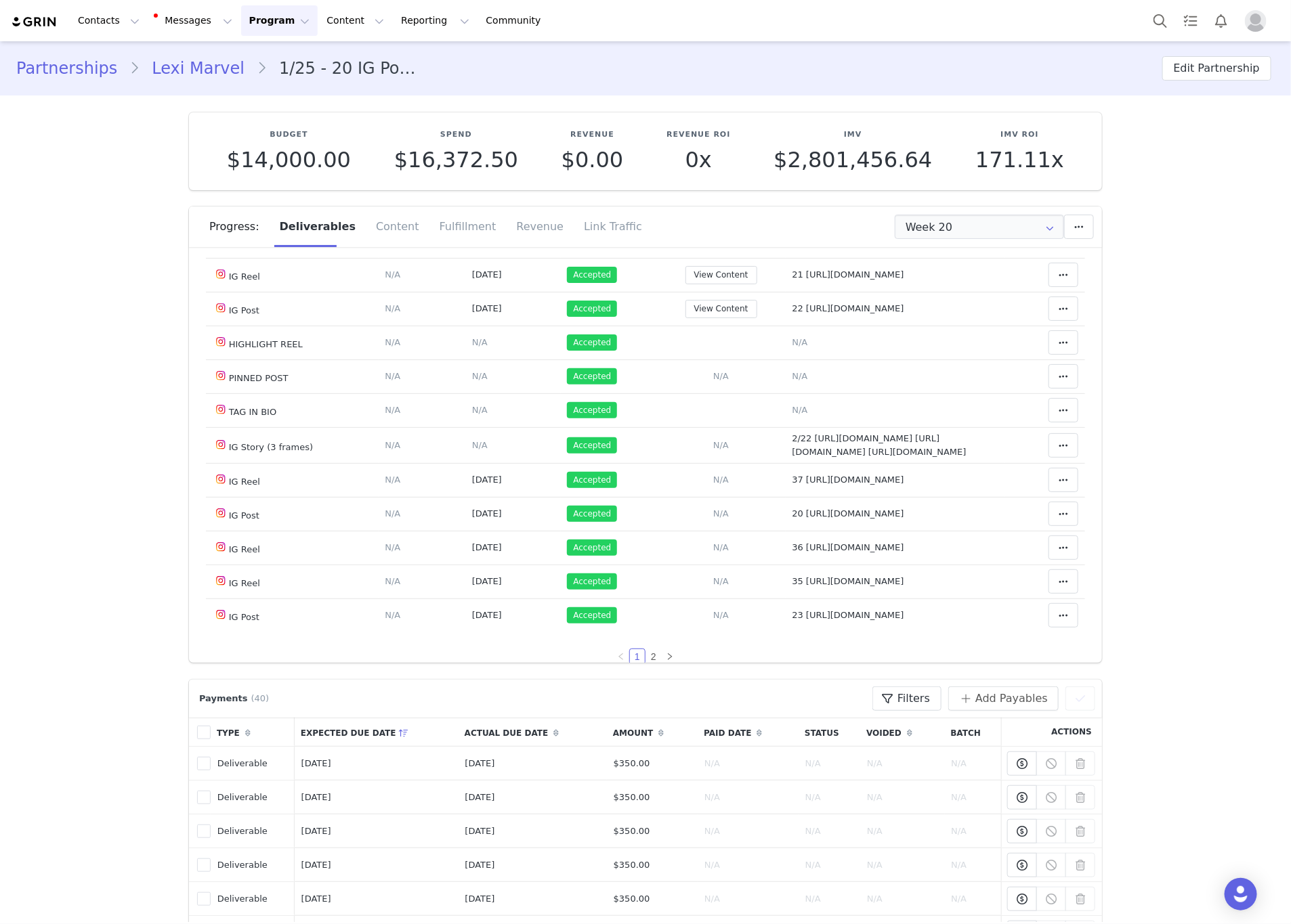
scroll to position [813, 0]
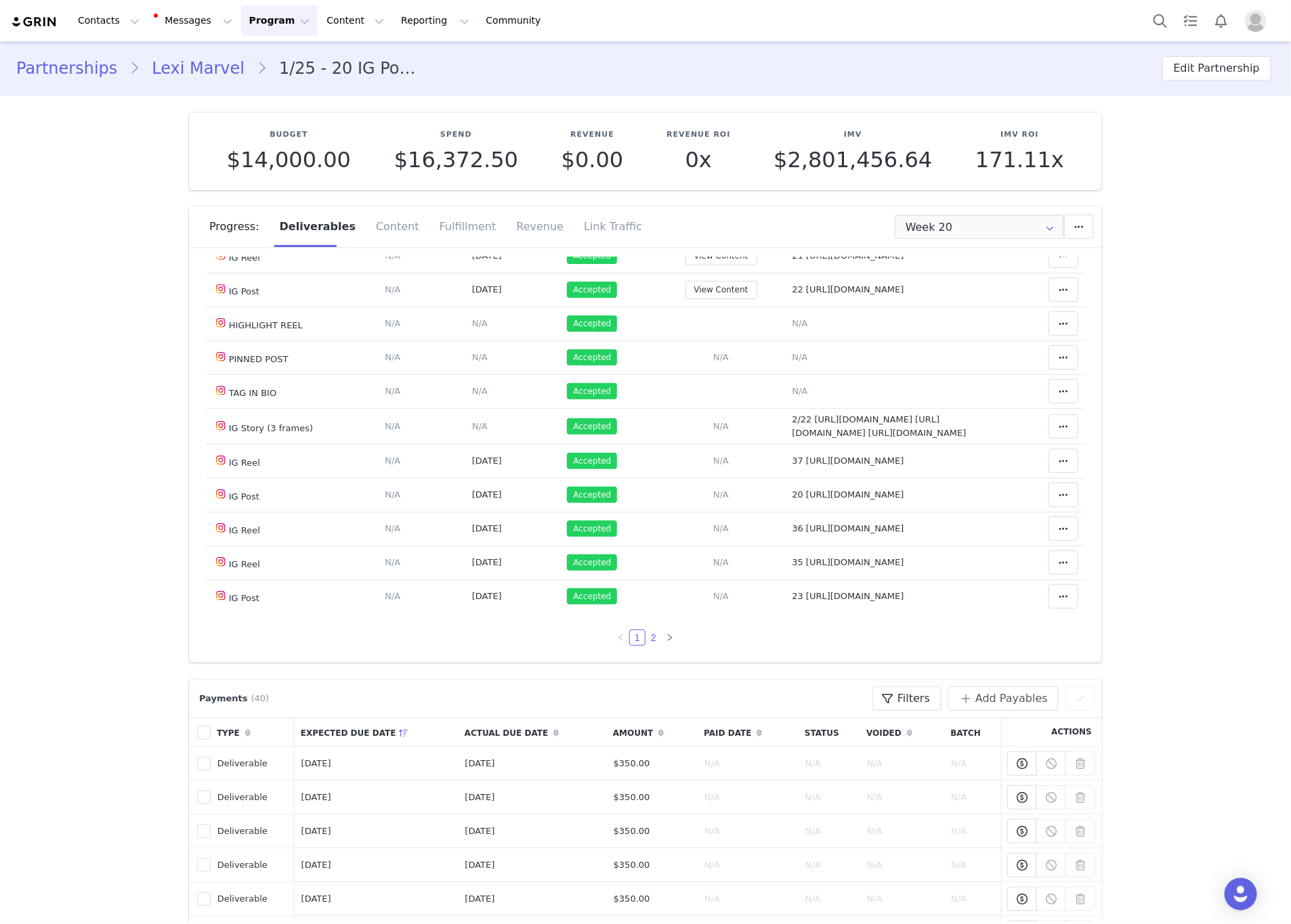
click at [646, 646] on link "2" at bounding box center [653, 638] width 15 height 15
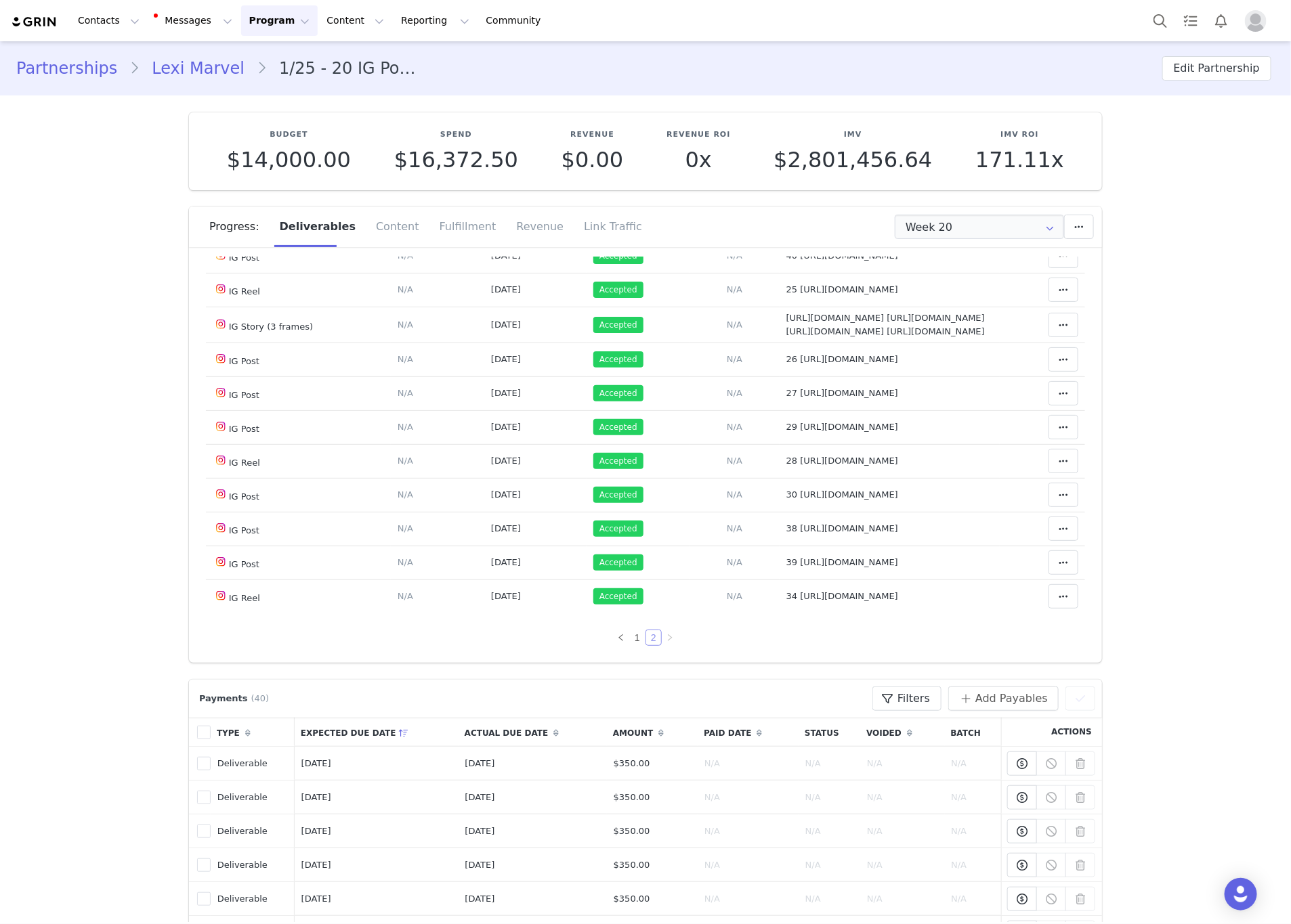
scroll to position [342, 0]
drag, startPoint x: 858, startPoint y: 578, endPoint x: 787, endPoint y: 557, distance: 74.0
click at [787, 559] on td "Notes Save Cancel 39 [URL][DOMAIN_NAME]" at bounding box center [890, 563] width 220 height 34
click at [787, 557] on span "39 [URL][DOMAIN_NAME]" at bounding box center [842, 562] width 112 height 10
type textarea "39 [URL][DOMAIN_NAME]"
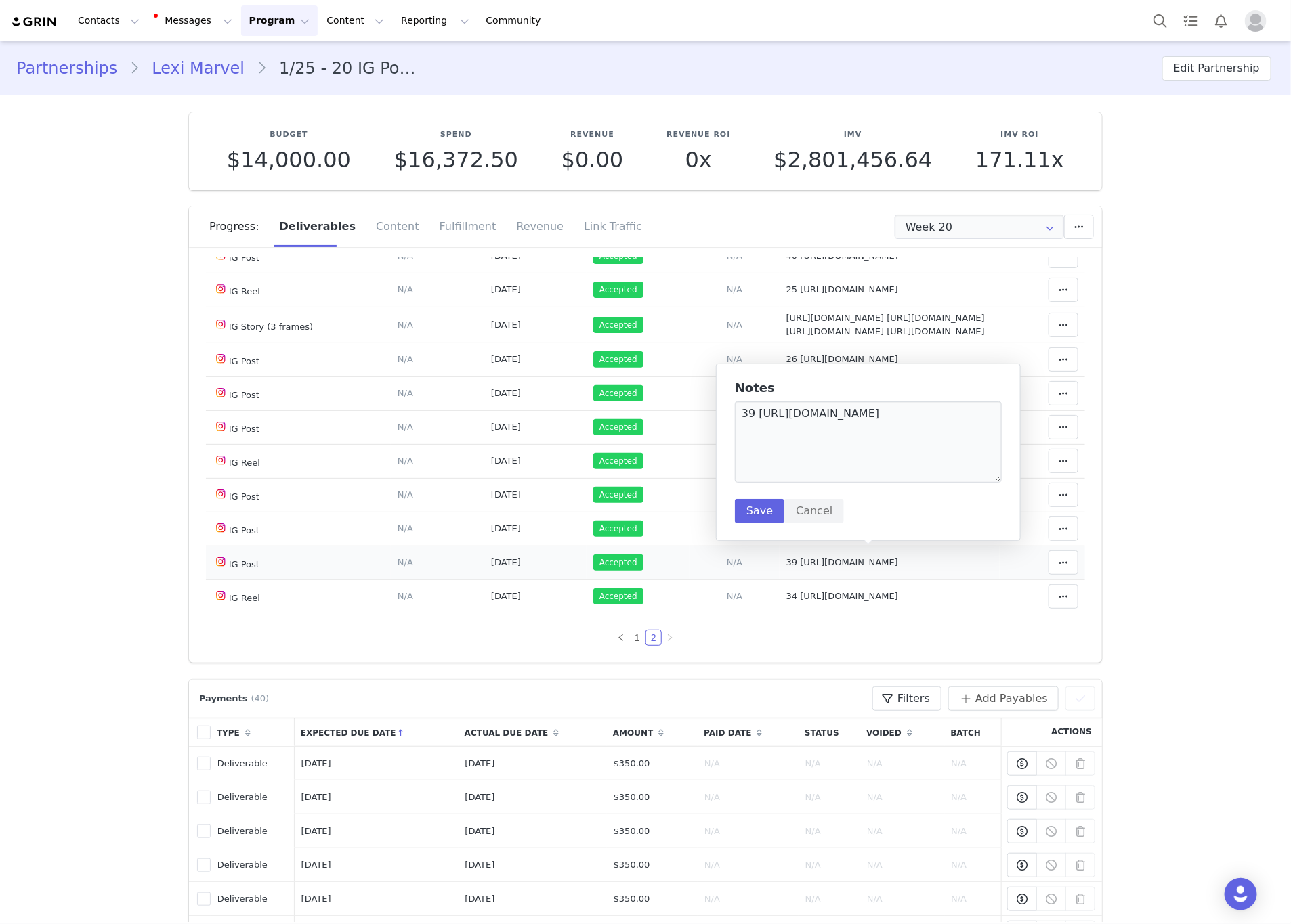
click at [844, 561] on span "39 [URL][DOMAIN_NAME]" at bounding box center [842, 562] width 112 height 10
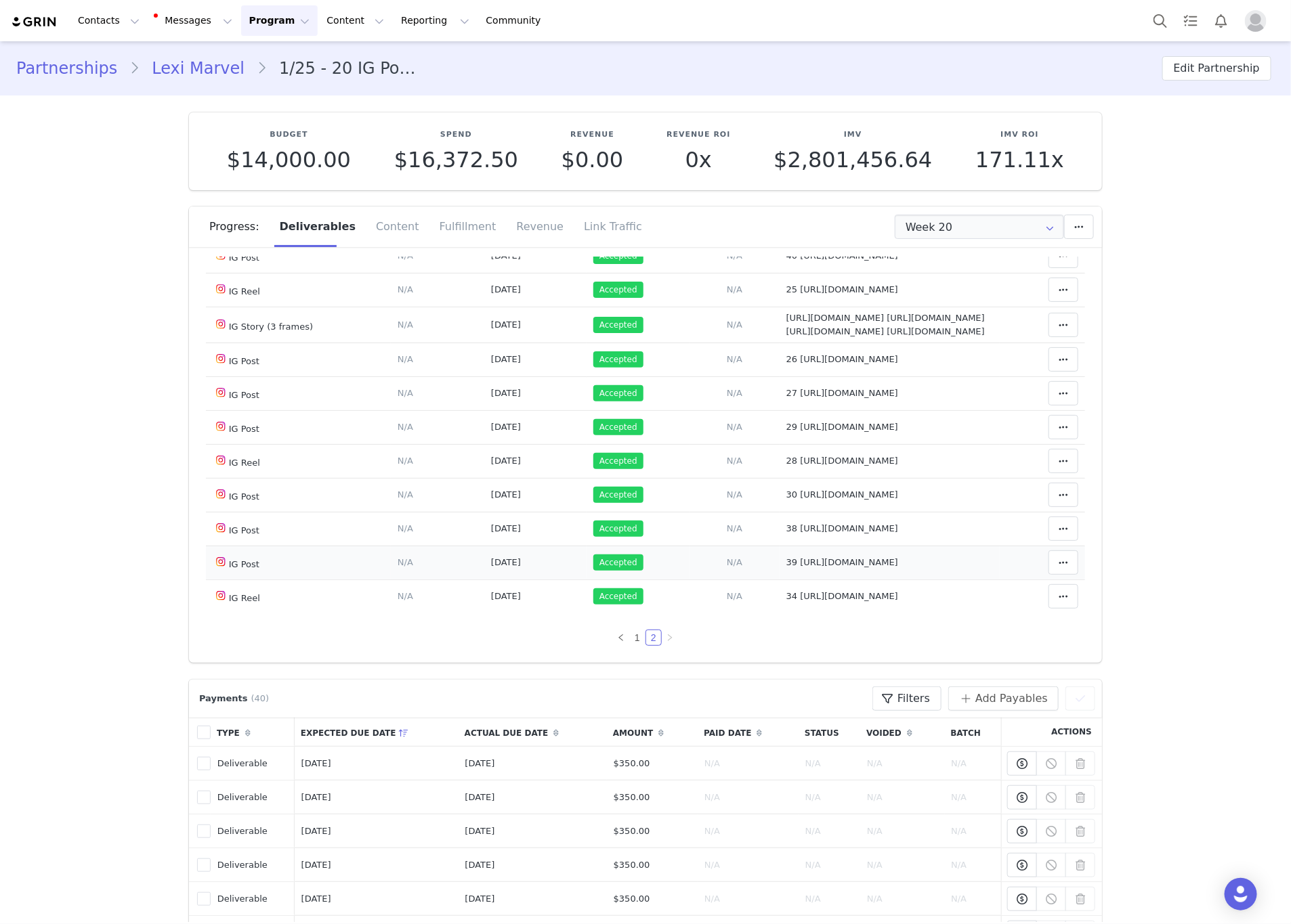
drag, startPoint x: 832, startPoint y: 569, endPoint x: 784, endPoint y: 558, distance: 49.2
click at [784, 558] on td "39 [URL][DOMAIN_NAME]" at bounding box center [890, 563] width 220 height 34
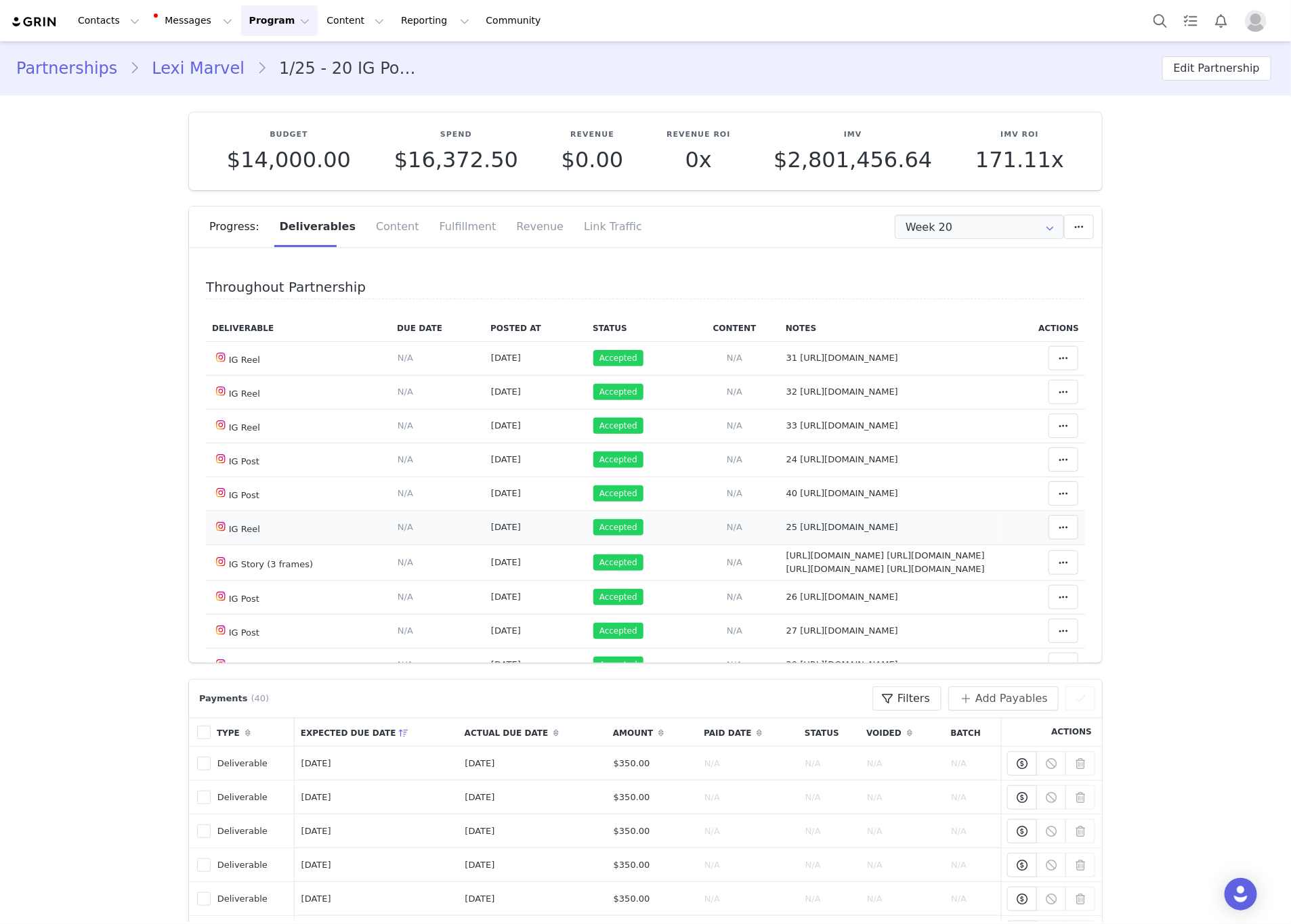
scroll to position [0, 0]
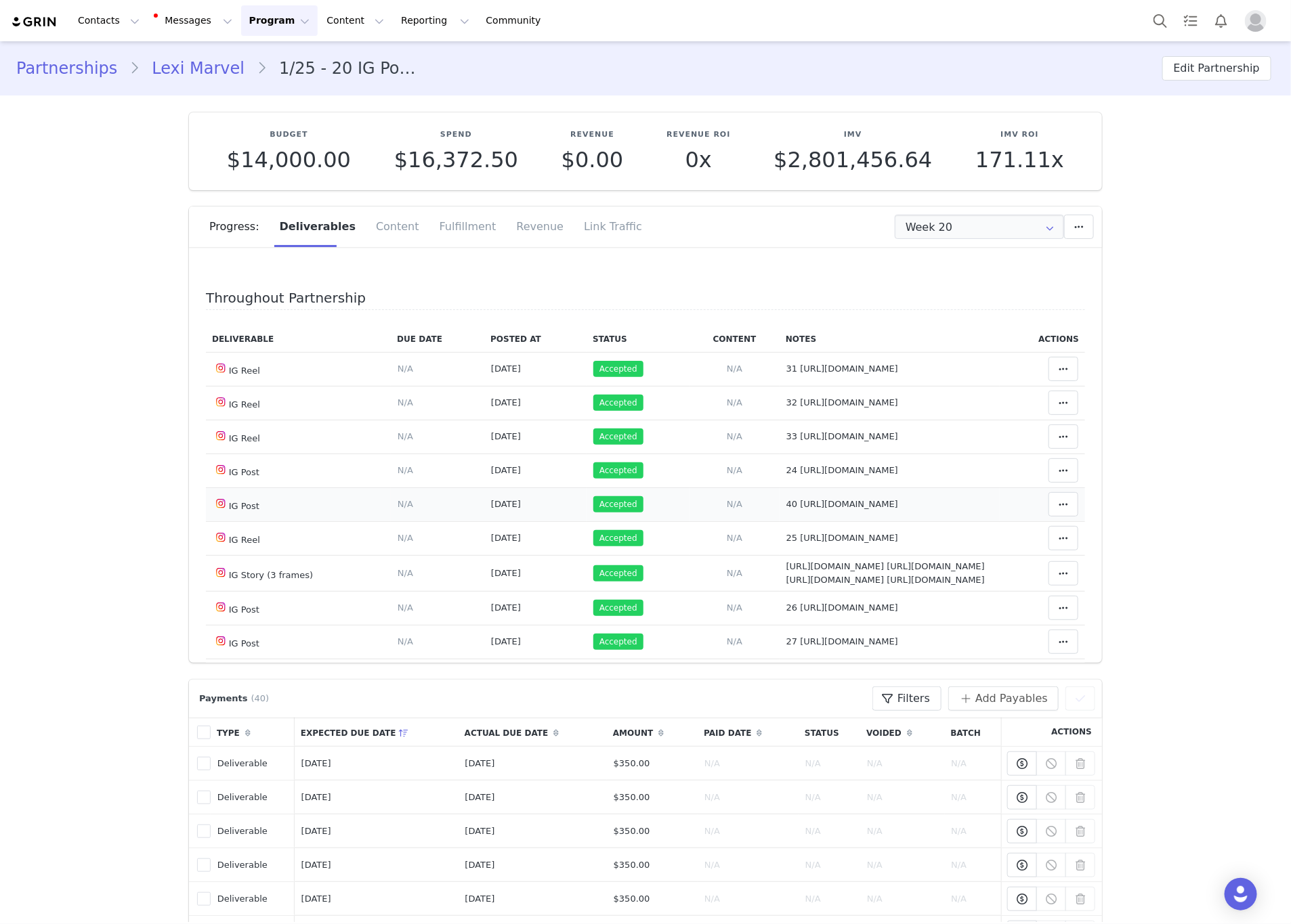
drag, startPoint x: 851, startPoint y: 524, endPoint x: 782, endPoint y: 507, distance: 71.1
click at [782, 507] on td "Notes Save Cancel 40 [URL][DOMAIN_NAME]" at bounding box center [890, 505] width 220 height 34
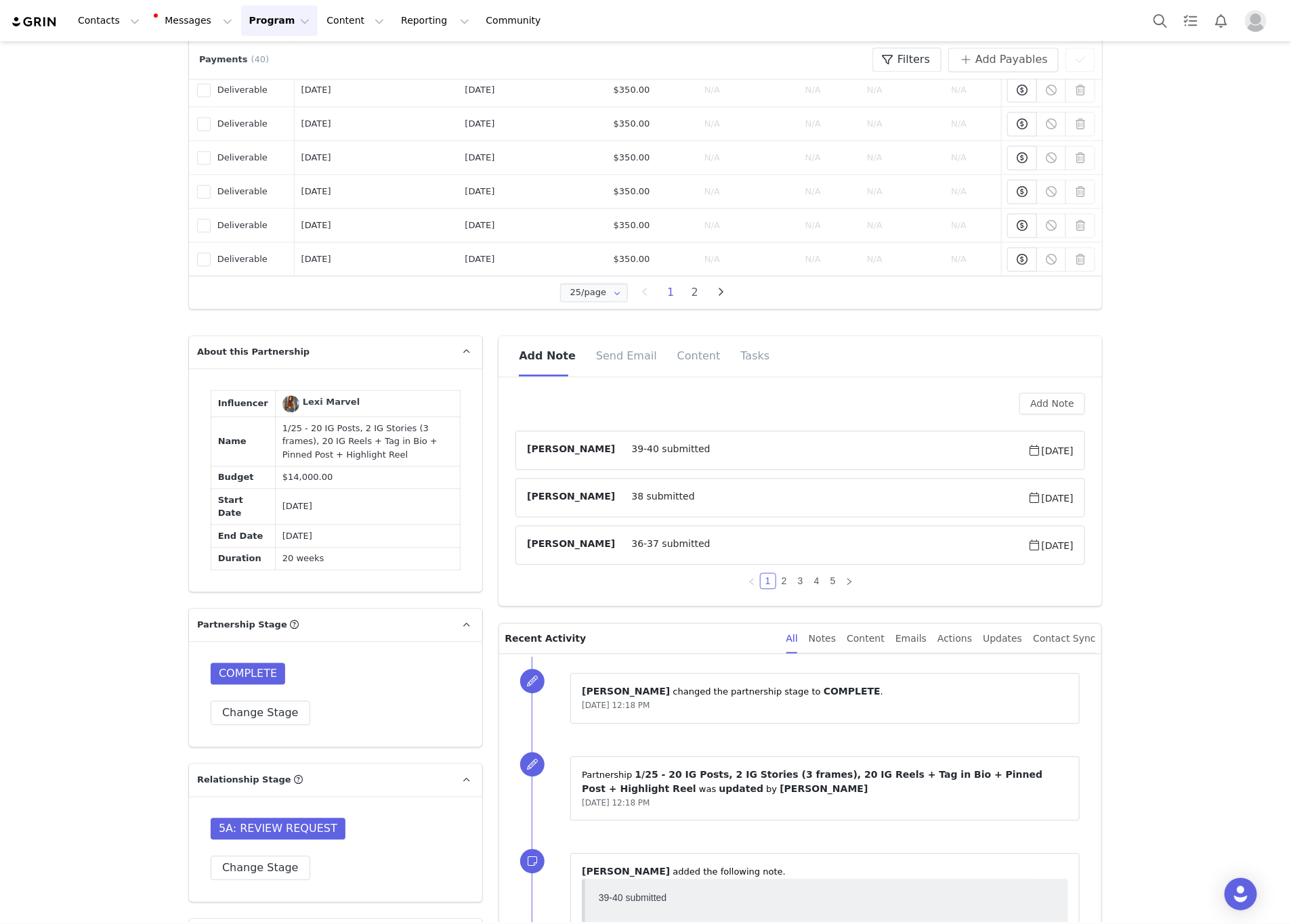
scroll to position [1423, 0]
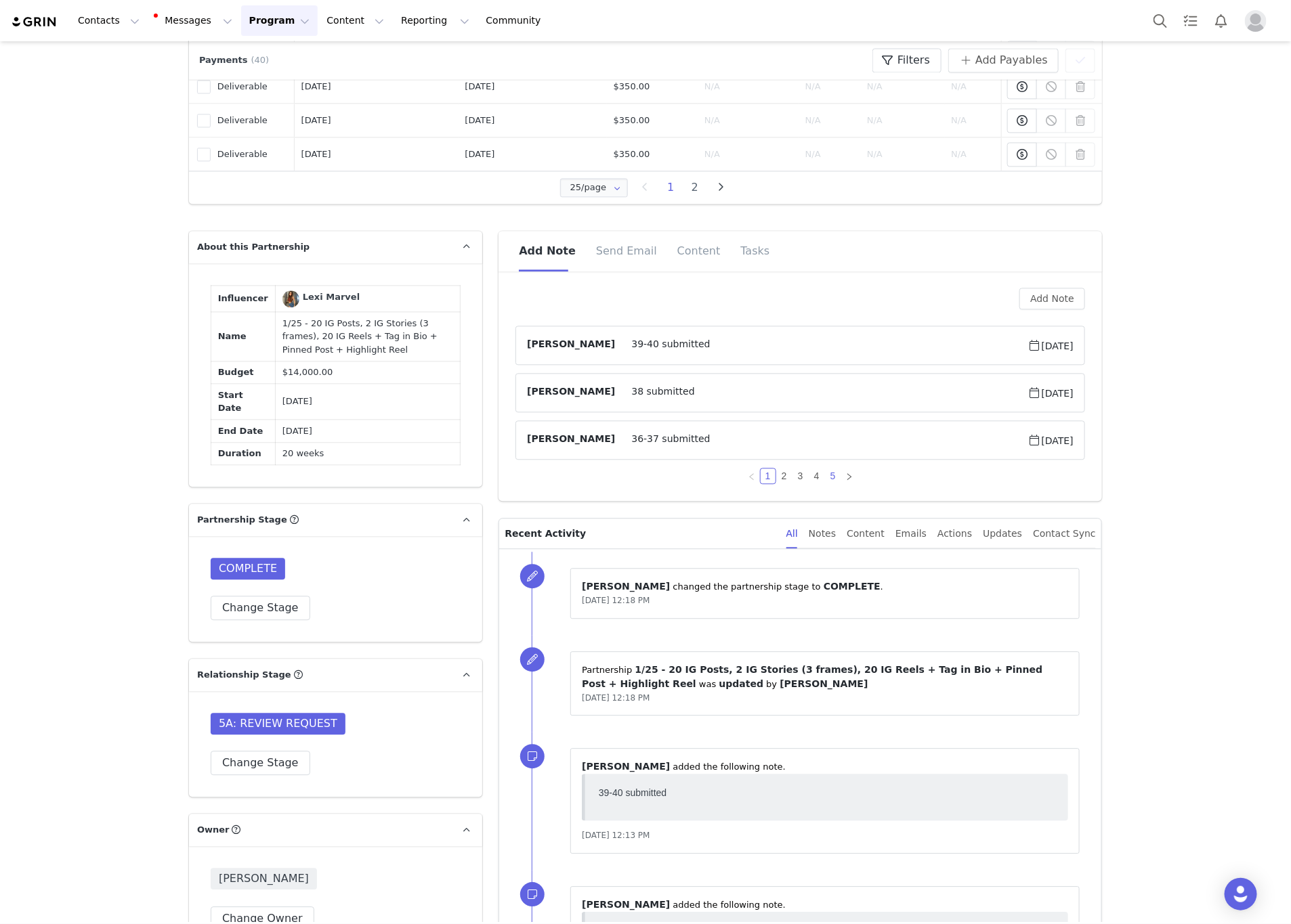
click at [826, 483] on link "5" at bounding box center [833, 475] width 15 height 15
click at [672, 443] on span at bounding box center [821, 440] width 412 height 16
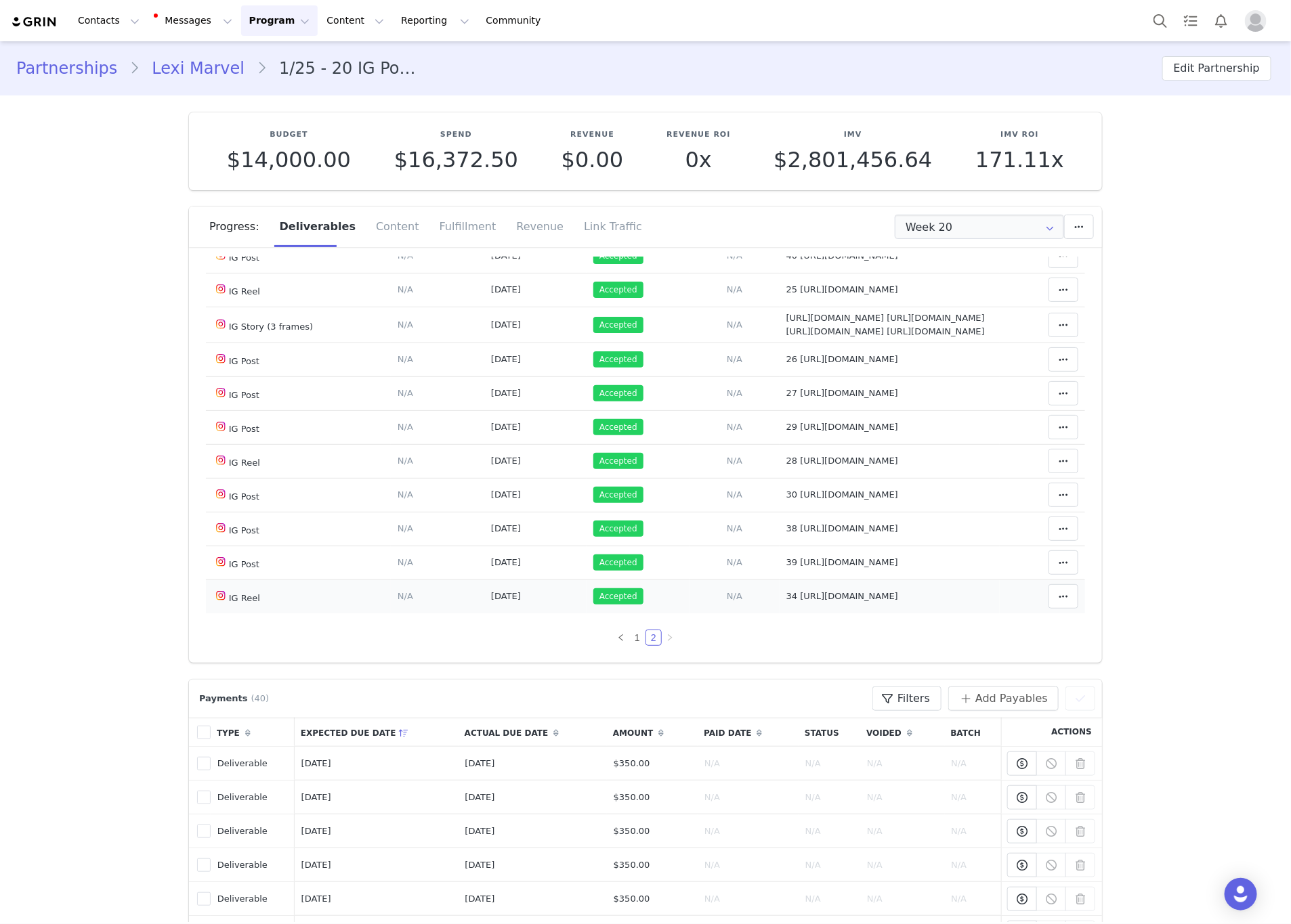
scroll to position [342, 0]
drag, startPoint x: 970, startPoint y: 492, endPoint x: 799, endPoint y: 488, distance: 171.0
click at [787, 494] on td "Notes Save Cancel 30 [URL][DOMAIN_NAME]" at bounding box center [890, 495] width 220 height 34
drag, startPoint x: 799, startPoint y: 488, endPoint x: 956, endPoint y: 477, distance: 157.4
click at [892, 459] on span "28 [URL][DOMAIN_NAME]" at bounding box center [842, 460] width 112 height 10
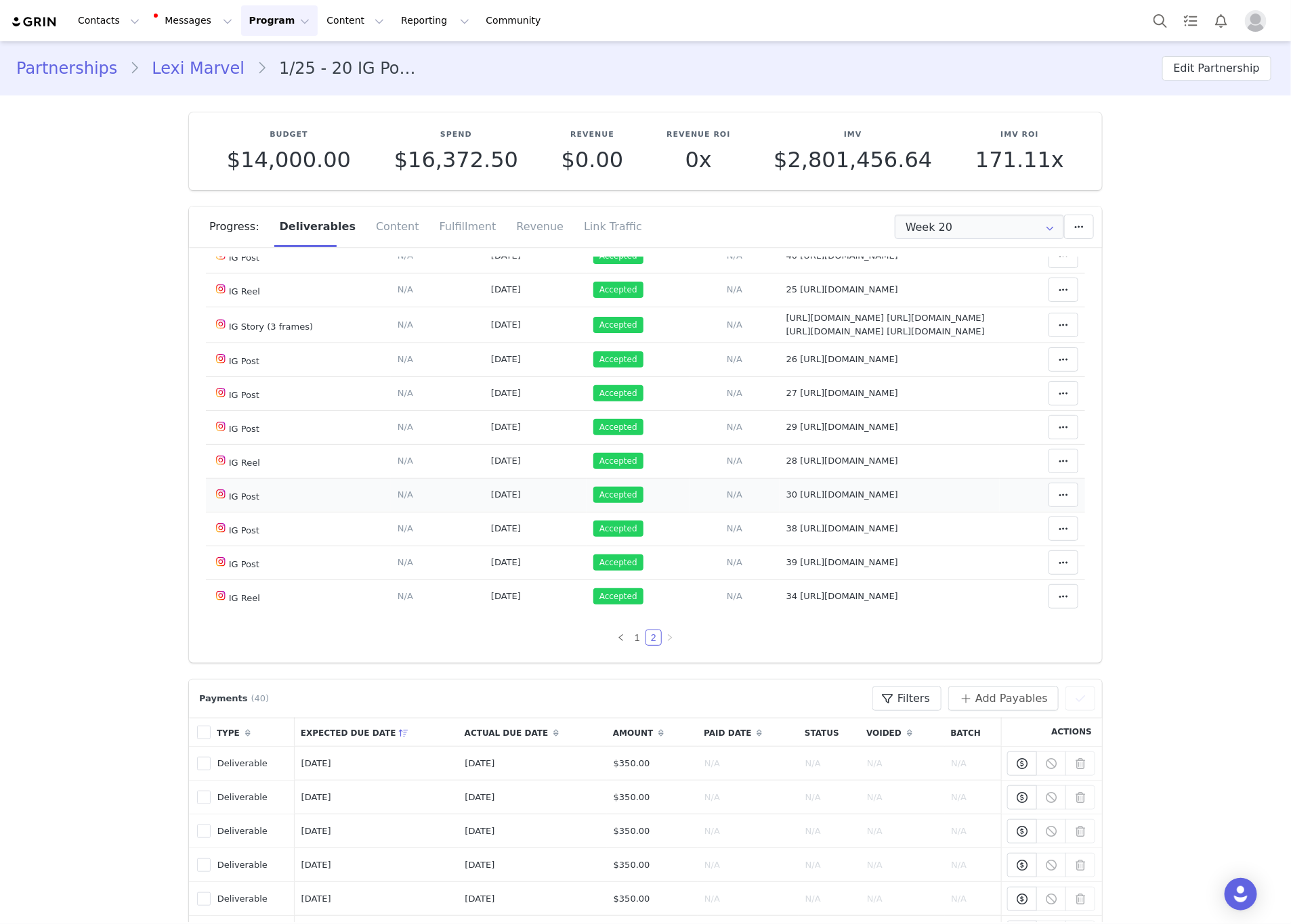
type textarea "28 [URL][DOMAIN_NAME]"
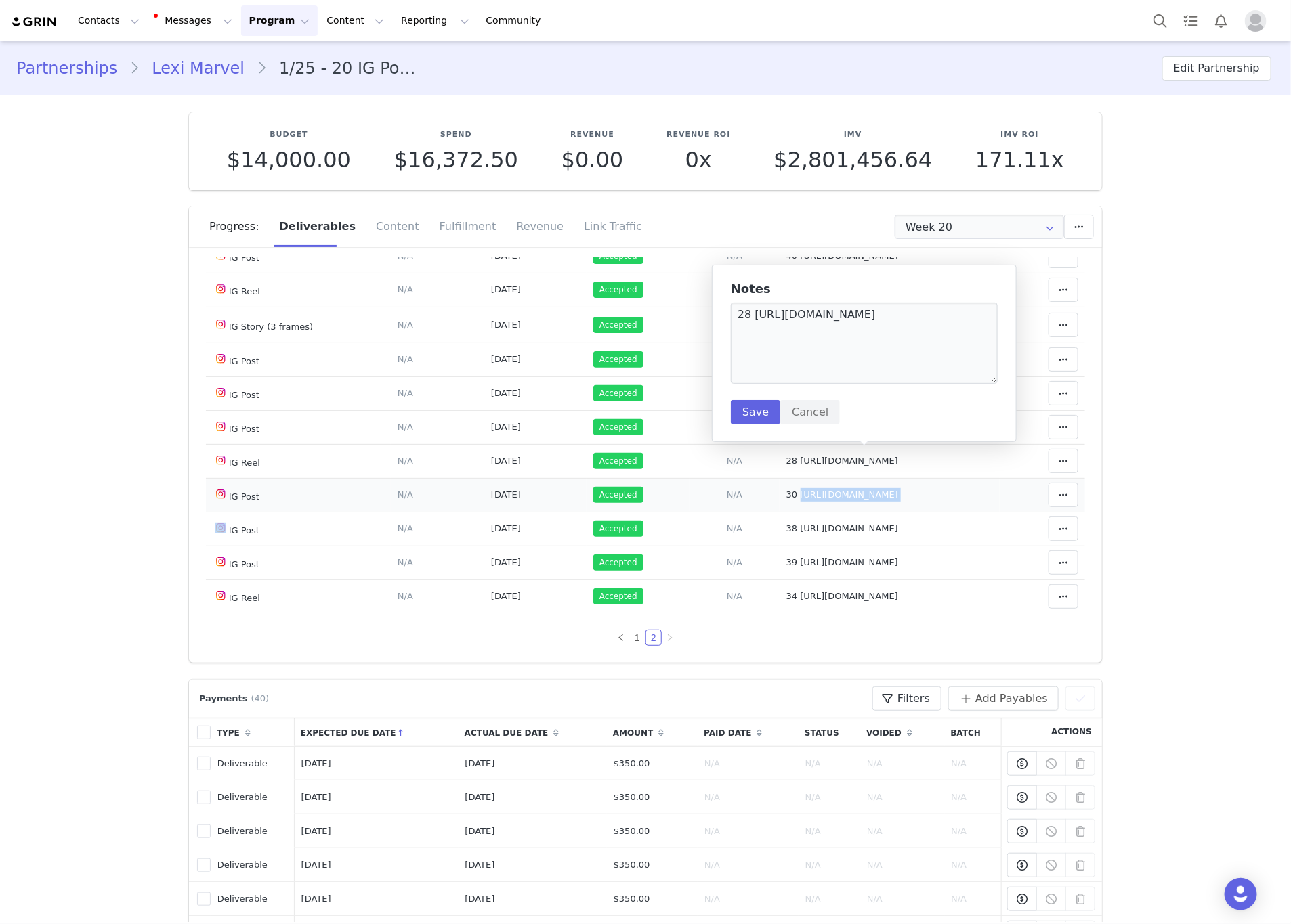
drag, startPoint x: 907, startPoint y: 490, endPoint x: 785, endPoint y: 491, distance: 122.0
click at [785, 491] on tr "IG Post Deliverable Due Date Set the date you expect this content to go live. S…" at bounding box center [646, 495] width 880 height 34
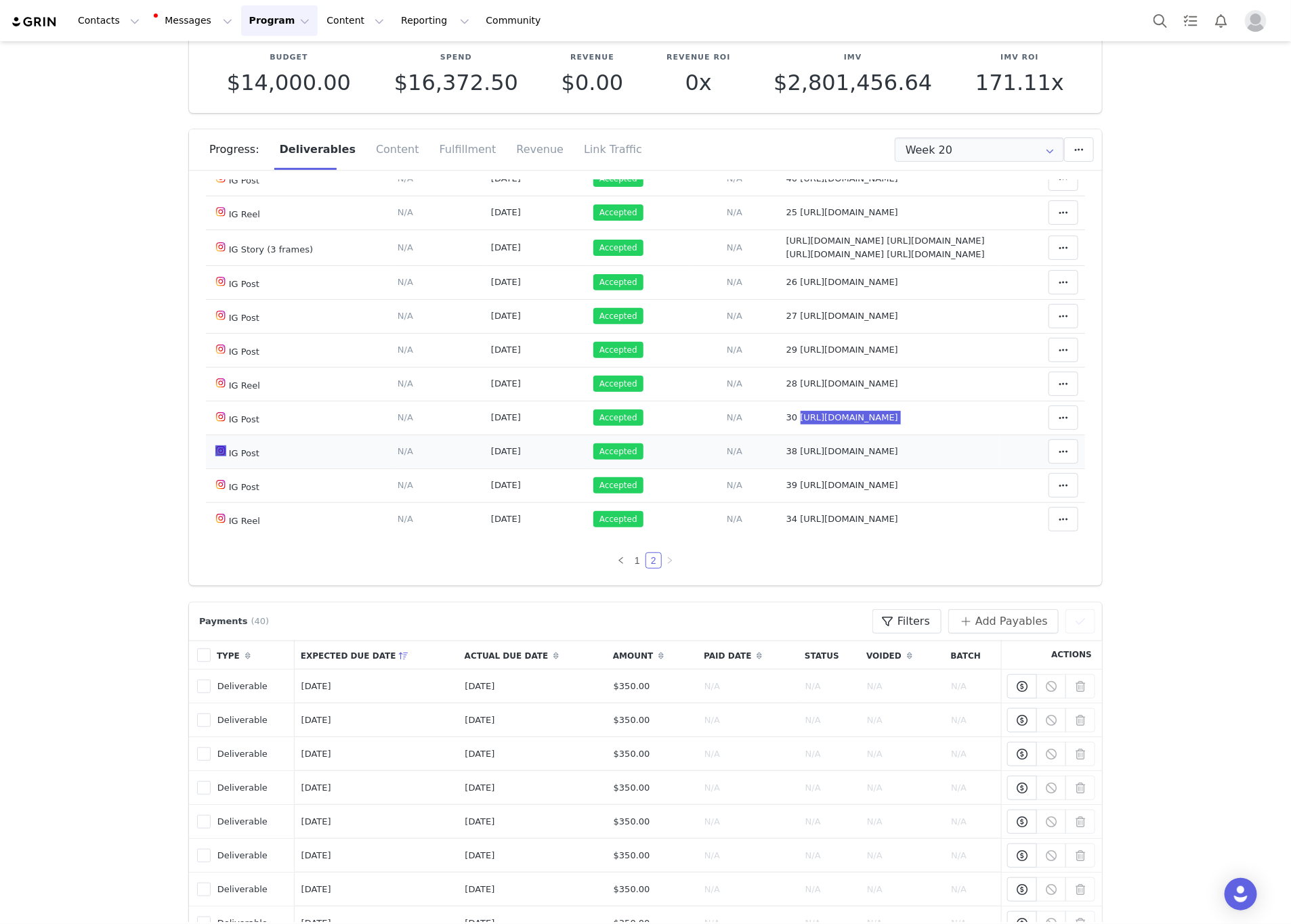
scroll to position [0, 0]
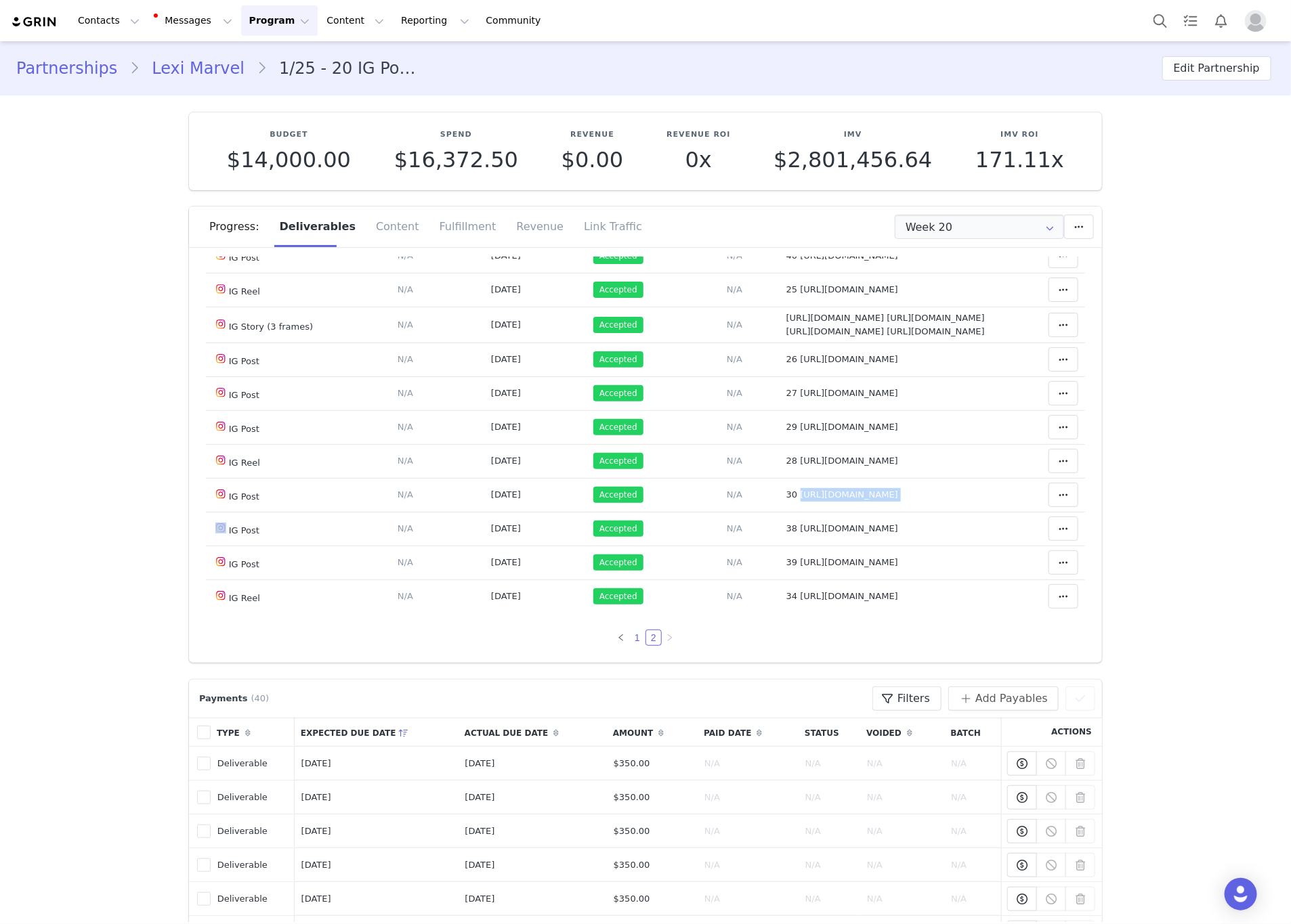
click at [630, 640] on link "1" at bounding box center [637, 638] width 15 height 15
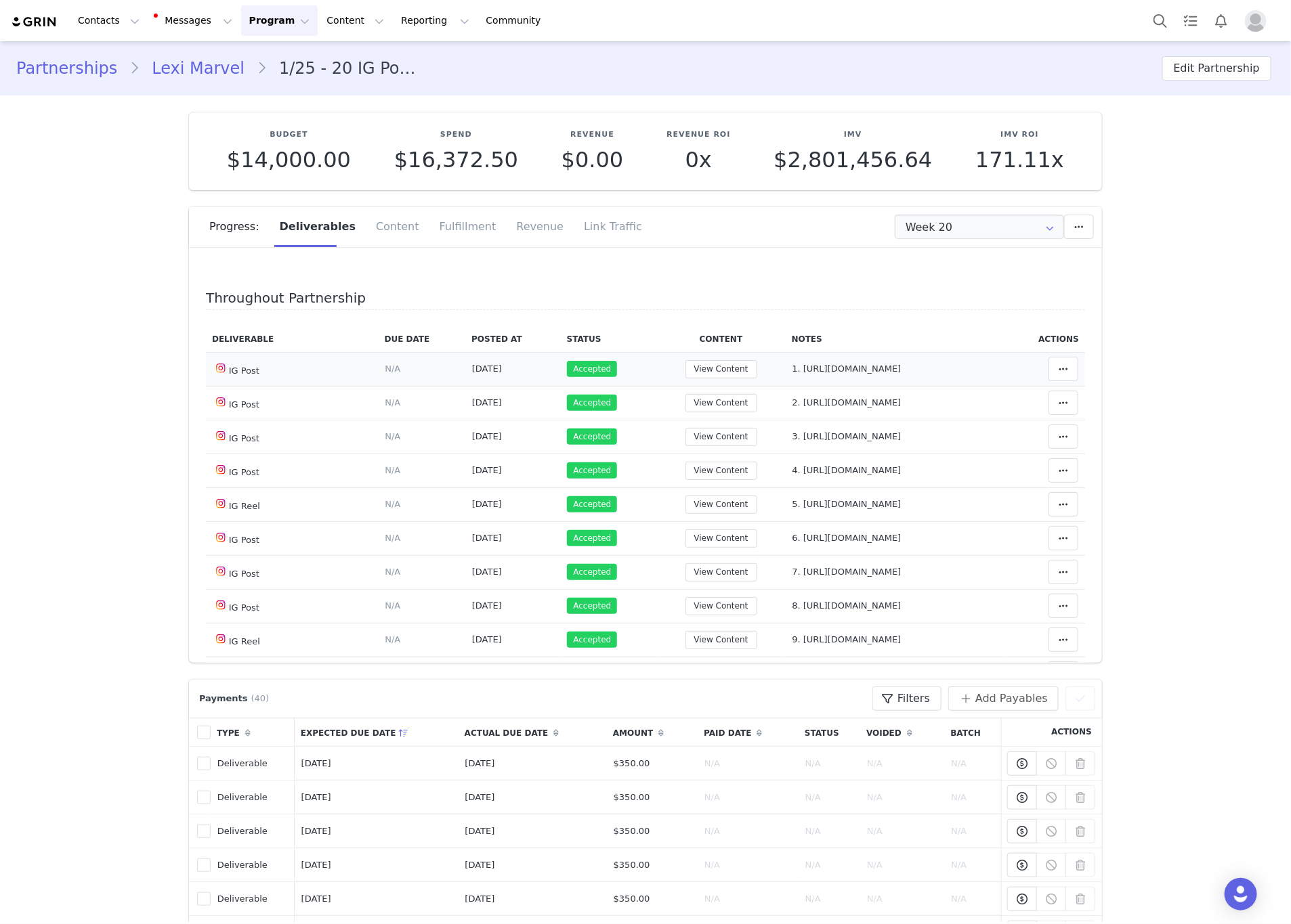
drag, startPoint x: 973, startPoint y: 361, endPoint x: 787, endPoint y: 375, distance: 186.5
click at [787, 375] on td "Notes Save Cancel 1. [URL][DOMAIN_NAME]" at bounding box center [896, 369] width 220 height 34
click at [901, 373] on span "1. [URL][DOMAIN_NAME]" at bounding box center [847, 368] width 109 height 10
type textarea "1. [URL][DOMAIN_NAME]"
drag, startPoint x: 978, startPoint y: 366, endPoint x: 791, endPoint y: 375, distance: 187.2
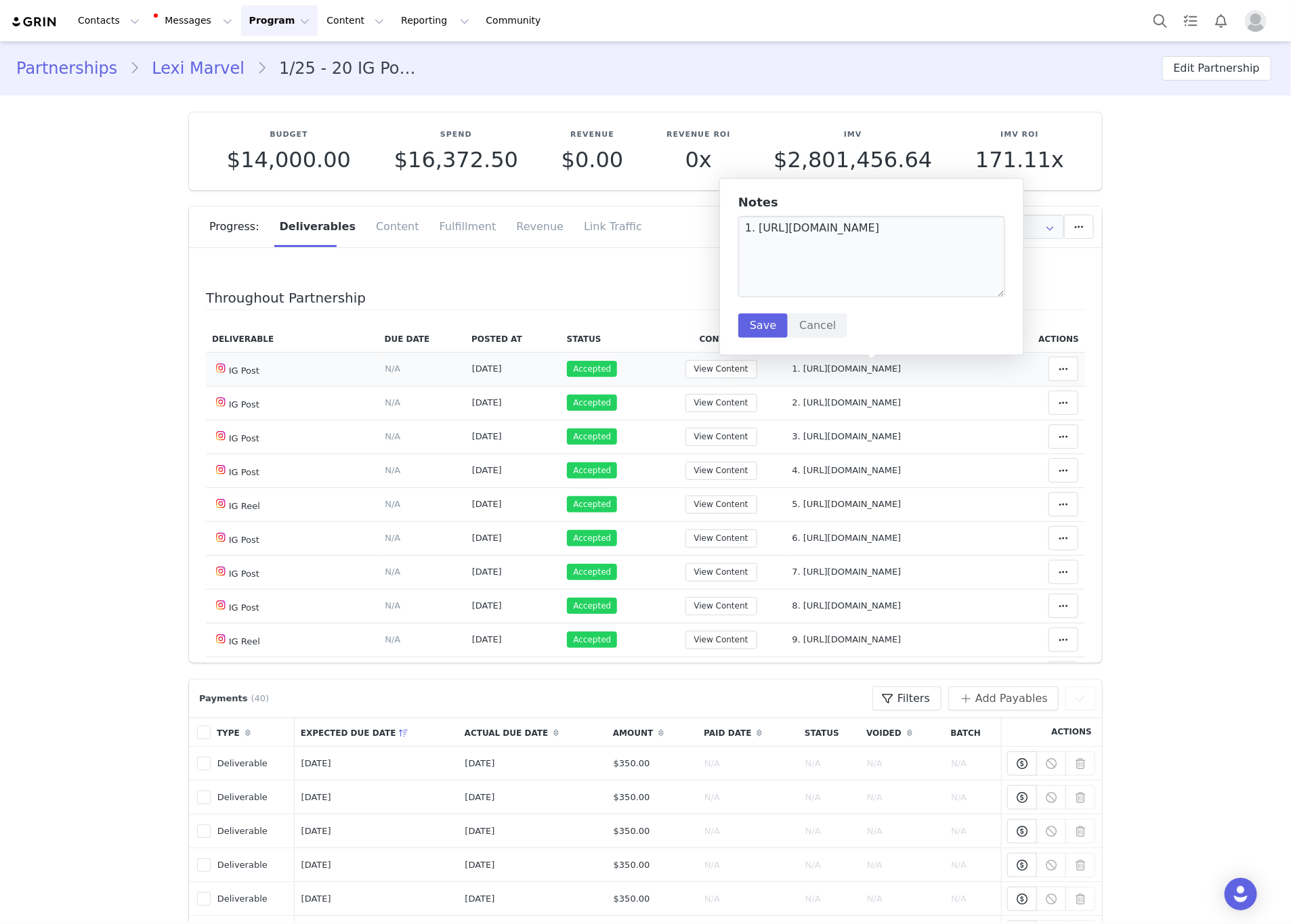
click at [790, 375] on td "1. [URL][DOMAIN_NAME]" at bounding box center [896, 369] width 220 height 34
click at [841, 375] on td "1. [URL][DOMAIN_NAME]" at bounding box center [896, 369] width 220 height 34
click at [901, 368] on span "1. [URL][DOMAIN_NAME]" at bounding box center [847, 368] width 109 height 10
click at [984, 370] on td "1. [URL][DOMAIN_NAME]" at bounding box center [896, 369] width 220 height 34
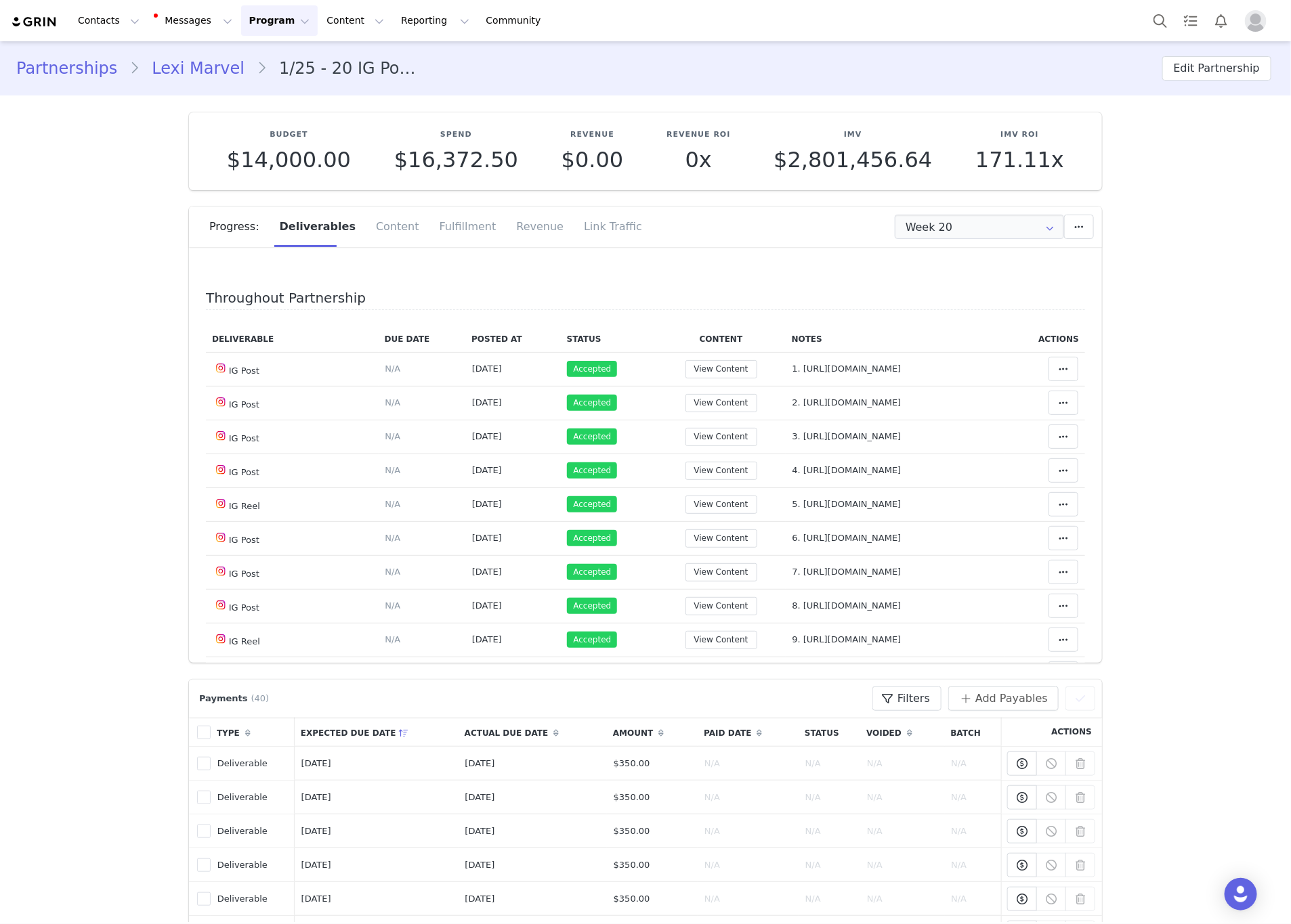
click at [906, 299] on h4 "Throughout Partnership" at bounding box center [646, 301] width 880 height 20
drag, startPoint x: 978, startPoint y: 373, endPoint x: 787, endPoint y: 375, distance: 191.0
click at [787, 375] on td "1. [URL][DOMAIN_NAME]" at bounding box center [896, 369] width 220 height 34
drag, startPoint x: 939, startPoint y: 402, endPoint x: 791, endPoint y: 407, distance: 148.1
click at [787, 410] on tr "IG Post Deliverable Due Date Set the date you expect this content to go live. S…" at bounding box center [646, 403] width 880 height 34
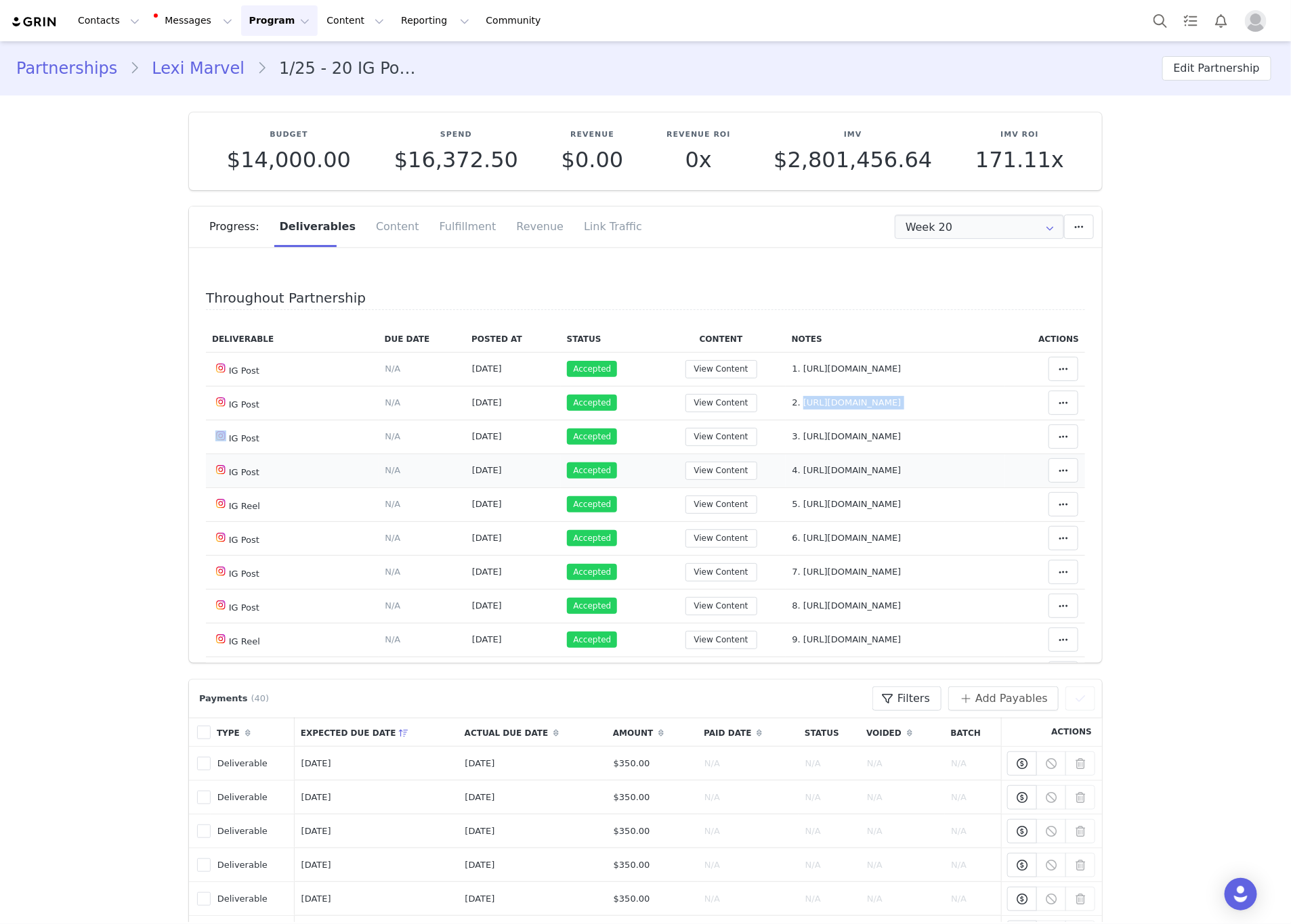
drag, startPoint x: 933, startPoint y: 474, endPoint x: 789, endPoint y: 480, distance: 144.1
click at [789, 480] on td "Notes Save Cancel 4. [URL][DOMAIN_NAME]" at bounding box center [896, 471] width 220 height 34
drag, startPoint x: 948, startPoint y: 521, endPoint x: 787, endPoint y: 519, distance: 161.0
click at [787, 519] on tr "IG Reel Deliverable Due Date Set the date you expect this content to go live. S…" at bounding box center [646, 505] width 880 height 34
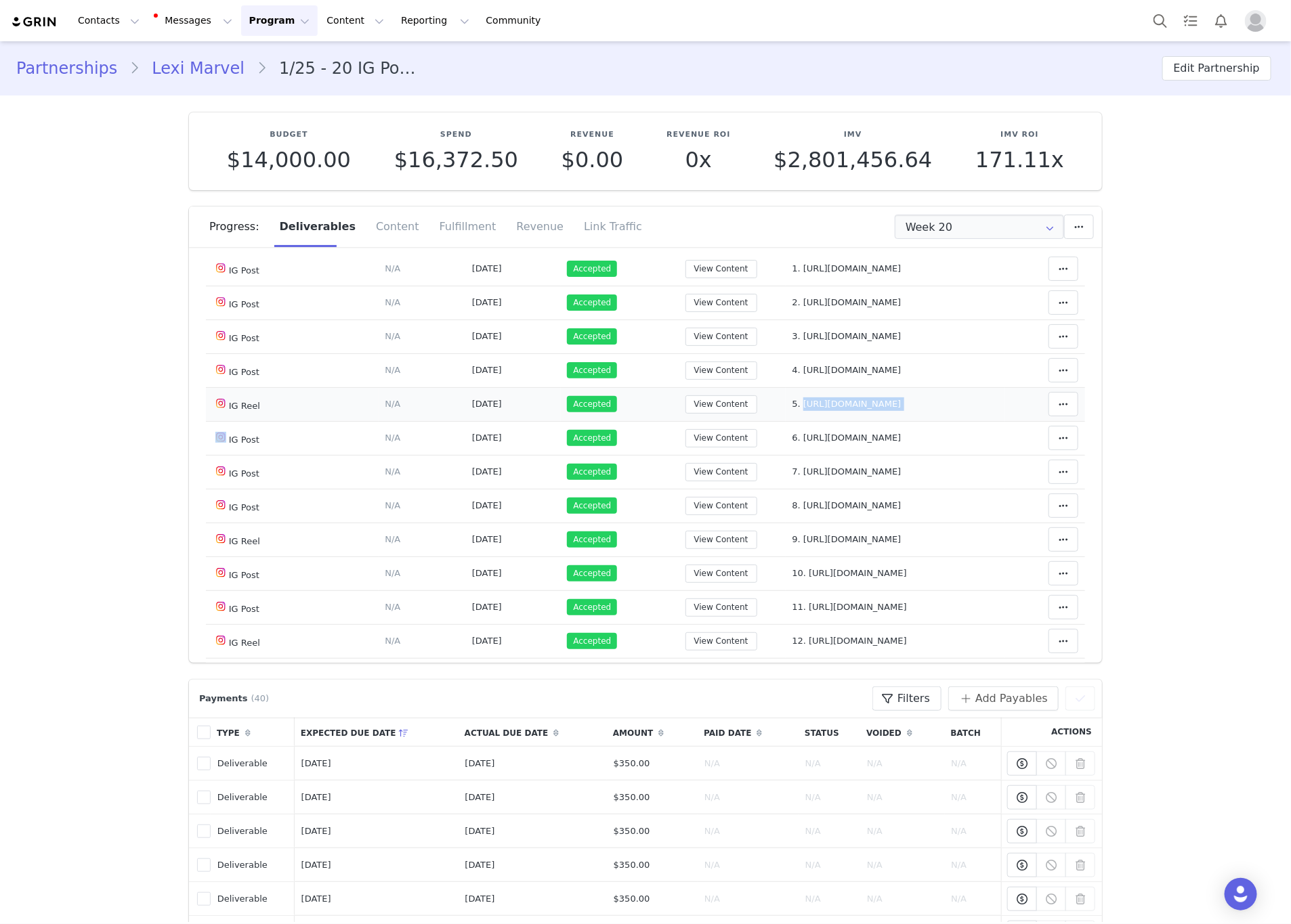
scroll to position [102, 0]
drag, startPoint x: 972, startPoint y: 469, endPoint x: 787, endPoint y: 477, distance: 185.2
click at [787, 477] on td "Notes Save Cancel 7. [URL][DOMAIN_NAME]" at bounding box center [896, 471] width 220 height 34
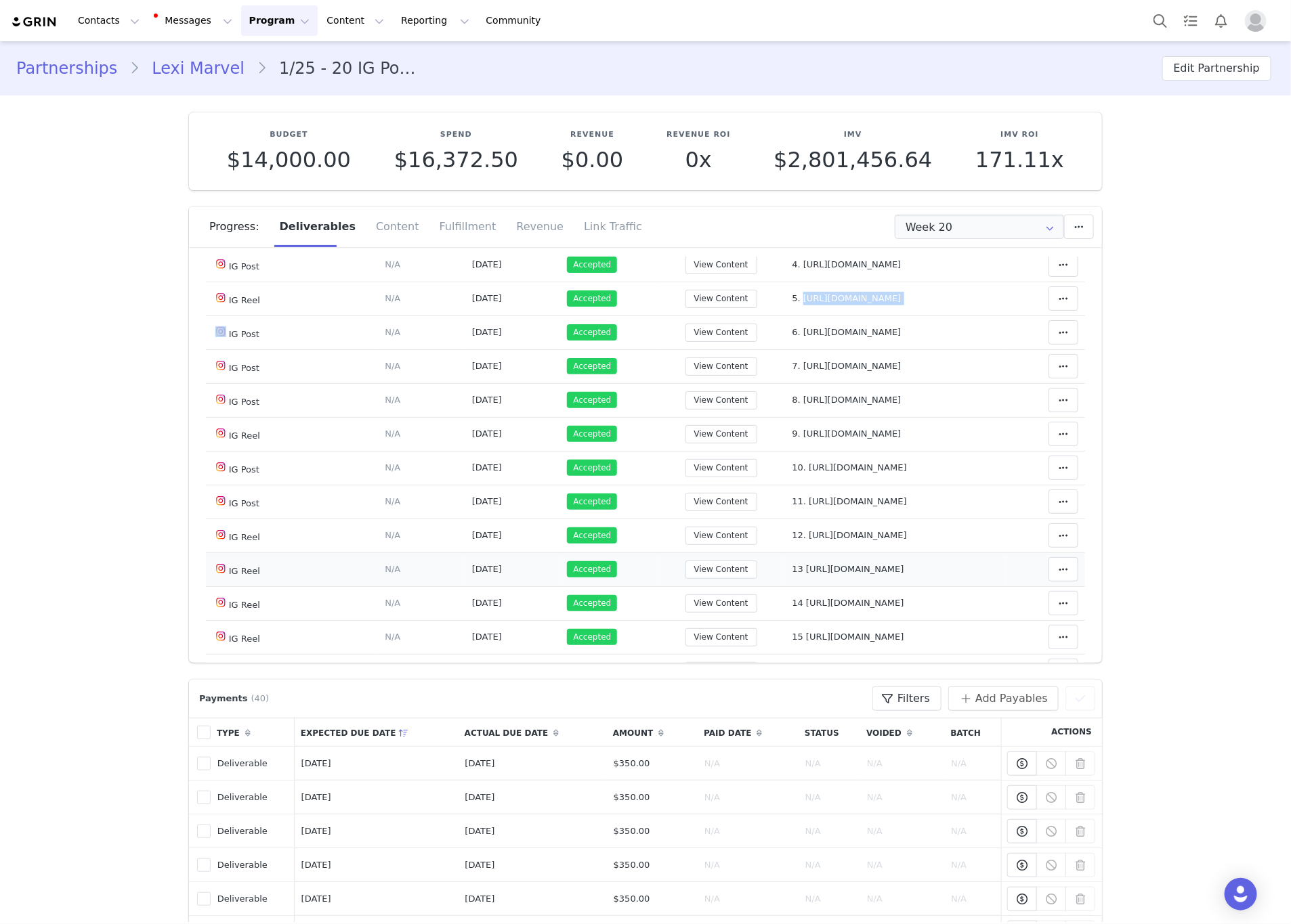
scroll to position [305, 0]
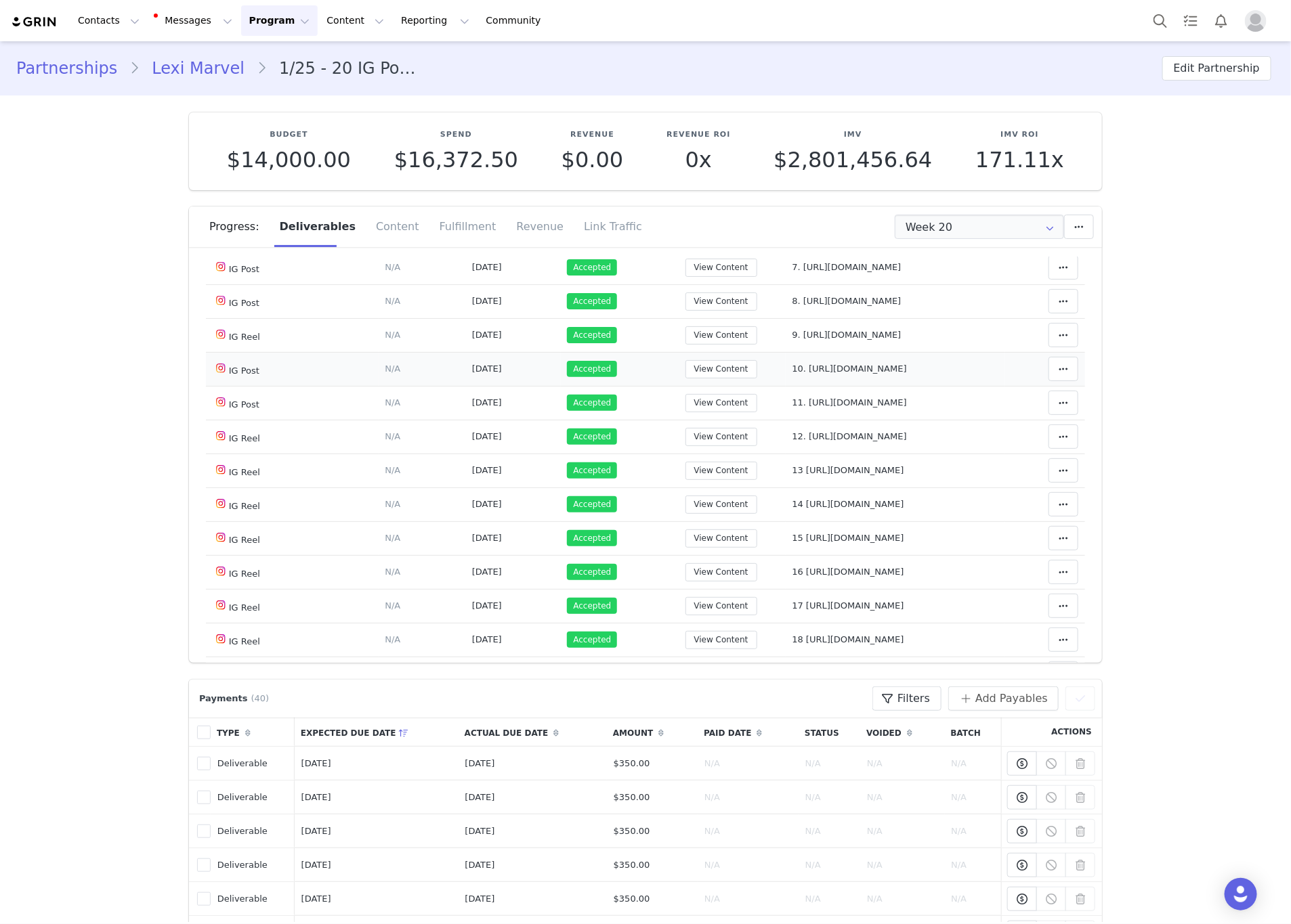
drag, startPoint x: 978, startPoint y: 366, endPoint x: 809, endPoint y: 370, distance: 169.0
click at [797, 373] on td "Notes Save Cancel 10. [URL][DOMAIN_NAME]" at bounding box center [896, 369] width 220 height 34
drag, startPoint x: 819, startPoint y: 370, endPoint x: 860, endPoint y: 344, distance: 48.5
click at [860, 344] on td "Notes Save Cancel 9. [URL][DOMAIN_NAME]" at bounding box center [896, 335] width 220 height 34
drag, startPoint x: 967, startPoint y: 368, endPoint x: 790, endPoint y: 375, distance: 177.1
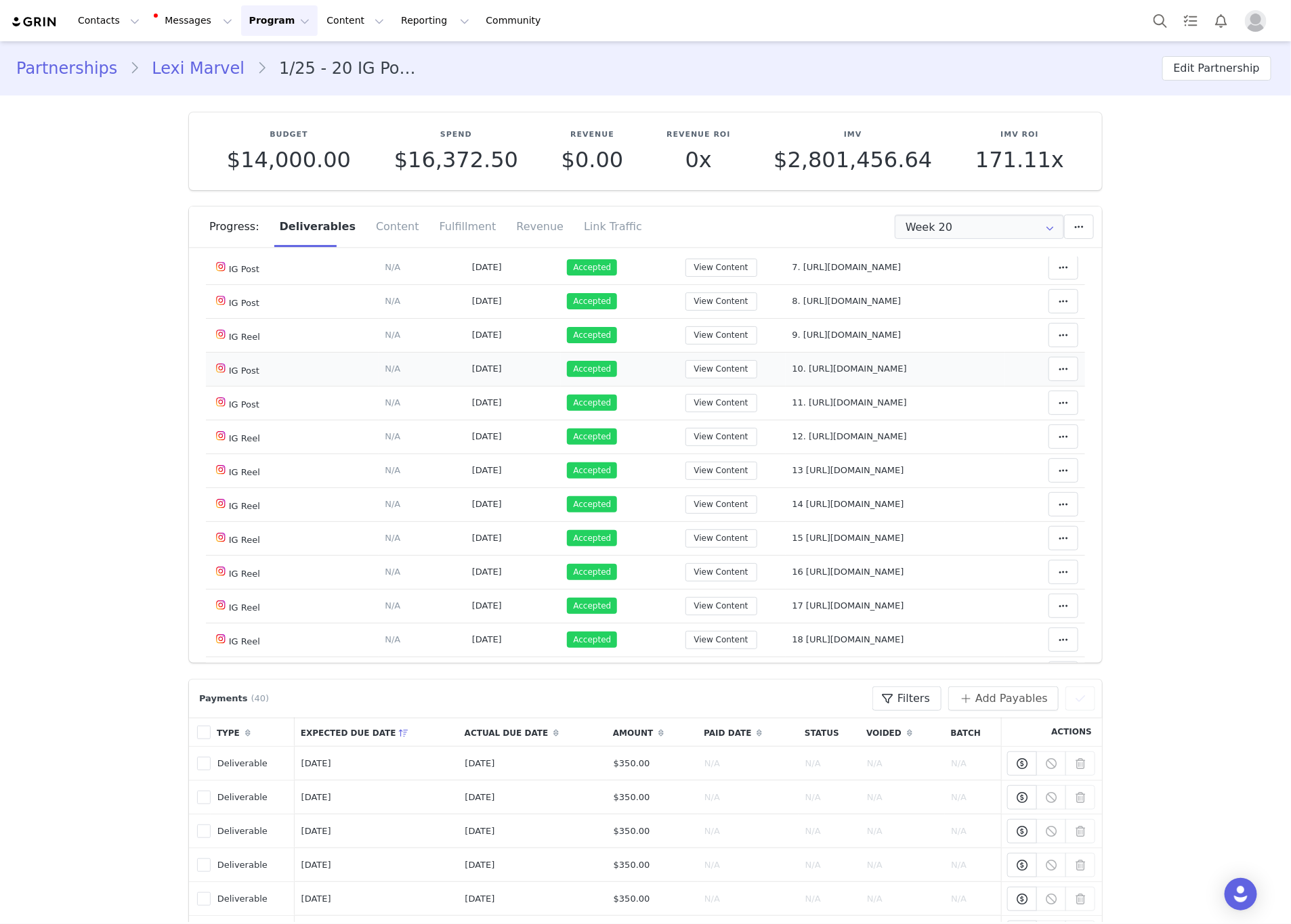
click at [790, 375] on td "Notes Save Cancel 10. [URL][DOMAIN_NAME]" at bounding box center [896, 369] width 220 height 34
drag, startPoint x: 948, startPoint y: 474, endPoint x: 790, endPoint y: 482, distance: 158.2
click at [790, 482] on td "Notes Save Cancel 13 [URL][DOMAIN_NAME]" at bounding box center [896, 471] width 220 height 34
drag, startPoint x: 980, startPoint y: 376, endPoint x: 791, endPoint y: 383, distance: 189.1
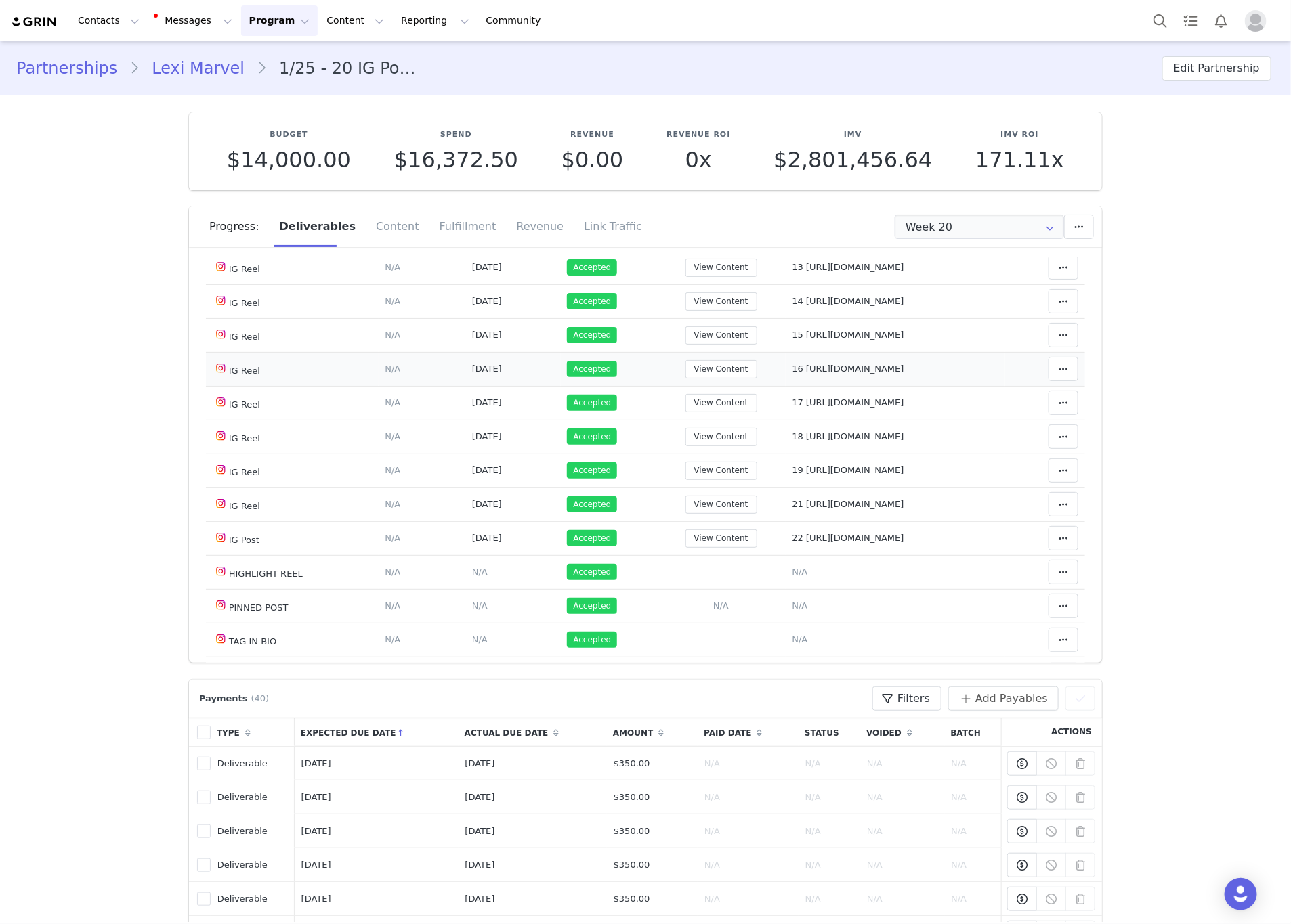
click at [791, 383] on td "Notes Save Cancel 16 [URL][DOMAIN_NAME]" at bounding box center [896, 369] width 220 height 34
drag, startPoint x: 1001, startPoint y: 462, endPoint x: 776, endPoint y: 460, distance: 225.0
click at [776, 454] on tr "IG Reel Deliverable Due Date Set the date you expect this content to go live. S…" at bounding box center [646, 437] width 880 height 34
drag, startPoint x: 980, startPoint y: 516, endPoint x: 789, endPoint y: 529, distance: 191.4
click at [789, 522] on td "Notes Save Cancel 21 [URL][DOMAIN_NAME]" at bounding box center [896, 505] width 220 height 34
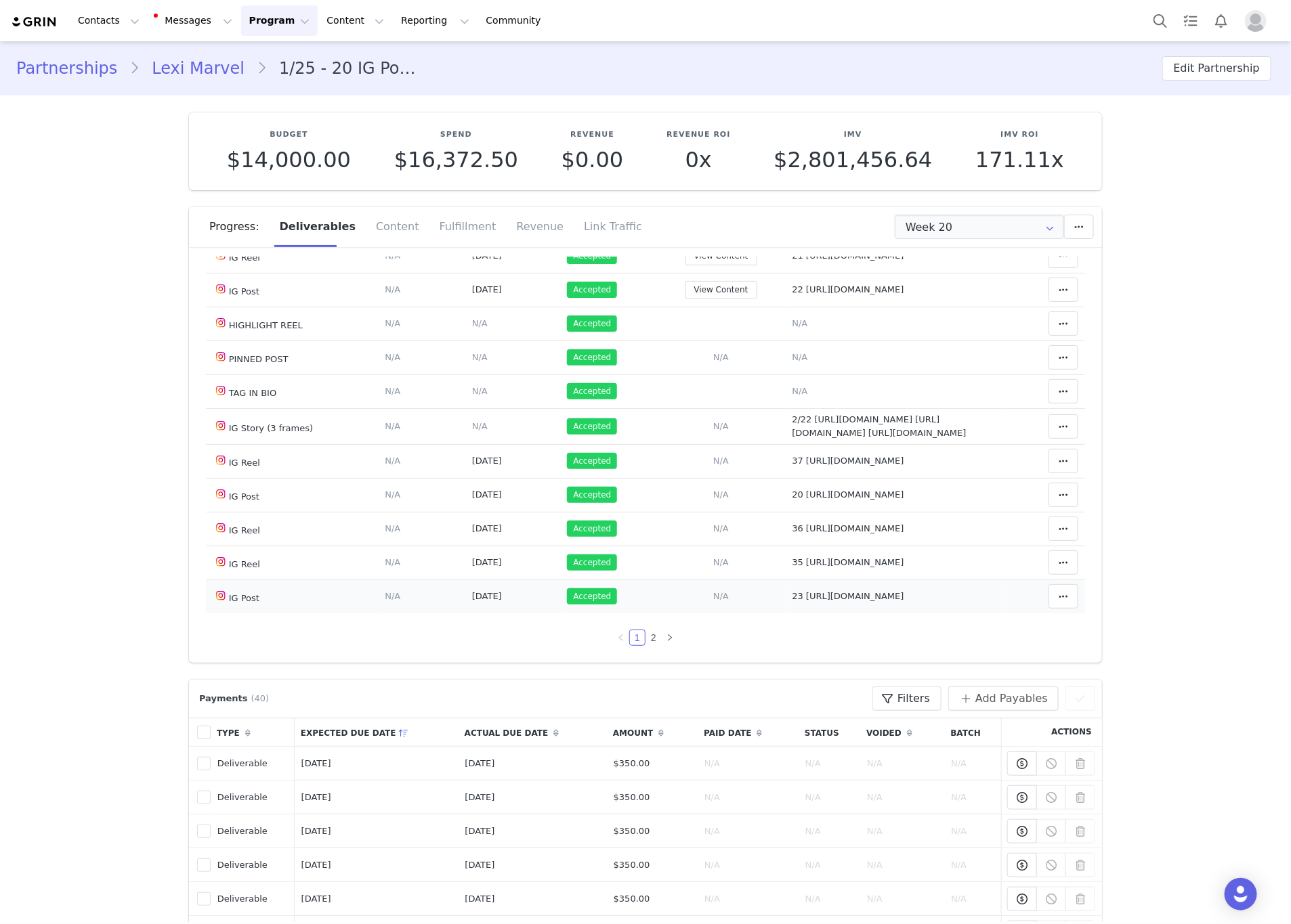
drag, startPoint x: 957, startPoint y: 488, endPoint x: 834, endPoint y: 582, distance: 154.8
click at [789, 502] on td "Notes Save Cancel 20 [URL][DOMAIN_NAME]" at bounding box center [896, 495] width 220 height 34
drag, startPoint x: 975, startPoint y: 561, endPoint x: 791, endPoint y: 567, distance: 184.1
click at [791, 567] on td "Notes Save Cancel 35 [URL][DOMAIN_NAME]" at bounding box center [896, 563] width 220 height 34
click at [646, 642] on link "2" at bounding box center [653, 638] width 15 height 15
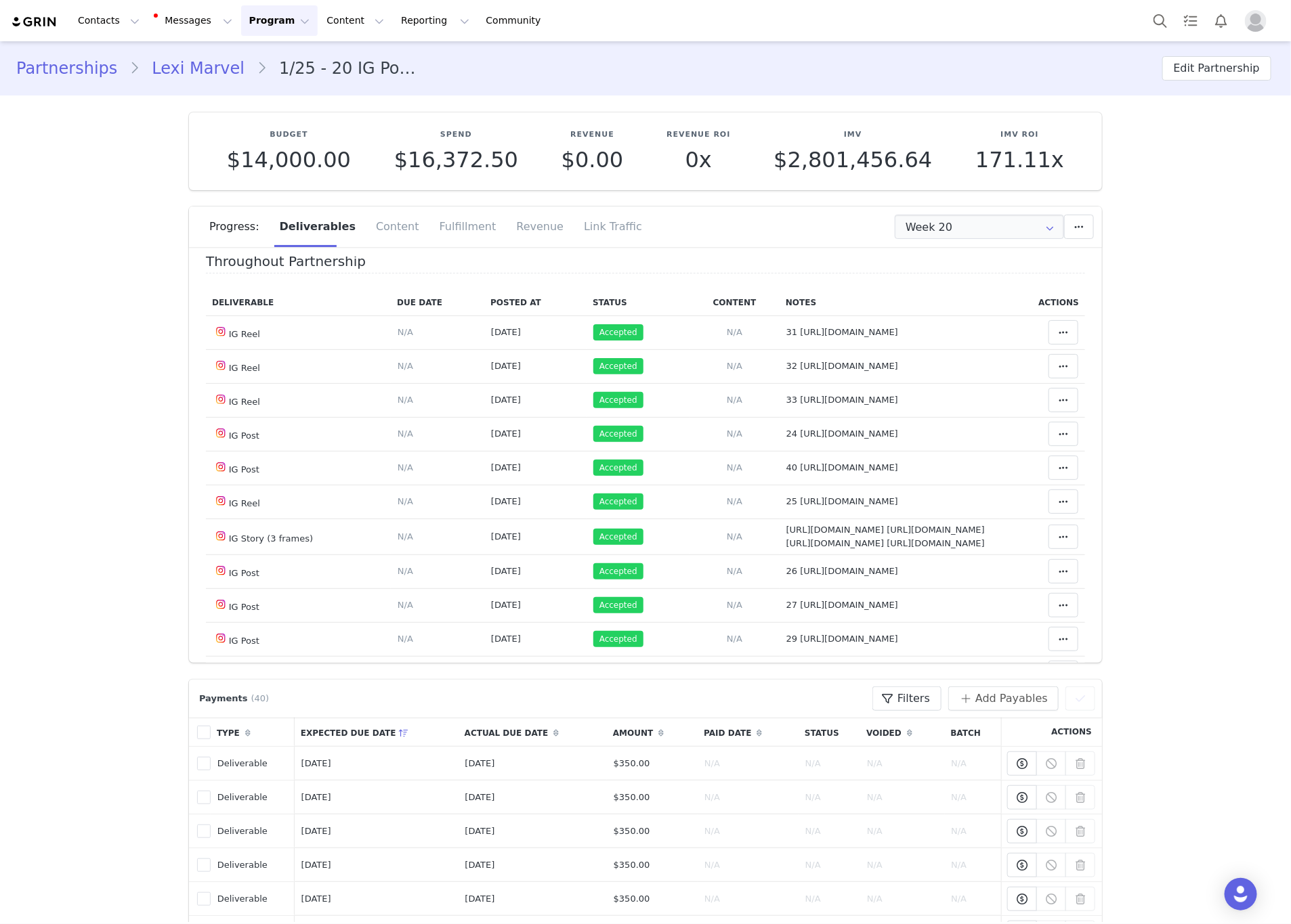
scroll to position [0, 0]
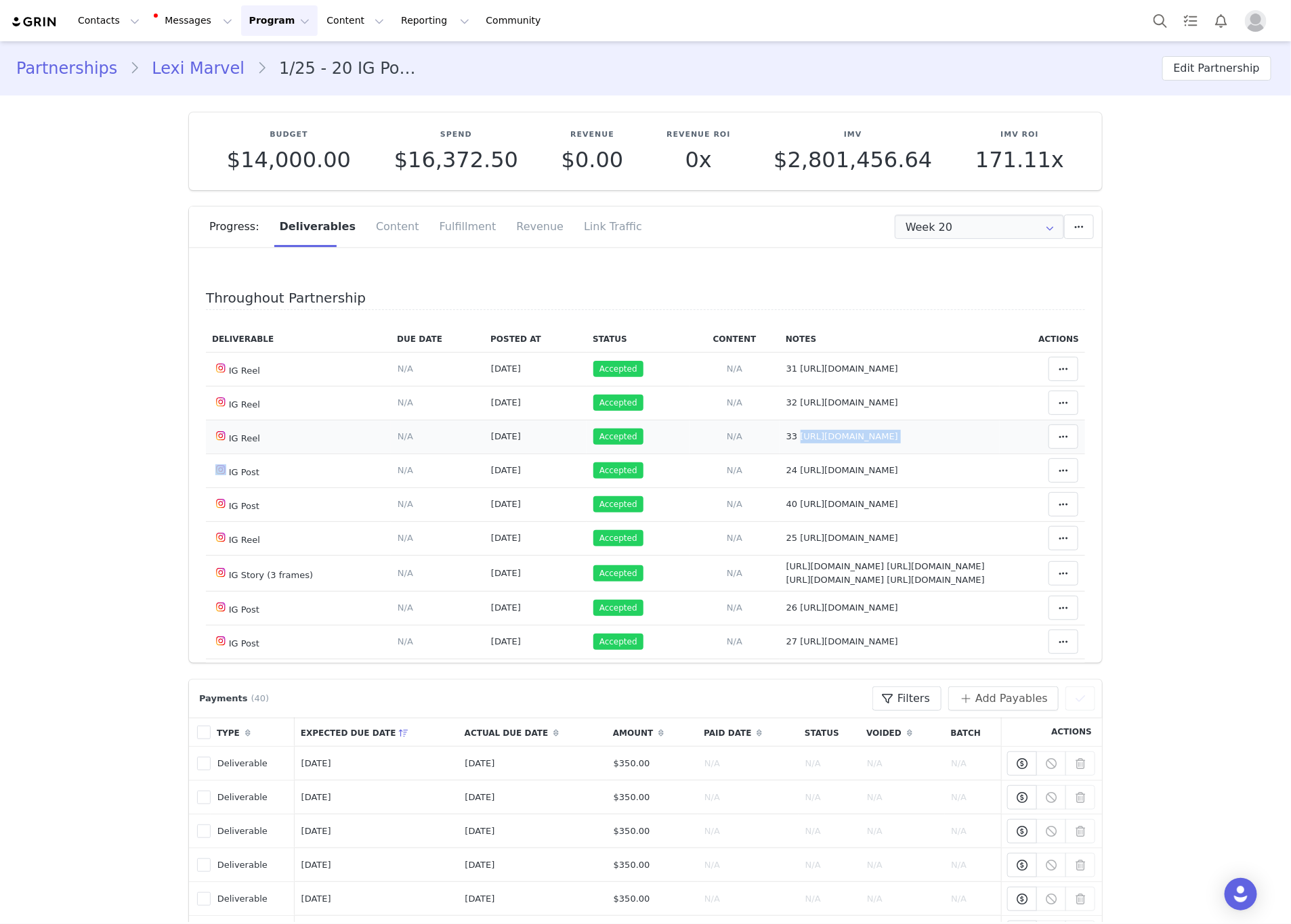
drag, startPoint x: 976, startPoint y: 446, endPoint x: 784, endPoint y: 445, distance: 192.0
click at [784, 445] on tr "IG Reel Deliverable Due Date Set the date you expect this content to go live. S…" at bounding box center [646, 437] width 880 height 34
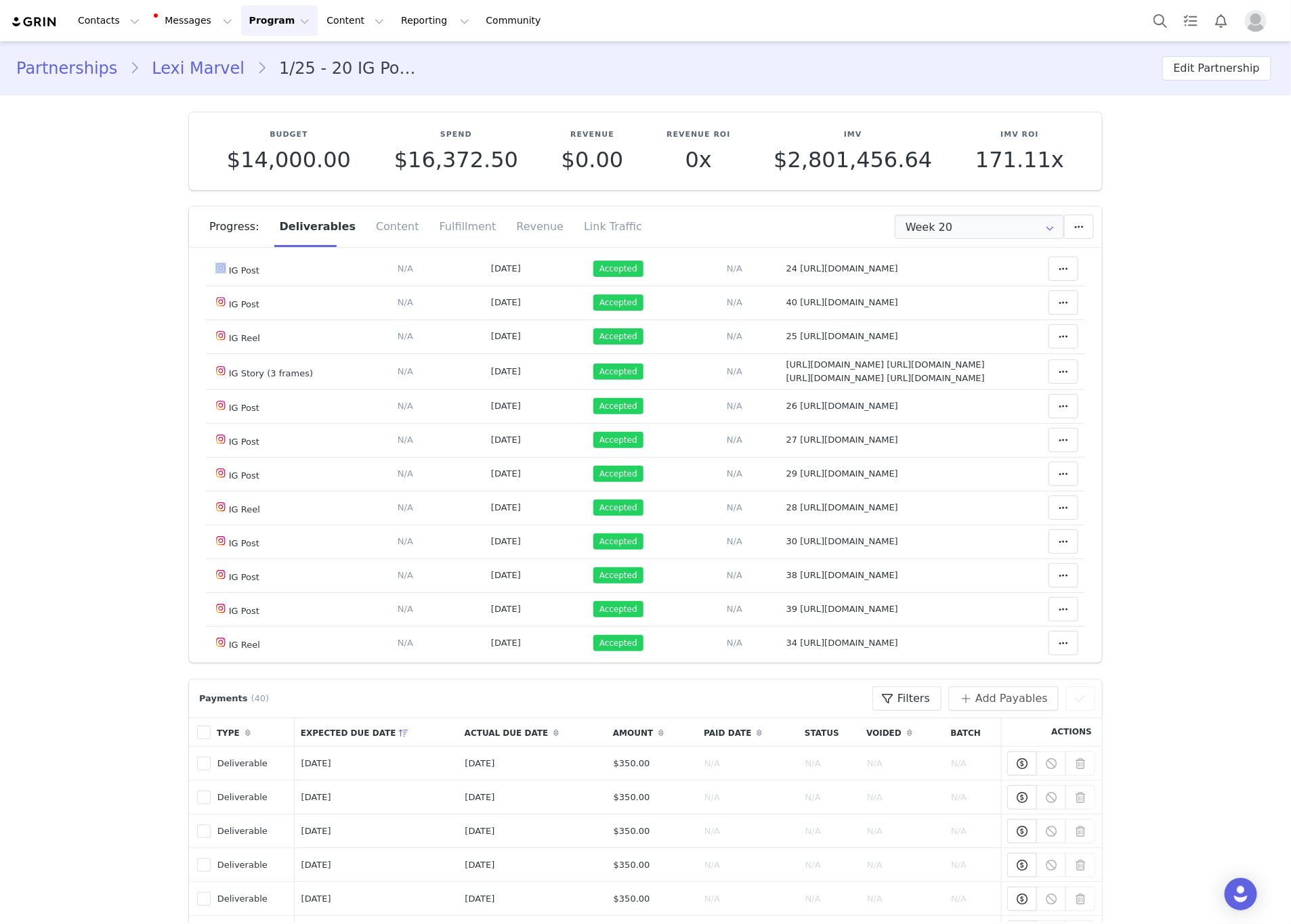
scroll to position [305, 0]
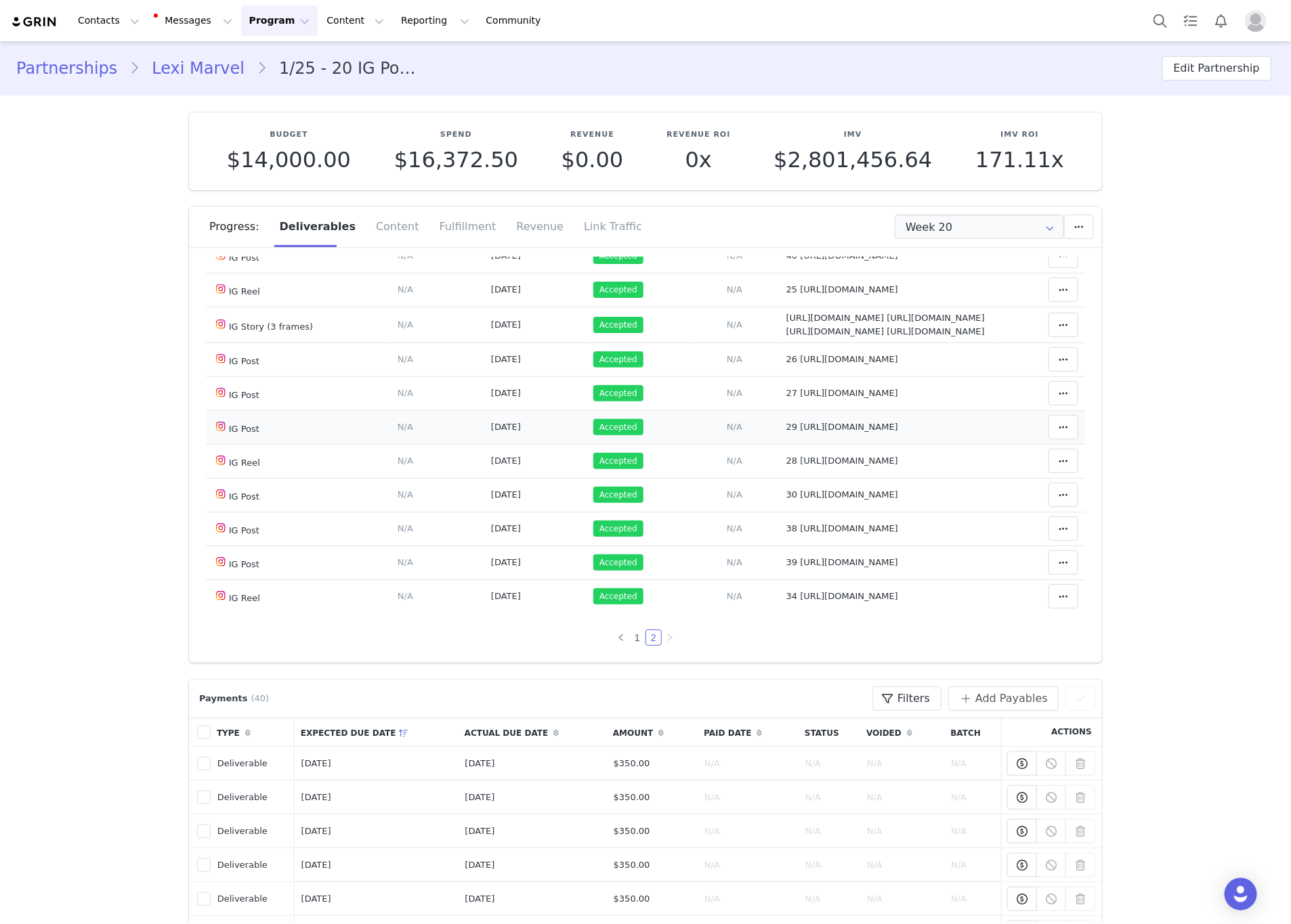
drag, startPoint x: 973, startPoint y: 464, endPoint x: 823, endPoint y: 451, distance: 150.6
click at [792, 444] on td "Notes Save Cancel 29 [URL][DOMAIN_NAME]" at bounding box center [890, 427] width 220 height 34
drag, startPoint x: 832, startPoint y: 435, endPoint x: 784, endPoint y: 418, distance: 50.9
click at [784, 410] on td "Notes Save Cancel 27 [URL][DOMAIN_NAME]" at bounding box center [890, 393] width 220 height 34
